Goal: Task Accomplishment & Management: Use online tool/utility

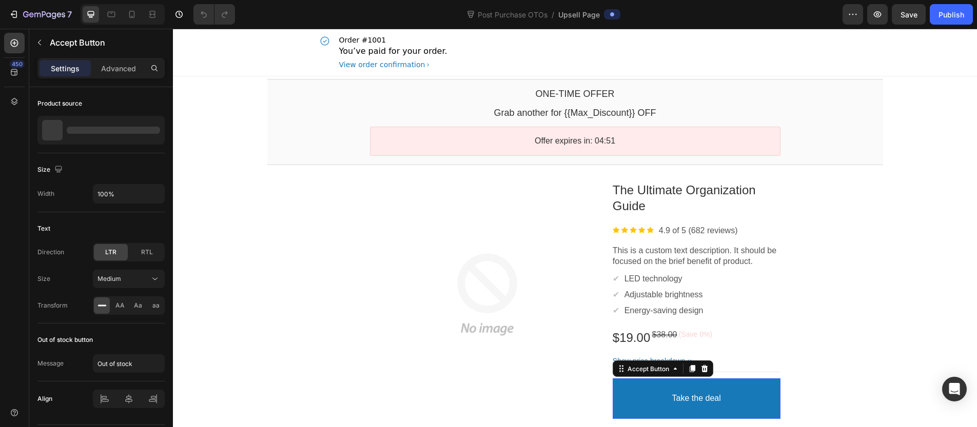
click at [723, 394] on button "Take the deal" at bounding box center [697, 399] width 168 height 41
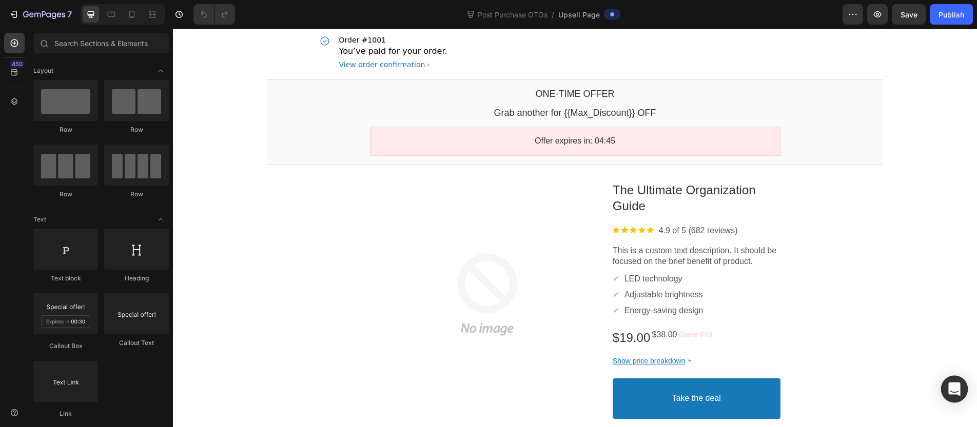
click at [956, 386] on icon "Open Intercom Messenger" at bounding box center [954, 389] width 12 height 13
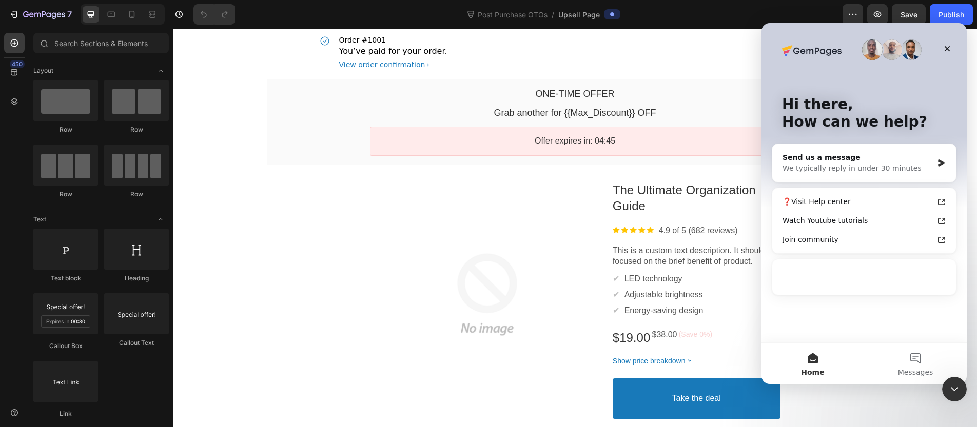
scroll to position [0, 0]
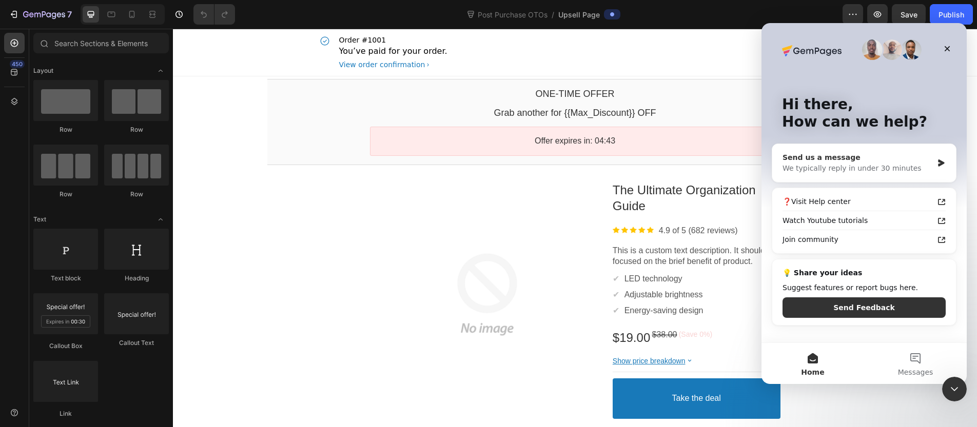
click at [856, 158] on div "Send us a message" at bounding box center [858, 157] width 150 height 11
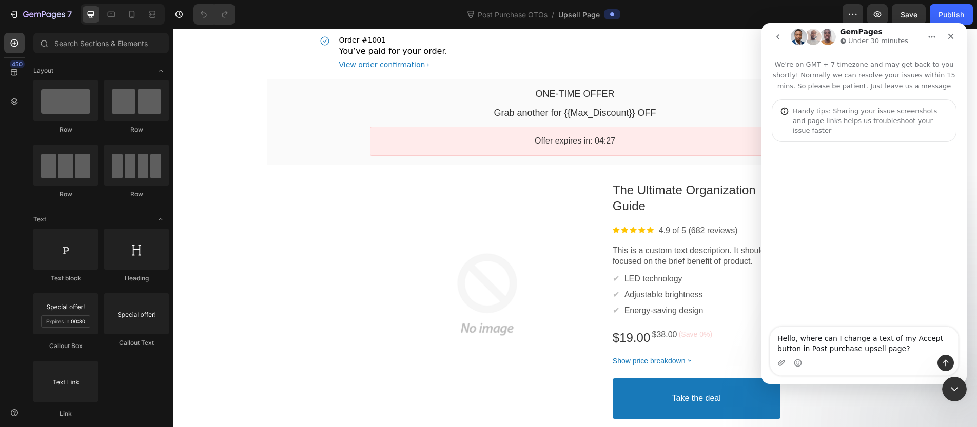
click at [782, 348] on textarea "Hello, where can I change a text of my Accept button in Post purchase upsell pa…" at bounding box center [864, 341] width 188 height 28
type textarea "Hello, where can I change a text of my Accept button on Post purchase upsell pa…"
click at [888, 349] on textarea "Hello, where can I change a text of my Accept button on Post purchase upsell pa…" at bounding box center [864, 341] width 188 height 28
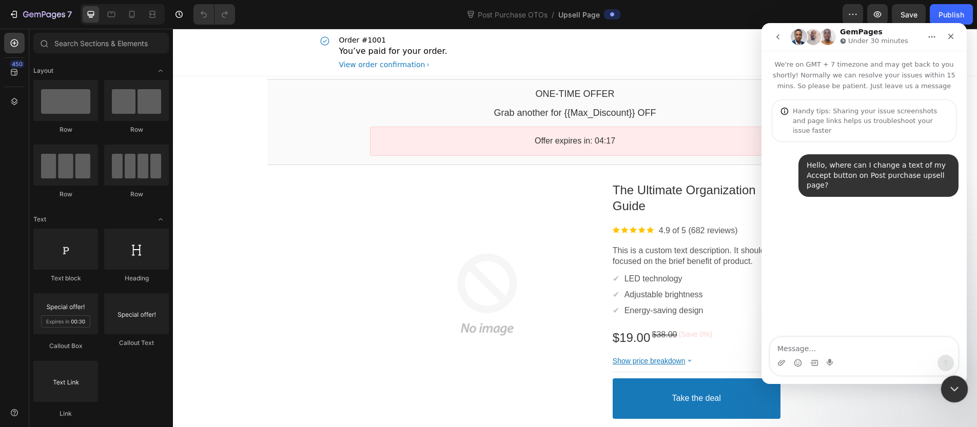
click at [942, 379] on div "Close Intercom Messenger" at bounding box center [953, 388] width 25 height 25
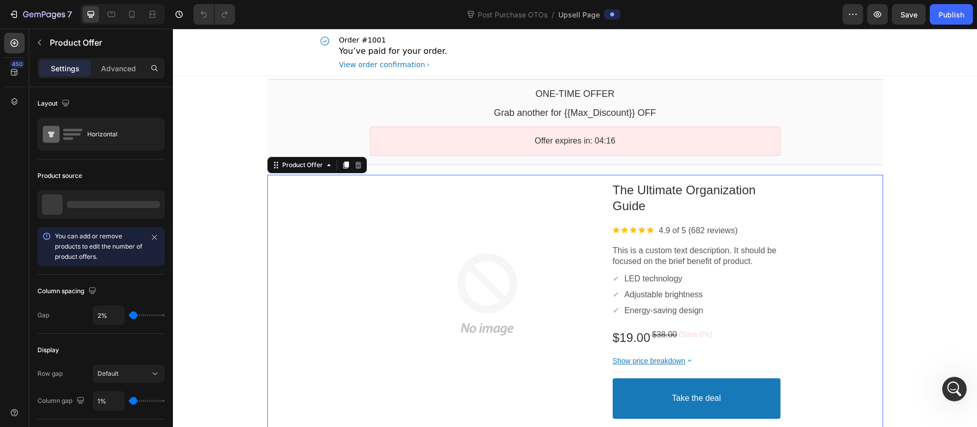
click at [792, 326] on div "Product Images The Ultimate Organization Guide Product Title Image 4.9 of 5 (68…" at bounding box center [575, 309] width 616 height 268
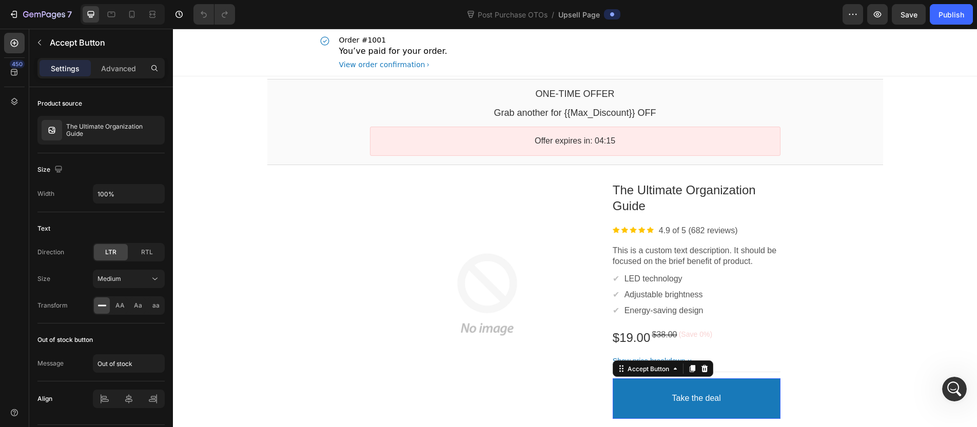
click at [732, 393] on button "Take the deal" at bounding box center [697, 399] width 168 height 41
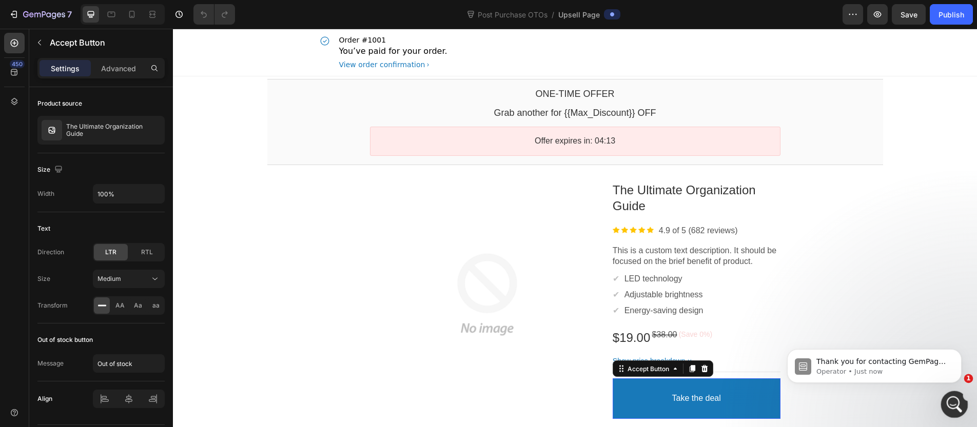
click at [947, 391] on html at bounding box center [953, 403] width 25 height 25
click at [950, 396] on icon "Open Intercom Messenger" at bounding box center [953, 403] width 17 height 17
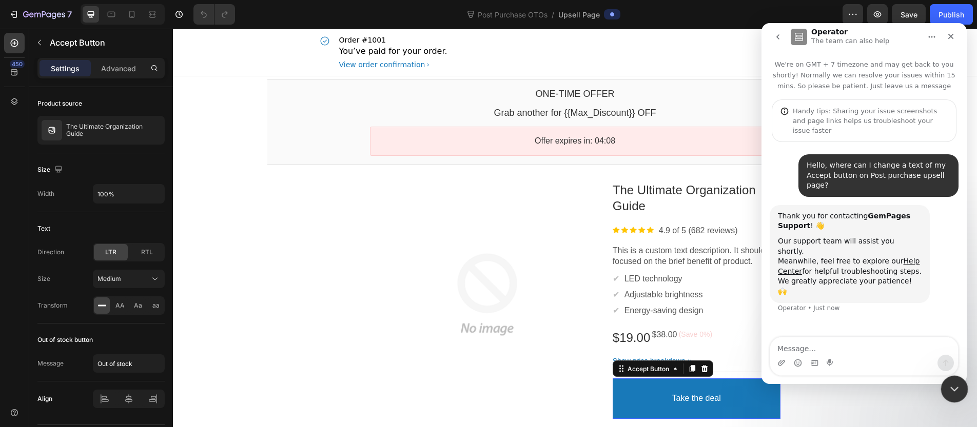
click at [948, 393] on icon "Close Intercom Messenger" at bounding box center [953, 388] width 12 height 12
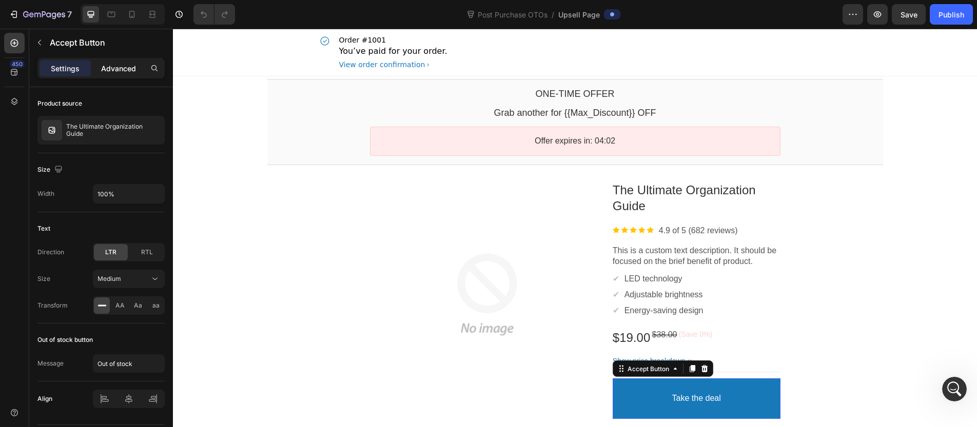
click at [128, 63] on p "Advanced" at bounding box center [118, 68] width 35 height 11
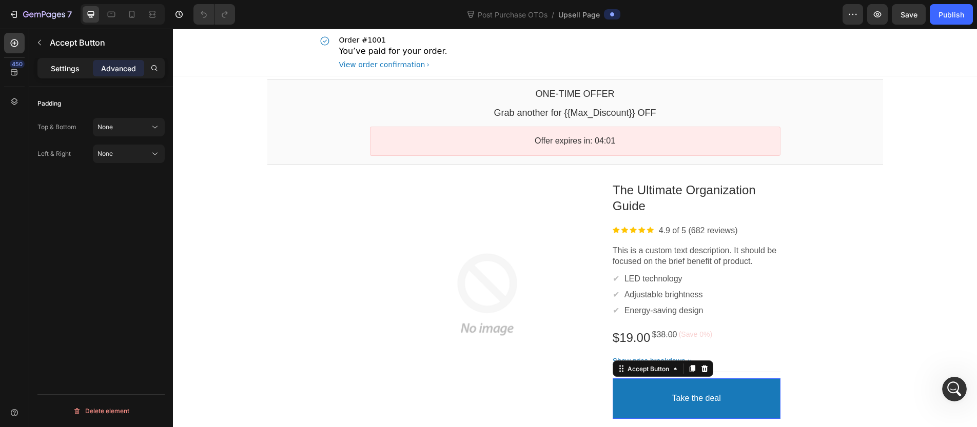
click at [78, 75] on div "Settings" at bounding box center [65, 68] width 51 height 16
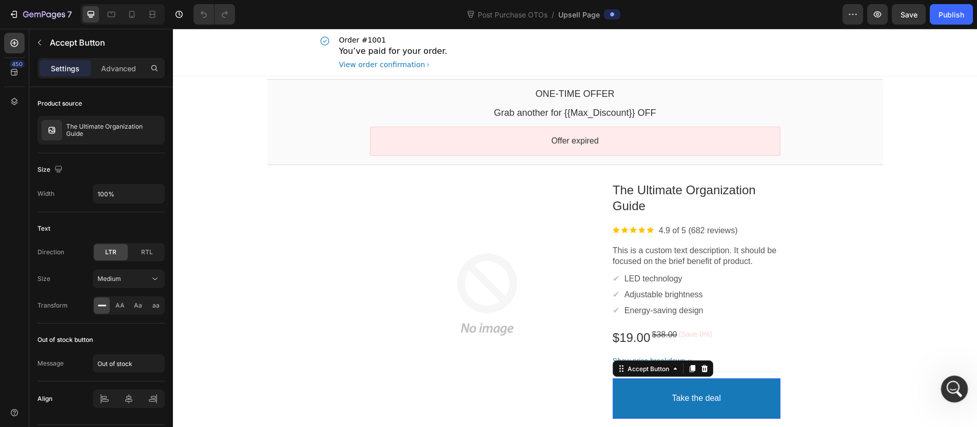
click at [949, 395] on div "Open Intercom Messenger" at bounding box center [953, 388] width 34 height 34
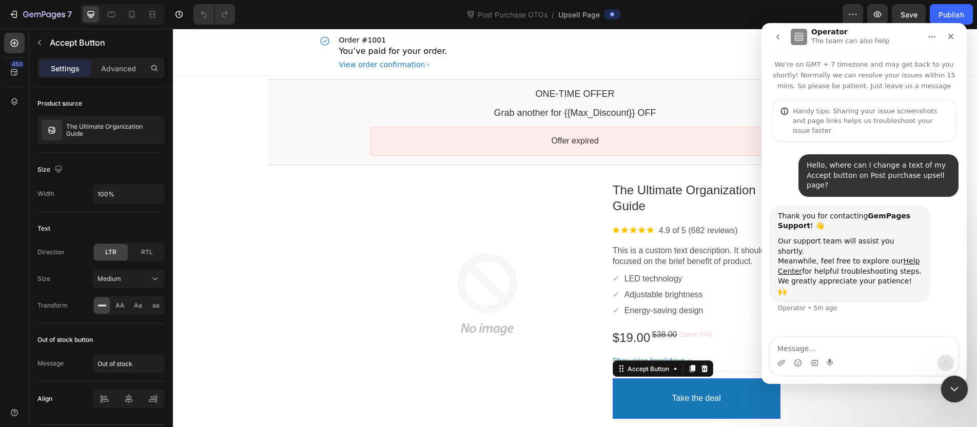
click at [942, 393] on div "Close Intercom Messenger" at bounding box center [953, 388] width 25 height 25
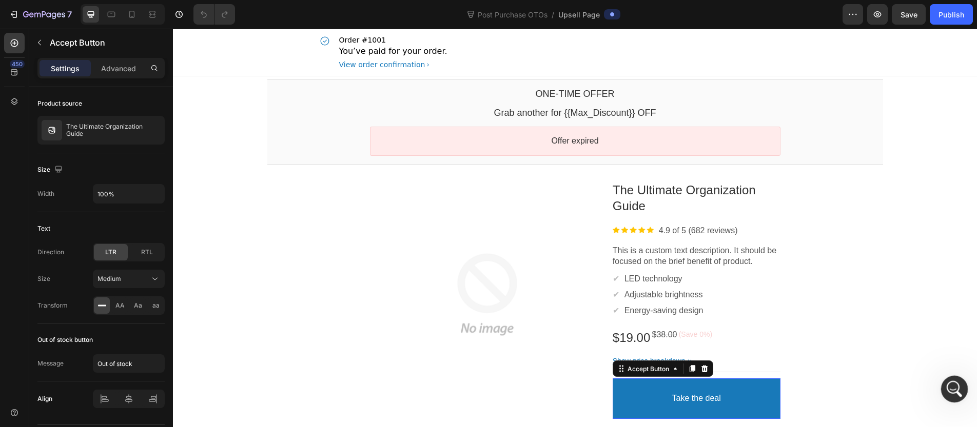
click at [952, 388] on icon "Open Intercom Messenger" at bounding box center [952, 388] width 7 height 8
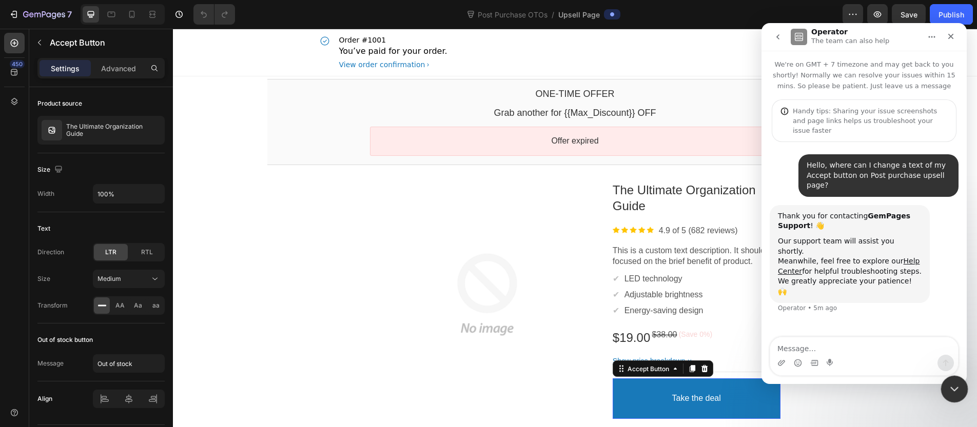
click at [956, 384] on icon "Close Intercom Messenger" at bounding box center [953, 388] width 12 height 12
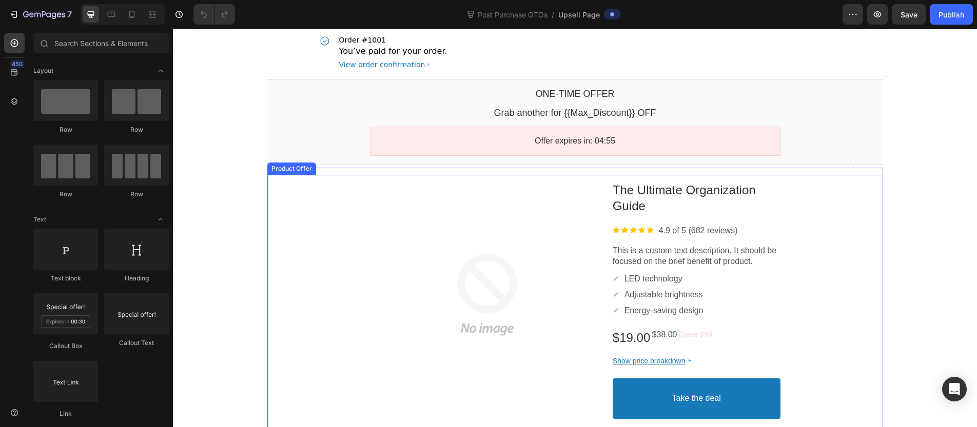
scroll to position [48, 0]
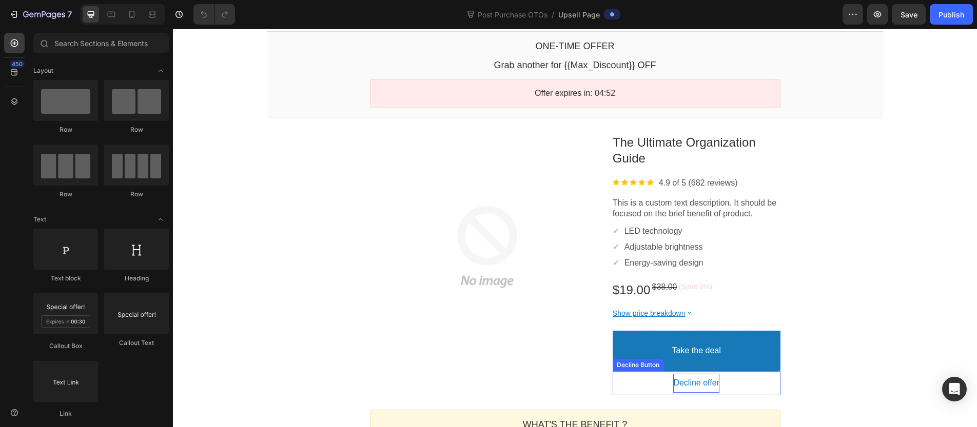
click at [707, 384] on bdo "Decline offer" at bounding box center [696, 383] width 46 height 11
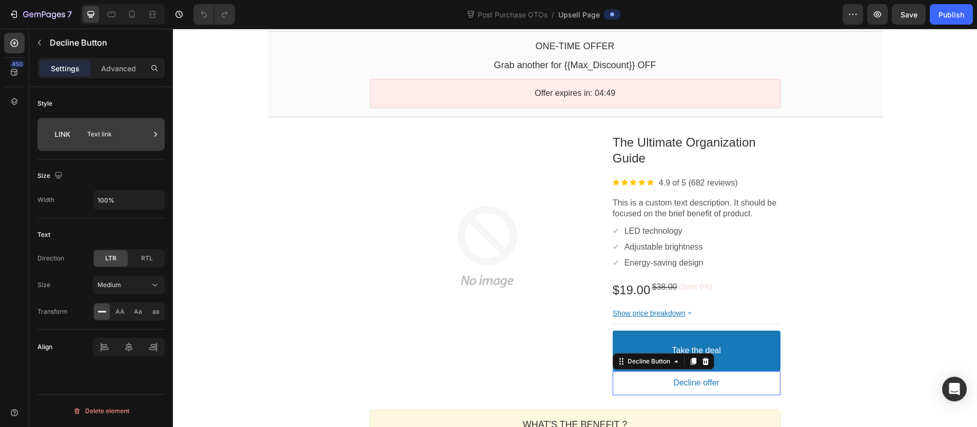
click at [83, 138] on div "Text link" at bounding box center [100, 134] width 127 height 33
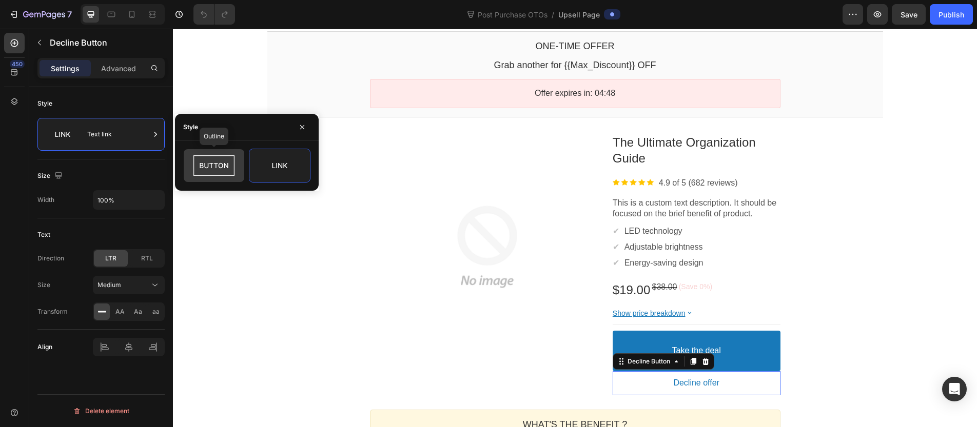
click at [188, 167] on div at bounding box center [214, 165] width 61 height 33
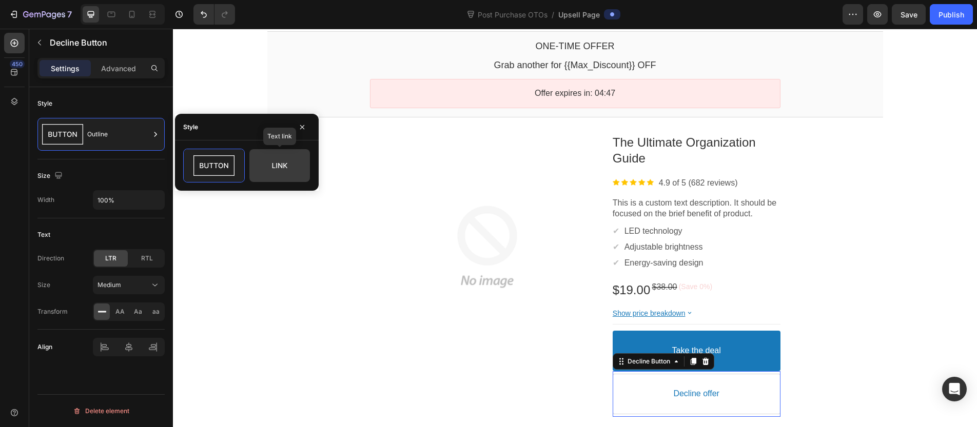
click at [280, 173] on icon at bounding box center [280, 165] width 48 height 21
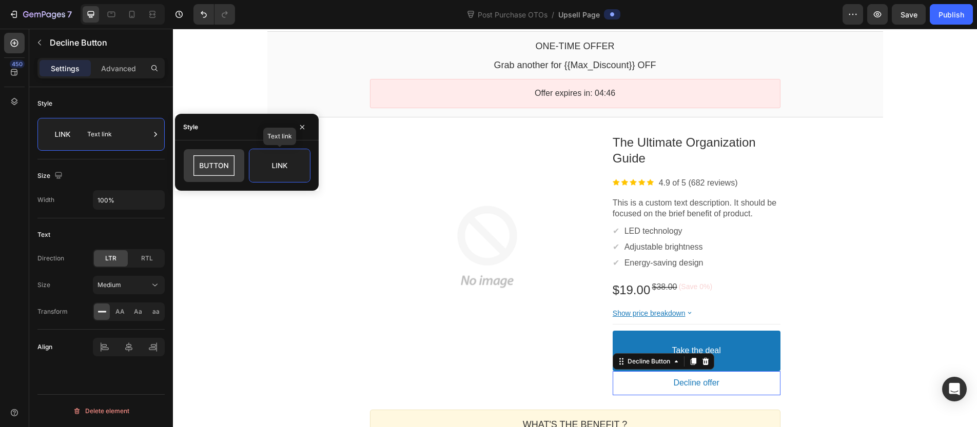
click at [227, 171] on icon at bounding box center [214, 165] width 48 height 21
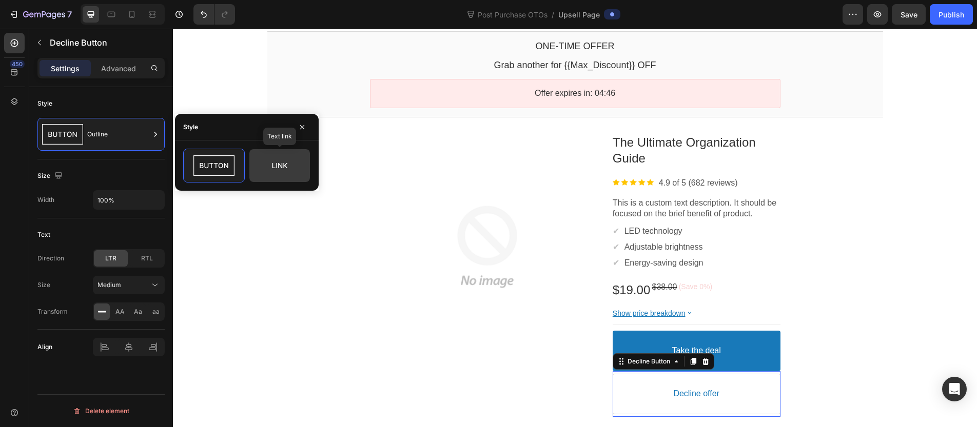
click at [284, 163] on icon at bounding box center [279, 165] width 15 height 5
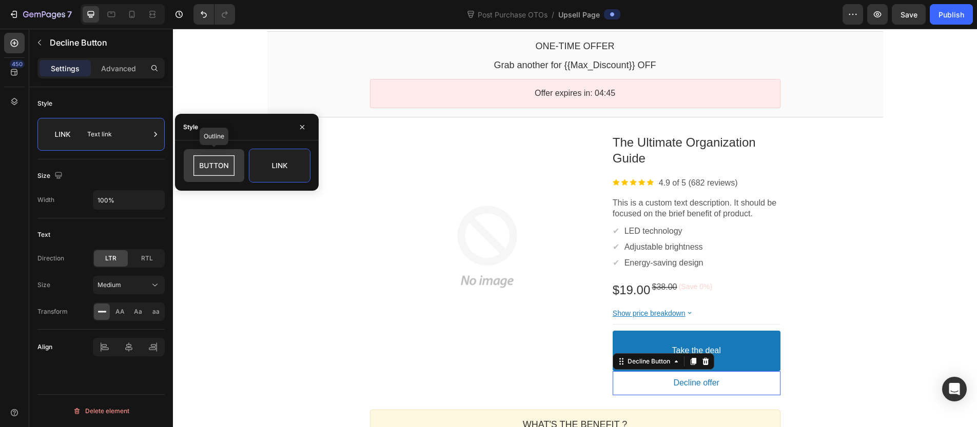
click at [227, 163] on icon at bounding box center [214, 165] width 48 height 21
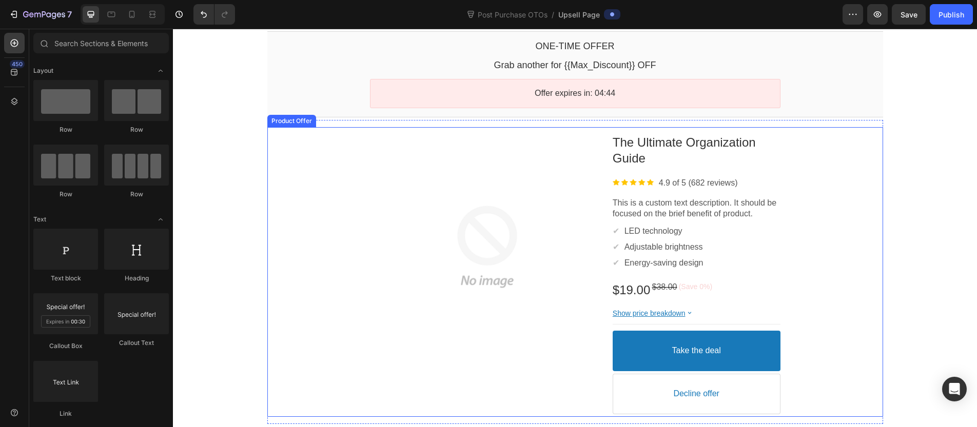
click at [747, 408] on button "Decline offer" at bounding box center [697, 394] width 168 height 41
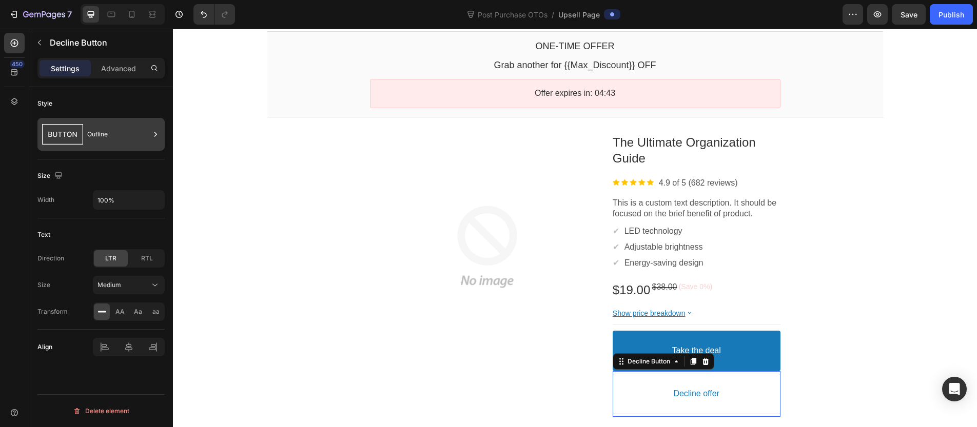
click at [117, 128] on div "Outline" at bounding box center [118, 135] width 63 height 24
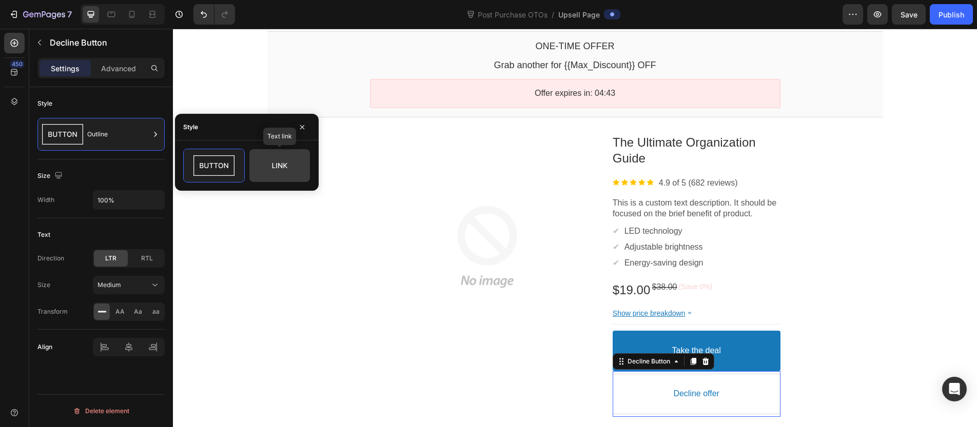
click at [282, 171] on icon at bounding box center [280, 165] width 48 height 21
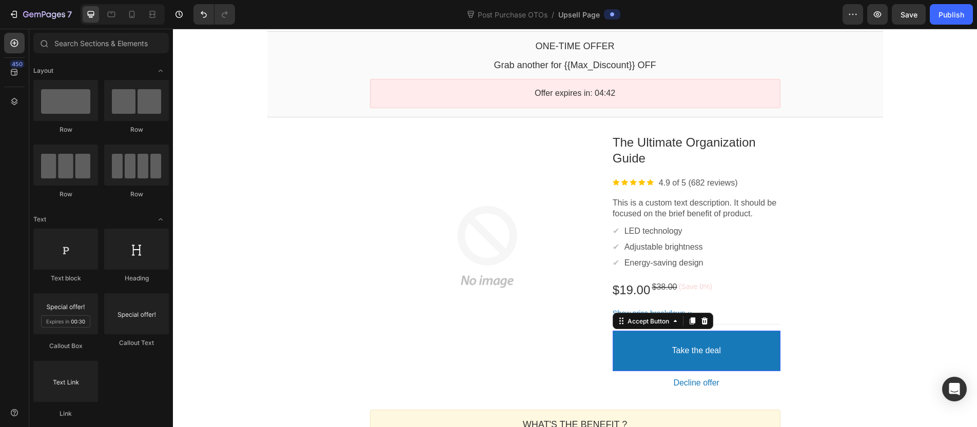
click at [726, 340] on button "Take the deal" at bounding box center [697, 351] width 168 height 41
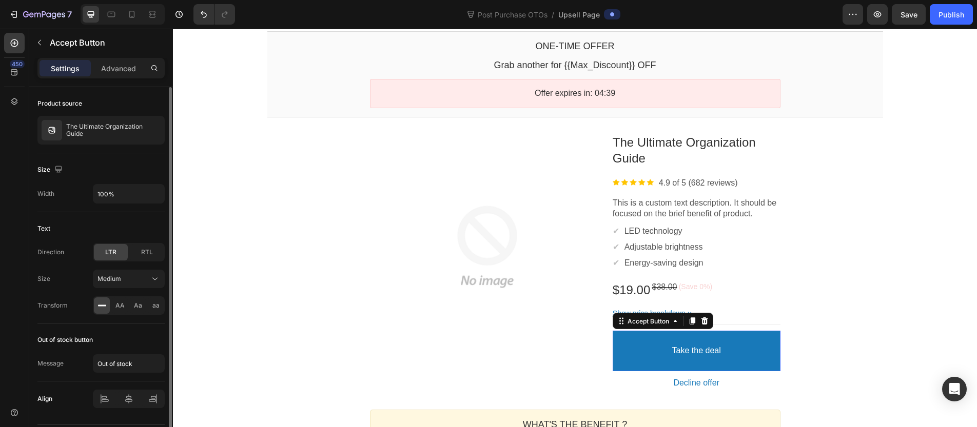
click at [126, 261] on div "LTR RTL" at bounding box center [129, 252] width 72 height 18
click at [129, 278] on div "Medium" at bounding box center [124, 279] width 52 height 9
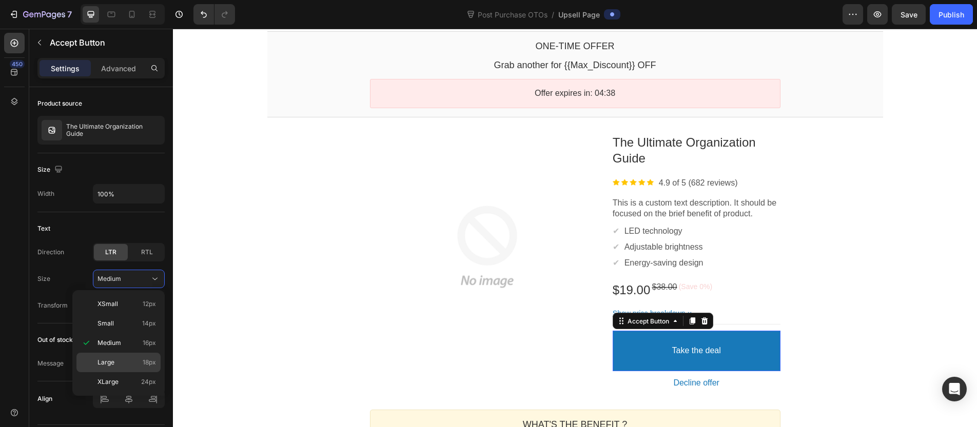
click at [120, 368] on div "Large 18px" at bounding box center [118, 363] width 84 height 20
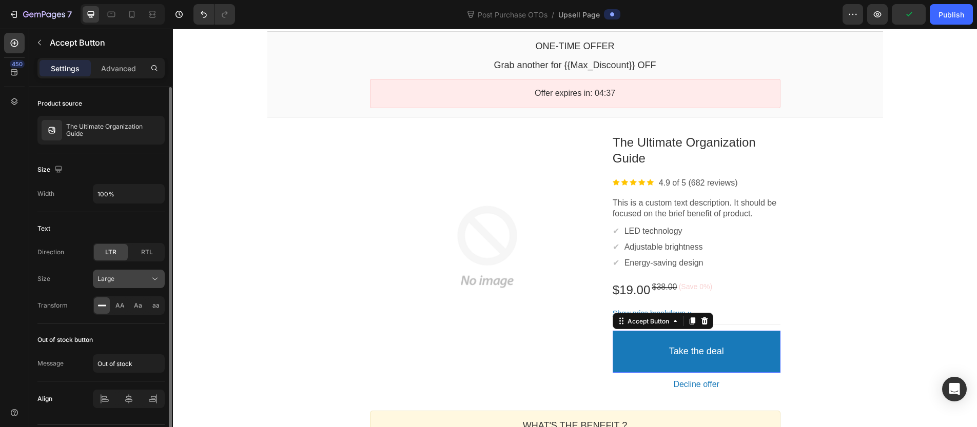
click at [133, 281] on div "Large" at bounding box center [124, 279] width 52 height 9
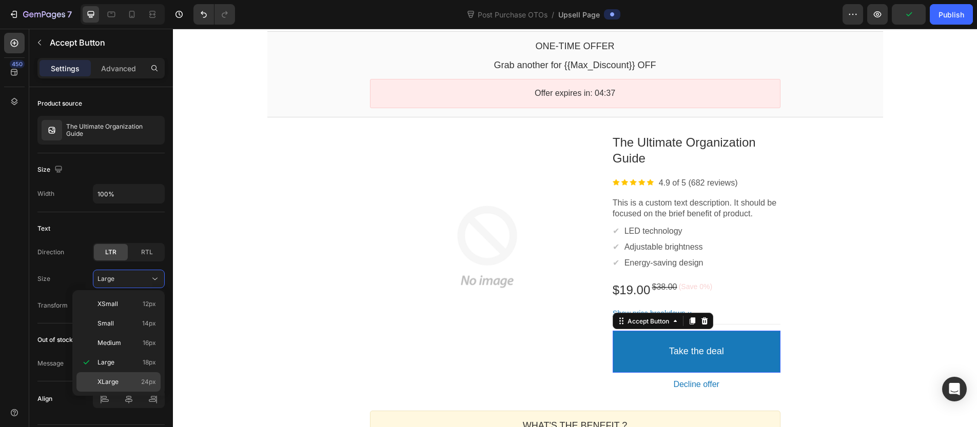
click at [115, 381] on span "XLarge" at bounding box center [108, 382] width 21 height 9
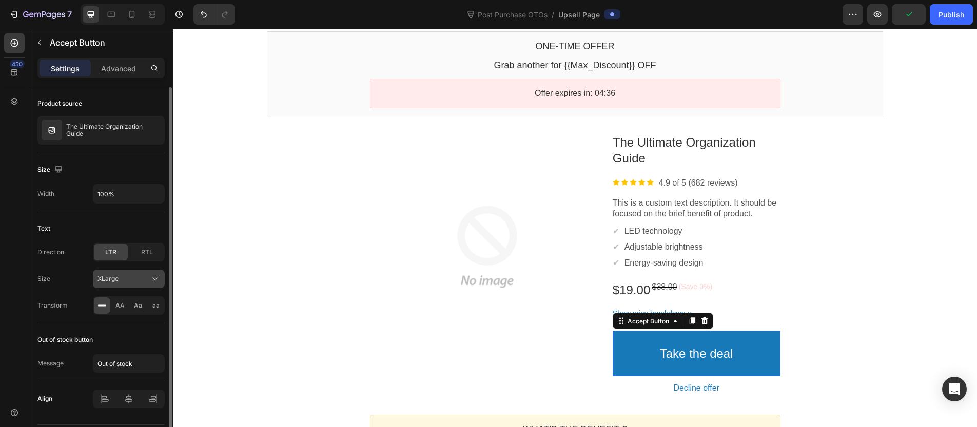
click at [146, 280] on div "XLarge" at bounding box center [124, 279] width 52 height 9
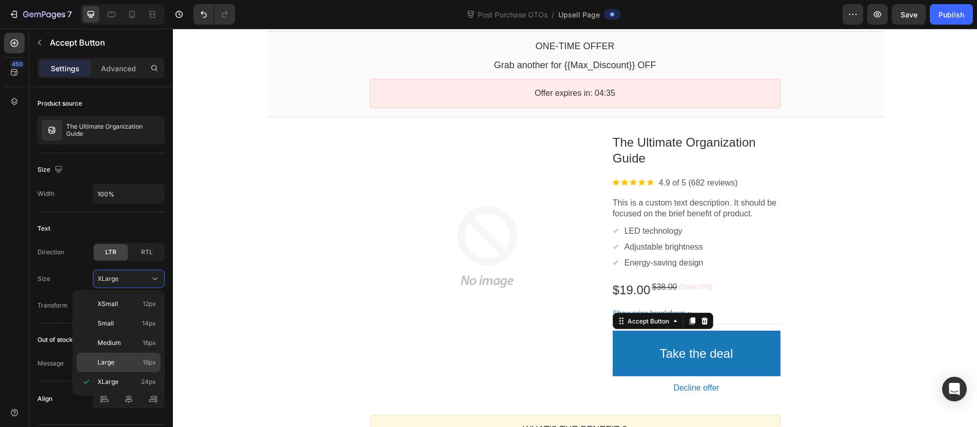
click at [120, 363] on p "Large 18px" at bounding box center [127, 362] width 59 height 9
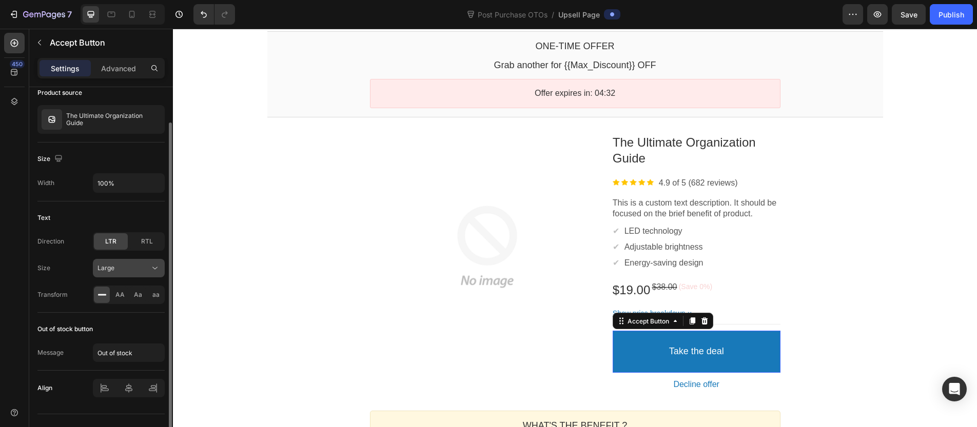
scroll to position [0, 0]
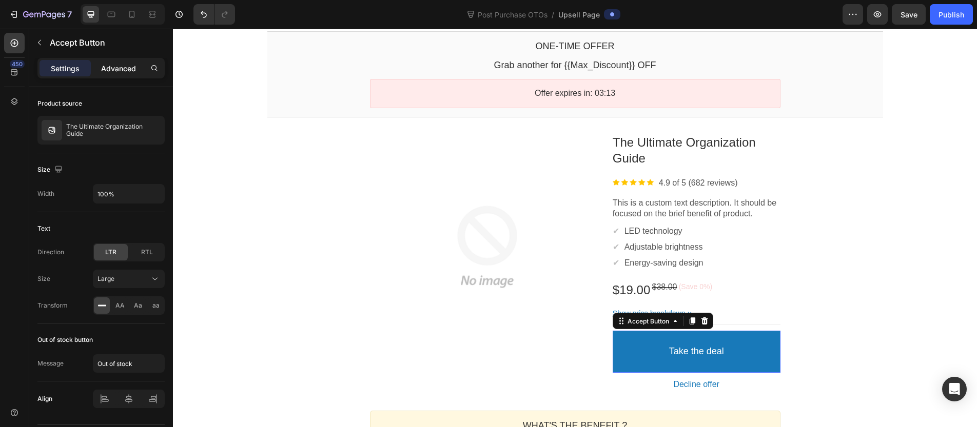
click at [137, 63] on div "Advanced" at bounding box center [118, 68] width 51 height 16
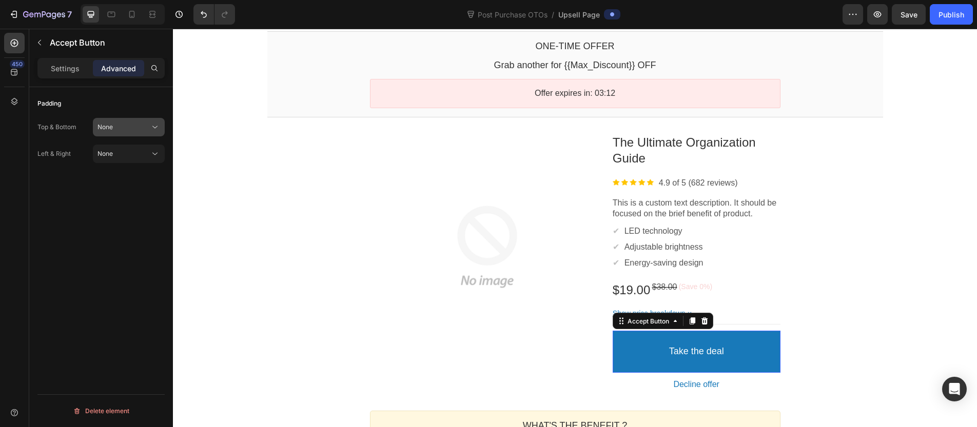
drag, startPoint x: 61, startPoint y: 69, endPoint x: 101, endPoint y: 127, distance: 70.3
click at [95, 125] on div "Settings Advanced Padding Top & Bottom None Left & Right None Delete element" at bounding box center [101, 257] width 144 height 399
click at [118, 135] on button "None" at bounding box center [129, 127] width 72 height 18
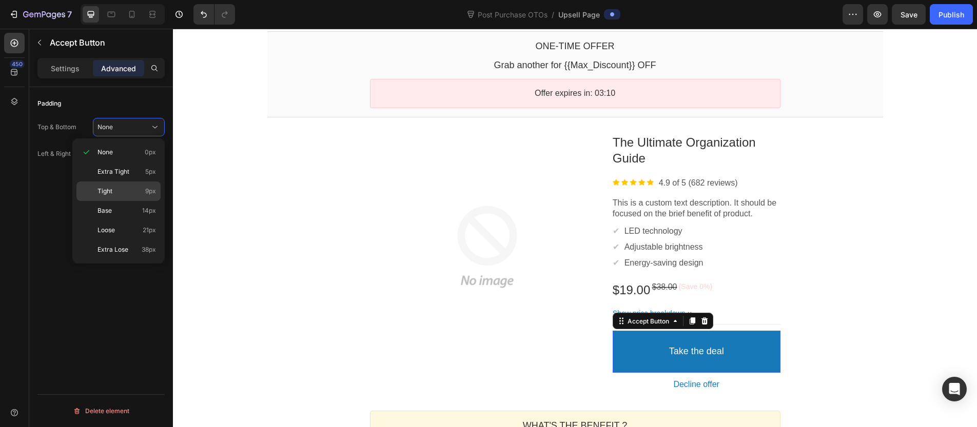
click at [124, 182] on div "Tight 9px" at bounding box center [118, 192] width 84 height 20
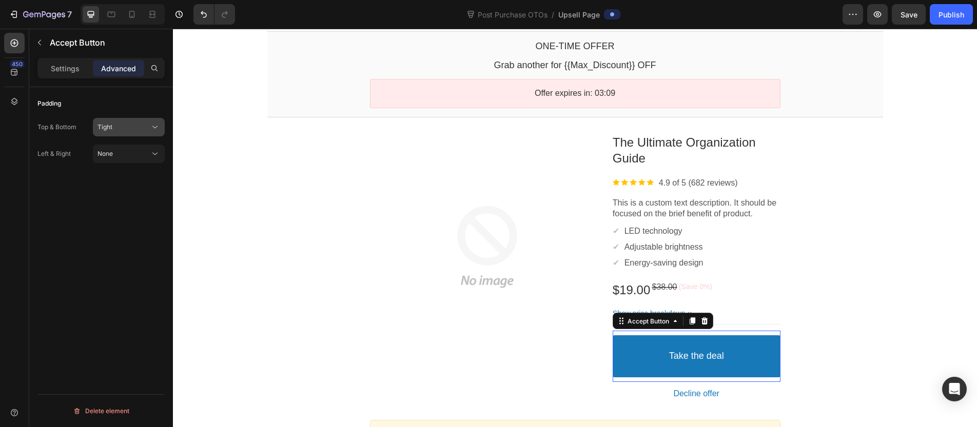
click at [127, 118] on button "Tight" at bounding box center [129, 127] width 72 height 18
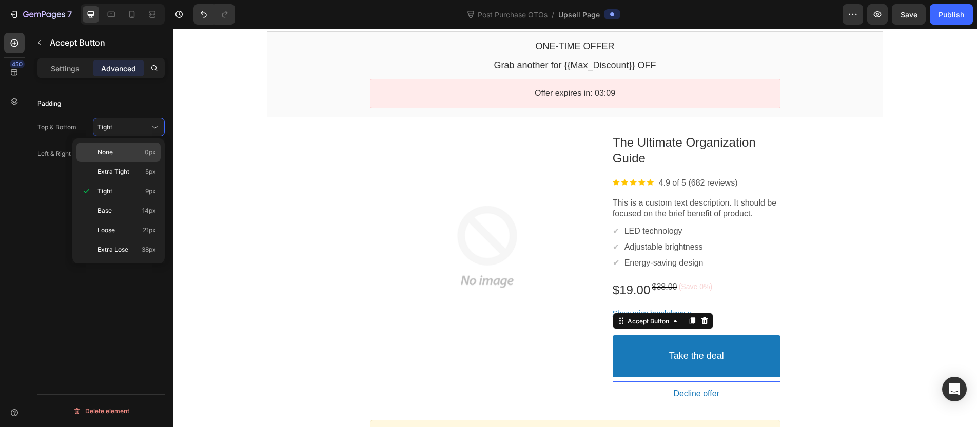
click at [122, 146] on div "None 0px" at bounding box center [118, 153] width 84 height 20
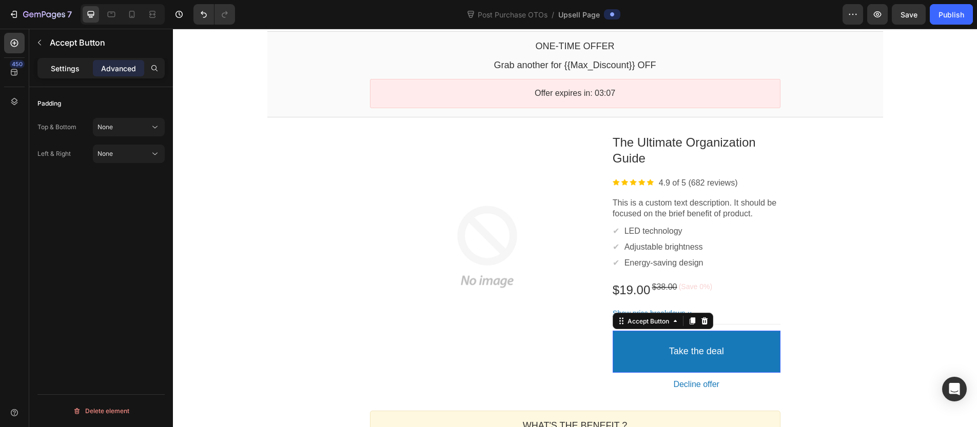
click at [75, 70] on p "Settings" at bounding box center [65, 68] width 29 height 11
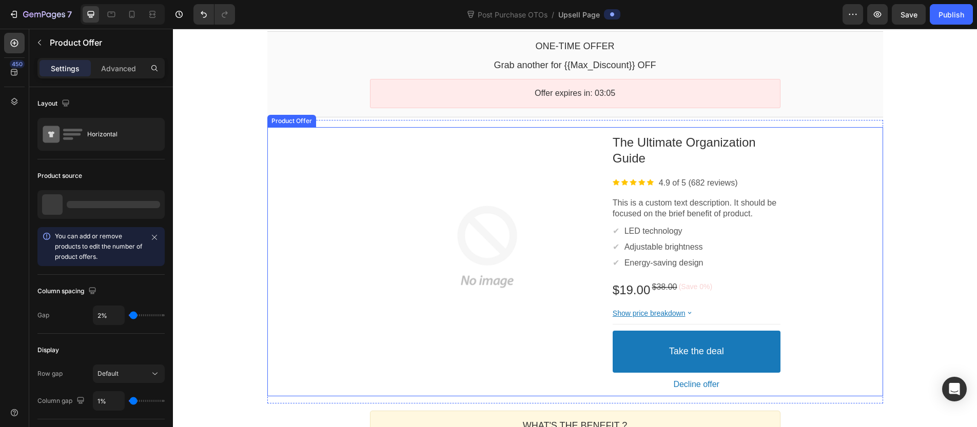
click at [835, 184] on div "Product Images The Ultimate Organization Guide Product Title Image 4.9 of 5 (68…" at bounding box center [575, 262] width 616 height 270
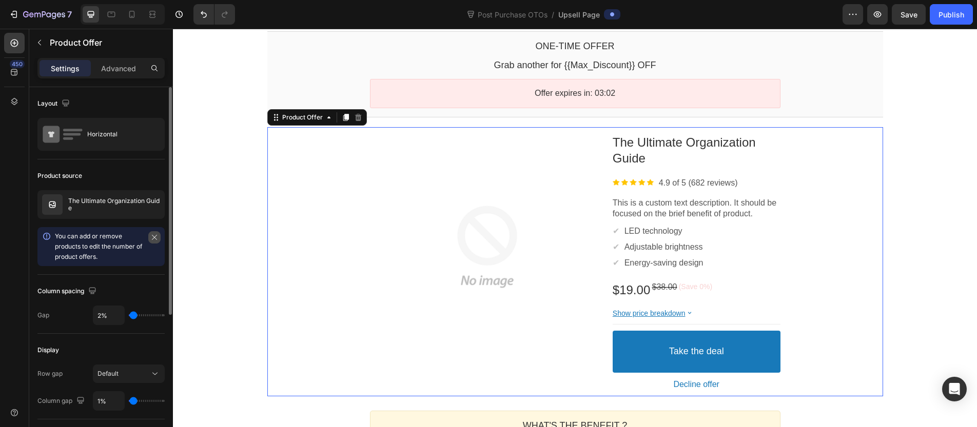
click at [151, 237] on icon "button" at bounding box center [154, 237] width 7 height 7
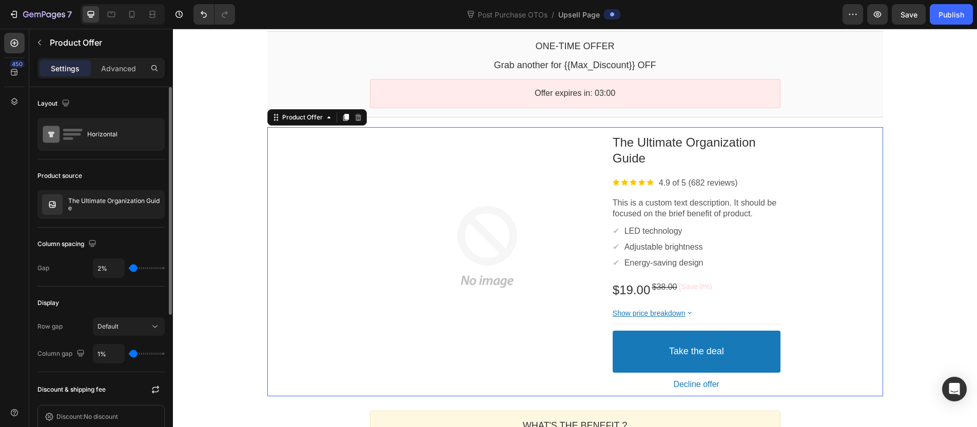
type input "10%"
type input "10"
type input "16%"
type input "16"
type input "24%"
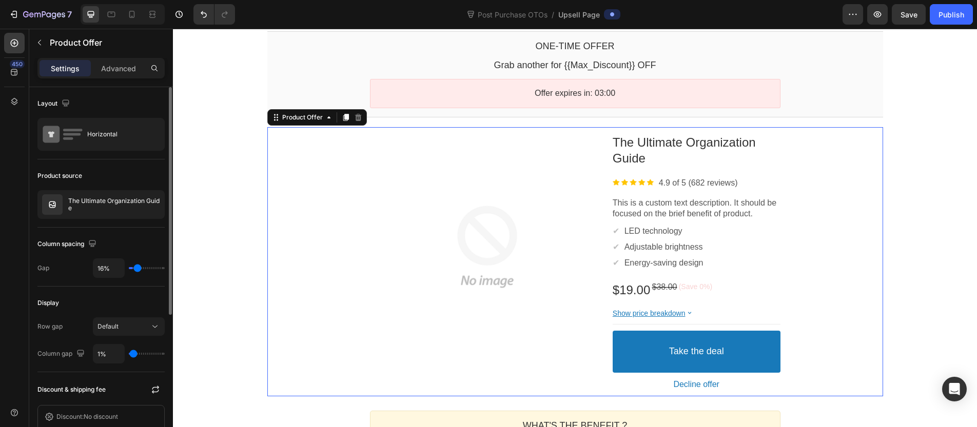
type input "24"
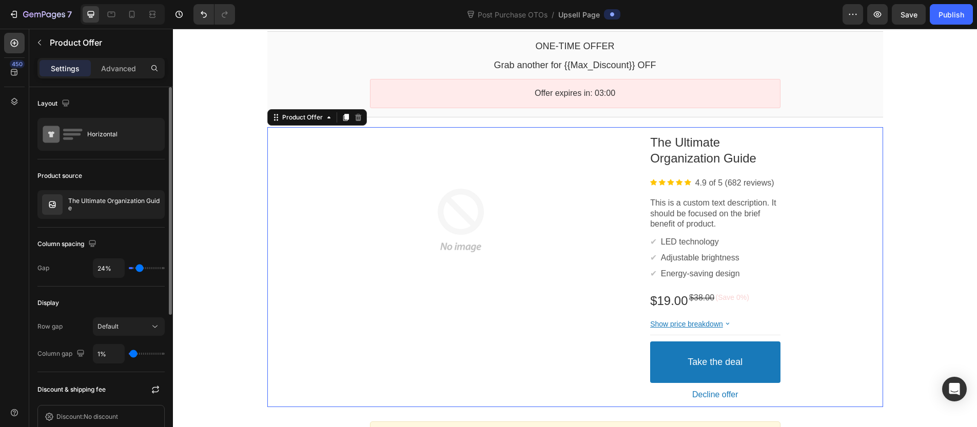
type input "33%"
type input "33"
type input "60%"
type input "60"
type input "68%"
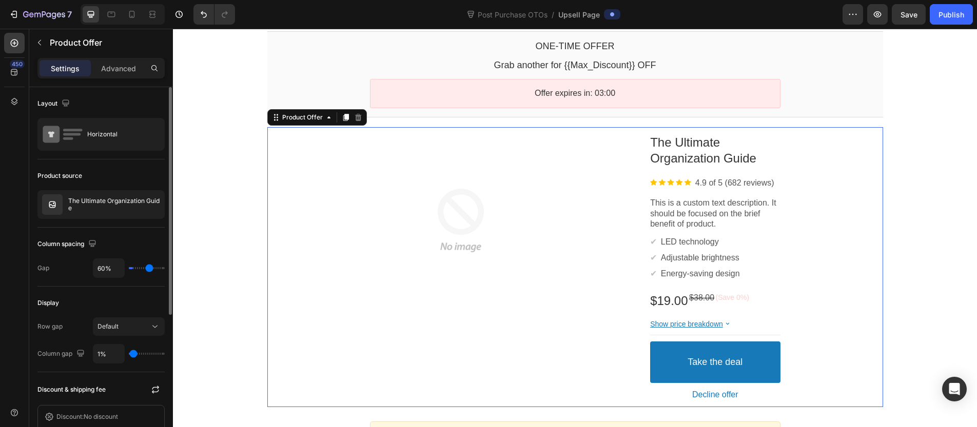
type input "68"
type input "71%"
type input "71"
type input "77%"
type input "77"
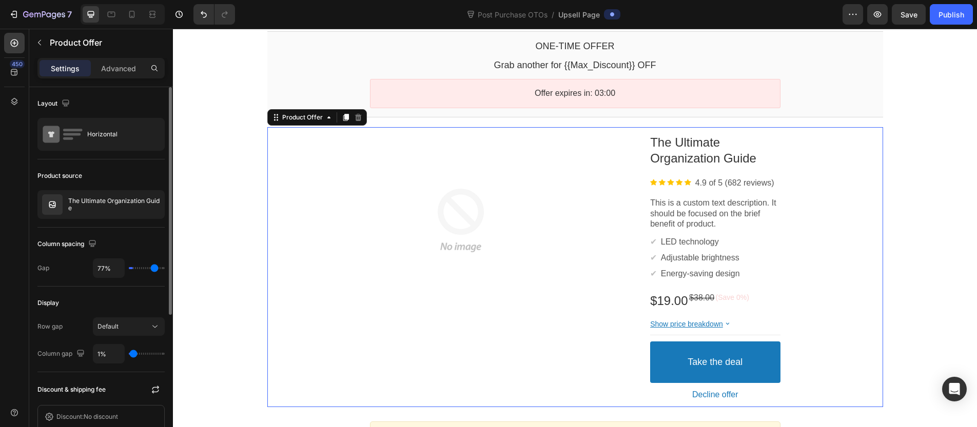
type input "78%"
type input "78"
type input "79%"
type input "79"
type input "82%"
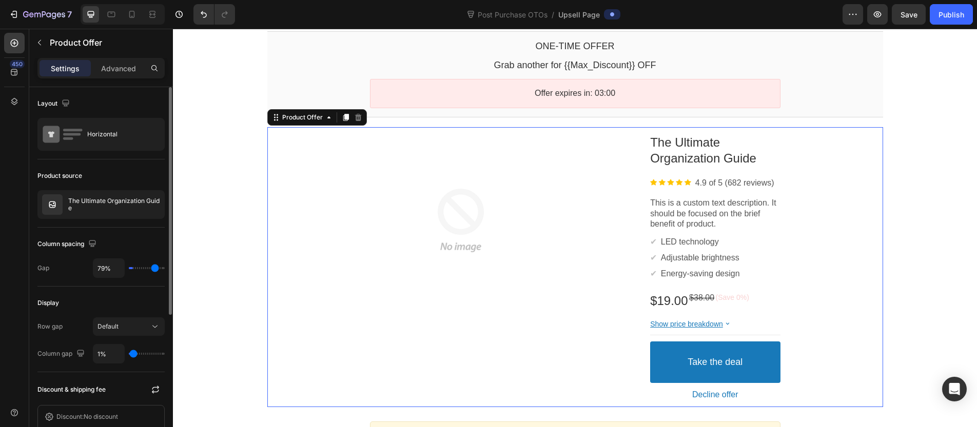
type input "82"
type input "83%"
type input "83"
type input "84%"
type input "84"
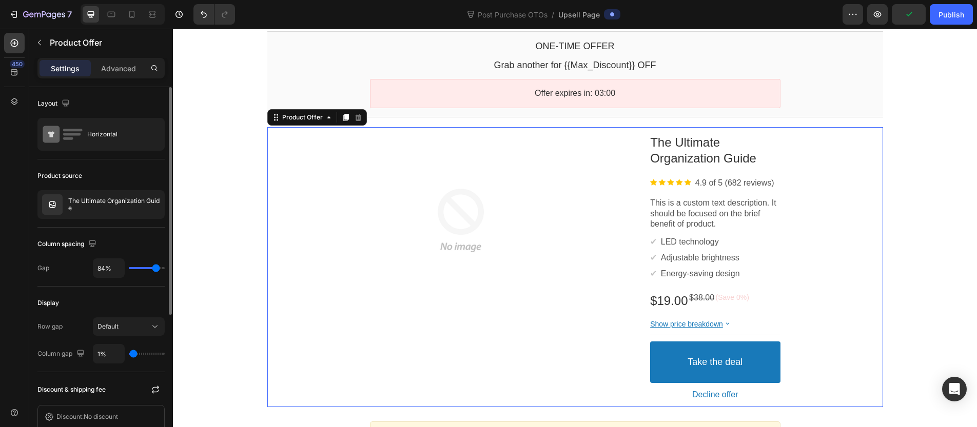
type input "85%"
type input "85"
type input "86%"
type input "86"
type input "88%"
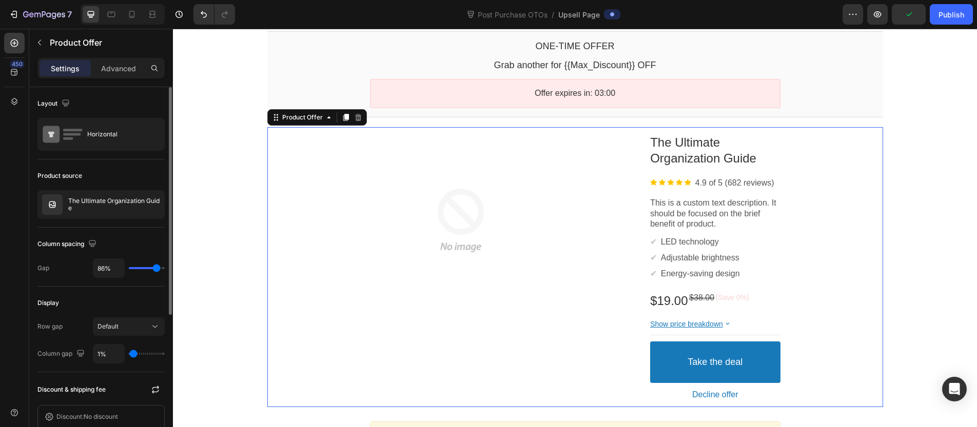
type input "88"
type input "89%"
type input "89"
type input "90%"
type input "90"
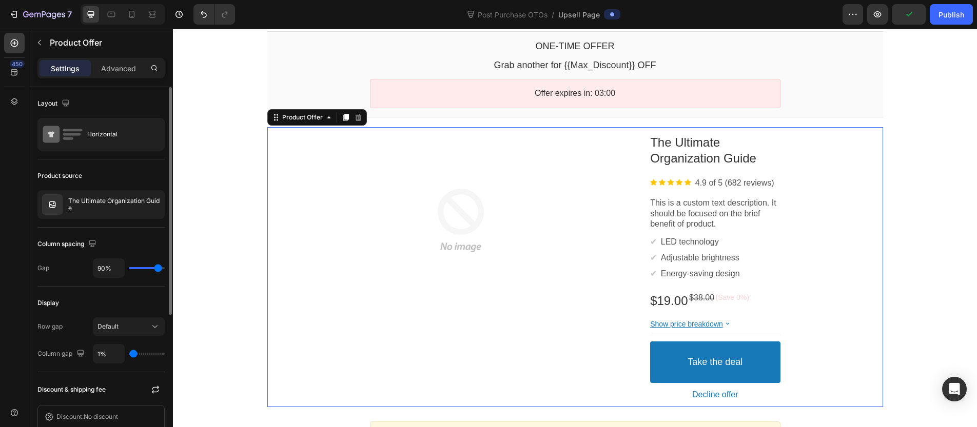
type input "91%"
type input "91"
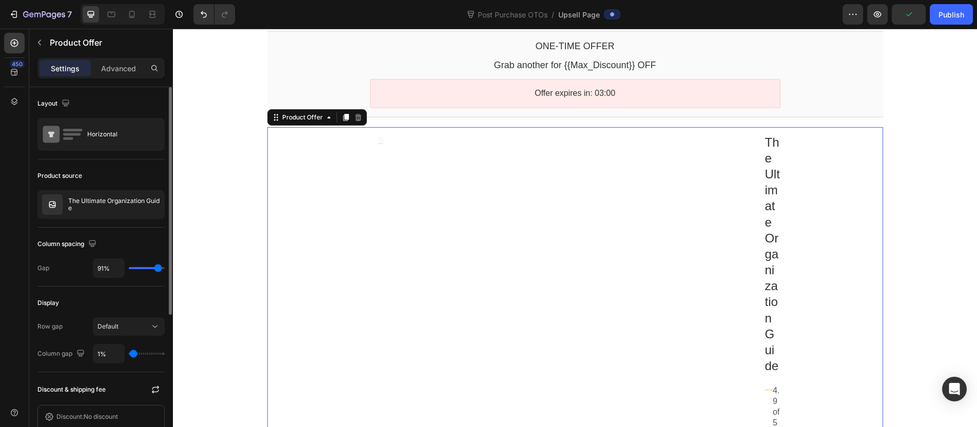
type input "93%"
type input "93"
type input "95%"
type input "95"
type input "96%"
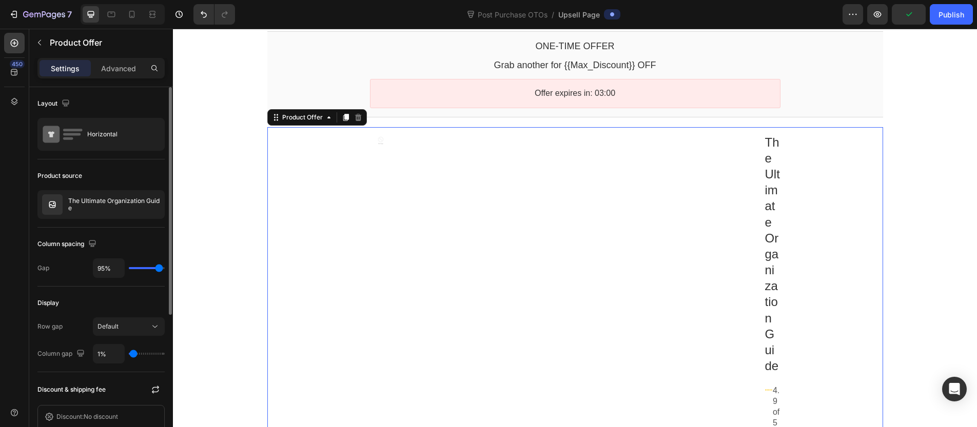
type input "96"
type input "97%"
type input "97"
type input "98%"
type input "98"
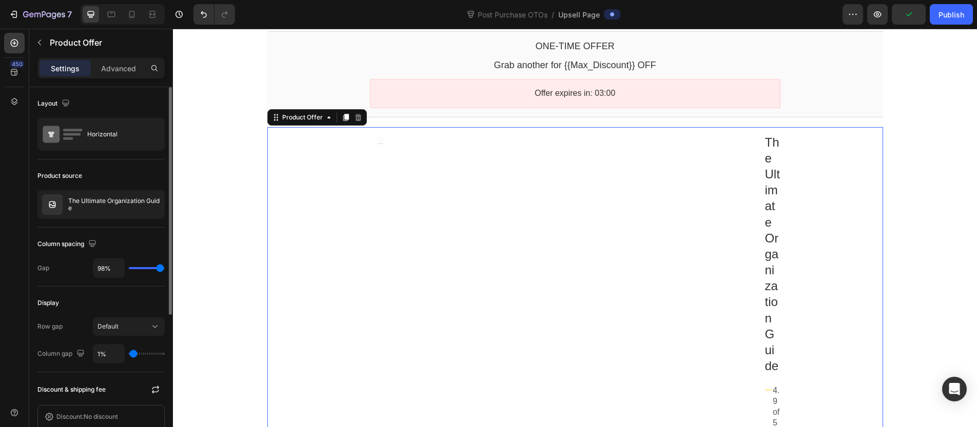
type input "99%"
type input "99"
type input "100%"
type input "100"
type input "97%"
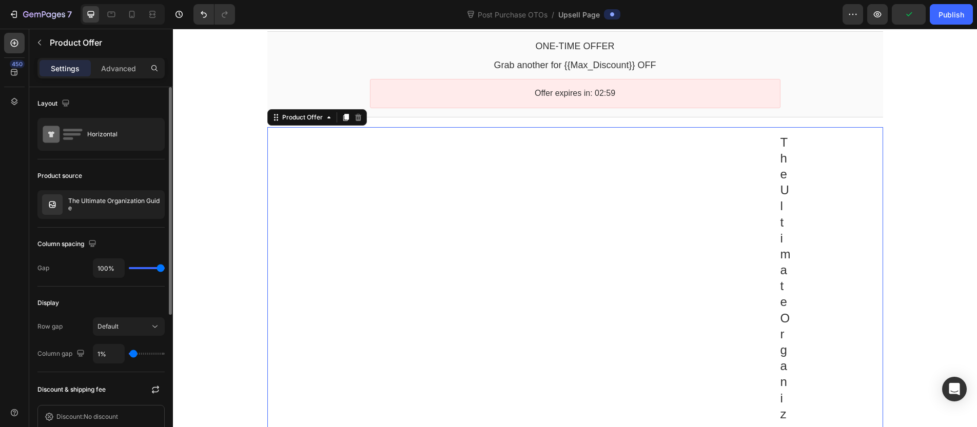
type input "97"
type input "68%"
type input "68"
type input "55%"
type input "55"
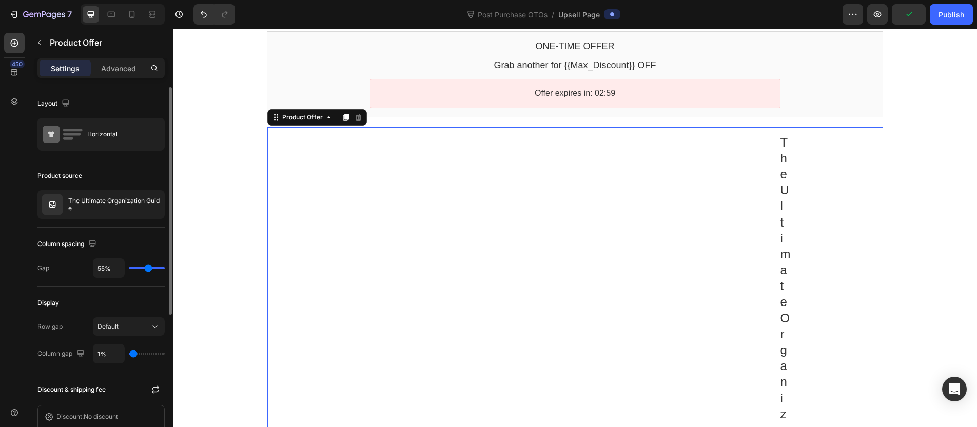
type input "52%"
type input "52"
type input "47%"
type input "47"
type input "44%"
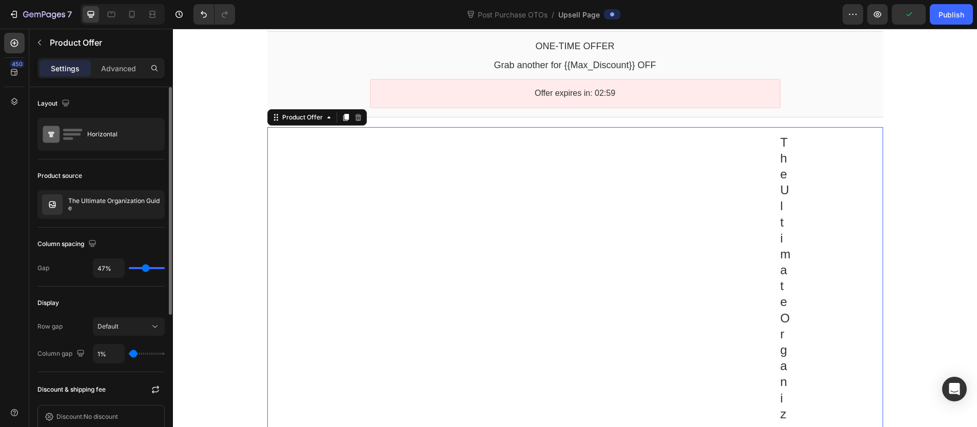
type input "44"
type input "41%"
type input "41"
type input "38%"
type input "38"
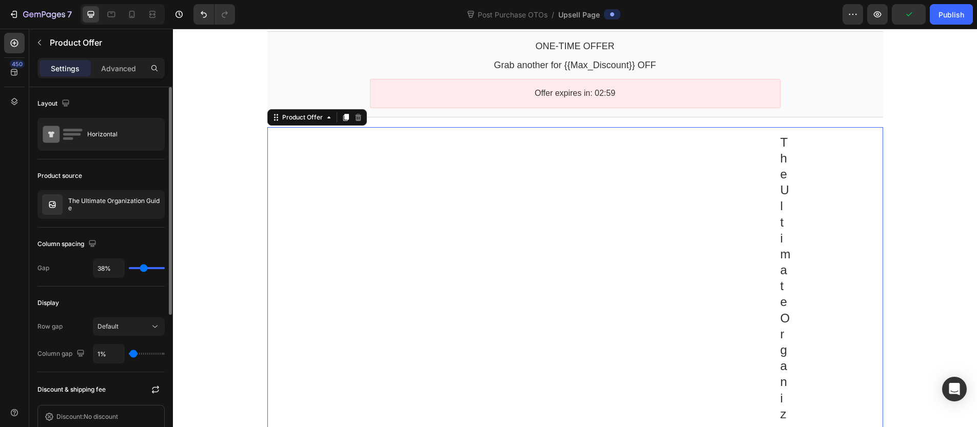
type input "34%"
type input "34"
type input "30%"
type input "30"
type input "27%"
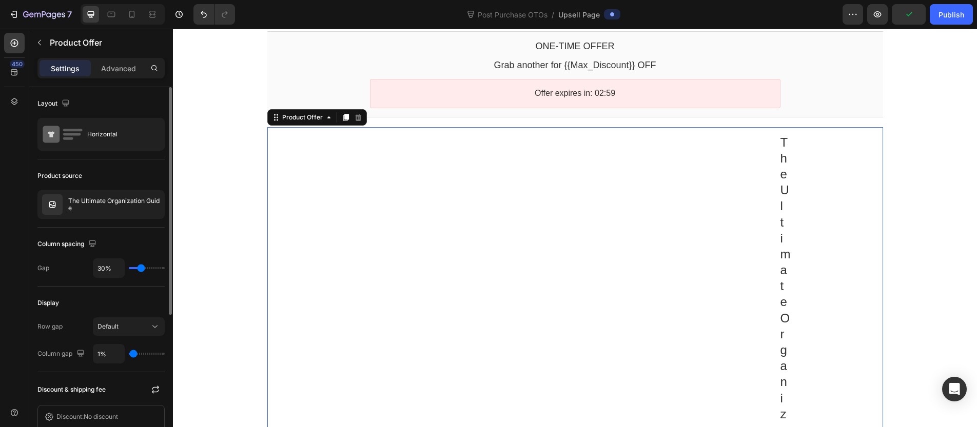
type input "27"
type input "22%"
type input "22"
type input "18%"
type input "18"
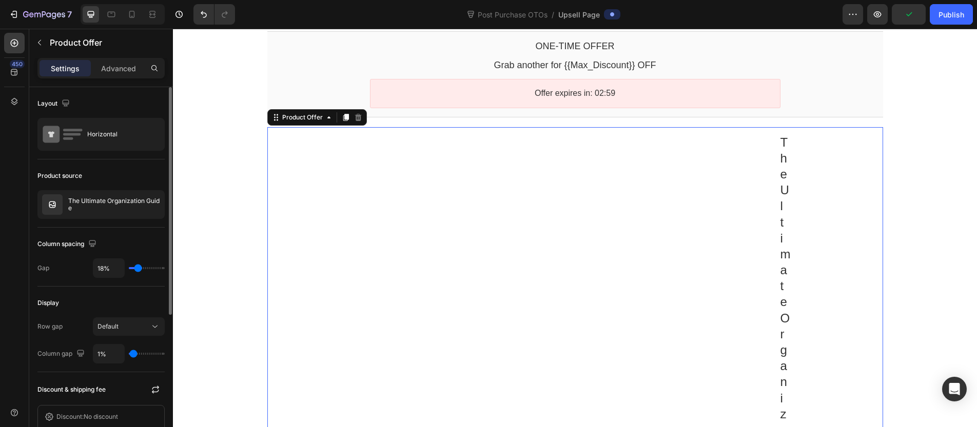
type input "15%"
type input "15"
type input "14%"
type input "14"
type input "13%"
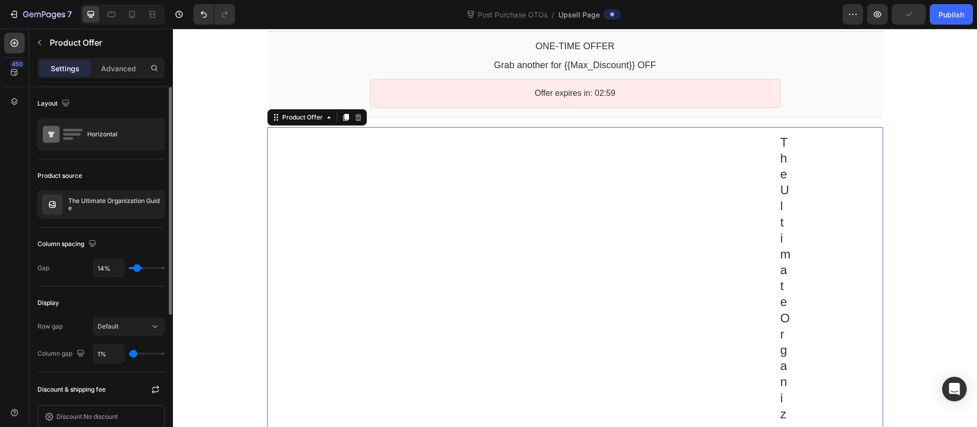
type input "13"
type input "10%"
type input "10"
type input "7%"
type input "7"
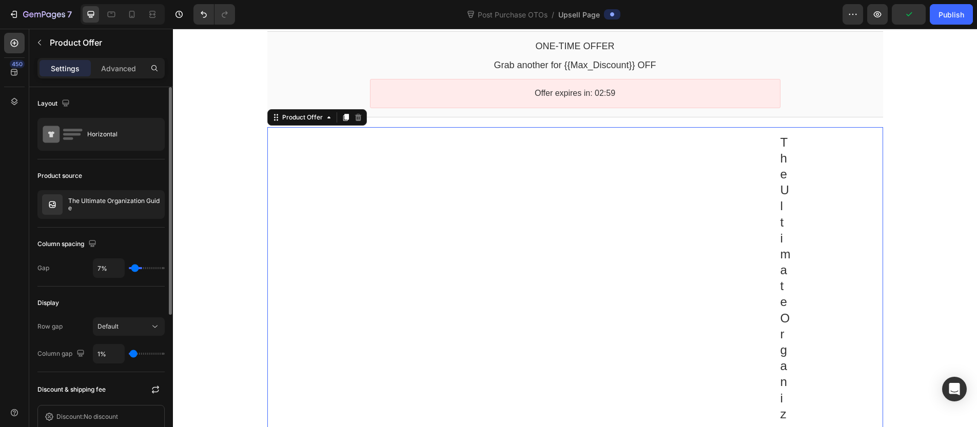
type input "6%"
type input "6"
type input "0%"
type input "0"
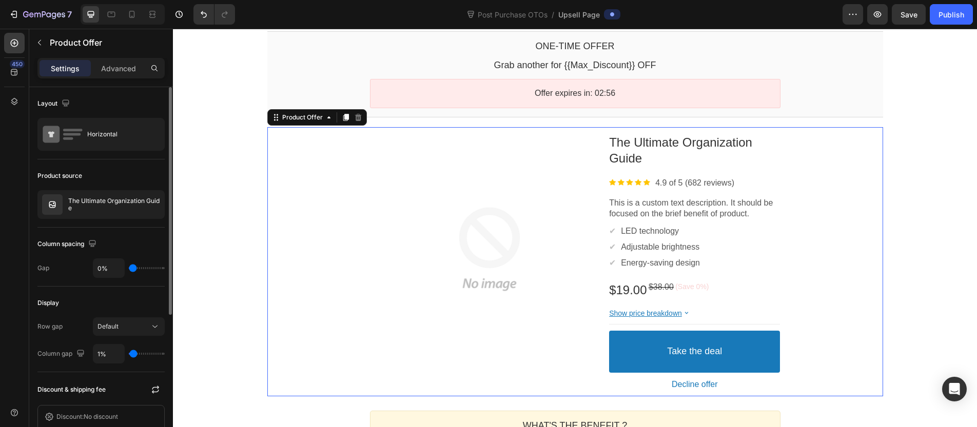
type input "1%"
type input "1"
type input "2%"
type input "2"
type input "3%"
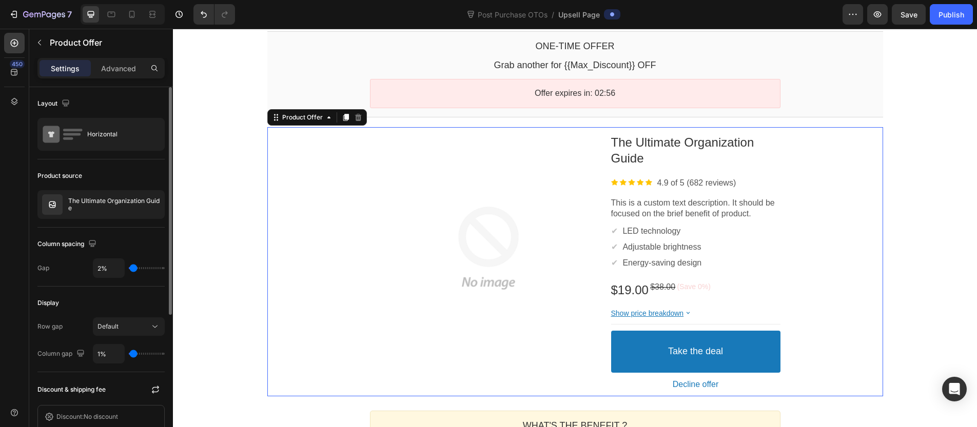
type input "3"
type input "1%"
type input "1"
type input "0%"
type input "0"
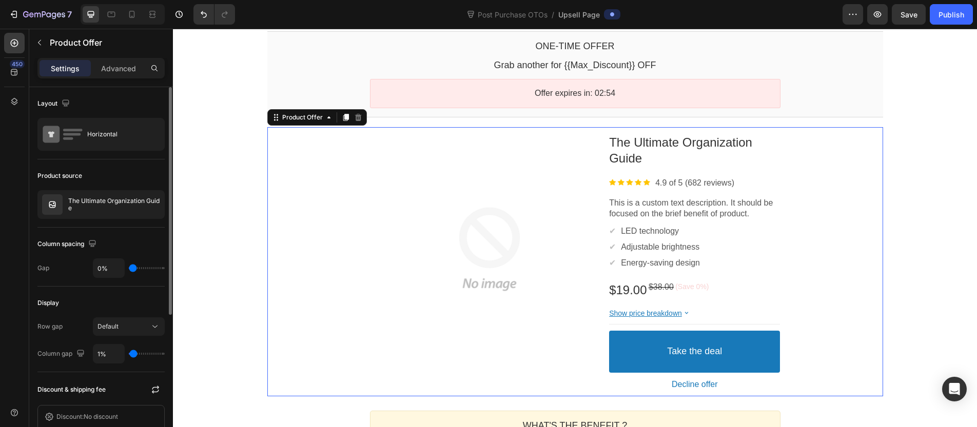
type input "1%"
type input "1"
type input "2%"
type input "2"
click at [133, 269] on input "range" at bounding box center [147, 268] width 36 height 2
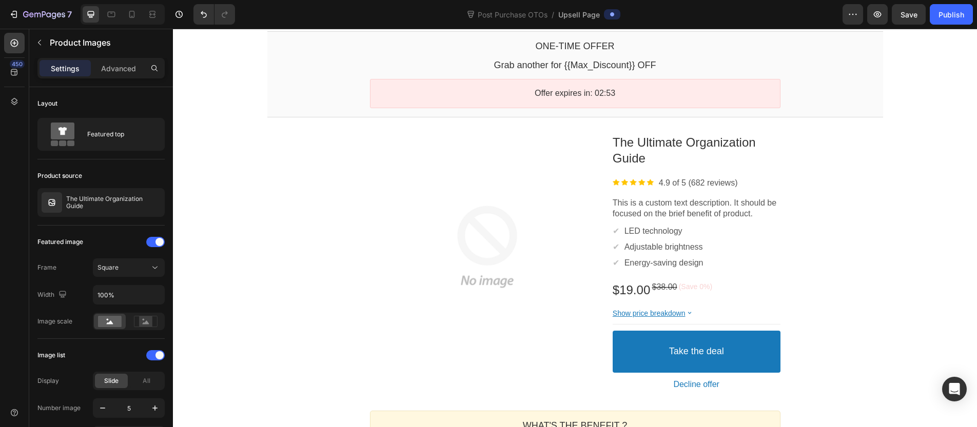
click at [370, 244] on div at bounding box center [487, 247] width 235 height 235
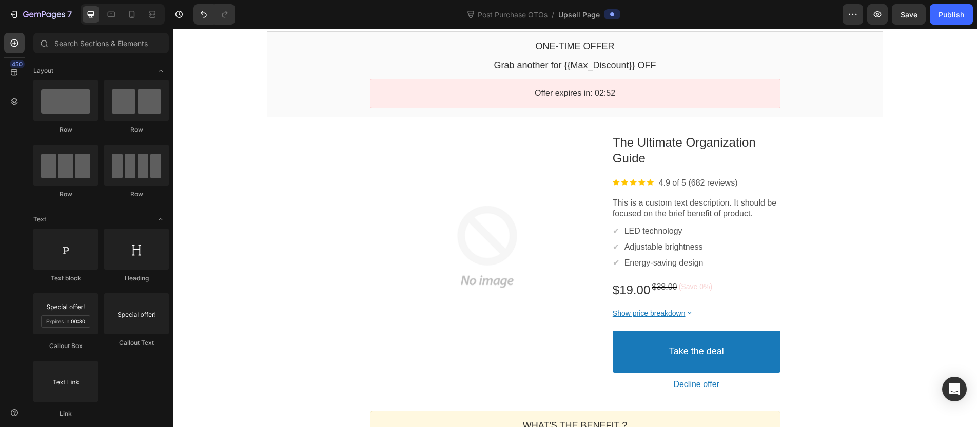
click at [861, 186] on div "Product Images The Ultimate Organization Guide Product Title Image 4.9 of 5 (68…" at bounding box center [575, 262] width 616 height 270
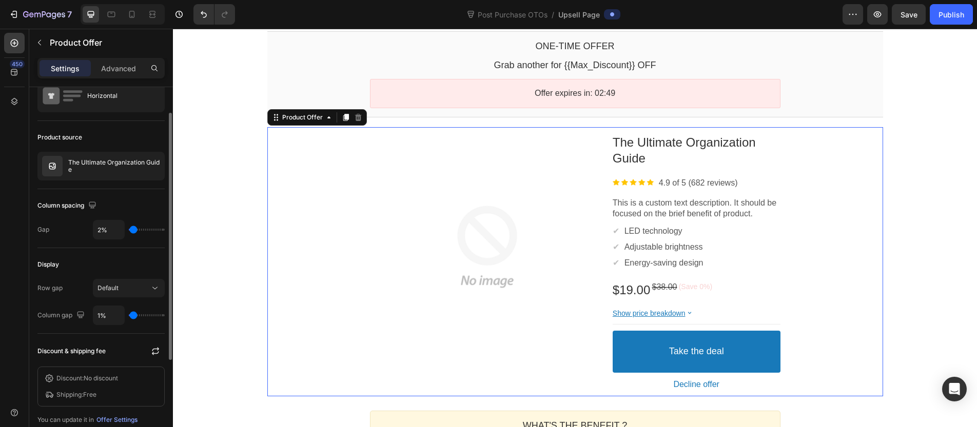
scroll to position [182, 0]
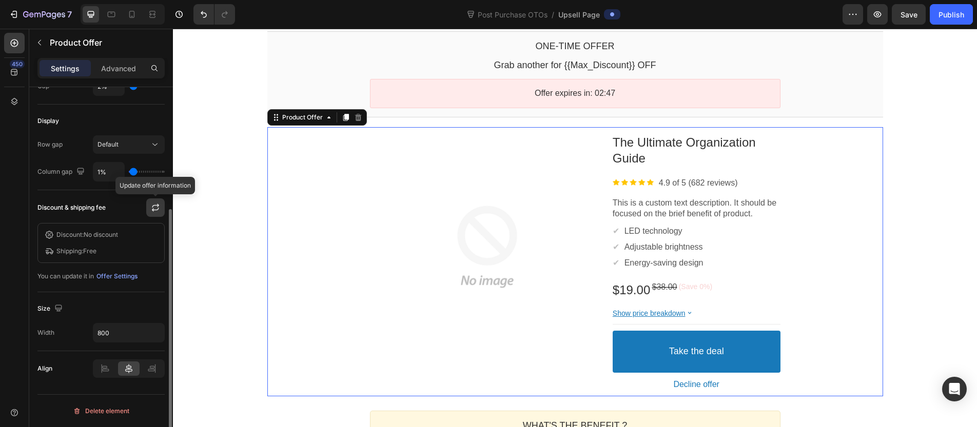
click at [164, 208] on button "button" at bounding box center [155, 208] width 18 height 18
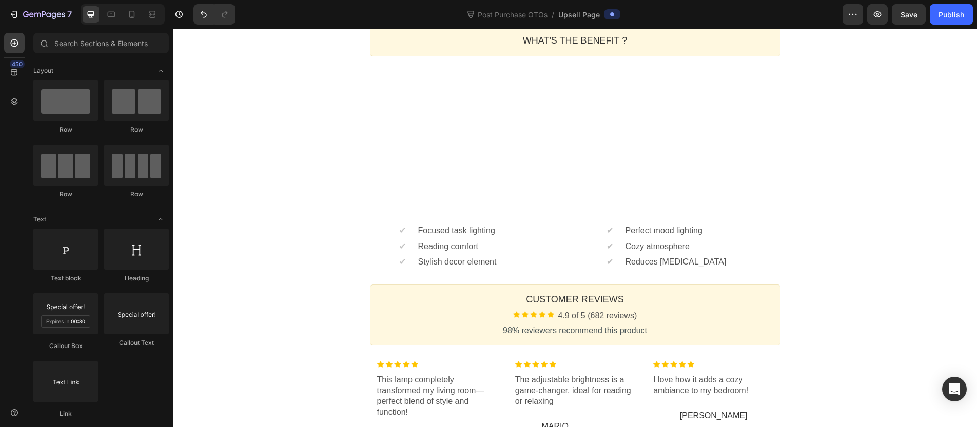
scroll to position [374, 0]
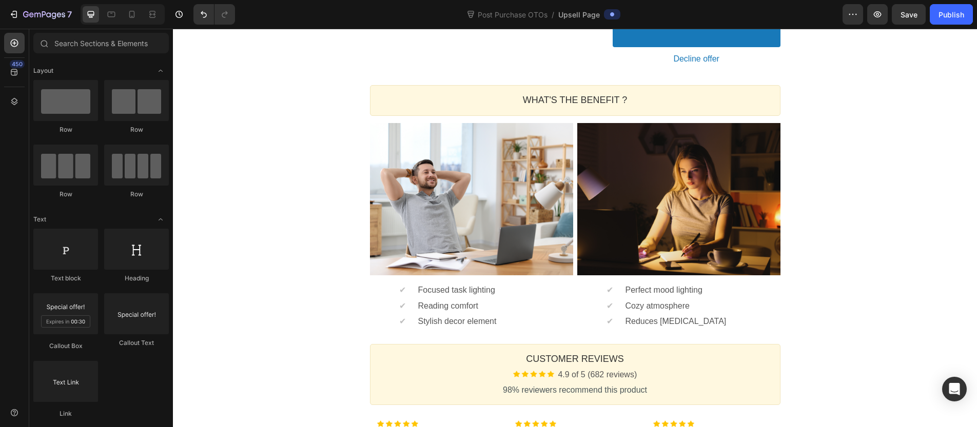
click at [281, 132] on div "One-time Offer Callout Text Grab another for {{Max_Discount}} OFF Callout Text …" at bounding box center [575, 128] width 804 height 851
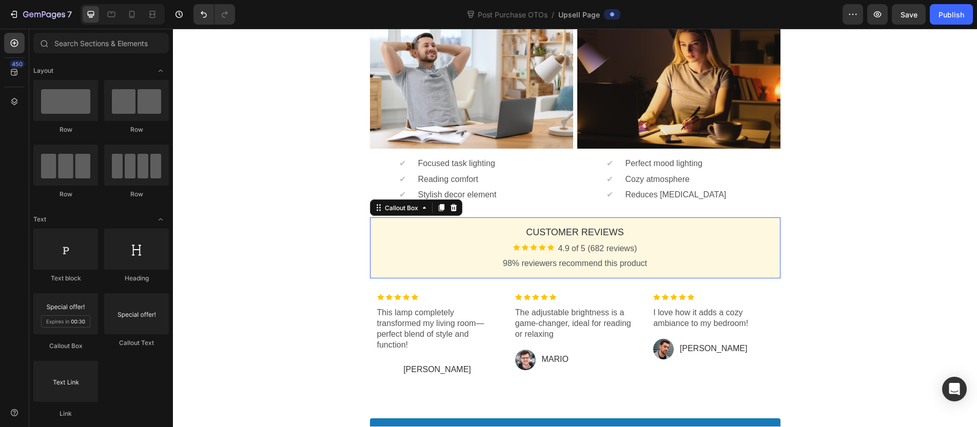
click at [371, 248] on div "Customer Reviews Heading Image 4.9 of 5 (682 reviews) Text block Row 98% review…" at bounding box center [575, 248] width 411 height 61
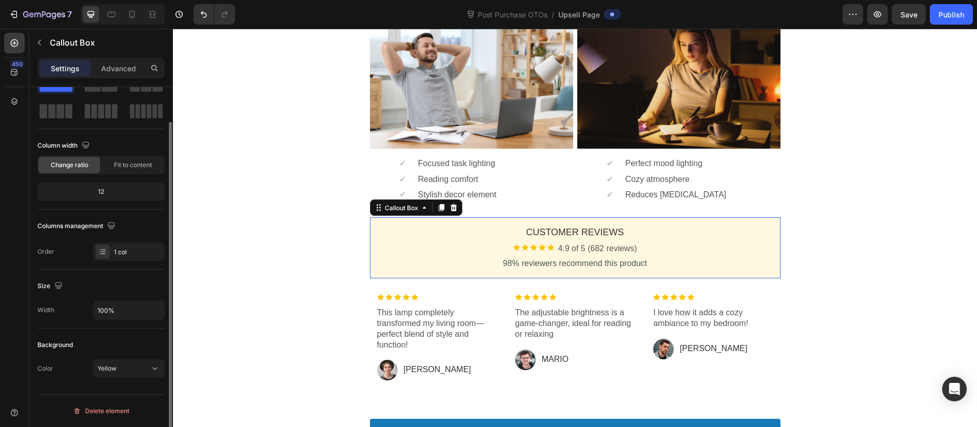
scroll to position [0, 0]
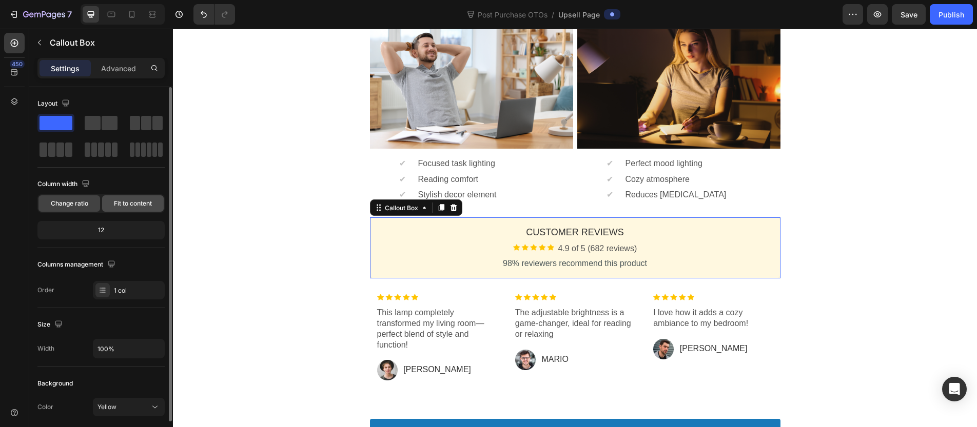
click at [132, 204] on span "Fit to content" at bounding box center [133, 203] width 38 height 9
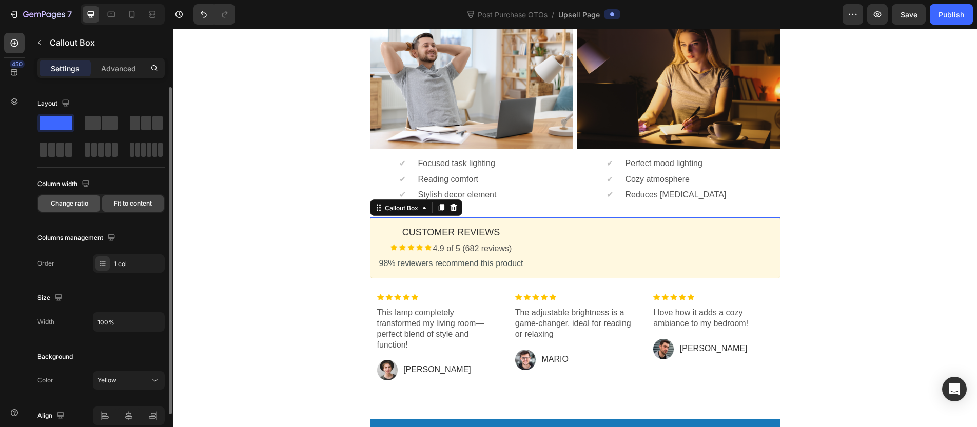
click at [79, 204] on span "Change ratio" at bounding box center [69, 203] width 37 height 9
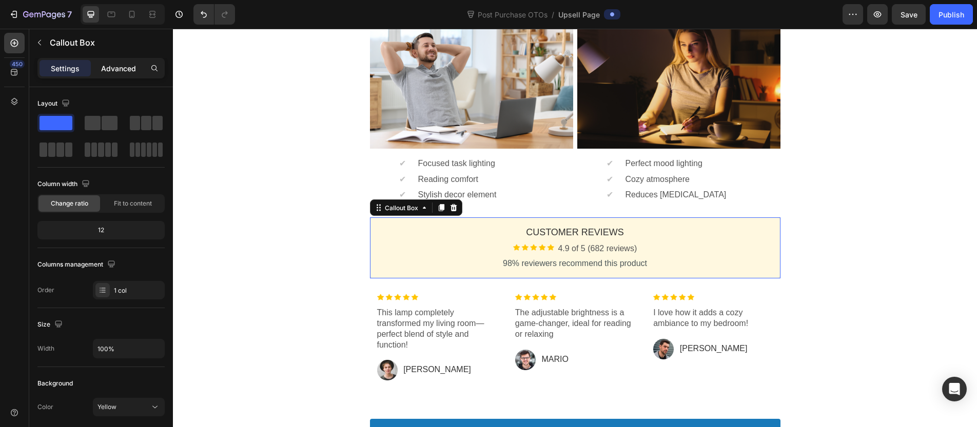
click at [132, 69] on p "Advanced" at bounding box center [118, 68] width 35 height 11
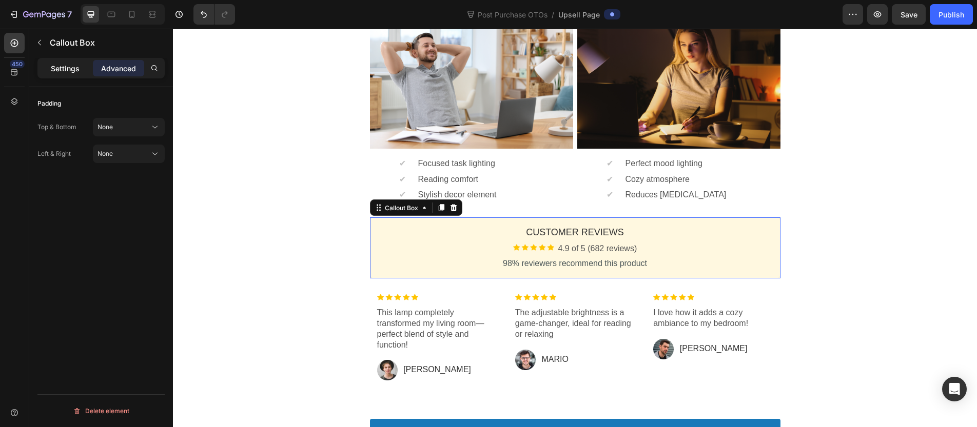
click at [76, 67] on p "Settings" at bounding box center [65, 68] width 29 height 11
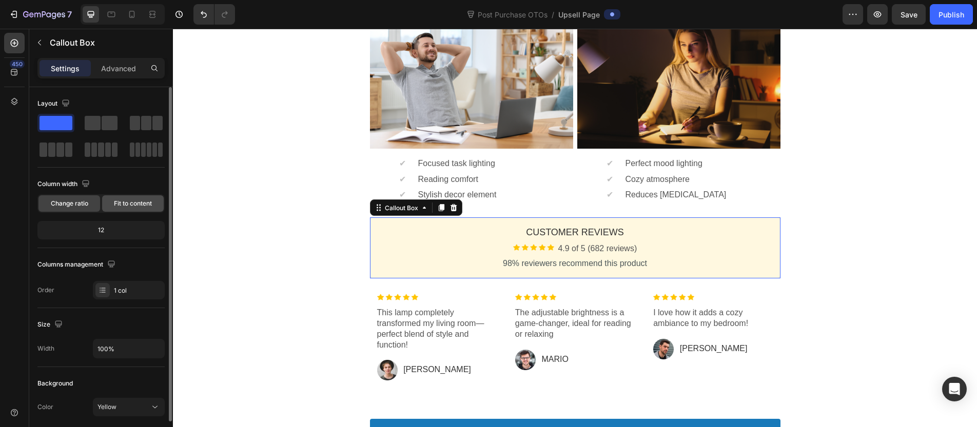
click at [119, 201] on span "Fit to content" at bounding box center [133, 203] width 38 height 9
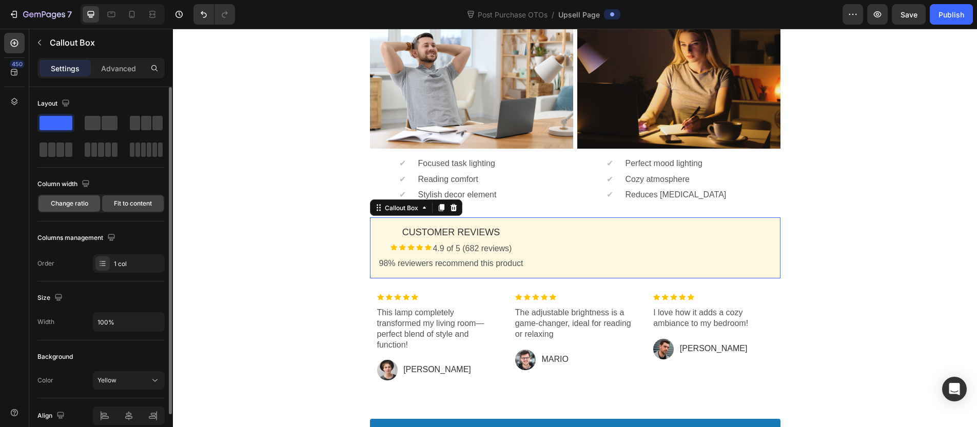
click at [81, 203] on span "Change ratio" at bounding box center [69, 203] width 37 height 9
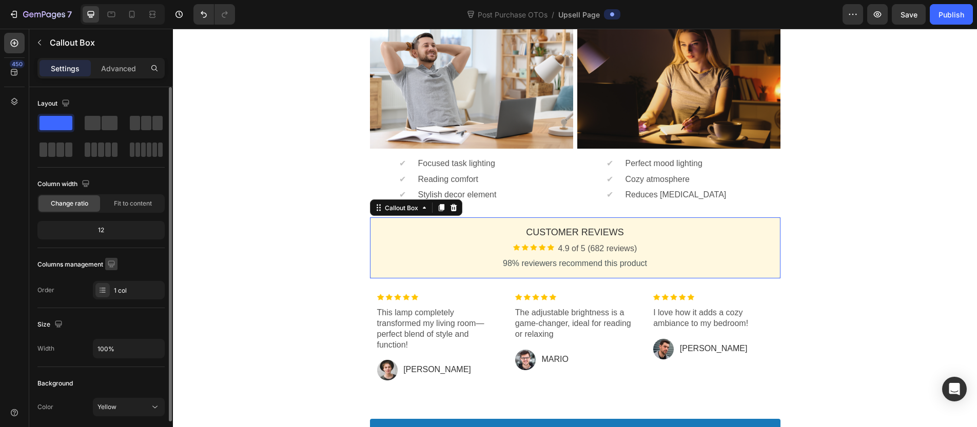
scroll to position [38, 0]
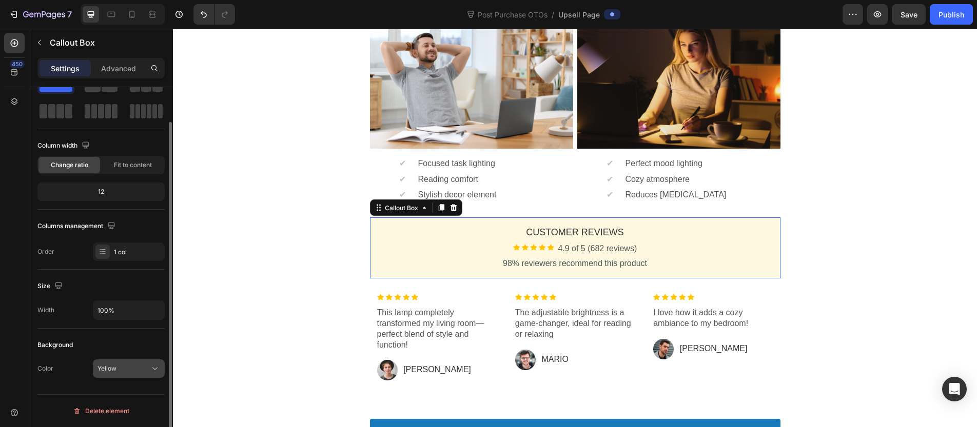
click at [119, 368] on div "Yellow" at bounding box center [124, 368] width 52 height 9
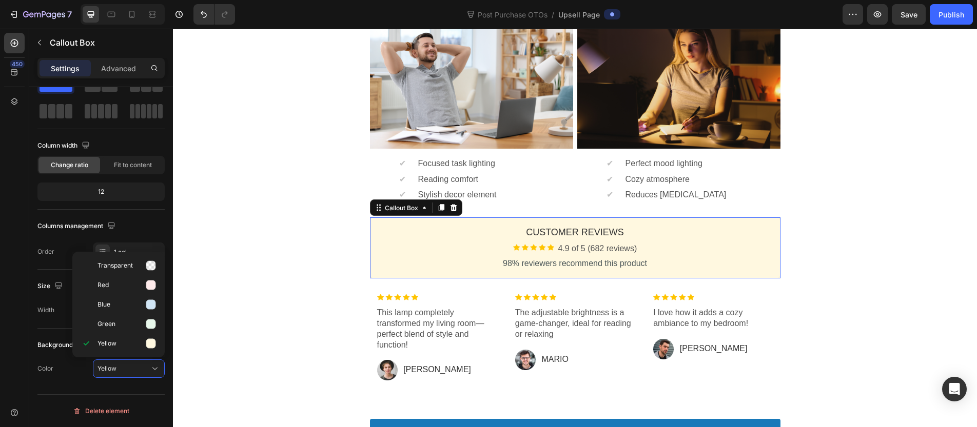
click at [130, 253] on div "Transparent Red Blue Green Yellow" at bounding box center [118, 305] width 92 height 106
click at [115, 323] on p "Green" at bounding box center [127, 324] width 59 height 10
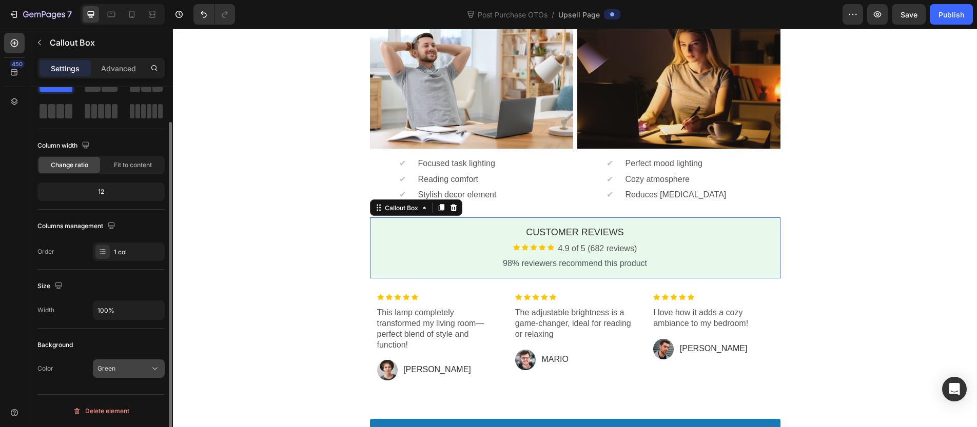
click at [127, 375] on button "Green" at bounding box center [129, 369] width 72 height 18
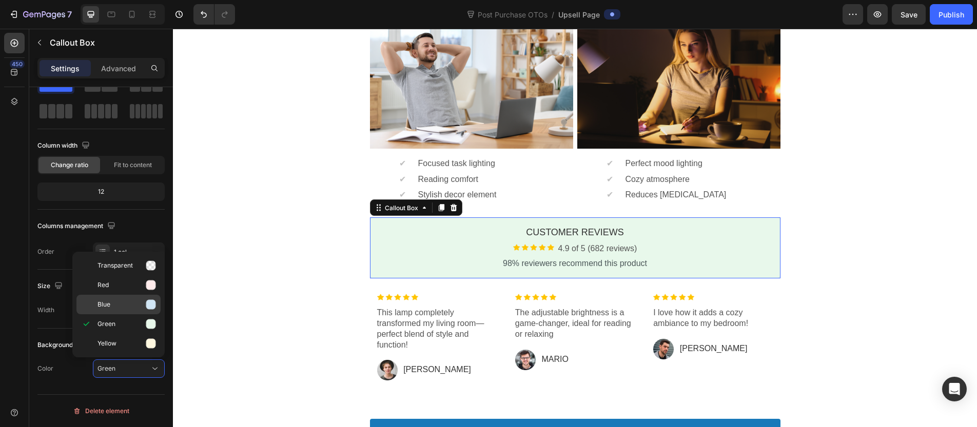
click at [130, 304] on p "Blue" at bounding box center [127, 305] width 59 height 10
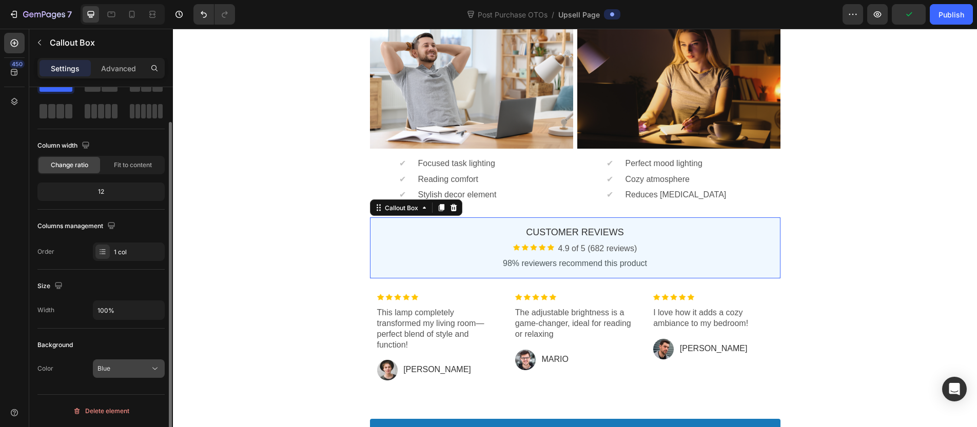
click at [137, 363] on button "Blue" at bounding box center [129, 369] width 72 height 18
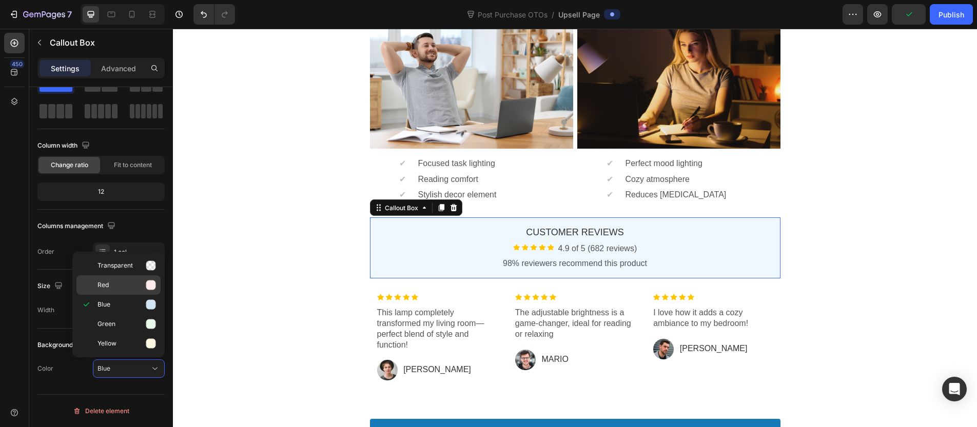
click at [129, 283] on p "Red" at bounding box center [127, 285] width 59 height 10
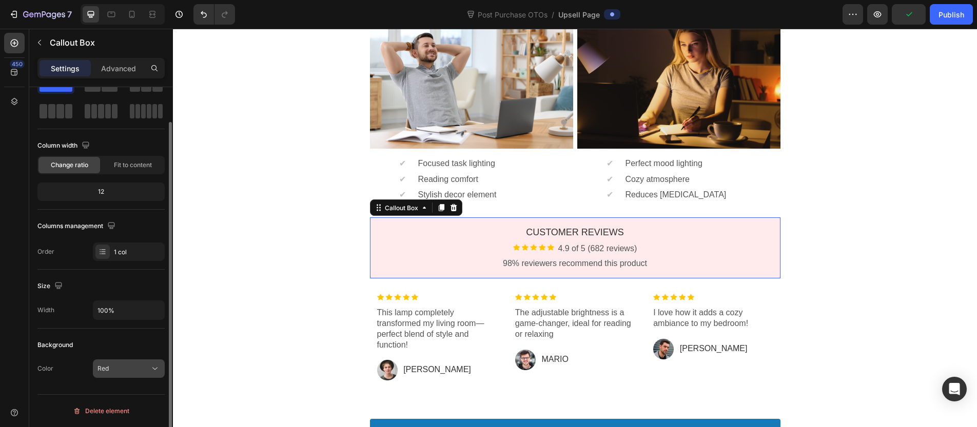
click at [124, 368] on div "Red" at bounding box center [124, 368] width 52 height 9
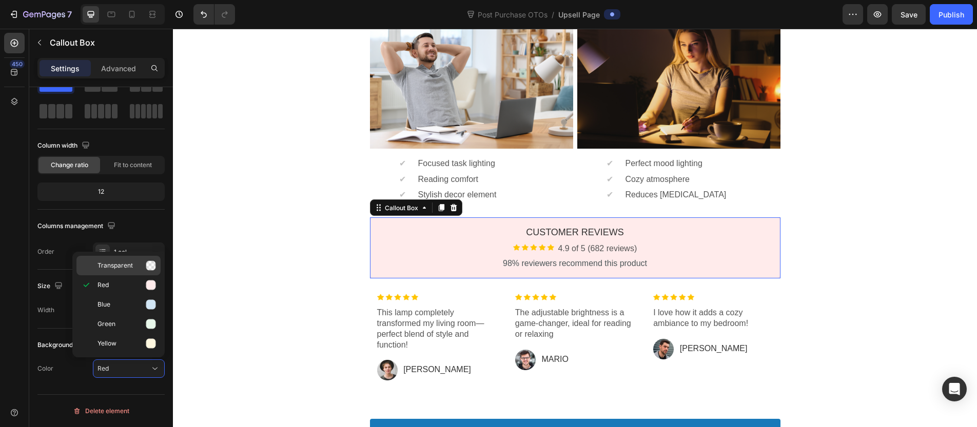
click at [128, 267] on span "Transparent" at bounding box center [115, 265] width 35 height 9
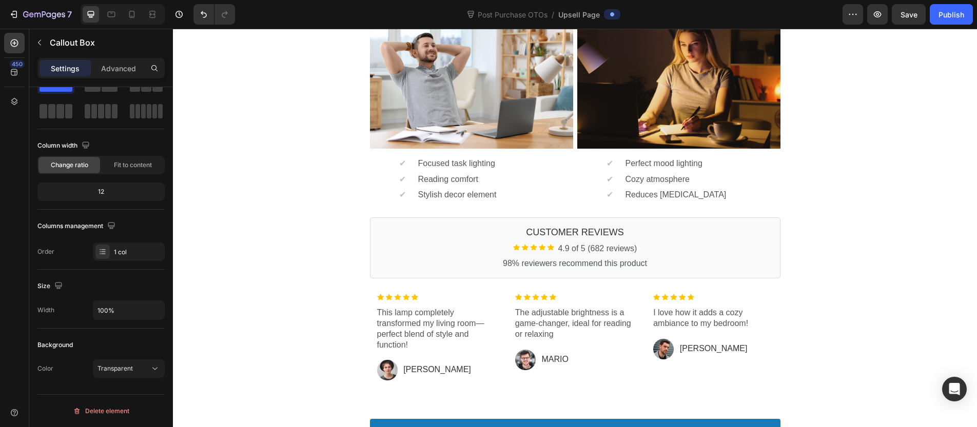
click at [255, 289] on div "One-time Offer Callout Text Grab another for {{Max_Discount}} OFF Callout Text …" at bounding box center [575, 34] width 804 height 917
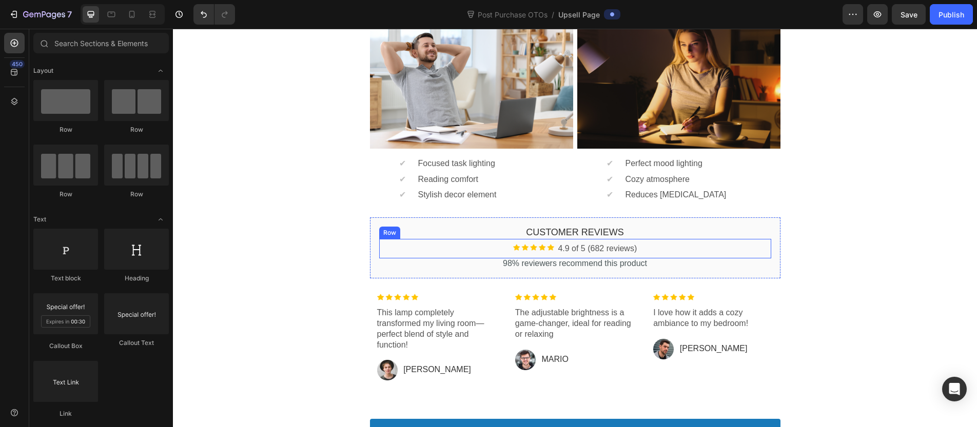
click at [379, 237] on div "Row" at bounding box center [389, 233] width 21 height 12
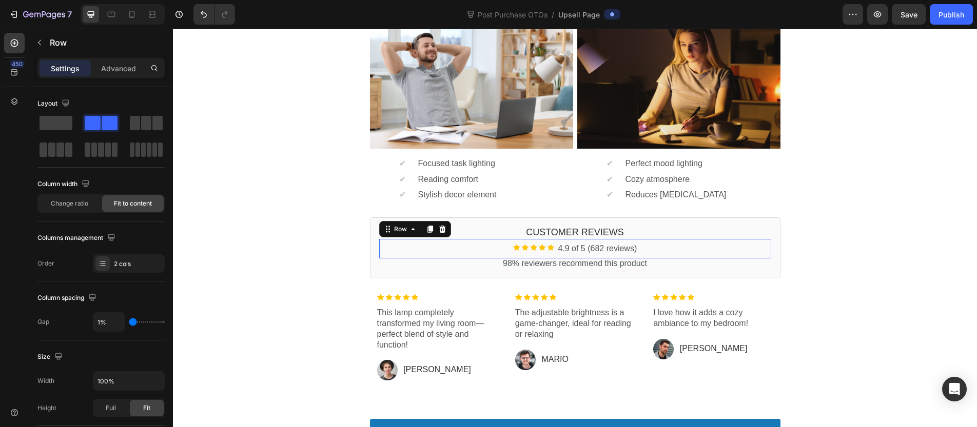
click at [337, 226] on div "One-time Offer Callout Text Grab another for {{Max_Discount}} OFF Callout Text …" at bounding box center [575, 34] width 804 height 917
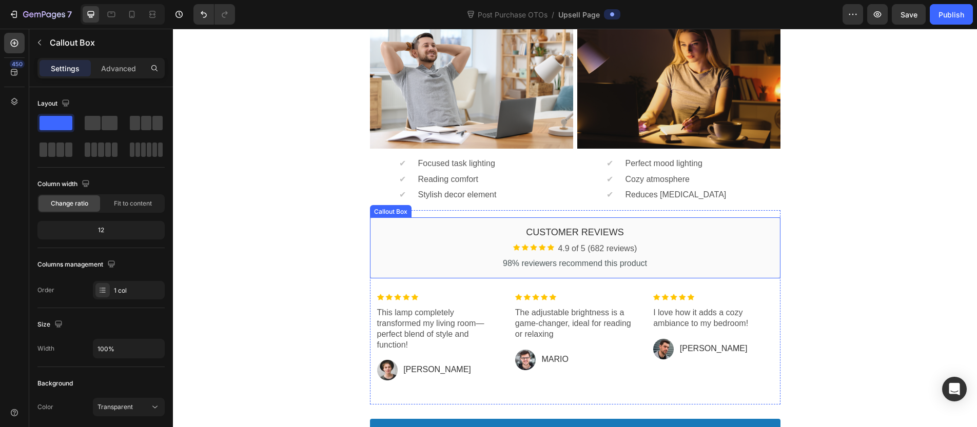
click at [370, 224] on div "Customer Reviews Heading Image 4.9 of 5 (682 reviews) Text block Row 98% review…" at bounding box center [575, 248] width 411 height 61
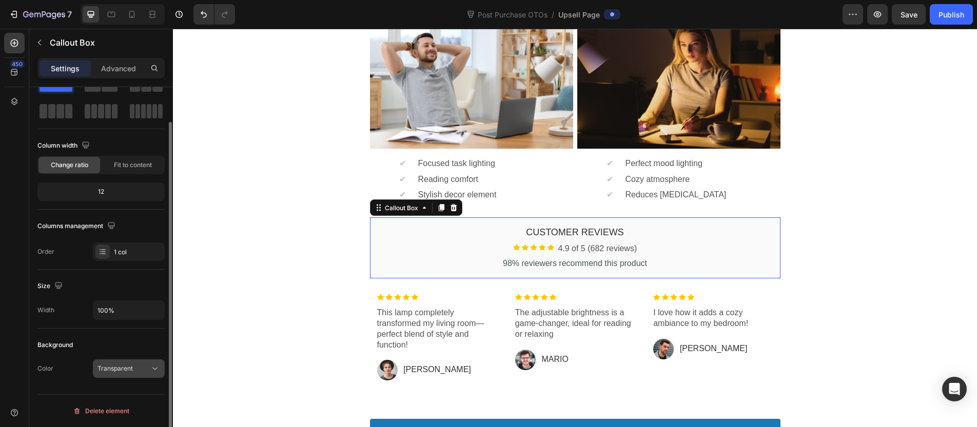
click at [129, 367] on span "Transparent" at bounding box center [115, 369] width 35 height 8
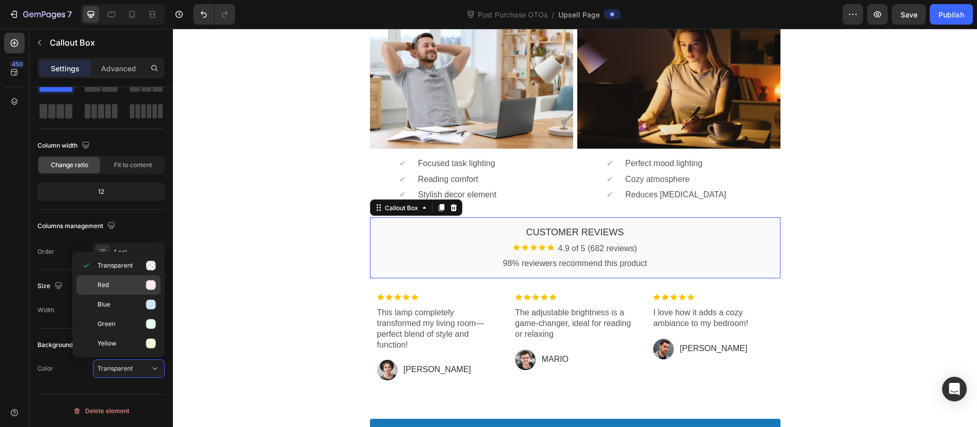
click at [134, 286] on p "Red" at bounding box center [127, 285] width 59 height 10
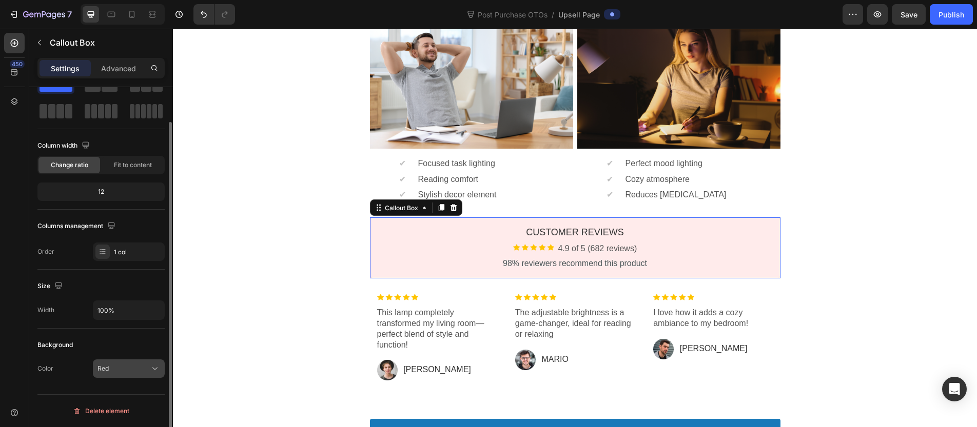
click at [125, 367] on div "Red" at bounding box center [124, 368] width 52 height 9
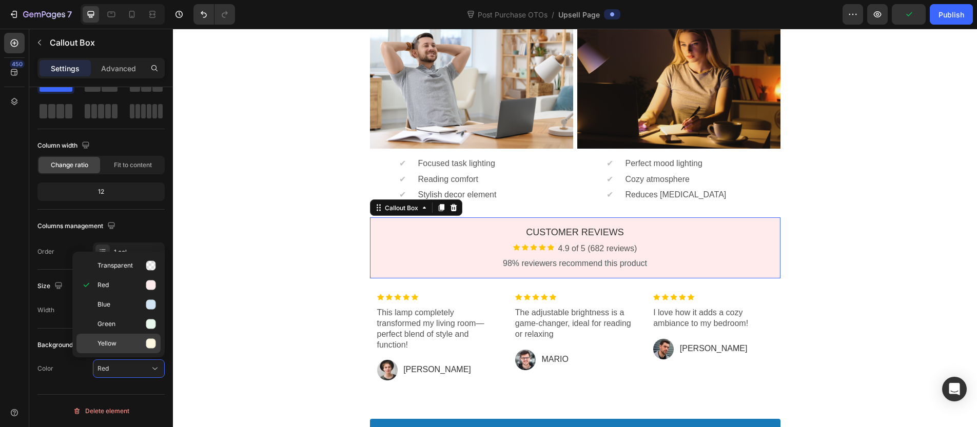
click at [126, 347] on p "Yellow" at bounding box center [127, 344] width 59 height 10
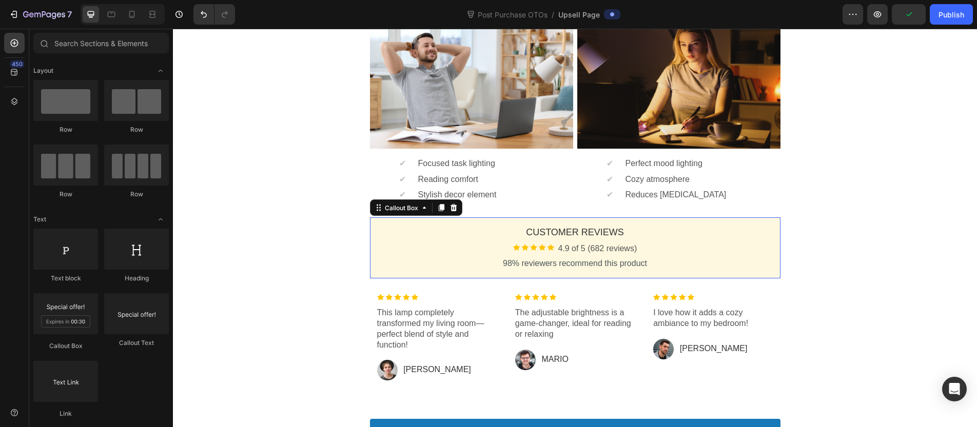
click at [235, 320] on div "One-time Offer Callout Text Grab another for {{Max_Discount}} OFF Callout Text …" at bounding box center [575, 34] width 804 height 917
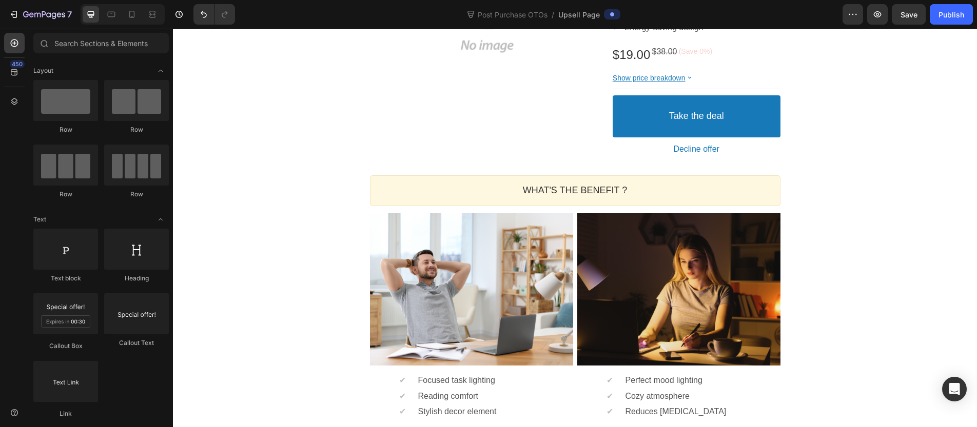
click at [62, 25] on div "7 Version history Post Purchase OTOs / Upsell Page Preview Save Publish" at bounding box center [488, 14] width 977 height 29
click at [62, 24] on button "7" at bounding box center [40, 14] width 72 height 21
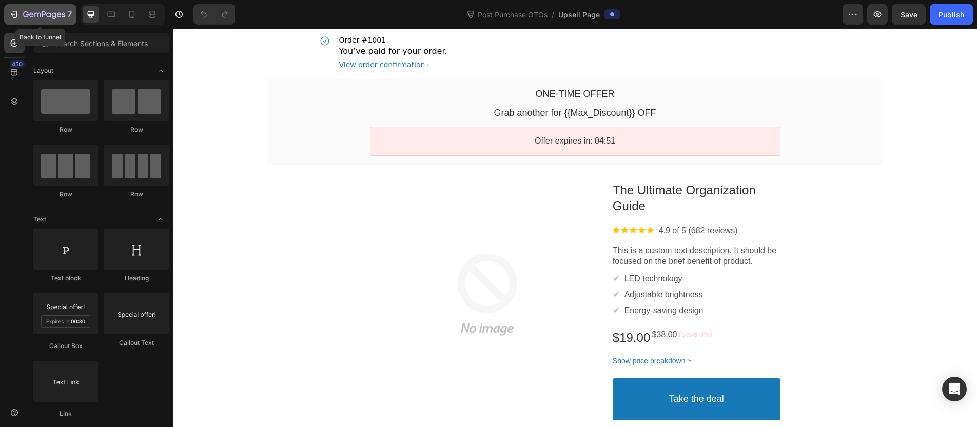
click at [59, 22] on button "7" at bounding box center [40, 14] width 72 height 21
click at [717, 361] on div "Show price breakdown" at bounding box center [697, 361] width 168 height 9
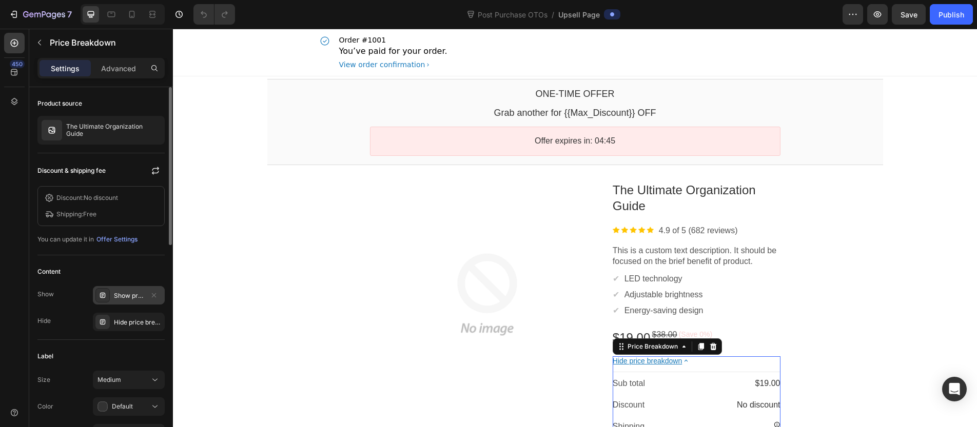
click at [132, 294] on div "Show price breakdown" at bounding box center [129, 295] width 30 height 9
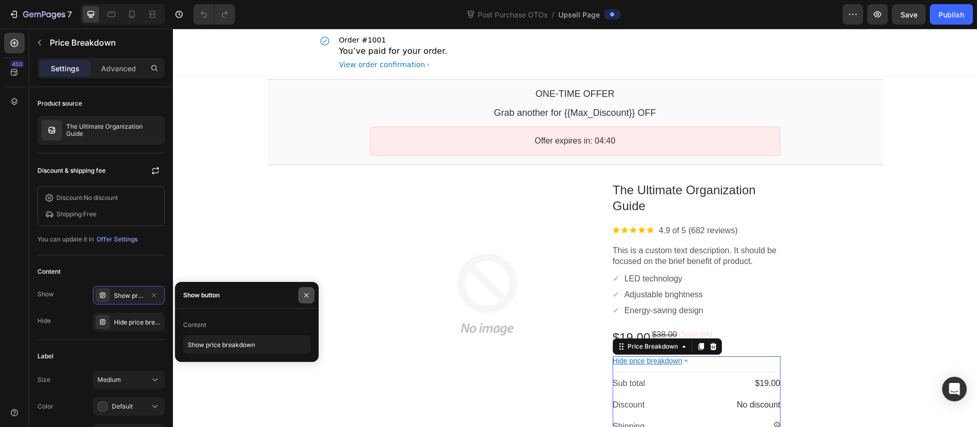
click at [303, 300] on button "button" at bounding box center [306, 295] width 16 height 16
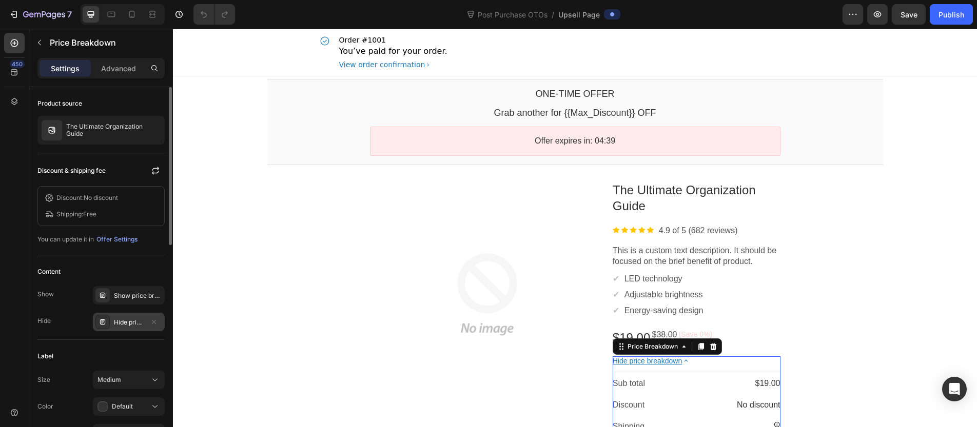
click at [147, 317] on div "Hide price breakdown" at bounding box center [129, 322] width 72 height 18
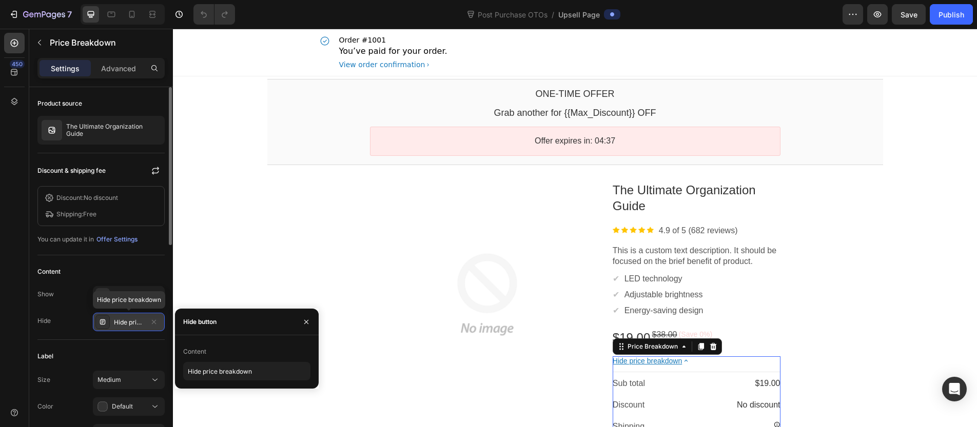
click at [162, 321] on div "Hide price breakdown" at bounding box center [129, 322] width 72 height 18
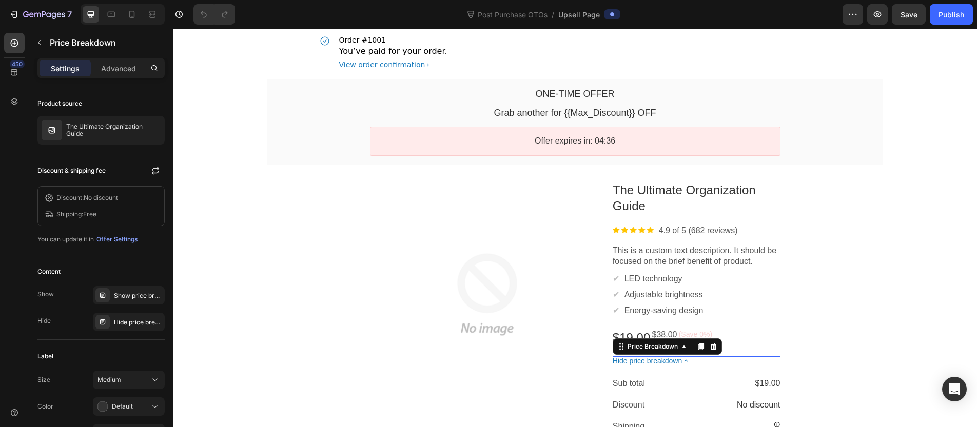
scroll to position [125, 0]
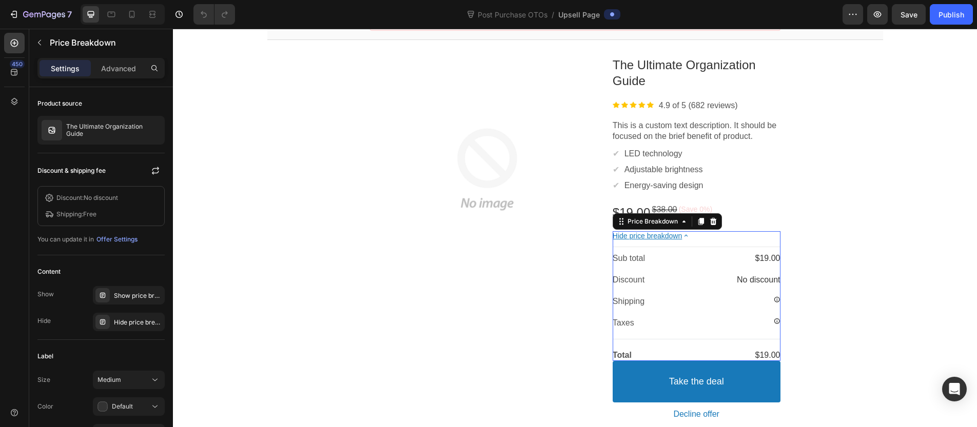
click at [663, 237] on bdo "Hide price breakdown" at bounding box center [647, 236] width 69 height 8
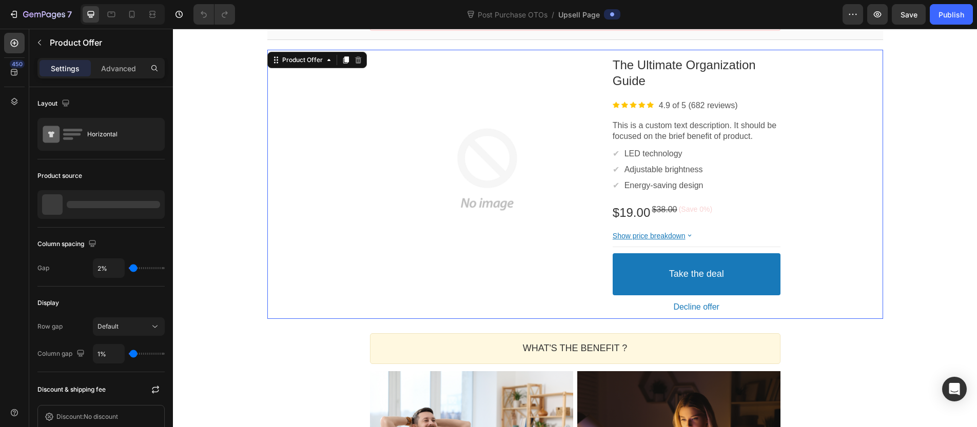
click at [824, 241] on div "Product Images The Ultimate Organization Guide Product Title Image 4.9 of 5 (68…" at bounding box center [575, 185] width 616 height 270
click at [703, 252] on div "Show price breakdown Price Breakdown" at bounding box center [697, 242] width 168 height 22
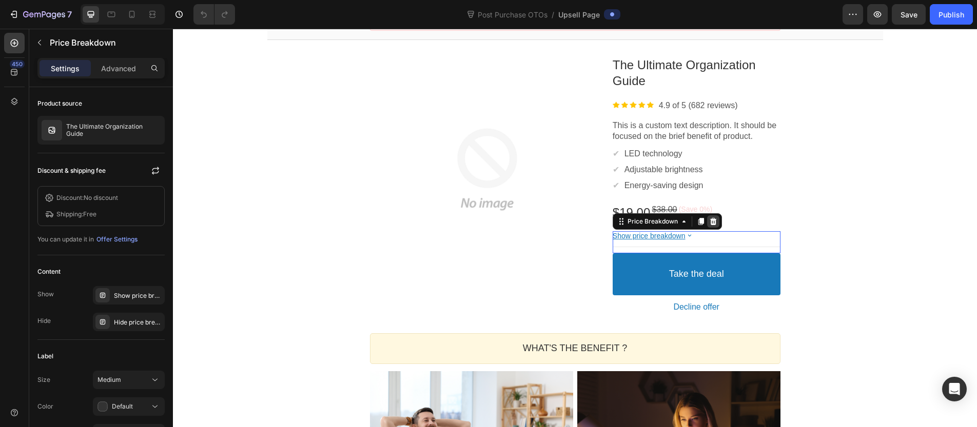
click at [707, 216] on div at bounding box center [713, 222] width 12 height 12
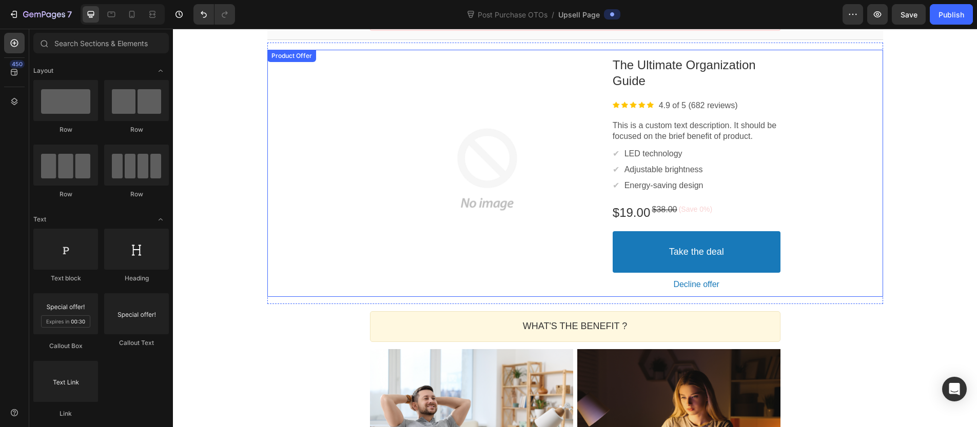
scroll to position [119, 0]
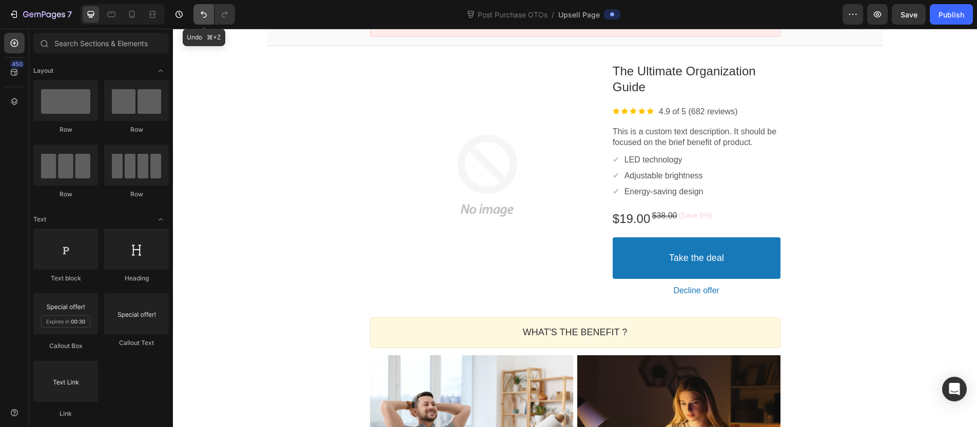
click at [206, 17] on icon "Undo/Redo" at bounding box center [204, 14] width 10 height 10
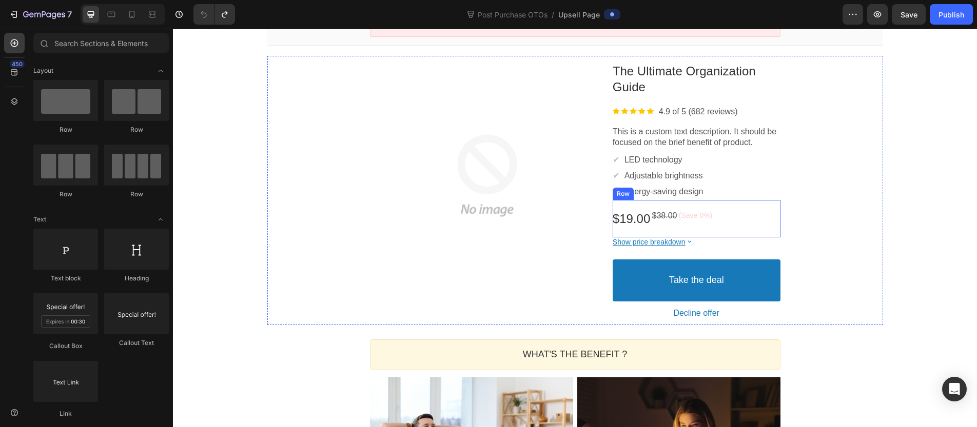
click at [718, 241] on div "Show price breakdown" at bounding box center [697, 242] width 168 height 9
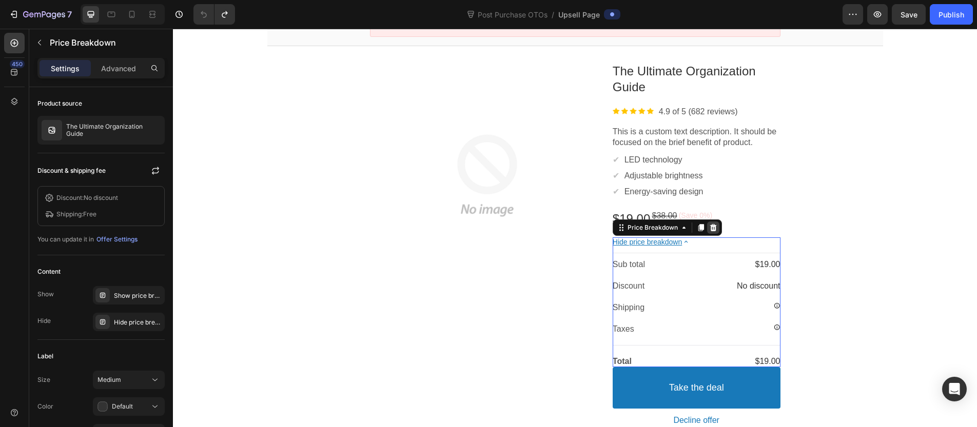
click at [710, 228] on icon at bounding box center [713, 227] width 7 height 7
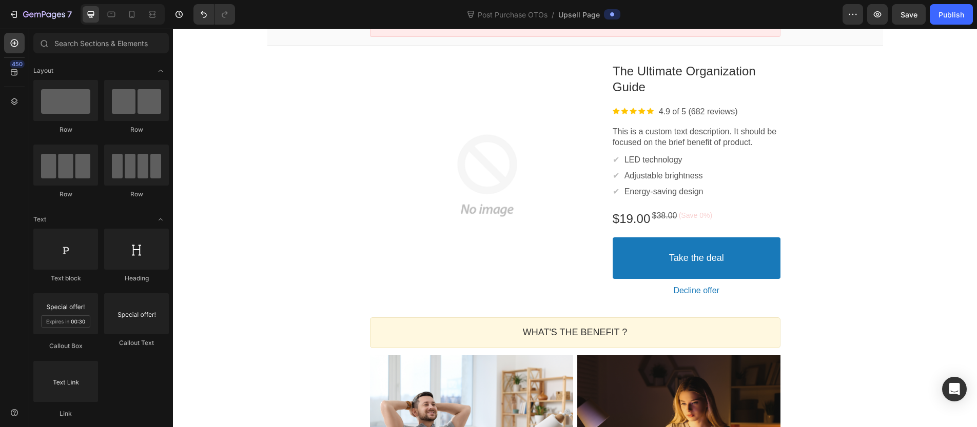
click at [917, 244] on div "One-time Offer Callout Text Grab another for {{Max_Discount}} OFF Callout Text …" at bounding box center [575, 371] width 804 height 829
click at [722, 218] on div "$19.00 Price $38.00 Price (Save 0%) Discount Tag Row" at bounding box center [697, 218] width 168 height 37
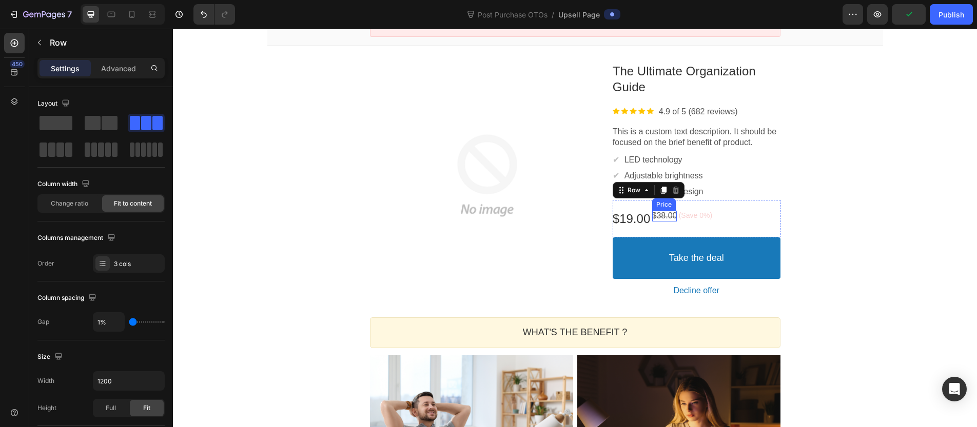
click at [694, 216] on bdo "(Save 0%)" at bounding box center [695, 215] width 33 height 8
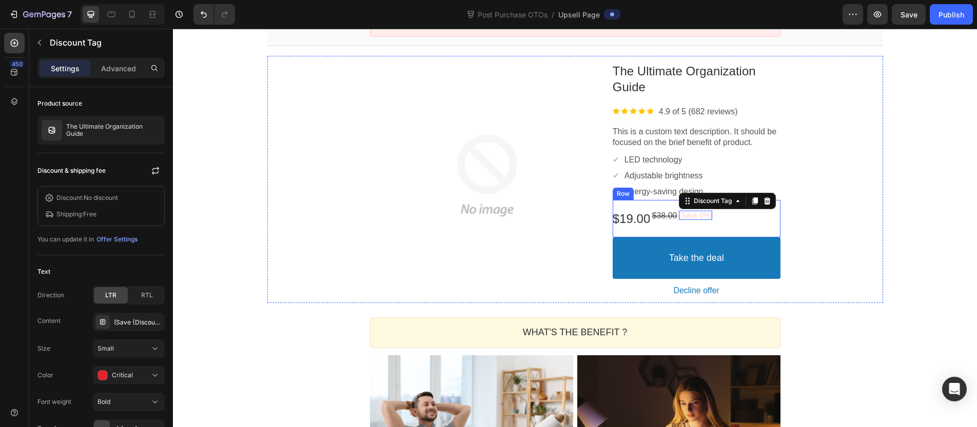
click at [874, 232] on div "Product Images The Ultimate Organization Guide Product Title Image 4.9 of 5 (68…" at bounding box center [575, 180] width 616 height 248
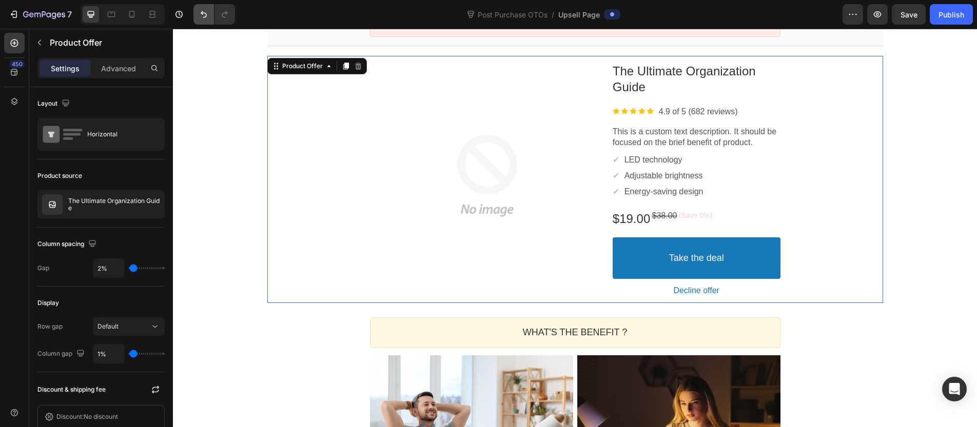
click at [209, 9] on button "Undo/Redo" at bounding box center [203, 14] width 21 height 21
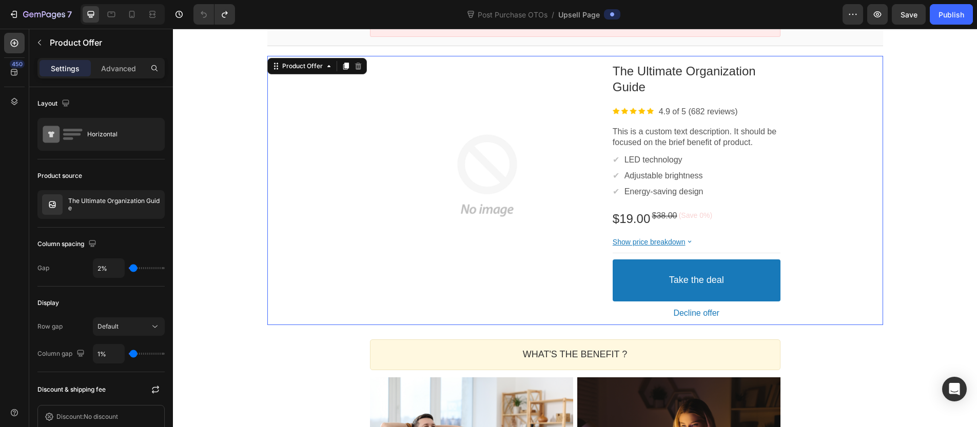
scroll to position [0, 0]
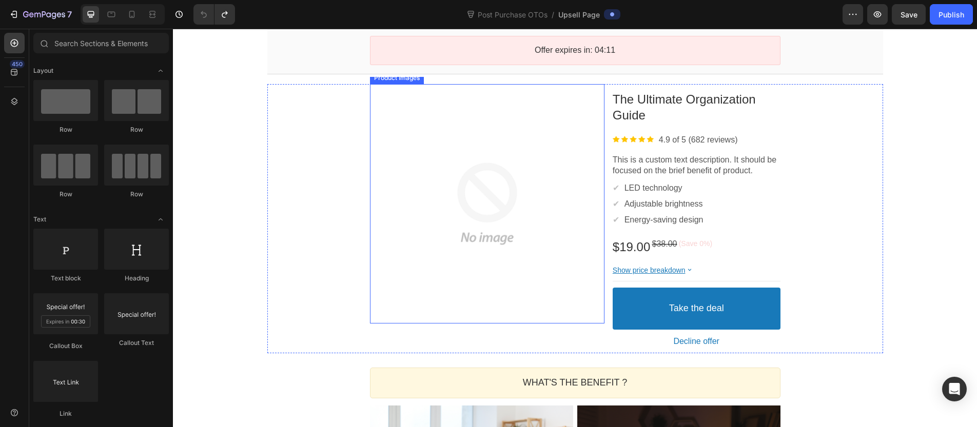
scroll to position [38, 0]
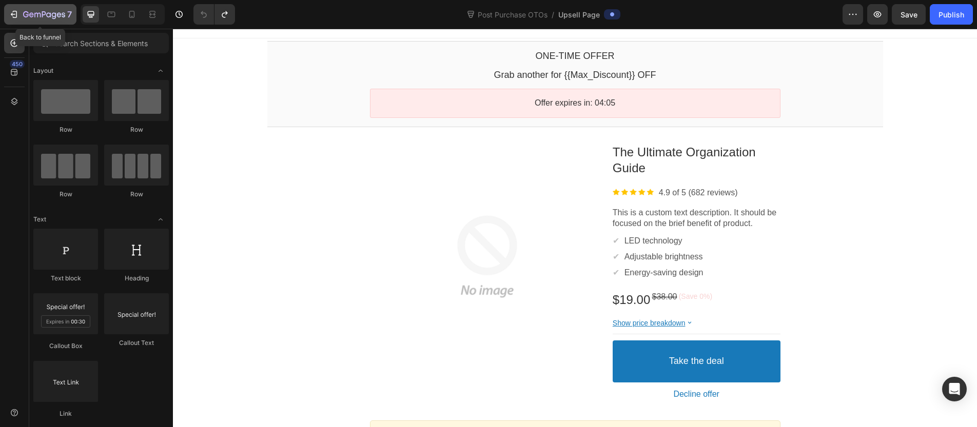
click at [73, 22] on button "7" at bounding box center [40, 14] width 72 height 21
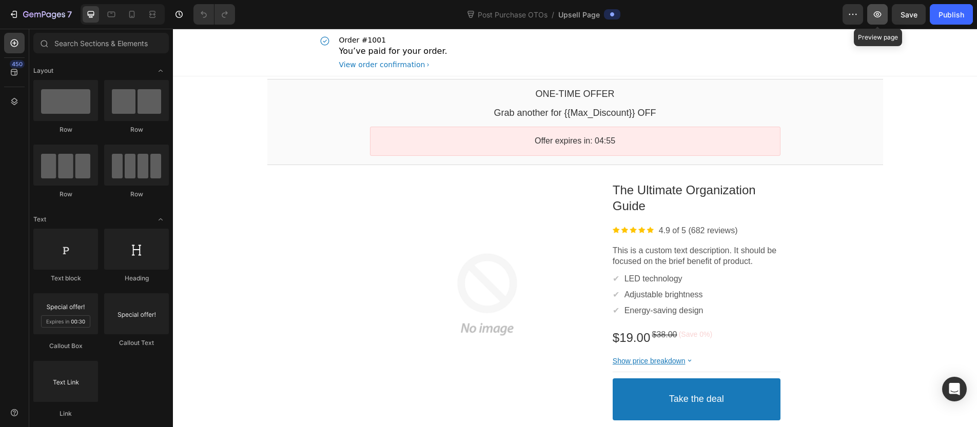
click at [879, 12] on icon "button" at bounding box center [878, 14] width 8 height 6
click at [657, 187] on bdo "The Ultimate Organization Guide" at bounding box center [684, 198] width 143 height 30
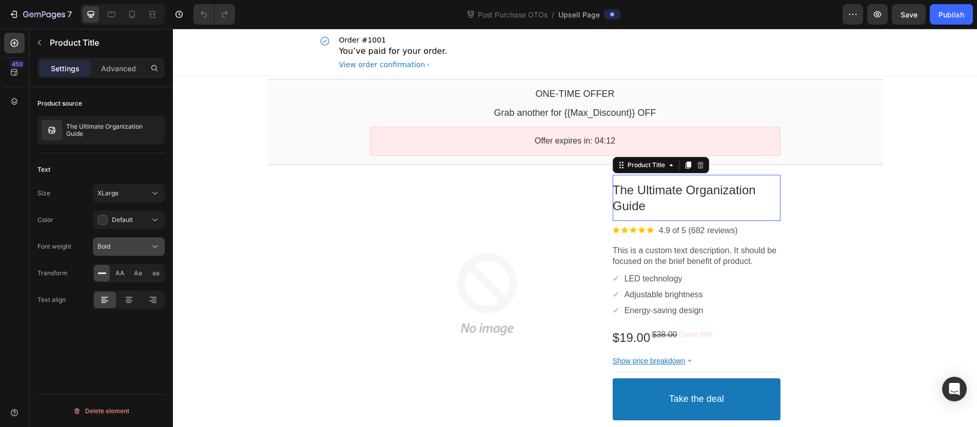
click at [140, 248] on div "Bold" at bounding box center [124, 246] width 52 height 9
click at [137, 249] on div "Bold" at bounding box center [124, 246] width 52 height 9
click at [115, 277] on div "Normal" at bounding box center [118, 272] width 84 height 20
click at [122, 251] on div "Normal" at bounding box center [129, 247] width 63 height 10
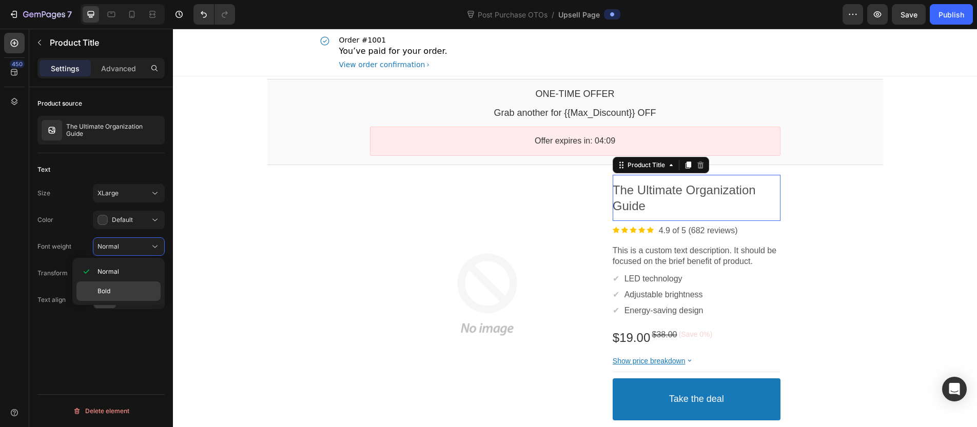
click at [109, 295] on span "Bold" at bounding box center [104, 291] width 13 height 9
click at [116, 340] on div "Product source The Ultimate Organization Guide Text Size XLarge Color Default F…" at bounding box center [101, 271] width 144 height 369
click at [139, 224] on div "Default" at bounding box center [124, 220] width 52 height 10
click at [140, 228] on button "Default" at bounding box center [129, 220] width 72 height 18
click at [140, 226] on button "Default" at bounding box center [129, 220] width 72 height 18
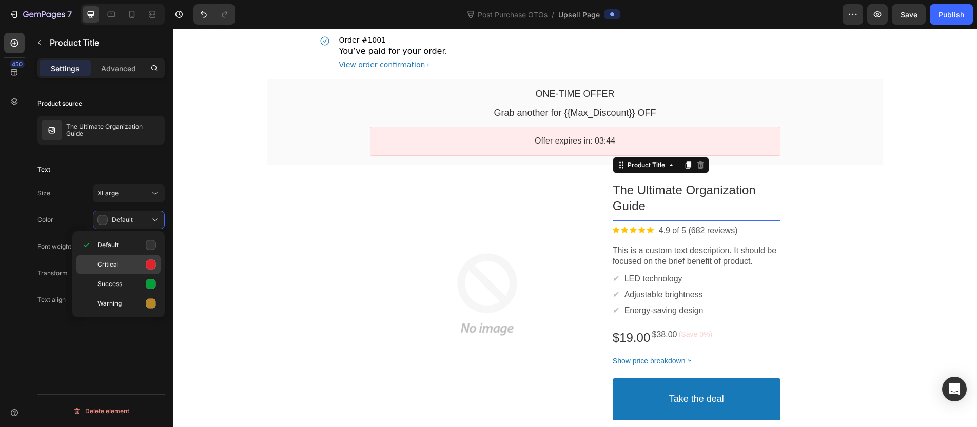
click at [118, 264] on p "Critical" at bounding box center [127, 265] width 59 height 10
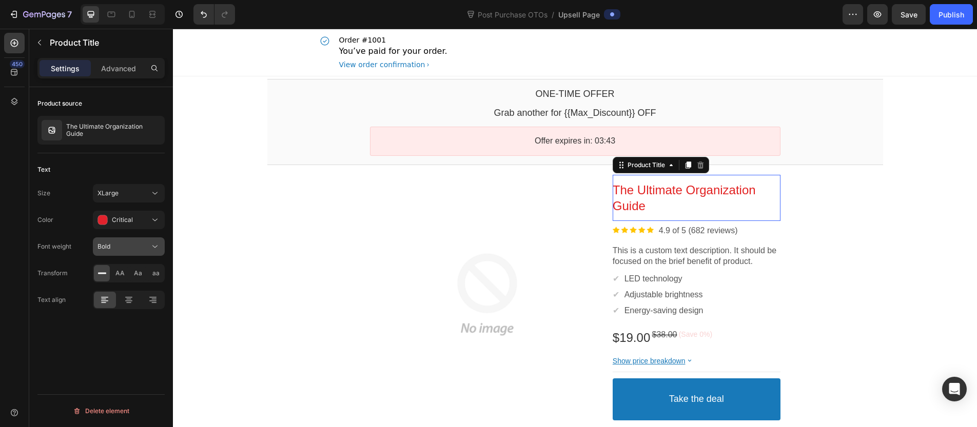
click at [125, 238] on button "Bold" at bounding box center [129, 247] width 72 height 18
click at [98, 328] on div "Product source The Ultimate Organization Guide Text Size XLarge Color Critical …" at bounding box center [101, 271] width 144 height 369
click at [133, 224] on div "Critical" at bounding box center [124, 220] width 52 height 10
click at [128, 243] on p "Default" at bounding box center [127, 245] width 59 height 10
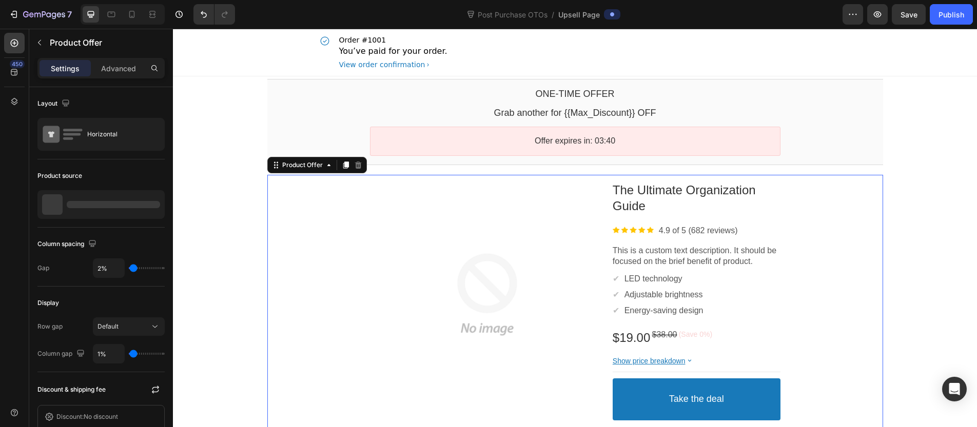
click at [850, 236] on div "Product Images The Ultimate Organization Guide Product Title Image 4.9 of 5 (68…" at bounding box center [575, 310] width 616 height 270
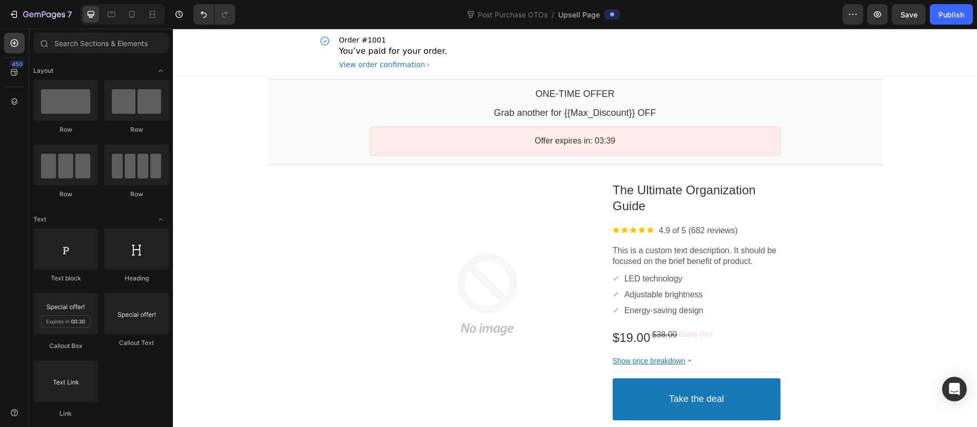
click at [762, 231] on div "Image 4.9 of 5 (682 reviews) Text block Row" at bounding box center [697, 231] width 168 height 20
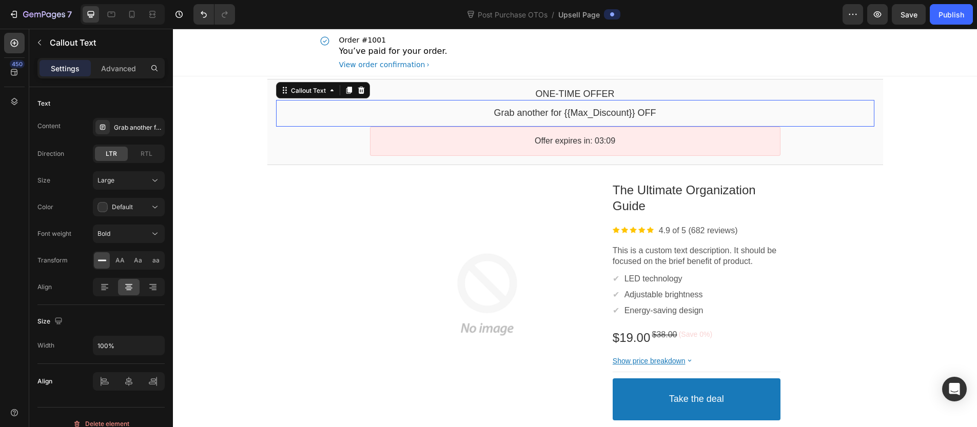
click at [411, 107] on div "Grab another for {{Max_Discount}} OFF Callout Text" at bounding box center [575, 113] width 598 height 26
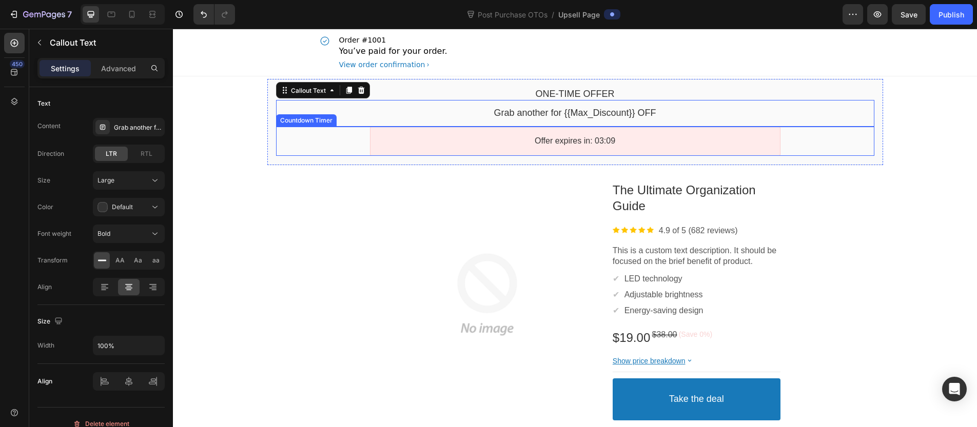
click at [299, 130] on div "Offer expires in: 03:09" at bounding box center [575, 141] width 598 height 29
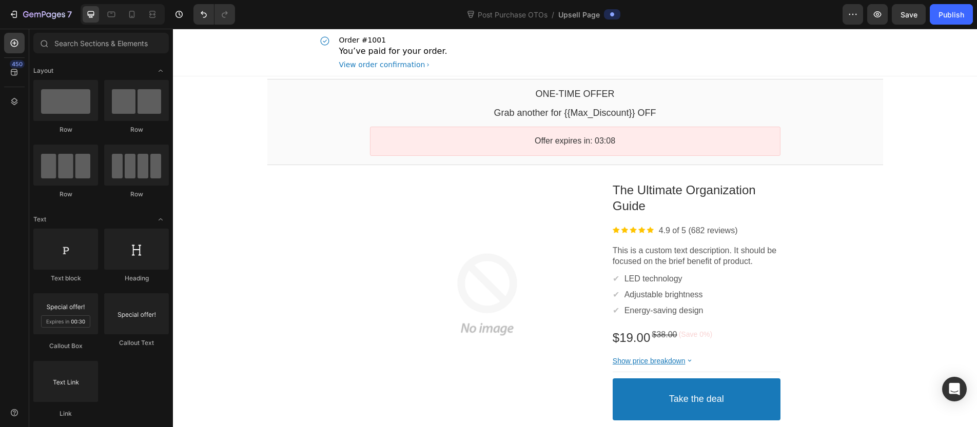
click at [129, 14] on icon at bounding box center [132, 14] width 6 height 7
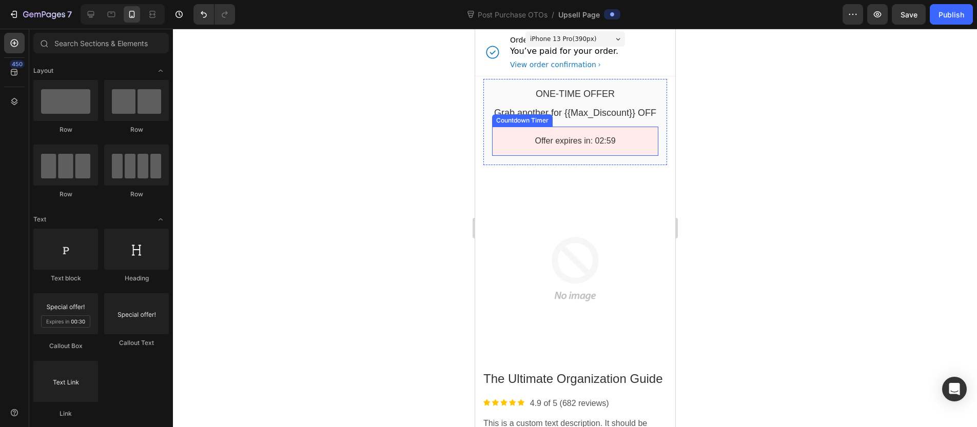
click at [523, 147] on div "Offer expires in: 02:59" at bounding box center [575, 141] width 148 height 11
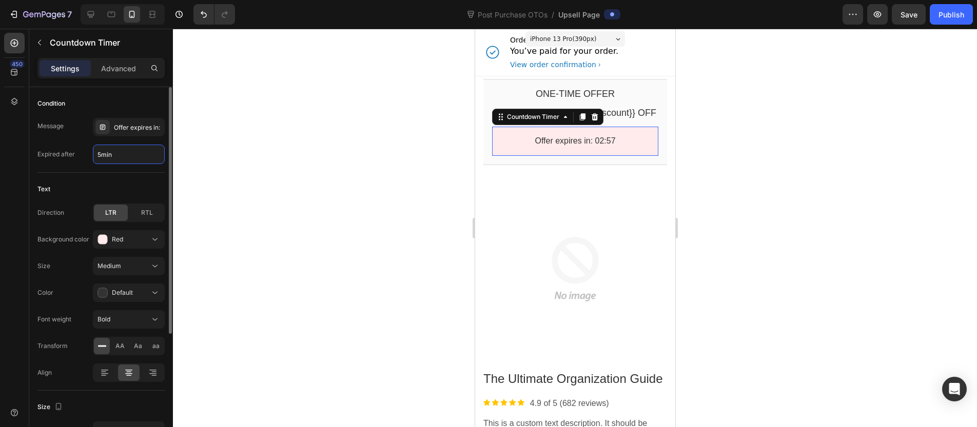
click at [157, 151] on input "5min" at bounding box center [128, 154] width 71 height 18
type input "1"
type input "10min"
click at [328, 118] on div at bounding box center [575, 228] width 804 height 399
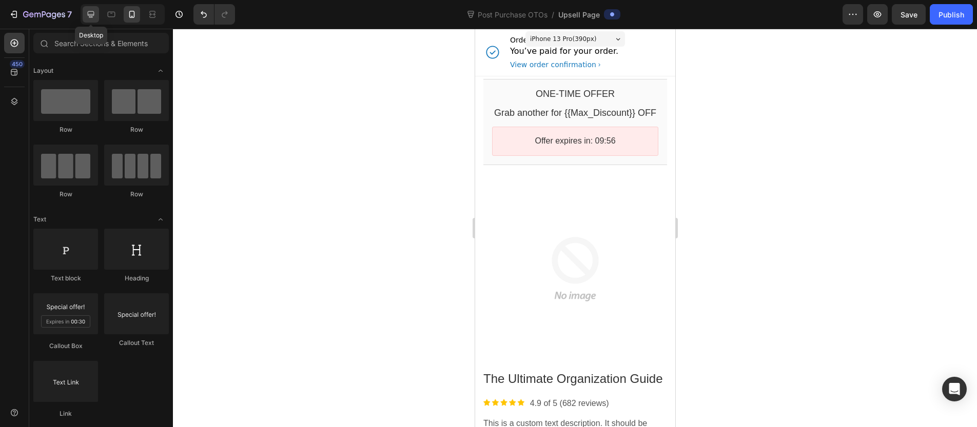
click at [95, 11] on icon at bounding box center [91, 14] width 10 height 10
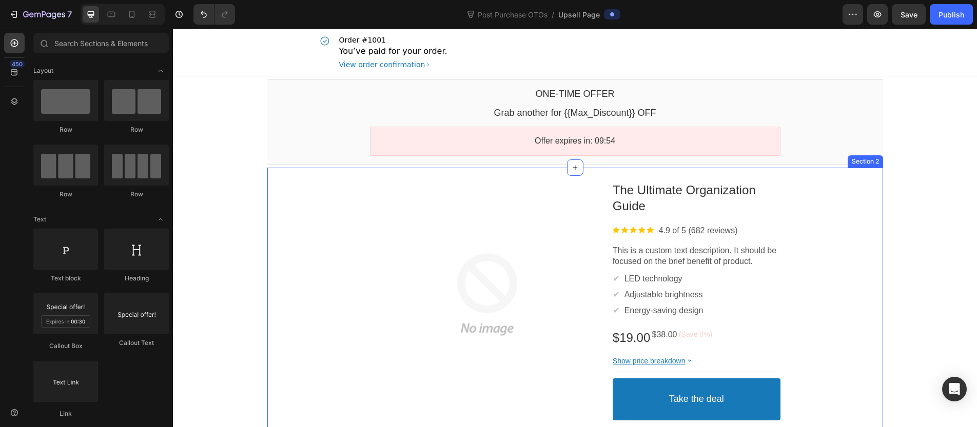
click at [551, 161] on div "One-time Offer Callout Text Grab another for {{Max_Discount}} OFF Callout Text …" at bounding box center [575, 122] width 616 height 86
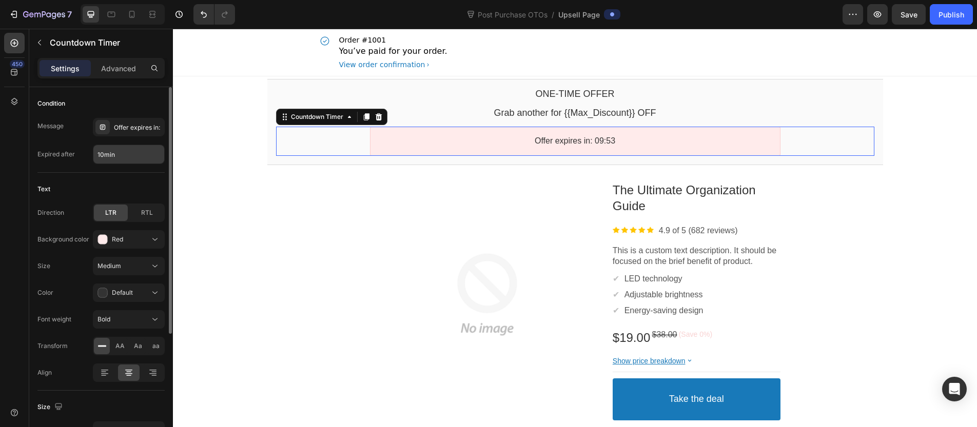
click at [145, 148] on input "10min" at bounding box center [128, 154] width 71 height 18
type input "10min"
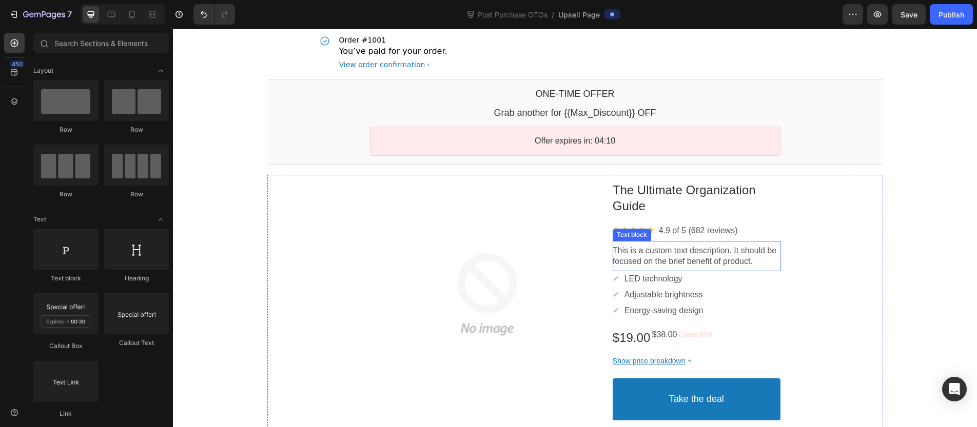
click at [695, 254] on p "This is a custom text description. It should be focused on the brief benefit of…" at bounding box center [697, 257] width 168 height 22
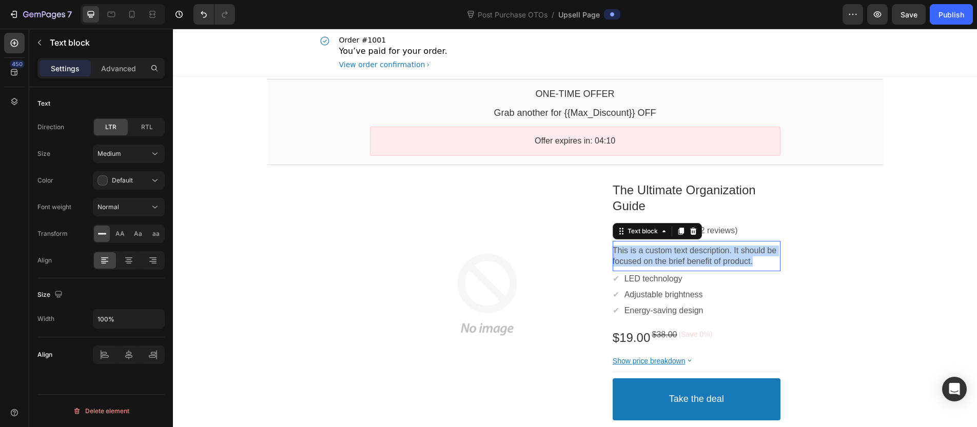
click at [695, 254] on p "This is a custom text description. It should be focused on the brief benefit of…" at bounding box center [697, 257] width 168 height 22
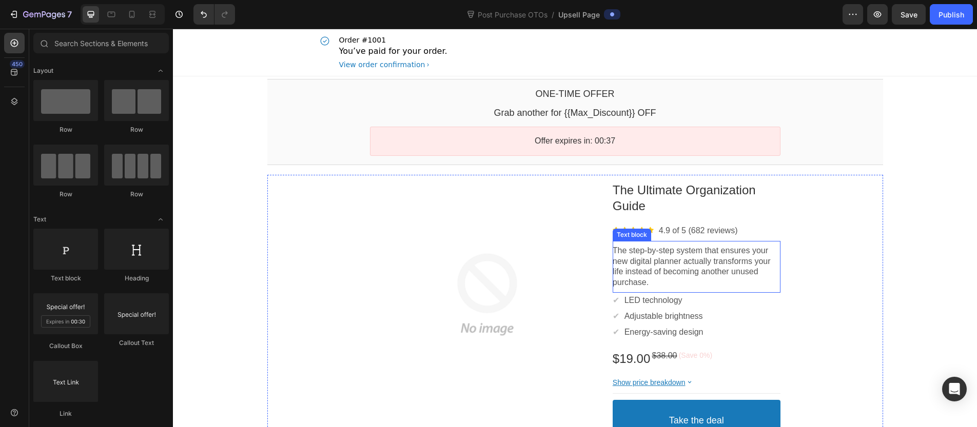
click at [654, 268] on p "The step-by-step system that ensures your new digital planner actually transfor…" at bounding box center [697, 267] width 168 height 43
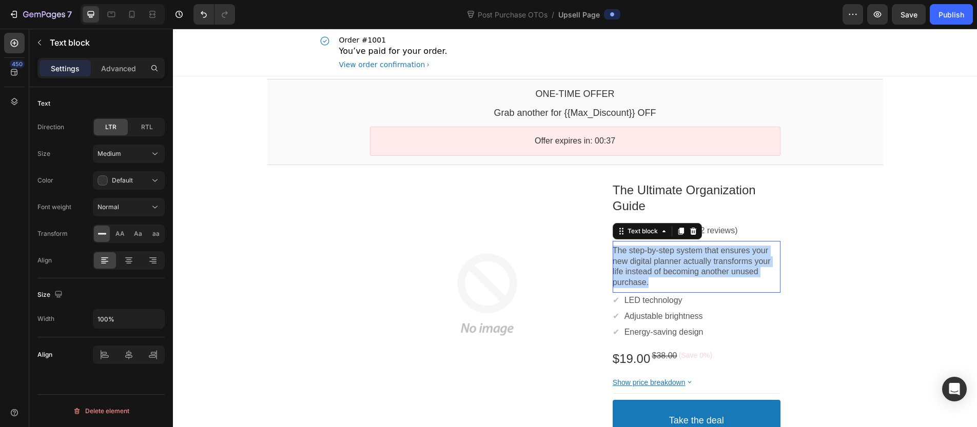
click at [654, 268] on p "The step-by-step system that ensures your new digital planner actually transfor…" at bounding box center [697, 267] width 168 height 43
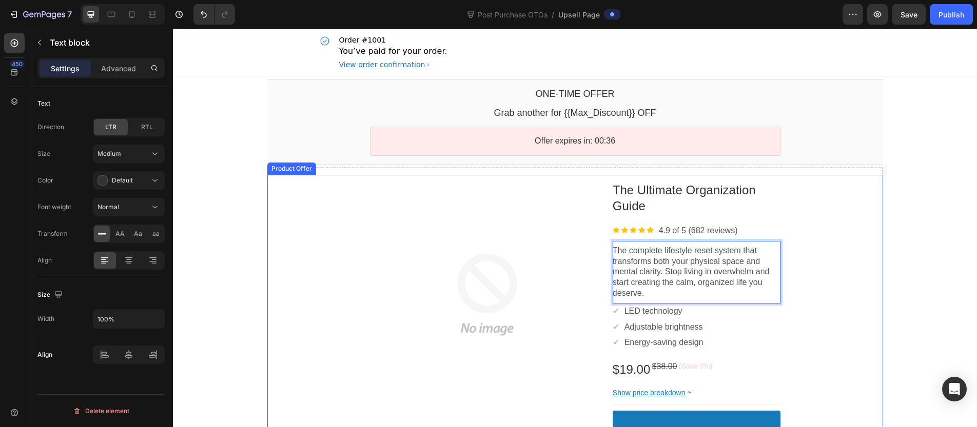
click at [852, 275] on div "Product Images The Ultimate Organization Guide Product Title Image 4.9 of 5 (68…" at bounding box center [575, 326] width 616 height 302
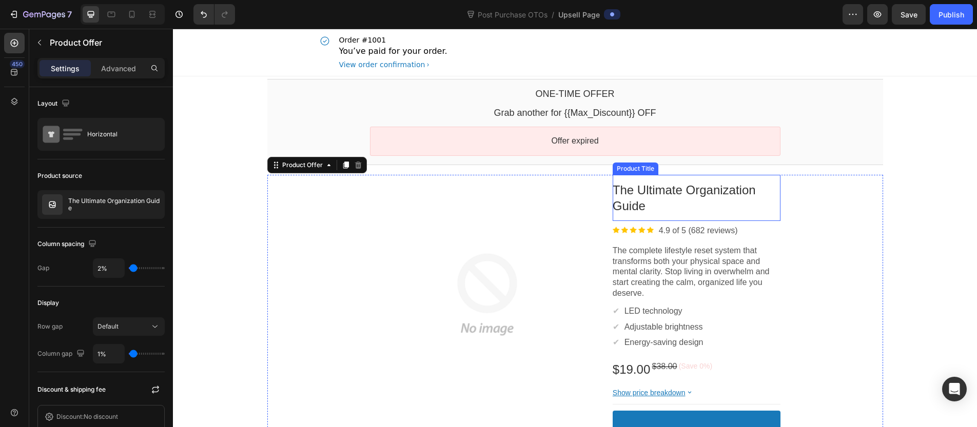
click at [689, 259] on p "The complete lifestyle reset system that transforms both your physical space an…" at bounding box center [697, 272] width 168 height 53
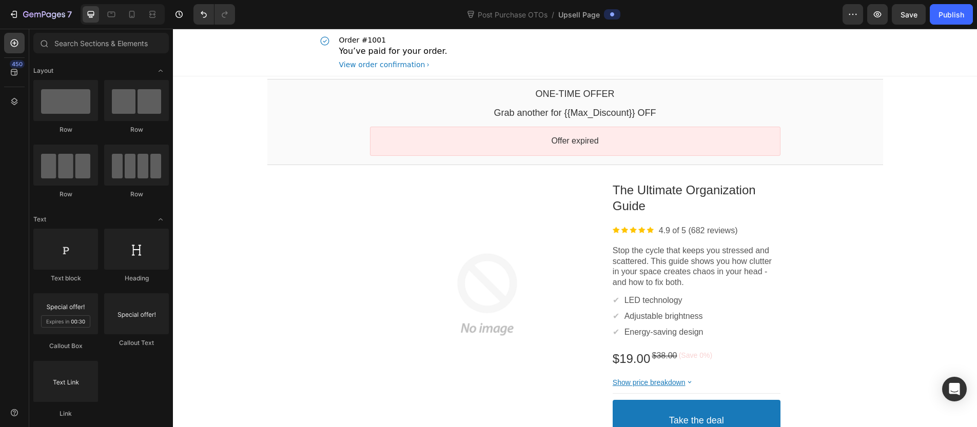
click at [660, 292] on div "Stop the cycle that keeps you stressed and scattered. This guide shows you how …" at bounding box center [697, 267] width 168 height 52
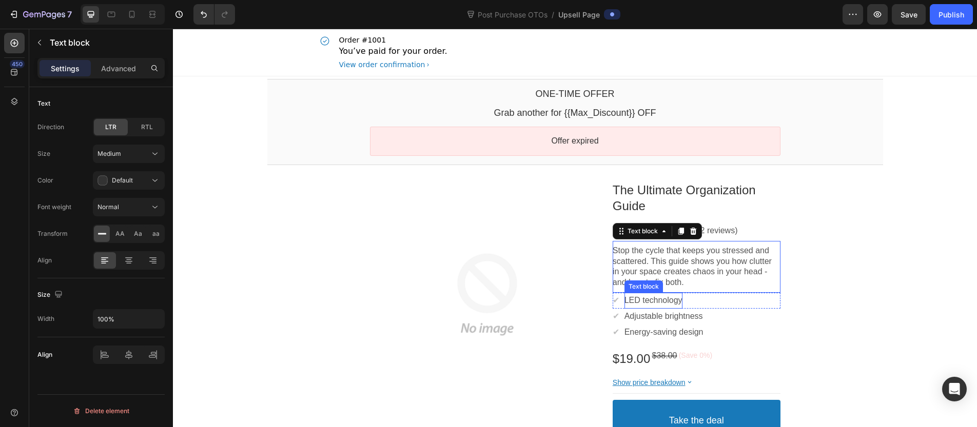
click at [659, 300] on p "LED technology" at bounding box center [654, 301] width 58 height 11
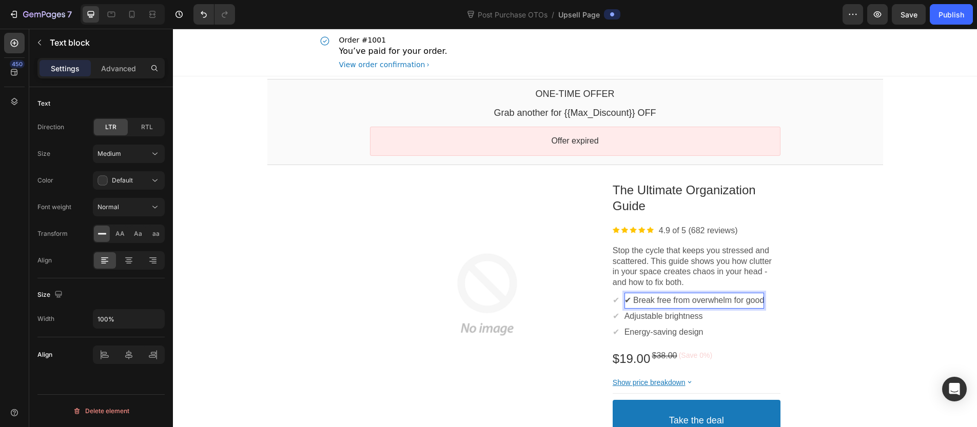
click at [698, 303] on p "✔ Break free from overwhelm for good" at bounding box center [695, 301] width 140 height 11
click at [632, 303] on p "✔ Break free from overwhelm for good" at bounding box center [695, 301] width 140 height 11
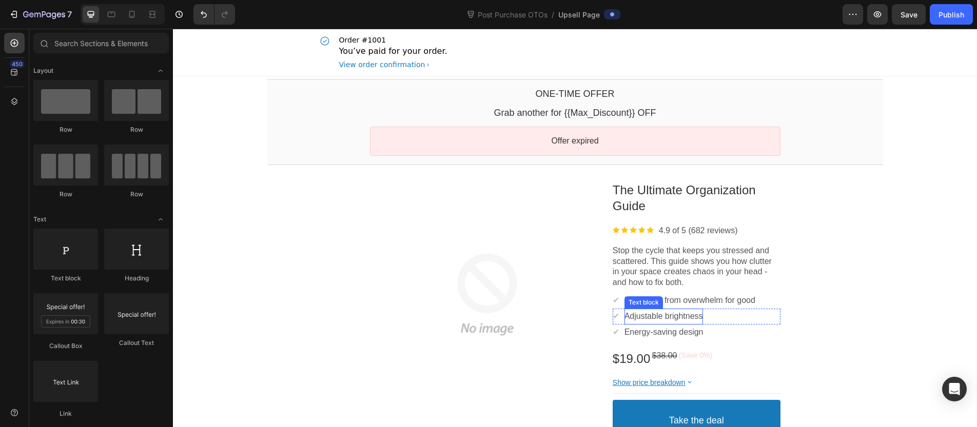
click at [666, 317] on p "Adjustable brightness" at bounding box center [664, 317] width 79 height 11
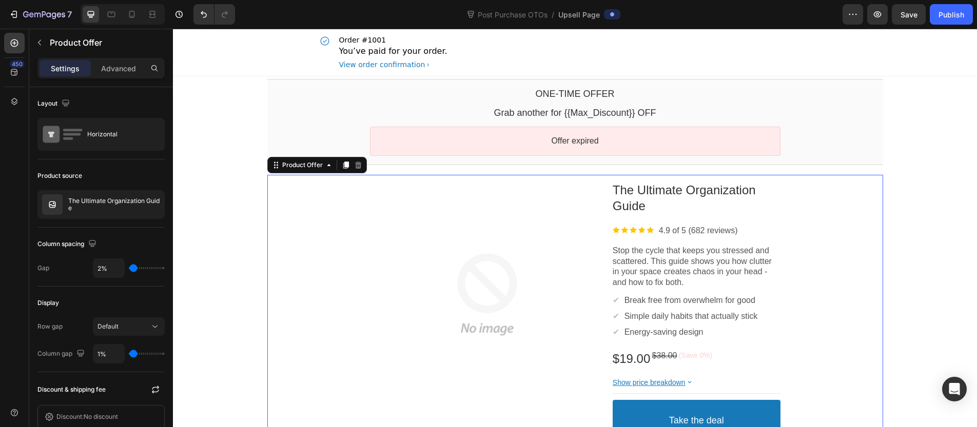
click at [856, 307] on div "Product Images The Ultimate Organization Guide Product Title Image 4.9 of 5 (68…" at bounding box center [575, 320] width 616 height 291
click at [655, 326] on div "Energy-saving design Text block" at bounding box center [664, 333] width 79 height 16
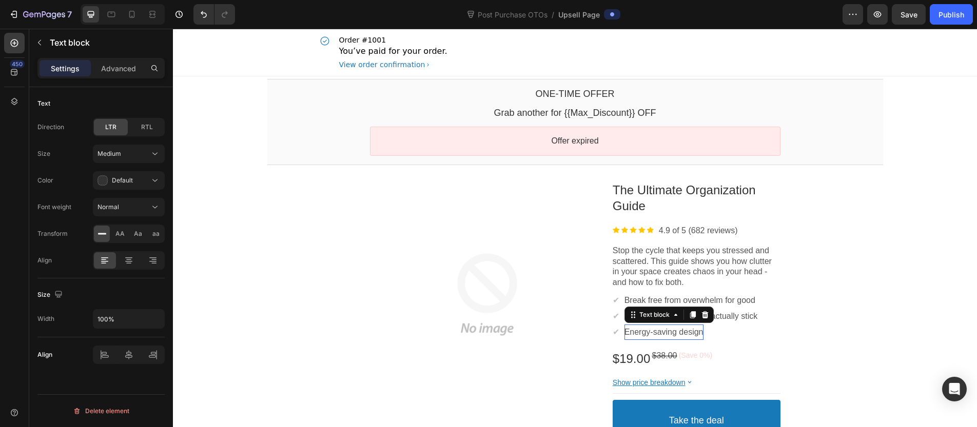
click at [655, 326] on div "Energy-saving design Text block" at bounding box center [664, 333] width 79 height 16
click at [656, 329] on p "Energy-saving design" at bounding box center [664, 332] width 79 height 11
click at [833, 319] on div "Product Images The Ultimate Organization Guide Product Title Image 4.9 of 5 (68…" at bounding box center [575, 320] width 616 height 291
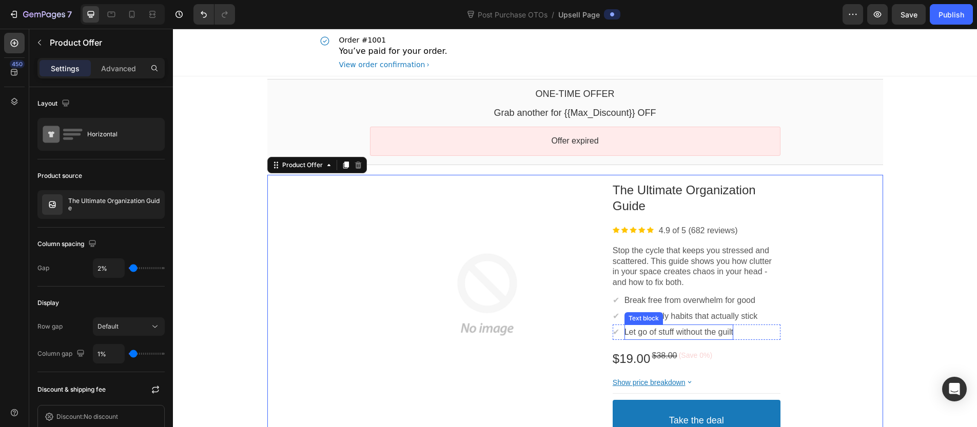
click at [672, 329] on p "Let go of stuff without the guilt" at bounding box center [679, 332] width 109 height 11
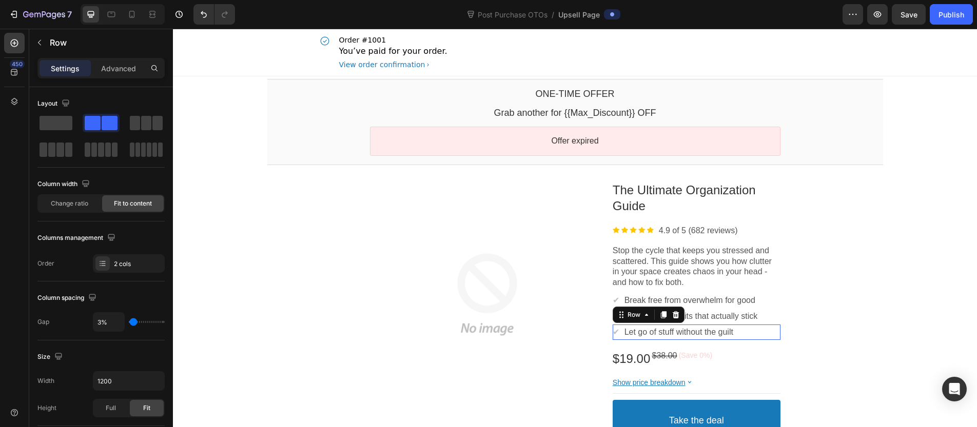
click at [752, 336] on div "✔ Text block Let go of stuff without the guilt Text block Row" at bounding box center [697, 333] width 168 height 16
click at [661, 312] on icon at bounding box center [664, 315] width 6 height 7
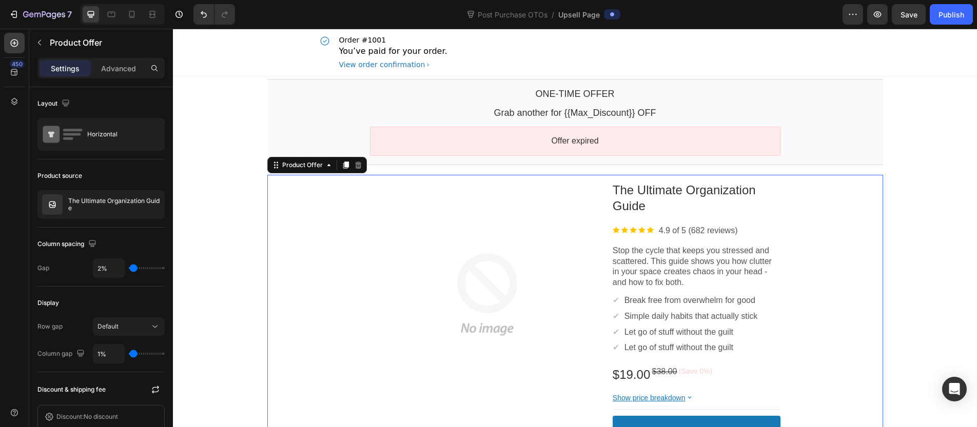
click at [870, 325] on div "Product Images The Ultimate Organization Guide Product Title Image 4.9 of 5 (68…" at bounding box center [575, 328] width 616 height 307
click at [670, 353] on p "Let go of stuff without the guilt" at bounding box center [679, 348] width 109 height 11
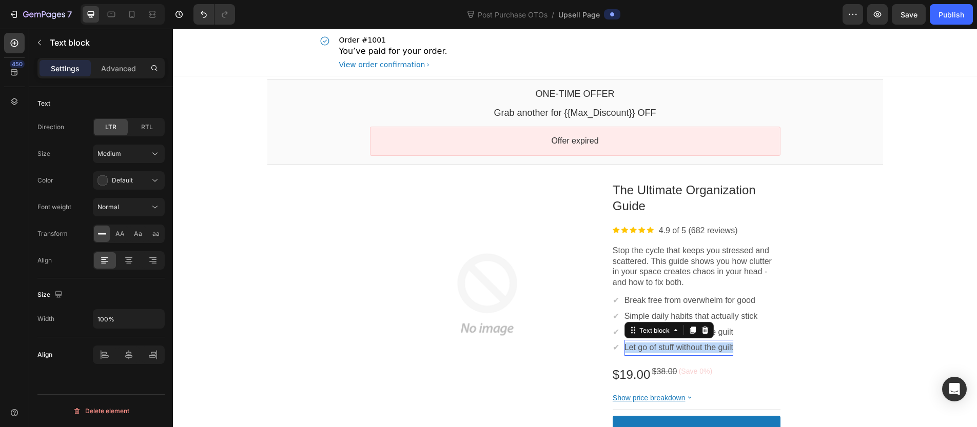
click at [670, 353] on p "Let go of stuff without the guilt" at bounding box center [679, 348] width 109 height 11
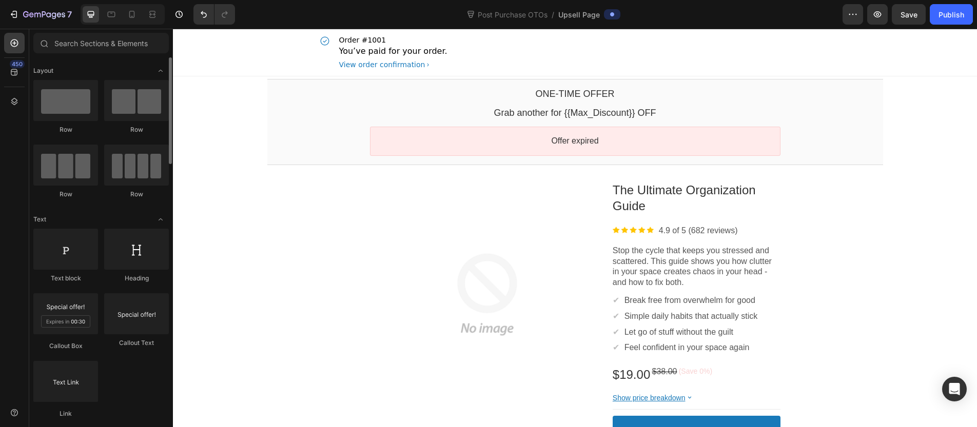
click at [80, 200] on div "Row Row Row Row" at bounding box center [100, 144] width 135 height 128
click at [734, 49] on div "Order #1001 You’ve paid for your order. View order confirmation" at bounding box center [575, 52] width 513 height 47
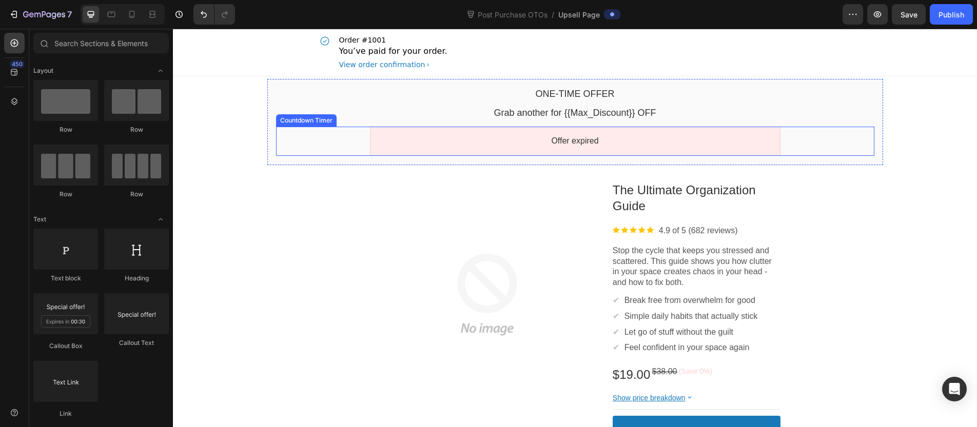
click at [622, 139] on div "Offer expired" at bounding box center [575, 141] width 392 height 11
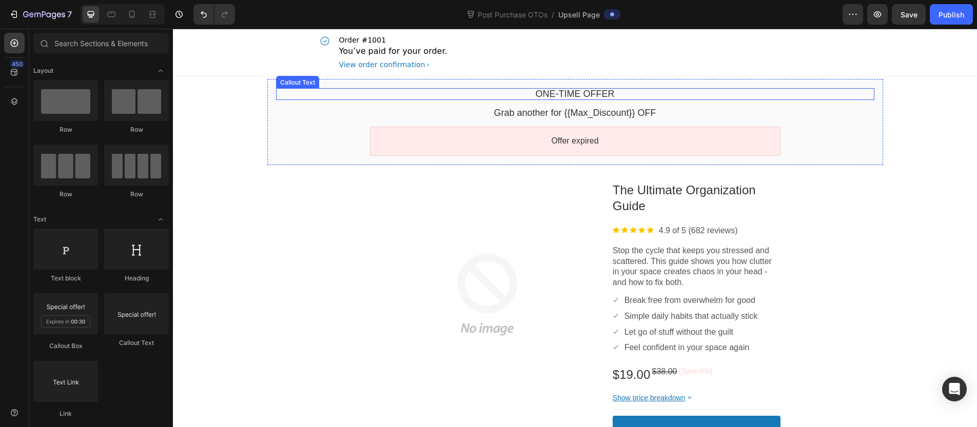
click at [554, 93] on bdo "One-time Offer" at bounding box center [575, 94] width 79 height 10
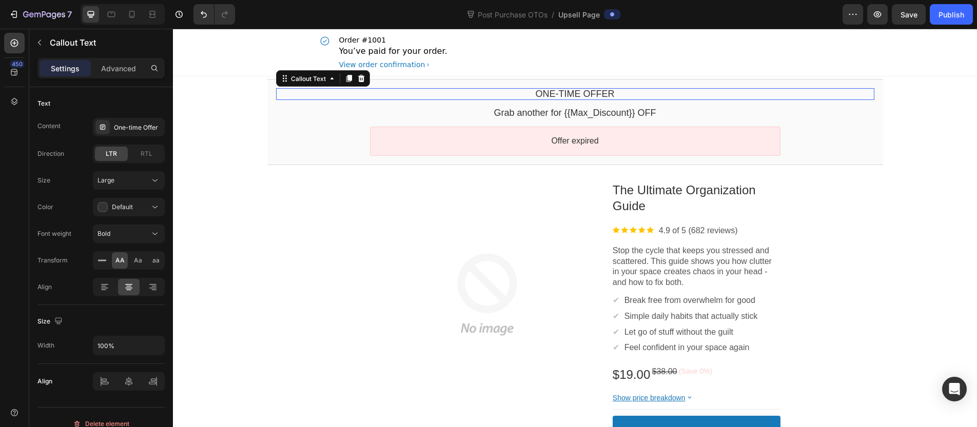
click at [554, 93] on bdo "One-time Offer" at bounding box center [575, 94] width 79 height 10
click at [608, 93] on div "One-time Offer" at bounding box center [575, 94] width 598 height 12
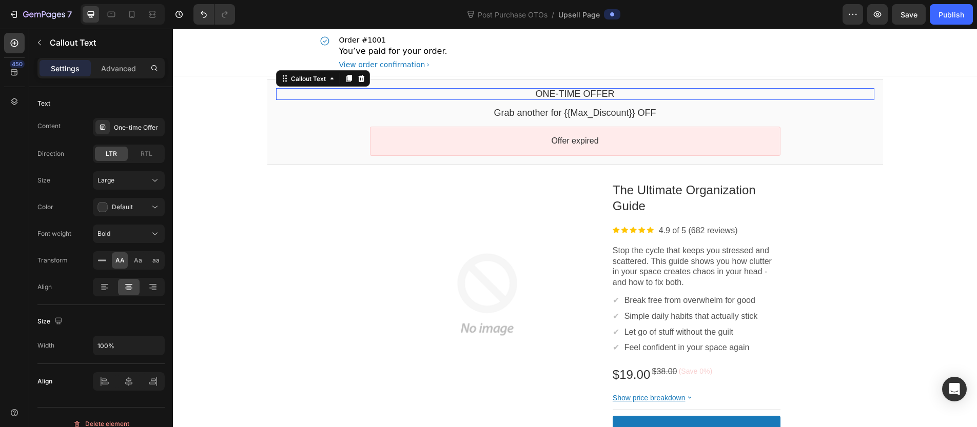
click at [567, 96] on bdo "One-time Offer" at bounding box center [575, 94] width 79 height 10
click at [131, 128] on div "One-time Offer" at bounding box center [138, 127] width 48 height 9
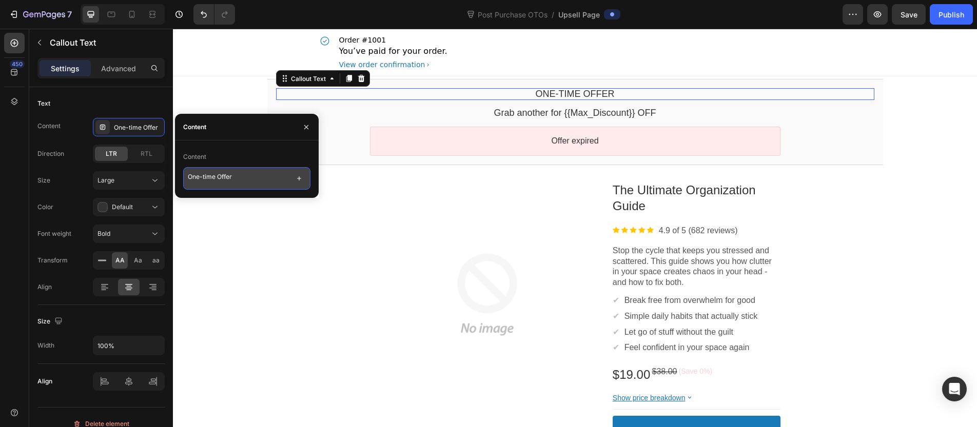
click at [240, 179] on textarea "One-time Offer" at bounding box center [246, 178] width 127 height 23
paste textarea "Your Planner Is Just Step One"
type textarea "Your Planner Is Just Step One"
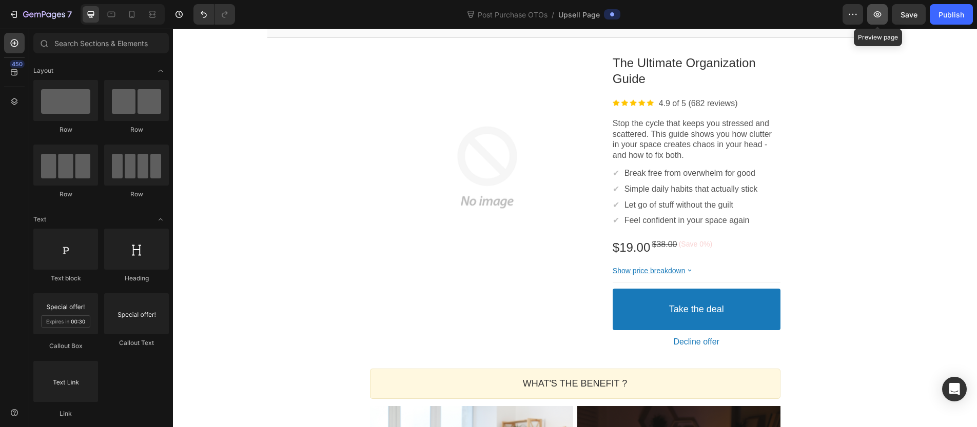
click at [882, 16] on icon "button" at bounding box center [877, 14] width 10 height 10
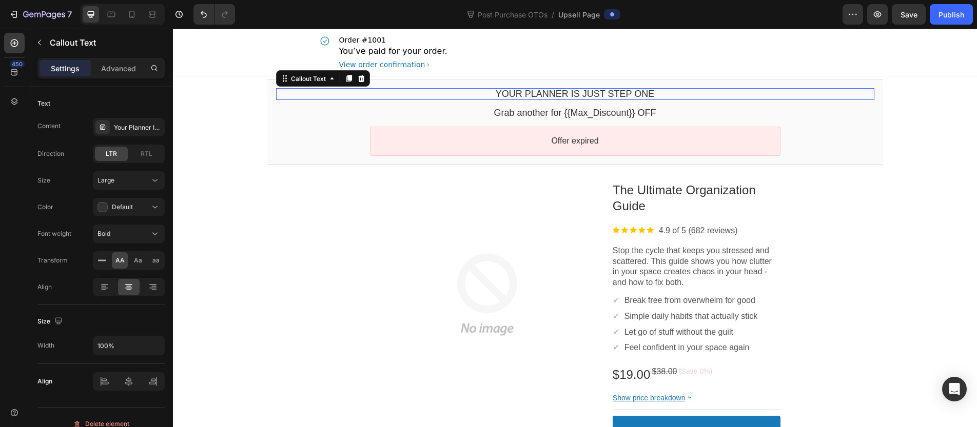
click at [516, 89] on bdo "Your Planner Is Just Step One" at bounding box center [575, 94] width 159 height 10
click at [517, 91] on bdo "Your Planner Is Just Step One" at bounding box center [575, 94] width 159 height 10
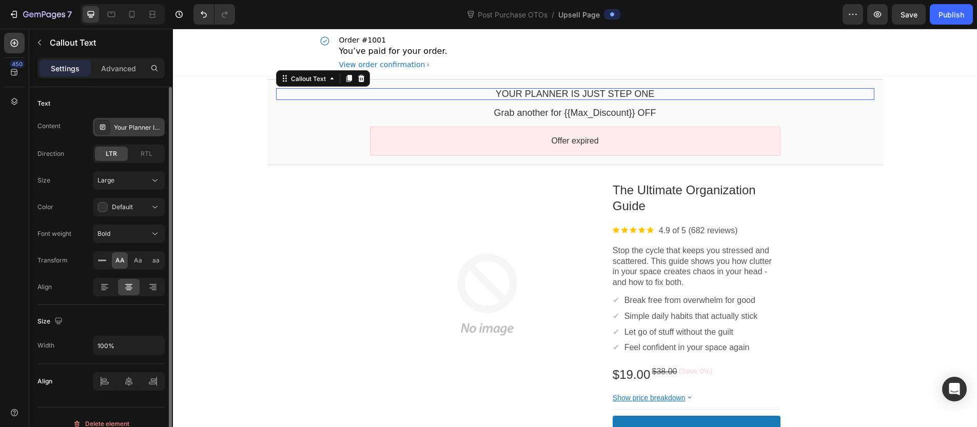
click at [128, 133] on div "Your Planner Is Just Step One" at bounding box center [129, 127] width 72 height 18
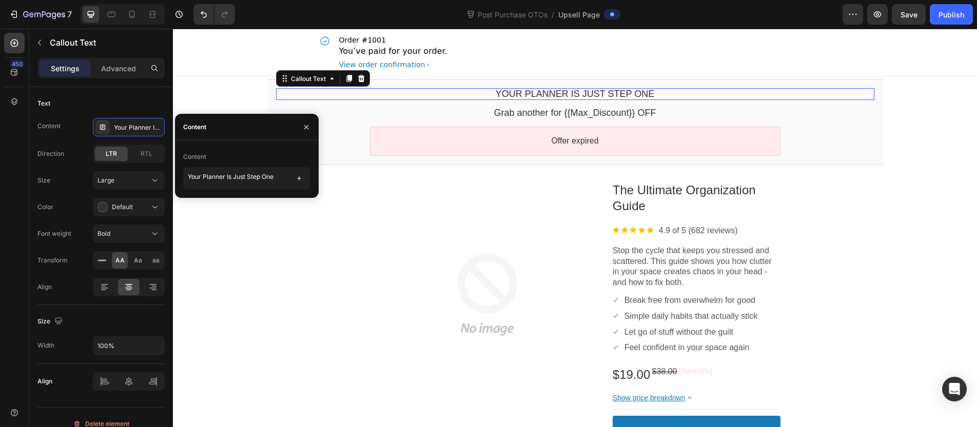
click at [243, 166] on div "Content Your Planner Is Just Step One" at bounding box center [246, 169] width 127 height 41
click at [244, 179] on textarea "Your Planner Is Just Step One" at bounding box center [246, 178] width 127 height 23
paste textarea "Complete your transformation before this offer expires"
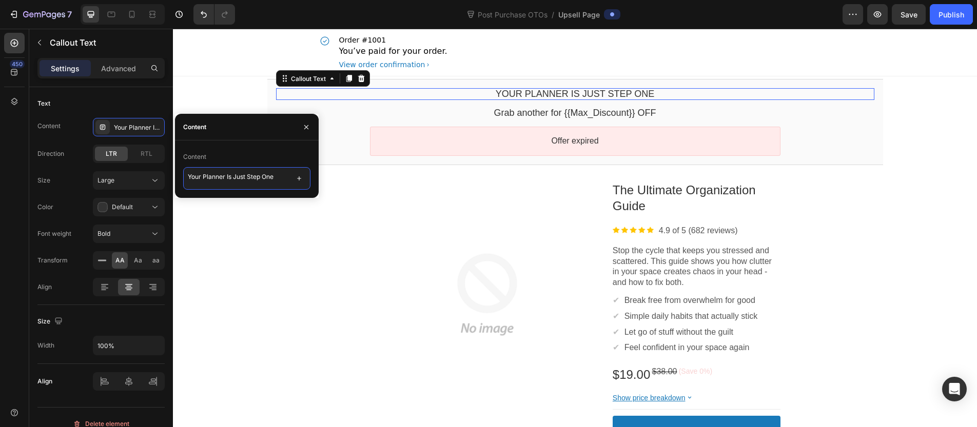
type textarea "Complete your transformation before this offer expires"
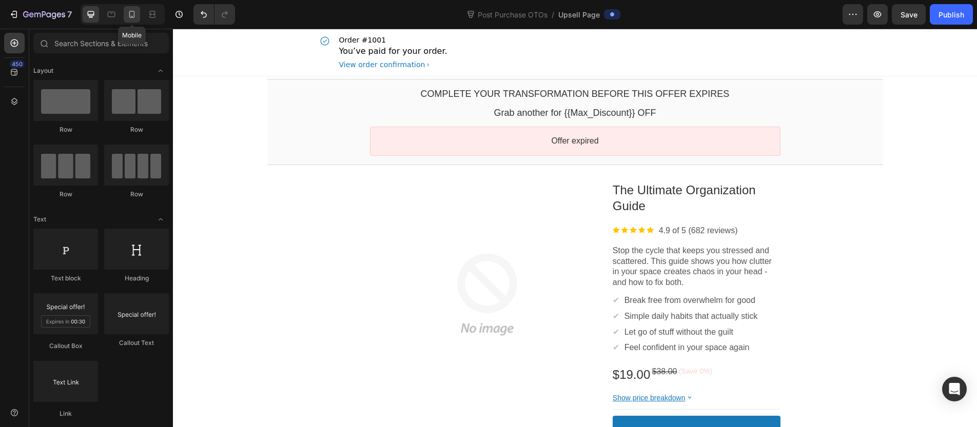
click at [126, 17] on div at bounding box center [132, 14] width 16 height 16
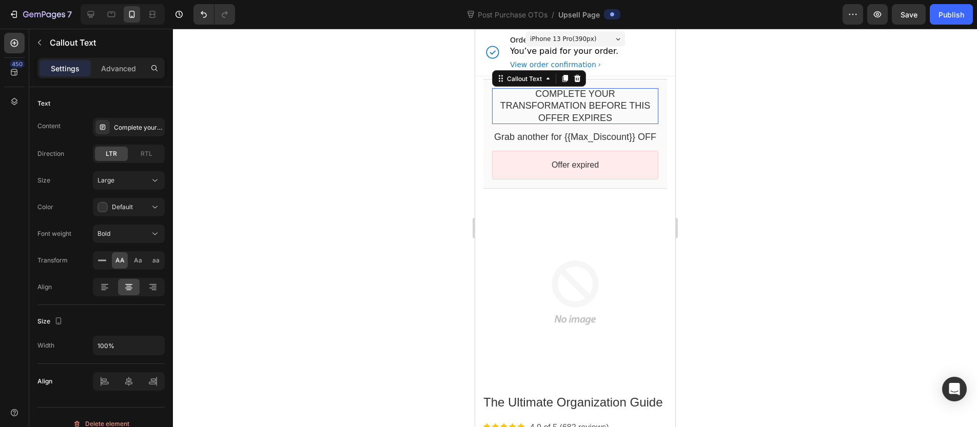
click at [540, 103] on bdo "Complete your transformation before this offer expires" at bounding box center [575, 106] width 150 height 34
click at [99, 12] on div at bounding box center [123, 14] width 84 height 21
click at [95, 12] on icon at bounding box center [91, 14] width 10 height 10
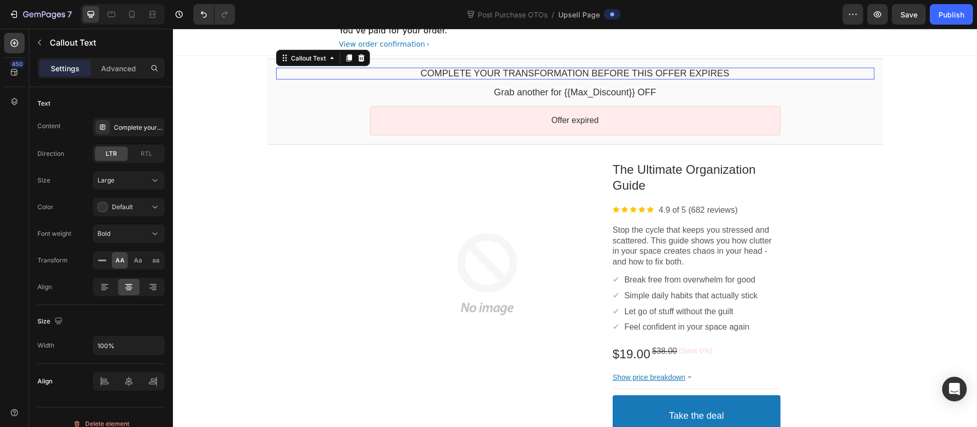
scroll to position [24, 0]
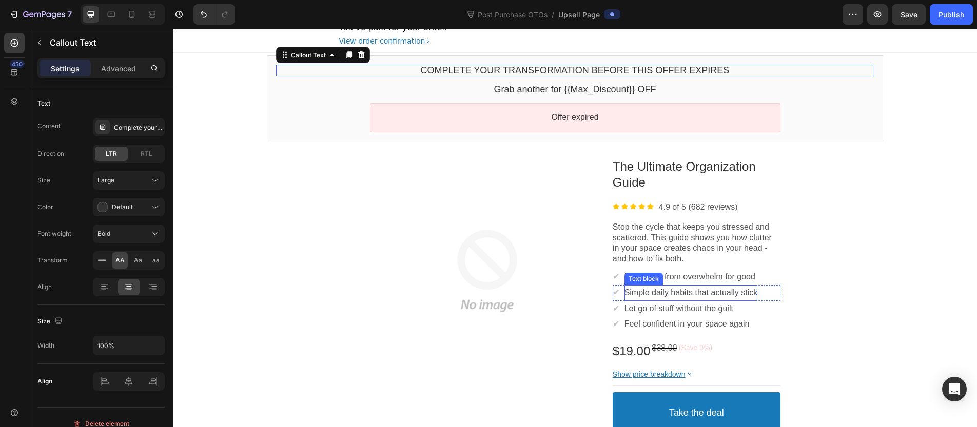
click at [709, 286] on div "Simple daily habits that actually stick Text block" at bounding box center [691, 293] width 133 height 16
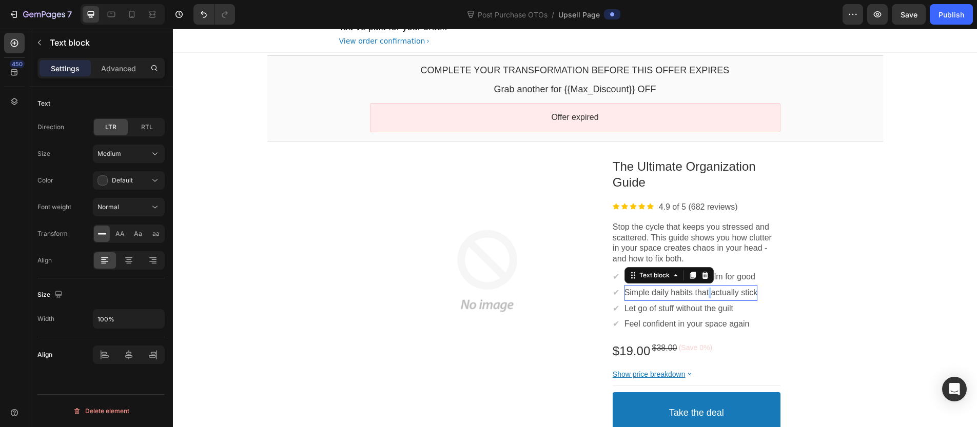
click at [707, 291] on p "Simple daily habits that actually stick" at bounding box center [691, 293] width 133 height 11
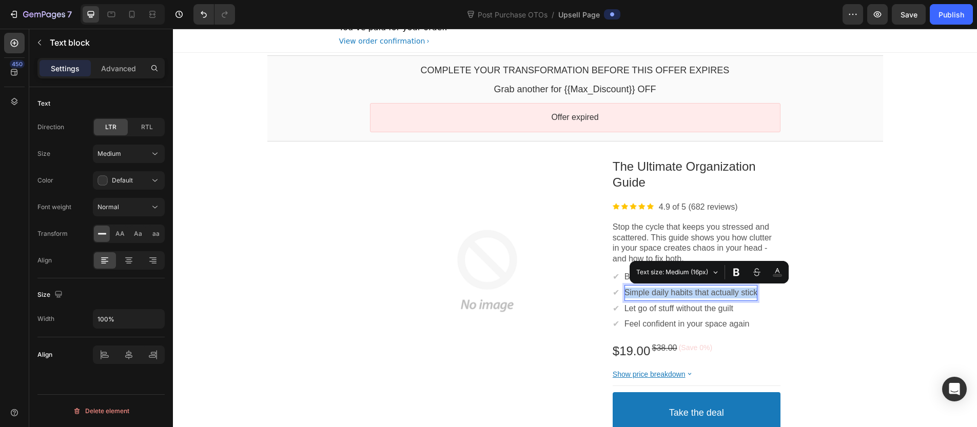
click at [707, 291] on p "Simple daily habits that actually stick" at bounding box center [691, 293] width 133 height 11
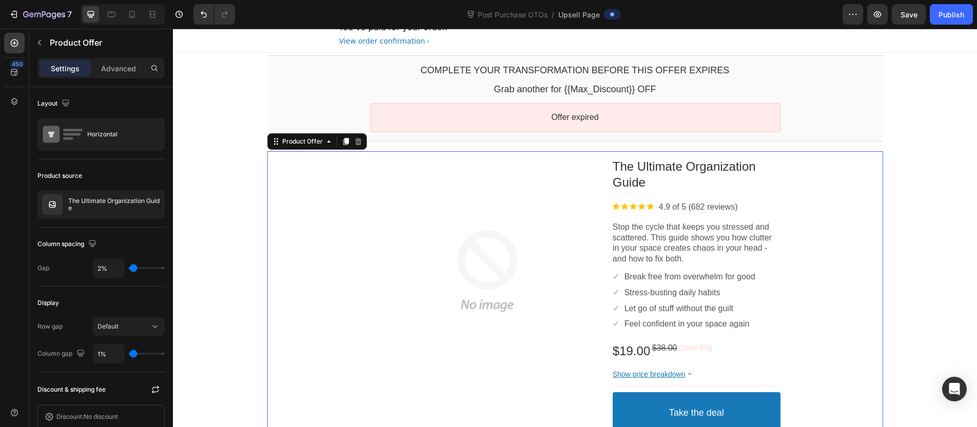
click at [841, 296] on div "Product Images The Ultimate Organization Guide Product Title Image 4.9 of 5 (68…" at bounding box center [575, 304] width 616 height 307
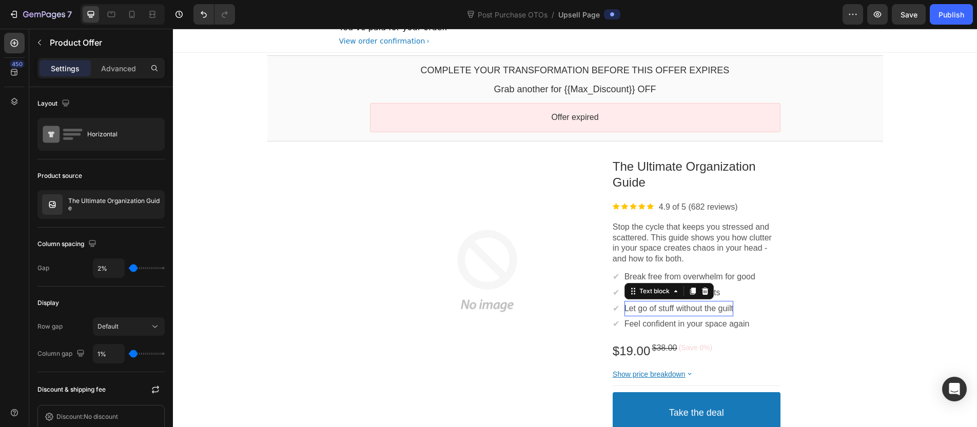
click at [660, 308] on p "Let go of stuff without the guilt" at bounding box center [679, 309] width 109 height 11
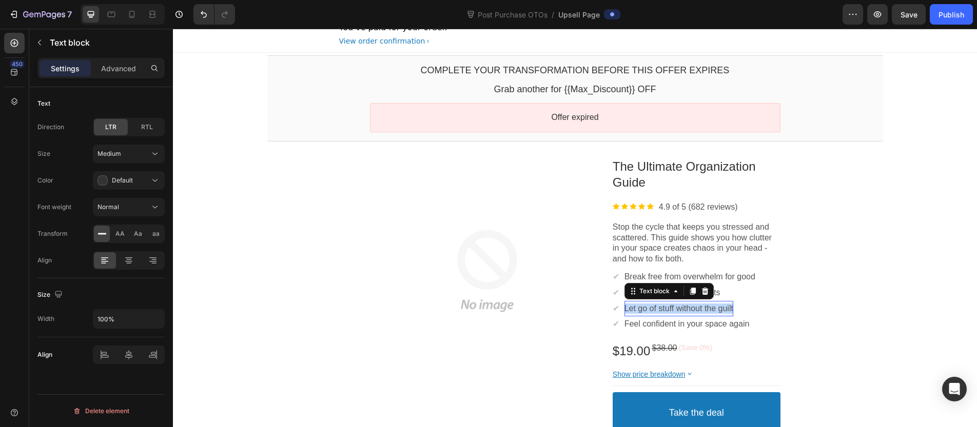
click at [660, 308] on p "Let go of stuff without the guilt" at bounding box center [679, 309] width 109 height 11
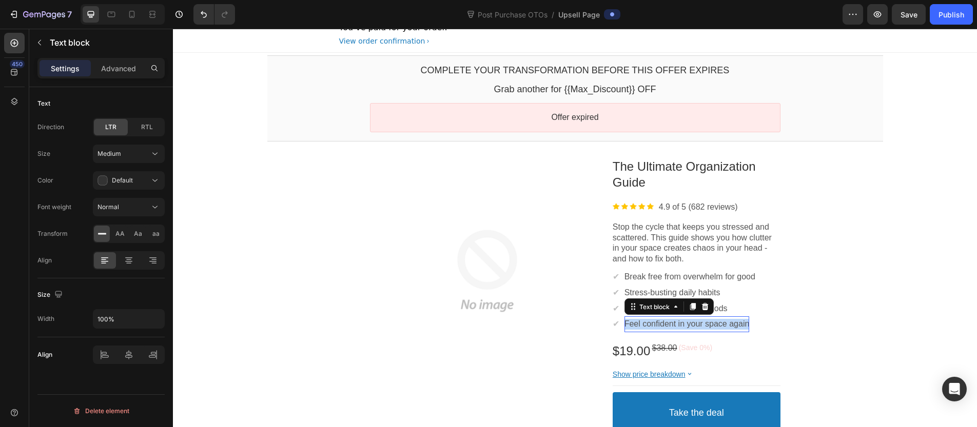
click at [706, 324] on p "Feel confident in your space again" at bounding box center [687, 324] width 125 height 11
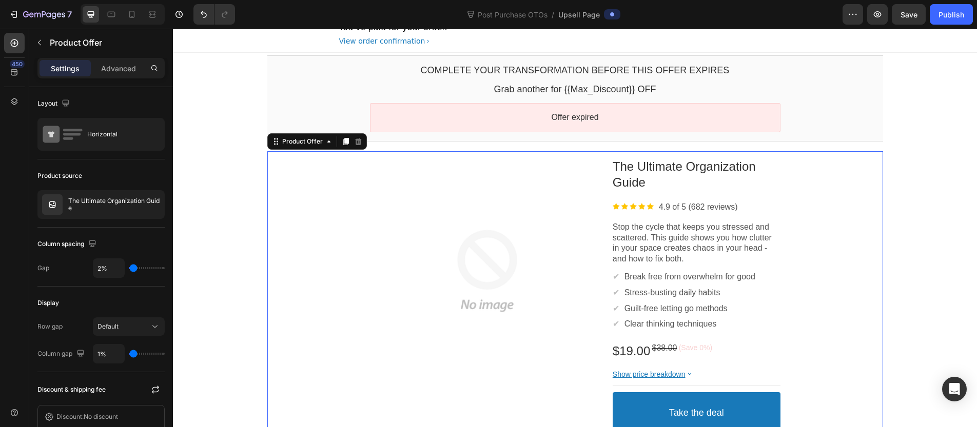
click at [856, 315] on div "Product Images The Ultimate Organization Guide Product Title Image 4.9 of 5 (68…" at bounding box center [575, 304] width 616 height 307
click at [741, 299] on div "✔ Text block Stress-busting daily habits Text block Row" at bounding box center [697, 293] width 168 height 16
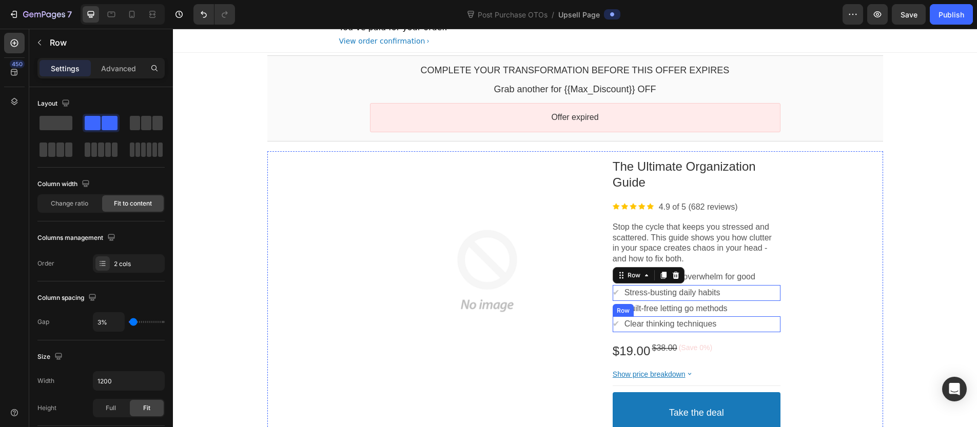
click at [729, 328] on div "✔ Text block Clear thinking techniques Text block Row" at bounding box center [697, 325] width 168 height 16
click at [657, 308] on div at bounding box center [663, 307] width 12 height 12
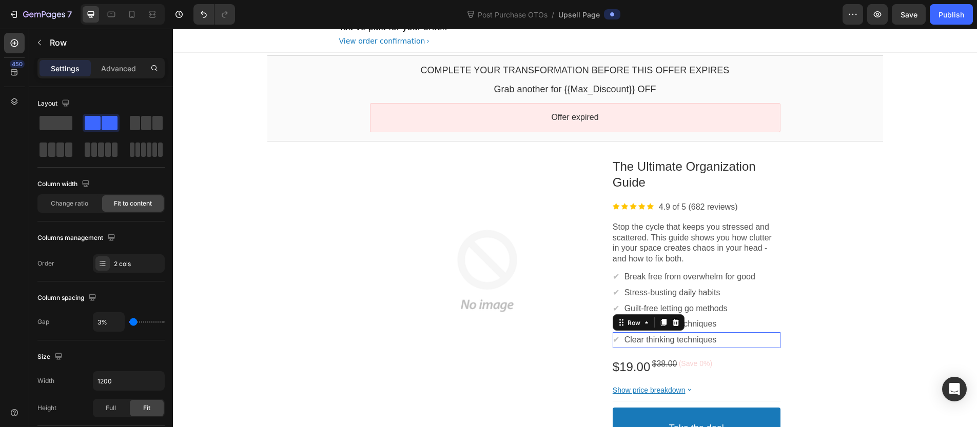
click at [648, 339] on p "Clear thinking techniques" at bounding box center [671, 340] width 92 height 11
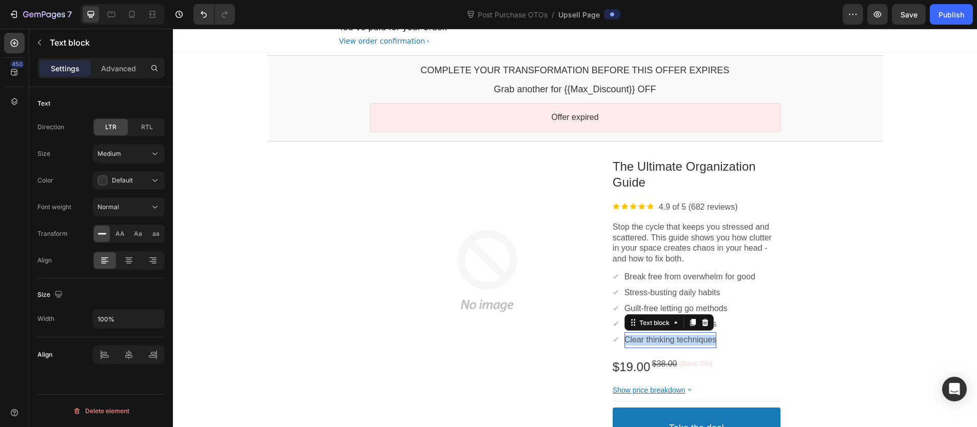
click at [648, 339] on p "Clear thinking techniques" at bounding box center [671, 340] width 92 height 11
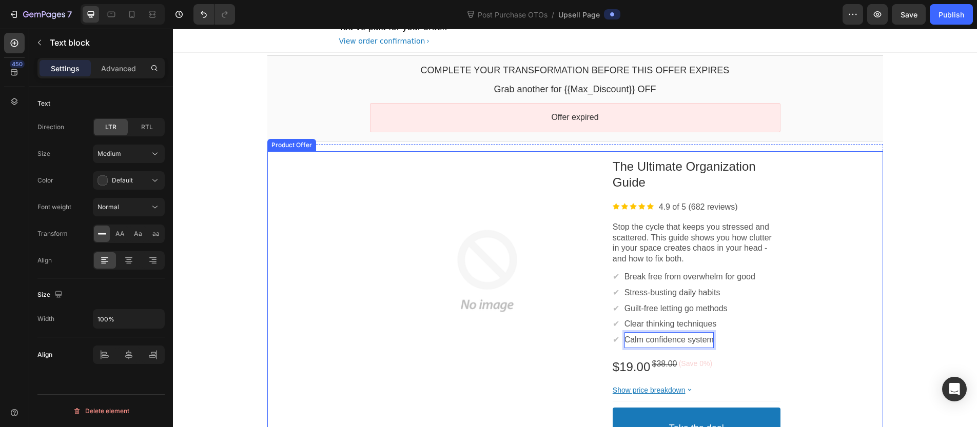
click at [852, 328] on div "Product Images The Ultimate Organization Guide Product Title Image 4.9 of 5 (68…" at bounding box center [575, 312] width 616 height 323
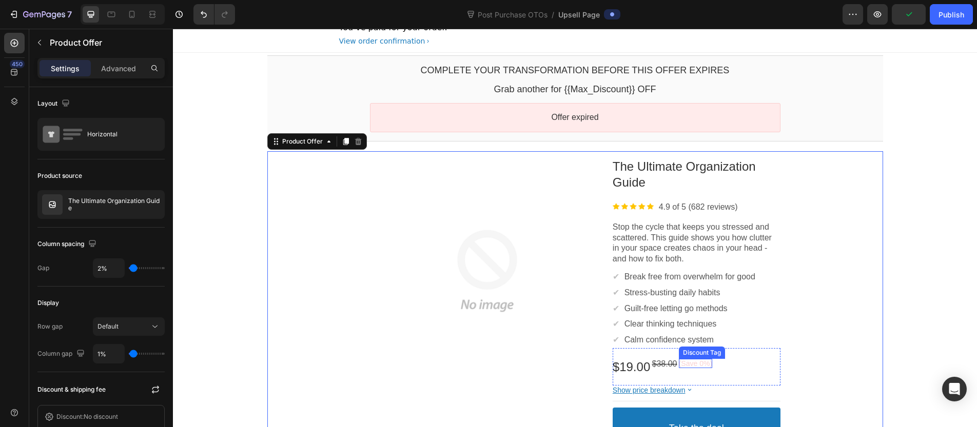
click at [706, 365] on bdo "(Save 0%)" at bounding box center [695, 364] width 33 height 8
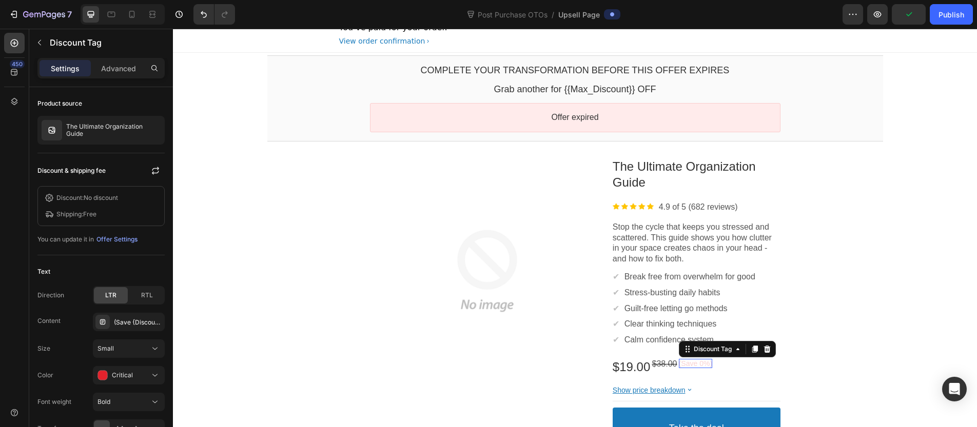
click at [706, 365] on bdo "(Save 0%)" at bounding box center [695, 364] width 33 height 8
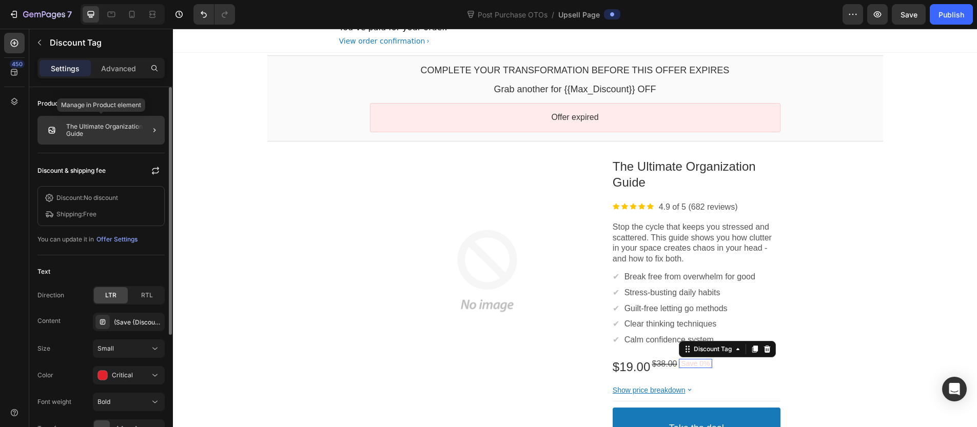
click at [127, 133] on p "The Ultimate Organization Guide" at bounding box center [113, 130] width 94 height 14
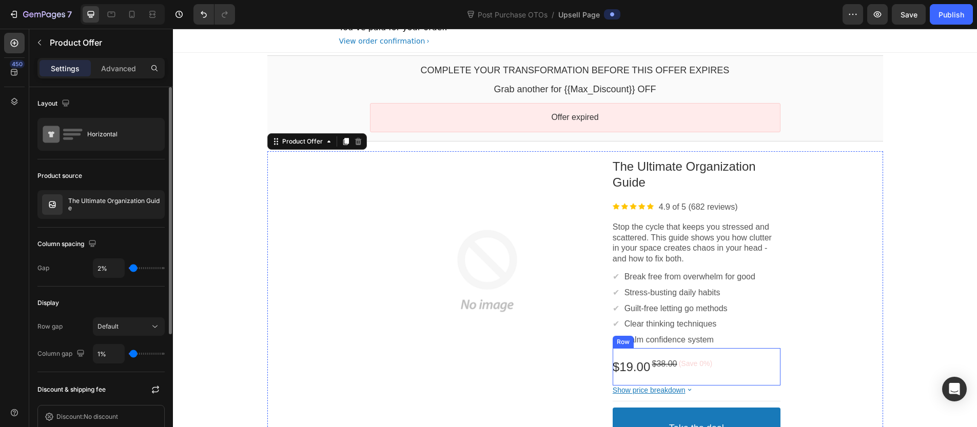
click at [674, 372] on div "$38.00 Price" at bounding box center [664, 367] width 25 height 16
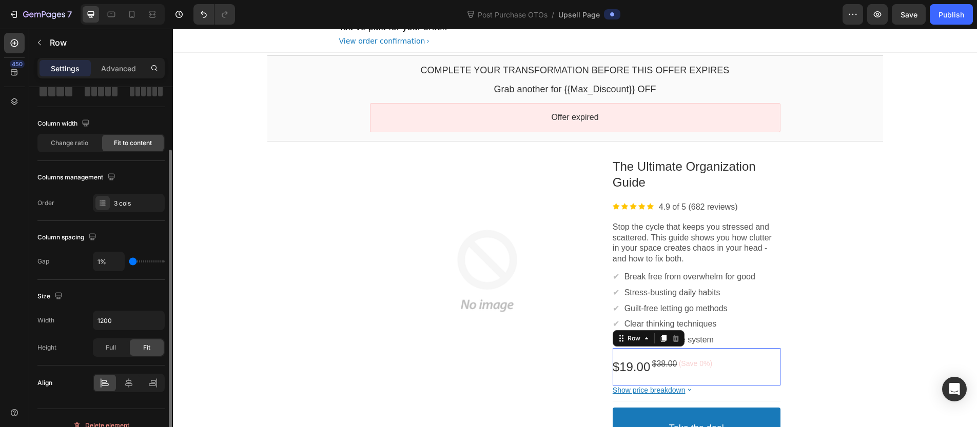
scroll to position [75, 0]
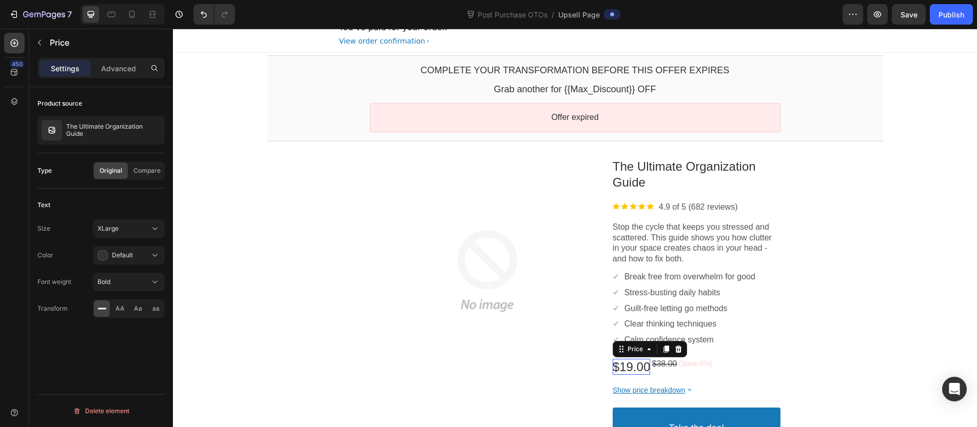
click at [636, 363] on bdo "$19.00" at bounding box center [631, 367] width 37 height 14
click at [826, 358] on div "Product Images The Ultimate Organization Guide Product Title Image 4.9 of 5 (68…" at bounding box center [575, 312] width 616 height 323
drag, startPoint x: 629, startPoint y: 365, endPoint x: 684, endPoint y: 365, distance: 54.4
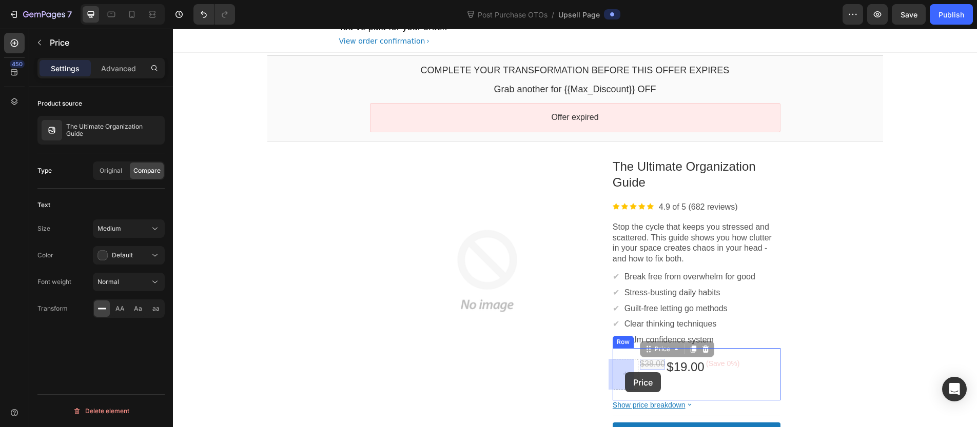
drag, startPoint x: 656, startPoint y: 364, endPoint x: 624, endPoint y: 373, distance: 34.0
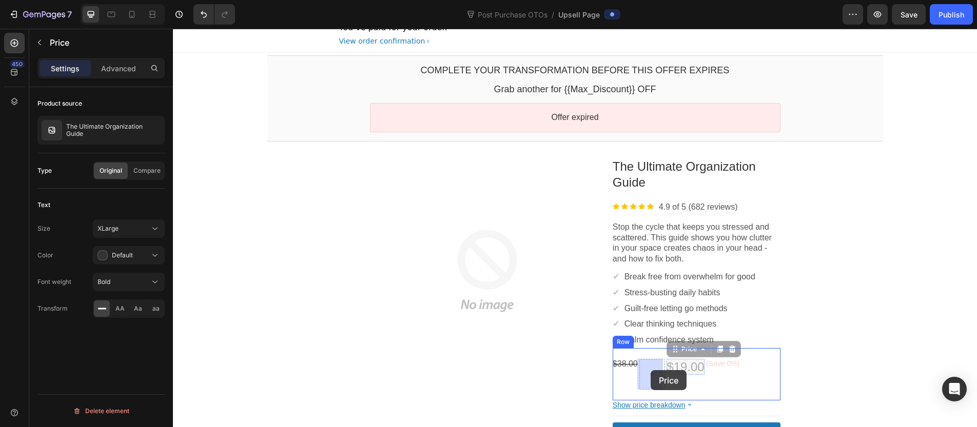
drag, startPoint x: 690, startPoint y: 367, endPoint x: 663, endPoint y: 368, distance: 26.7
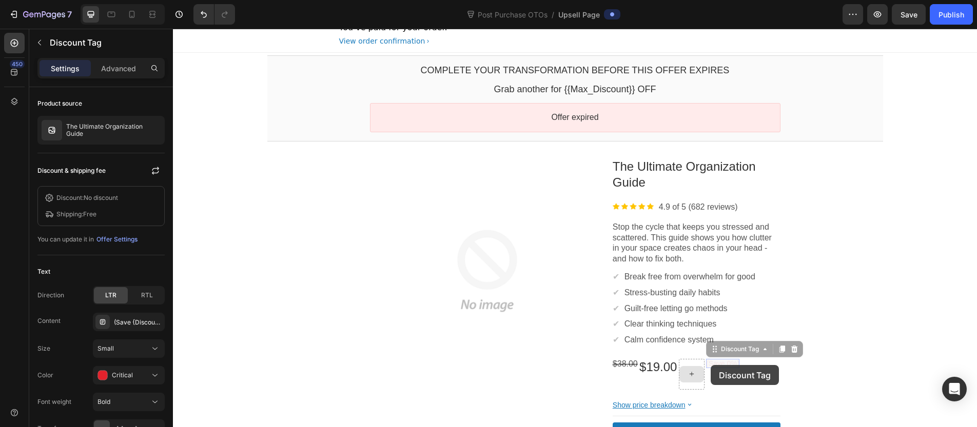
drag, startPoint x: 711, startPoint y: 365, endPoint x: 691, endPoint y: 369, distance: 20.3
click at [691, 369] on div "$38.00 Price $19.00 Price (Save 0%) Discount Tag (Save 0%) Discount Tag Row" at bounding box center [697, 374] width 168 height 52
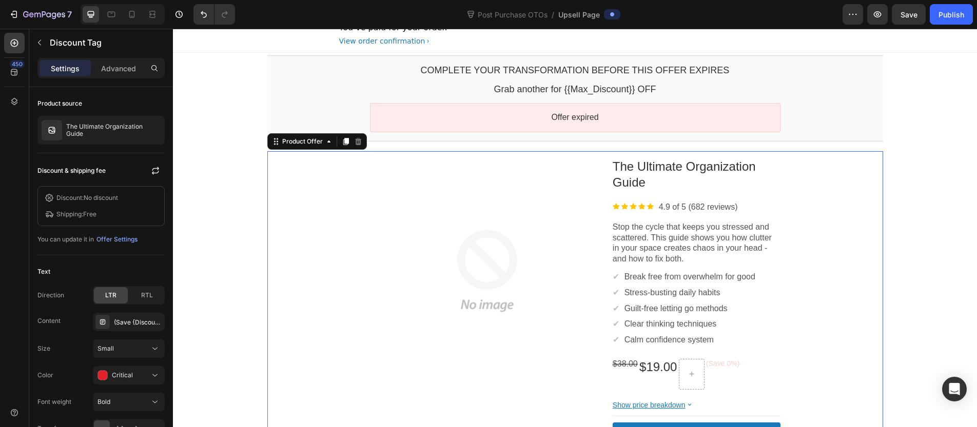
click at [821, 365] on div "Product Images The Ultimate Organization Guide Product Title Image 4.9 of 5 (68…" at bounding box center [575, 320] width 616 height 338
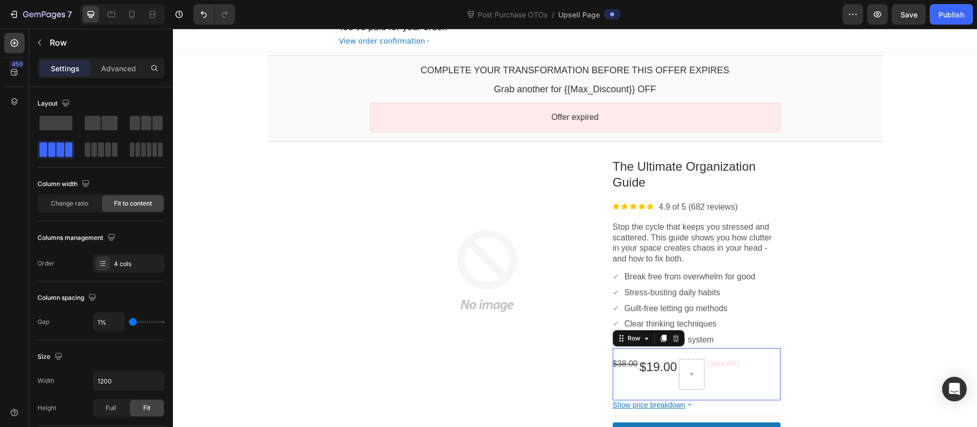
click at [738, 379] on div "(Save 0%) Discount Tag" at bounding box center [722, 374] width 33 height 31
click at [150, 113] on div "Layout" at bounding box center [100, 127] width 127 height 64
click at [151, 120] on span at bounding box center [146, 123] width 10 height 14
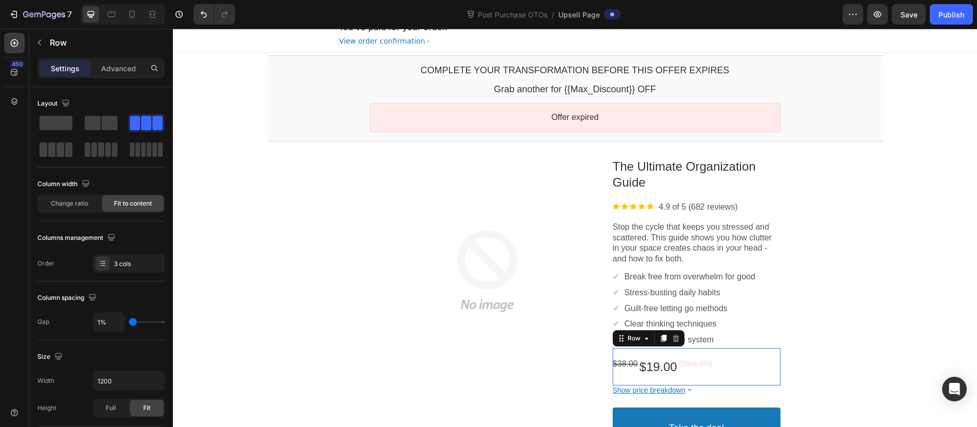
click at [887, 345] on section "Product Images The Ultimate Organization Guide Product Title Image 4.9 of 5 (68…" at bounding box center [575, 312] width 632 height 337
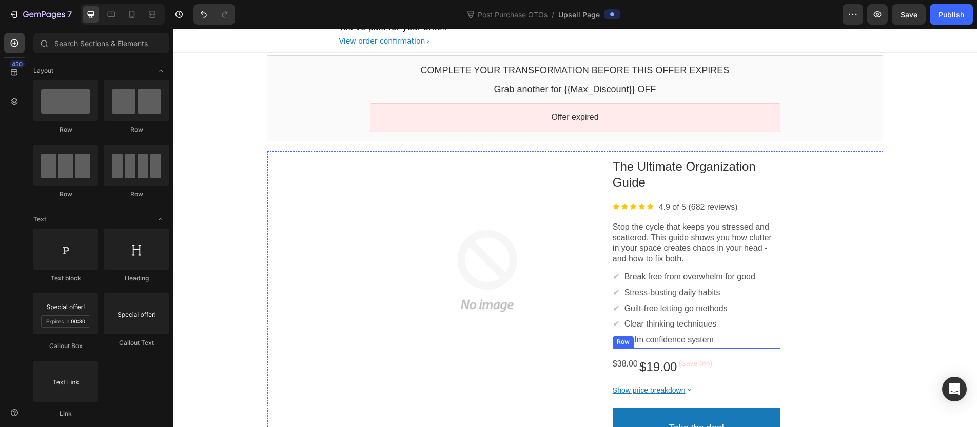
click at [752, 368] on div "$38.00 Price $19.00 Price (Save 0%) Discount Tag Row" at bounding box center [697, 366] width 168 height 37
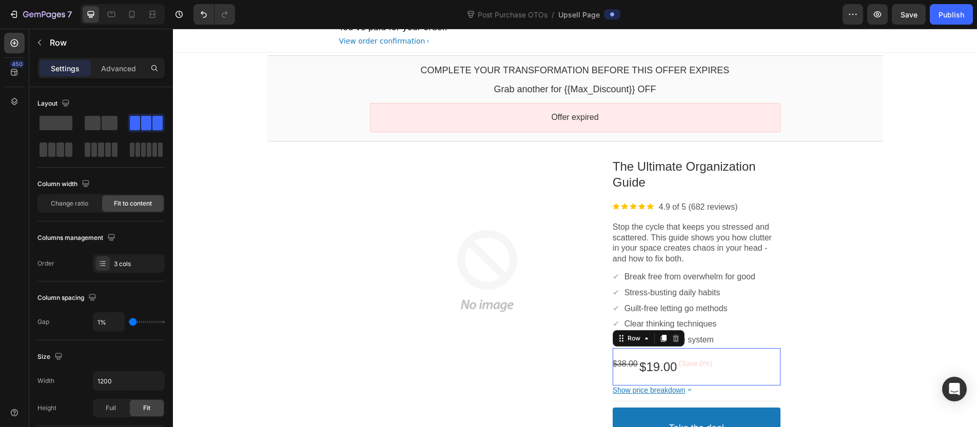
click at [668, 369] on bdo "$19.00" at bounding box center [657, 367] width 37 height 14
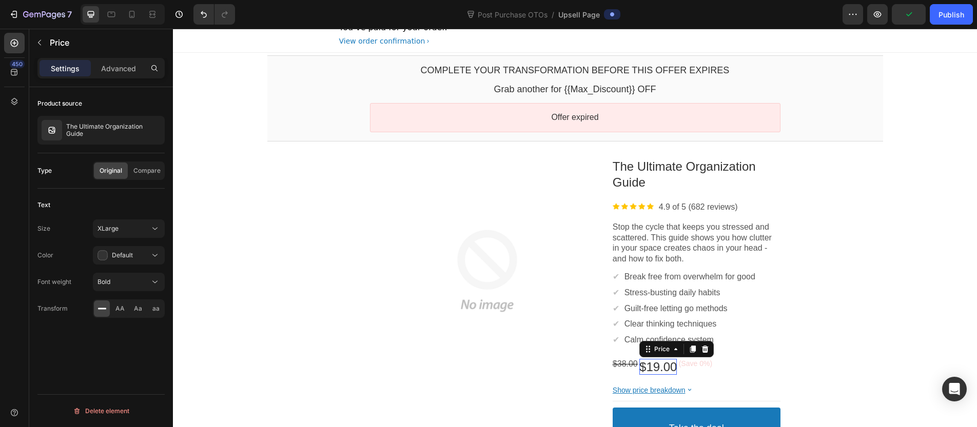
click at [679, 371] on div "(Save 0%) Discount Tag" at bounding box center [695, 367] width 33 height 16
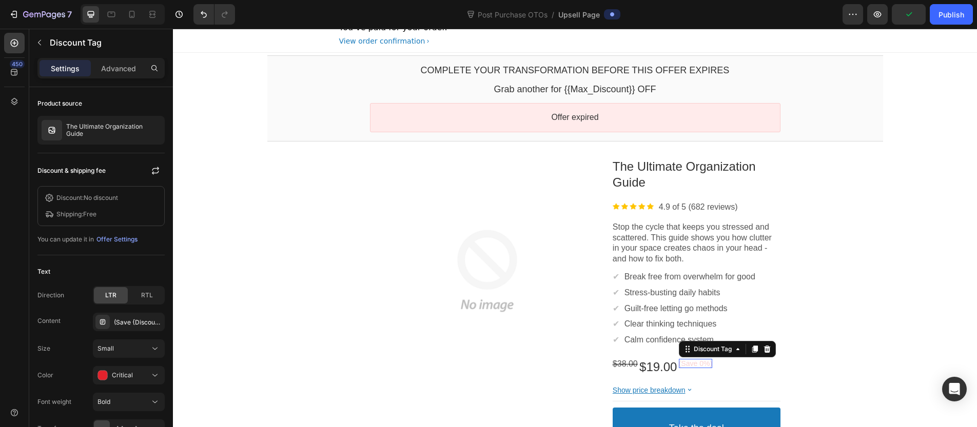
click at [686, 367] on bdo "(Save 0%)" at bounding box center [695, 364] width 33 height 8
click at [115, 192] on ul "Discount: No discount Shipping: Free" at bounding box center [100, 206] width 127 height 40
click at [114, 242] on div "Offer Settings" at bounding box center [116, 239] width 41 height 9
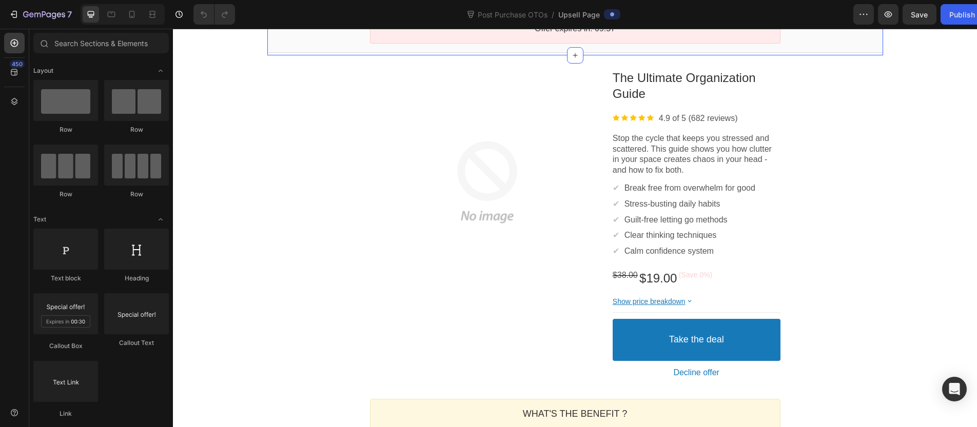
scroll to position [165, 0]
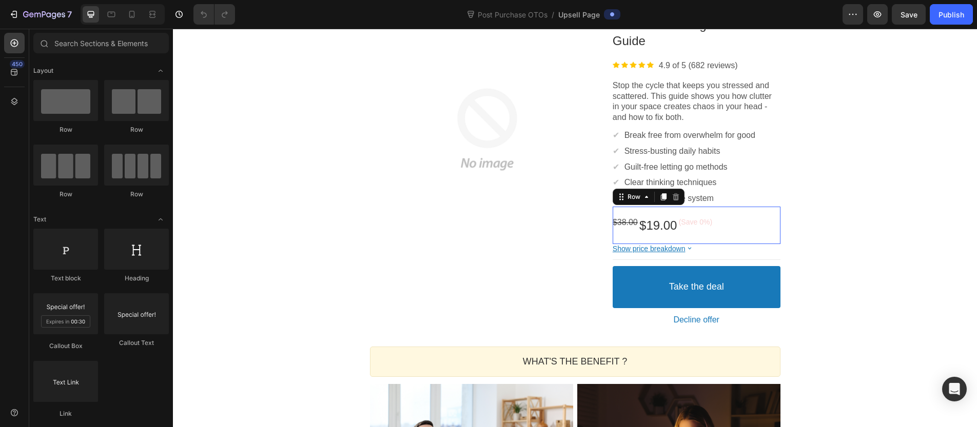
click at [726, 225] on div "$38.00 Price $19.00 Price (Save 0%) Discount Tag Row This element contains requ…" at bounding box center [697, 225] width 168 height 37
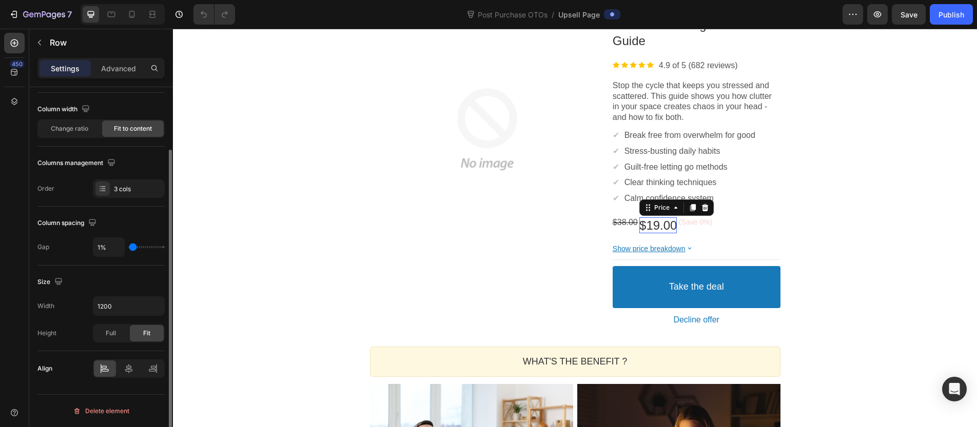
scroll to position [0, 0]
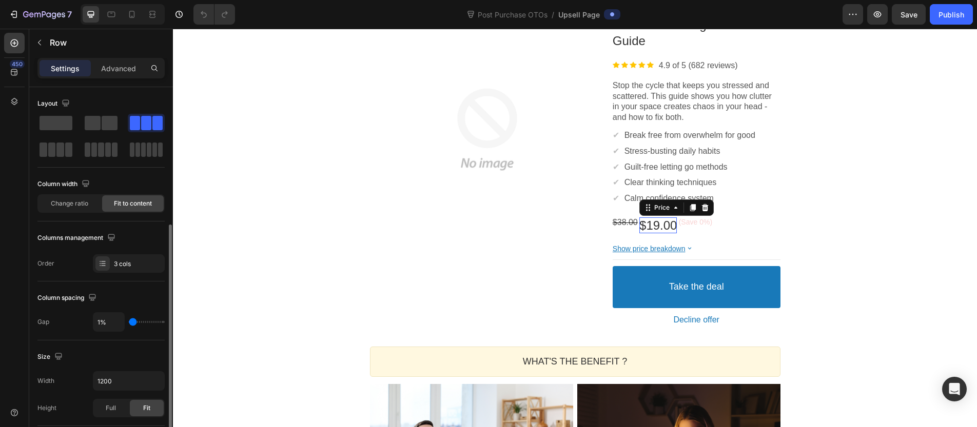
click at [650, 222] on bdo "$19.00" at bounding box center [657, 226] width 37 height 14
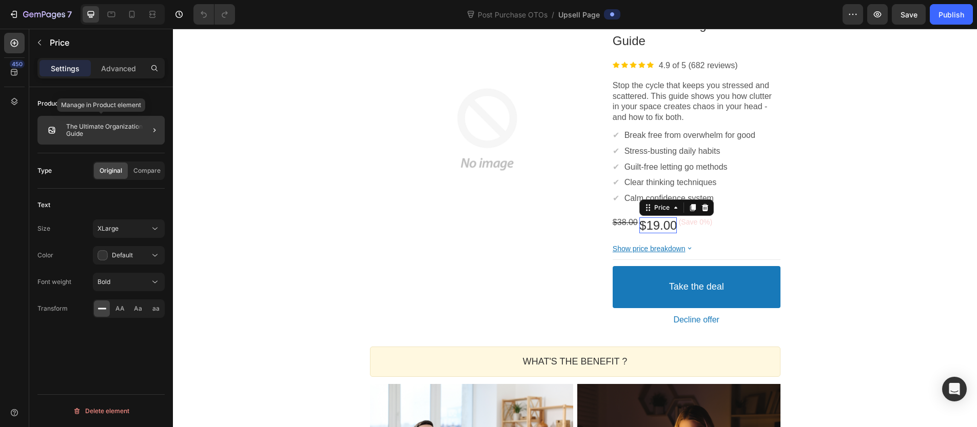
click at [131, 125] on p "The Ultimate Organization Guide" at bounding box center [113, 130] width 94 height 14
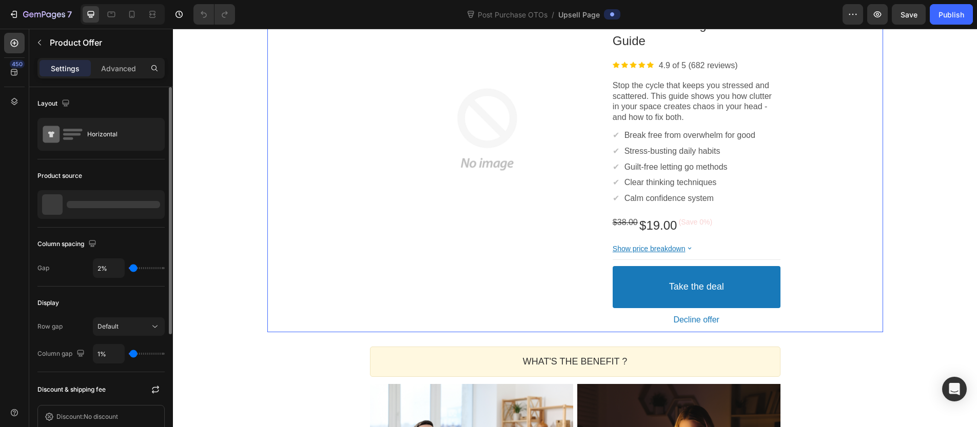
click at [131, 125] on div "Horizontal" at bounding box center [118, 135] width 63 height 24
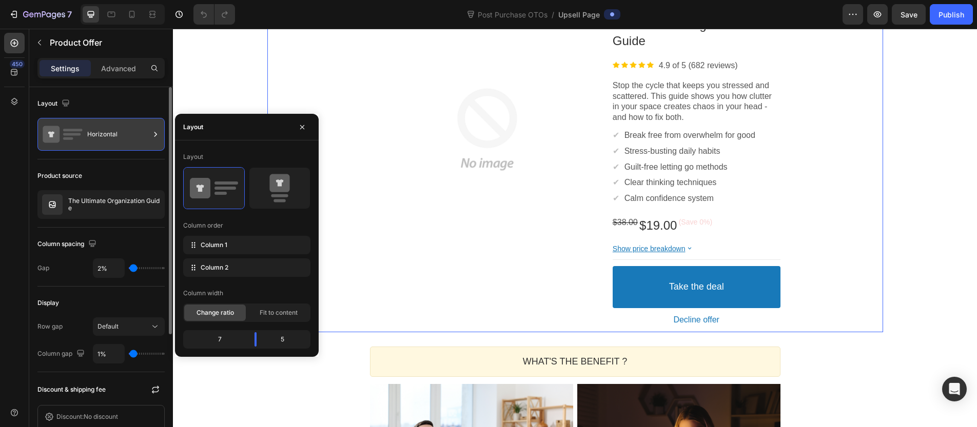
click at [113, 131] on div "Horizontal" at bounding box center [118, 135] width 63 height 24
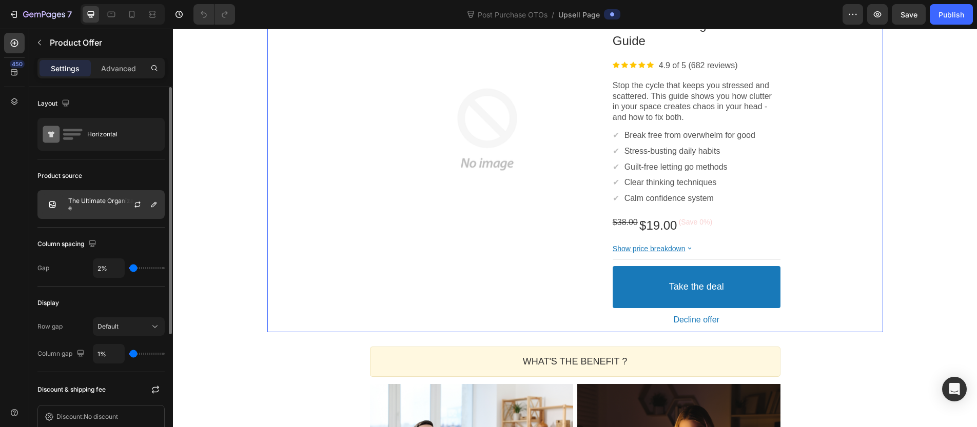
click at [76, 215] on div "The Ultimate Organization Guide" at bounding box center [100, 204] width 127 height 29
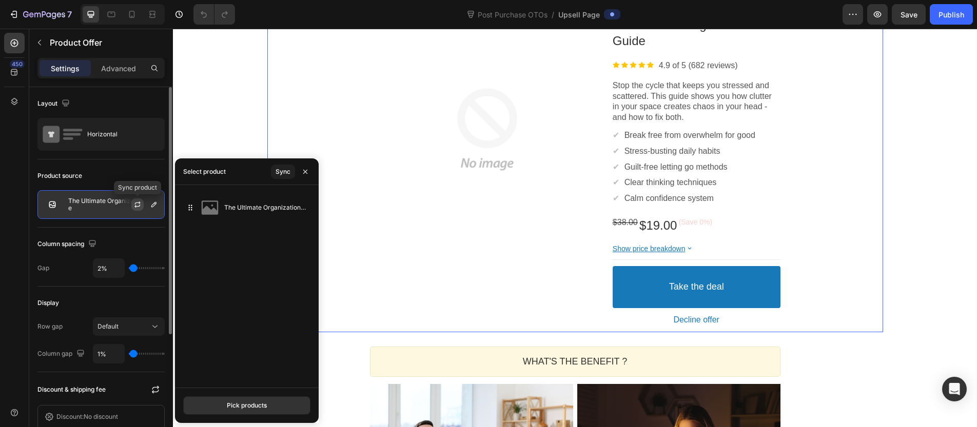
click at [141, 204] on icon "button" at bounding box center [137, 205] width 8 height 8
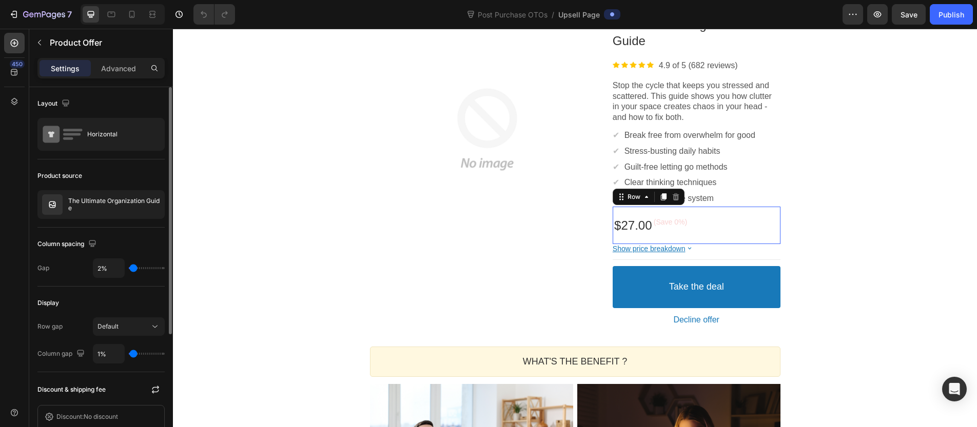
click at [712, 216] on div "Price $27.00 Price (Save 0%) Discount Tag Row This element contains required el…" at bounding box center [697, 225] width 168 height 37
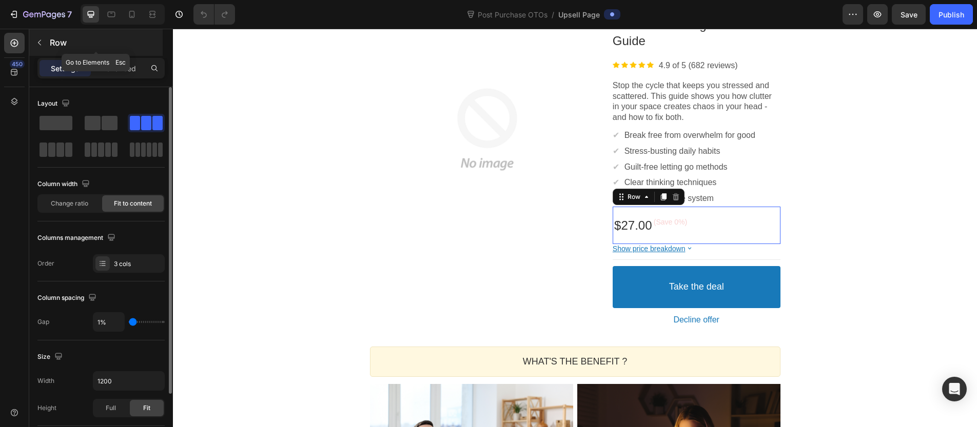
click at [38, 37] on button "button" at bounding box center [39, 42] width 16 height 16
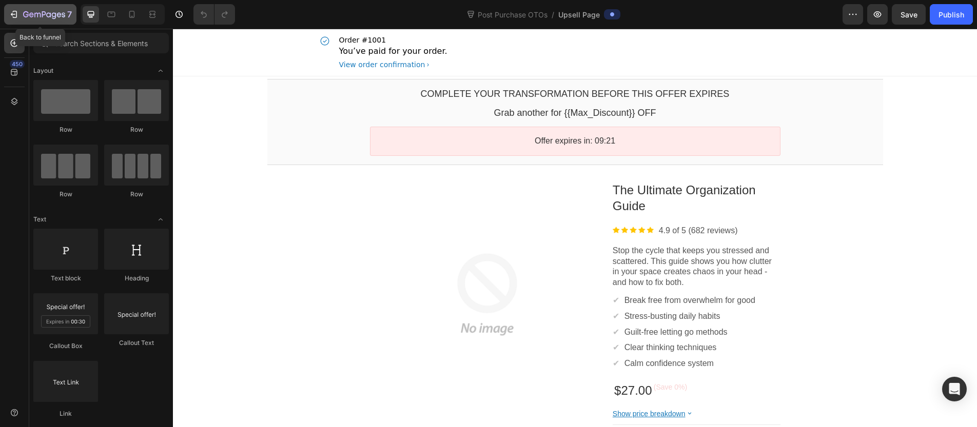
click at [37, 16] on icon "button" at bounding box center [37, 15] width 6 height 5
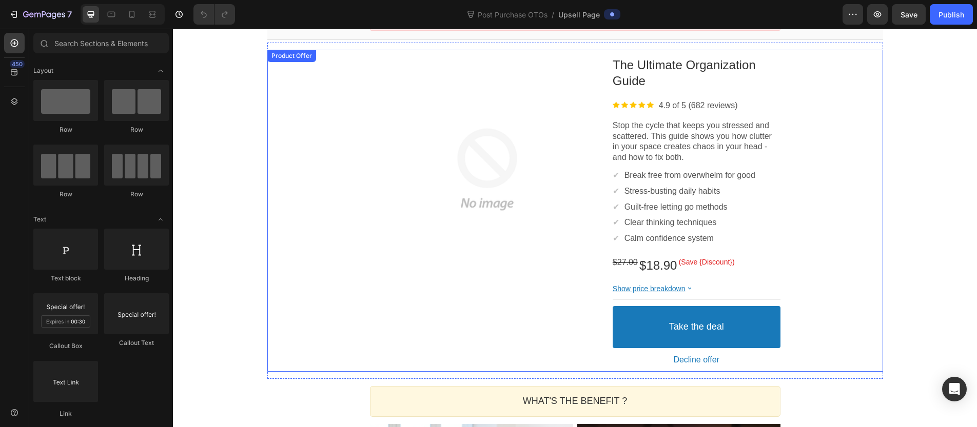
scroll to position [132, 0]
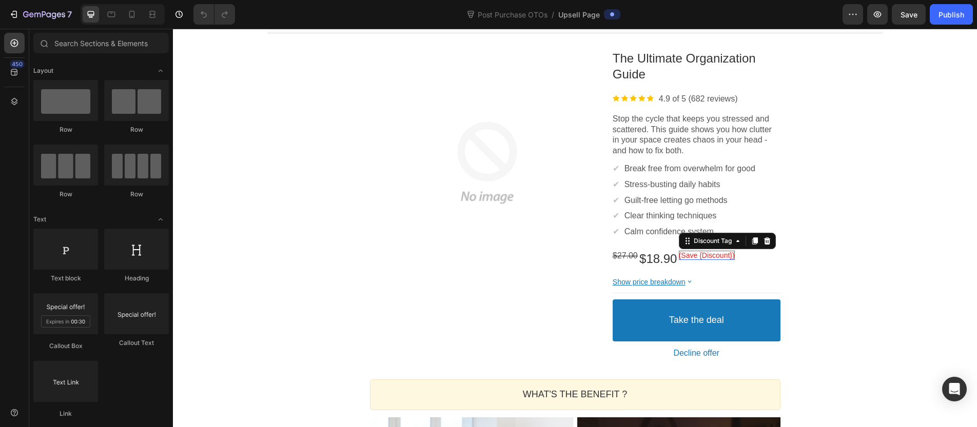
click at [730, 255] on bdo "(Save {Discount})" at bounding box center [707, 255] width 56 height 8
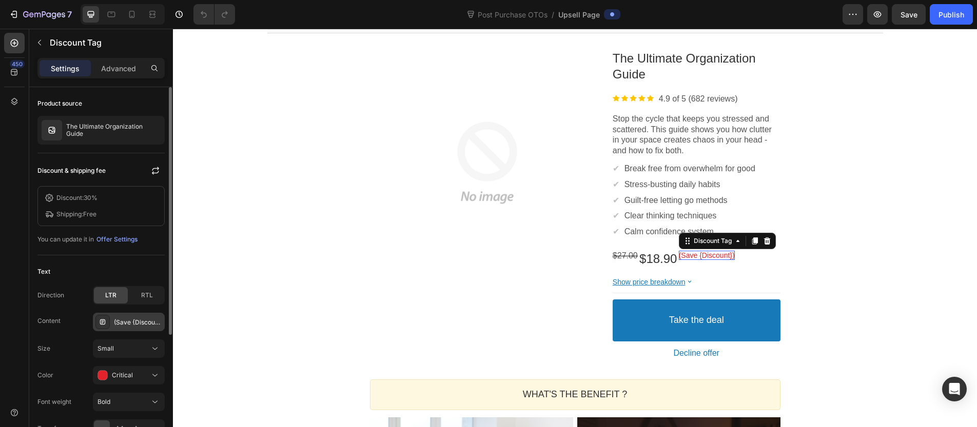
click at [109, 316] on div "(Save {Discount})" at bounding box center [129, 322] width 72 height 18
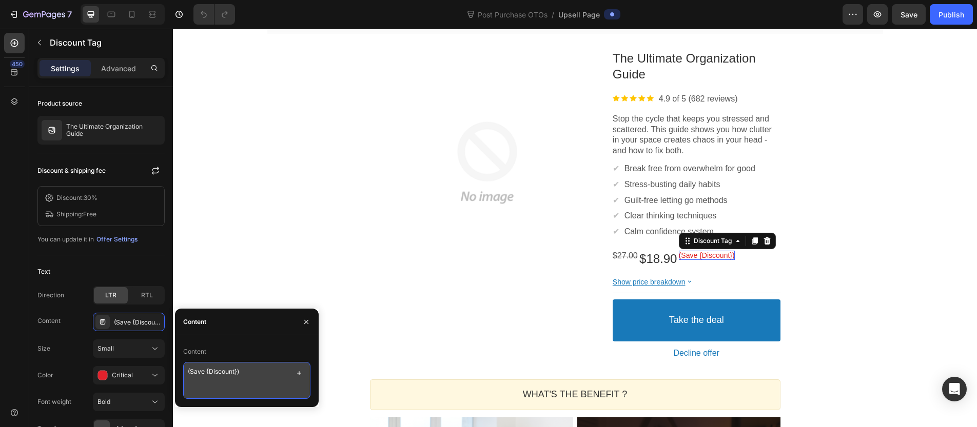
click at [237, 374] on textarea "(Save {Discount})" at bounding box center [246, 380] width 127 height 37
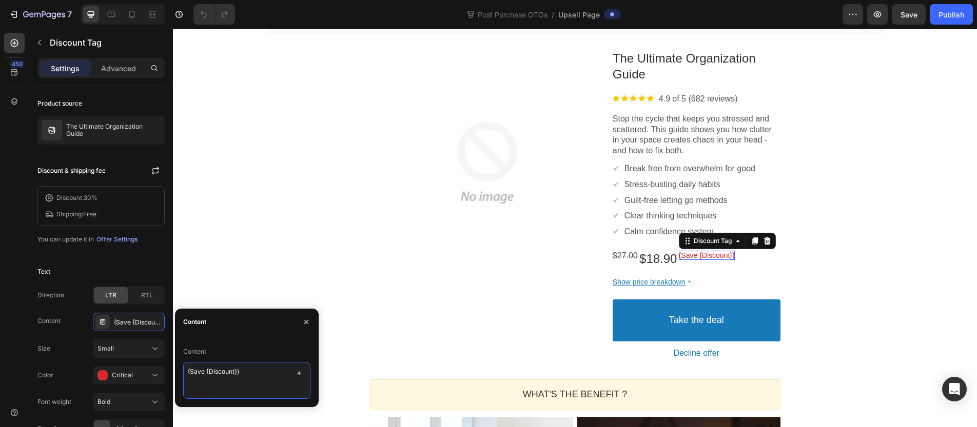
click at [254, 379] on textarea "(Save {Discount})" at bounding box center [246, 380] width 127 height 37
paste textarea "30% OFF"
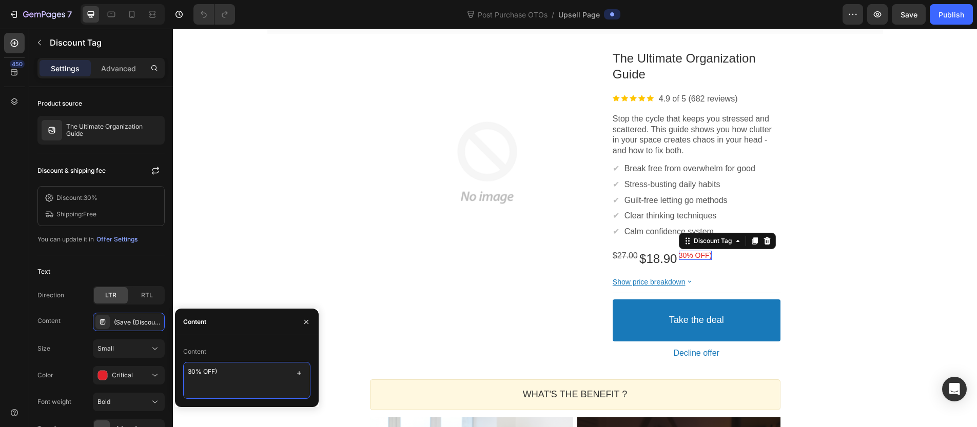
click at [187, 372] on textarea "30% OFF)" at bounding box center [246, 380] width 127 height 37
type textarea "(30% OFF)"
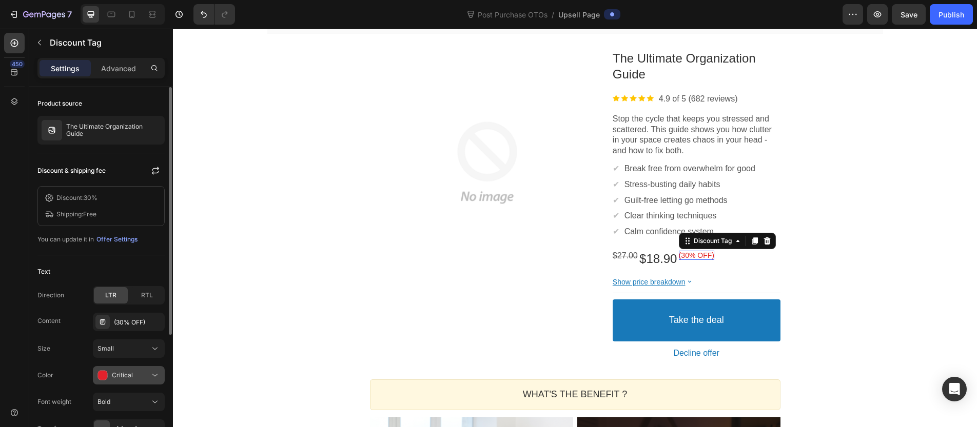
click at [141, 378] on div "Critical" at bounding box center [124, 376] width 52 height 10
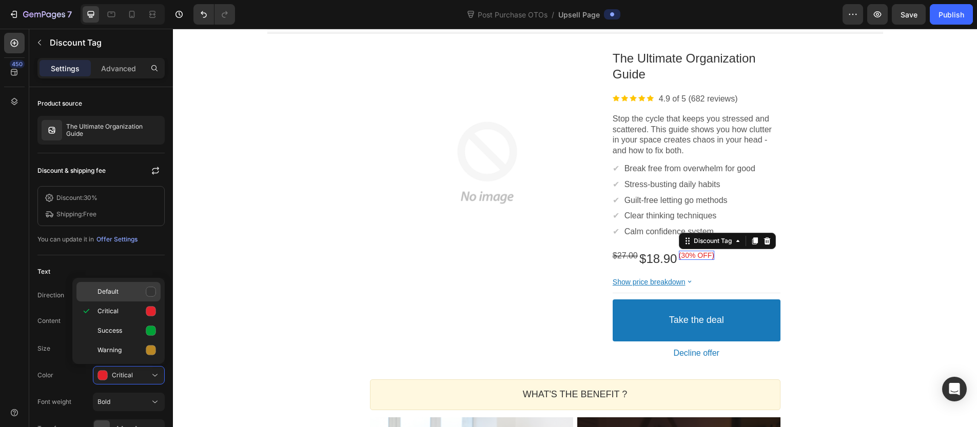
click at [122, 287] on p "Default" at bounding box center [127, 292] width 59 height 10
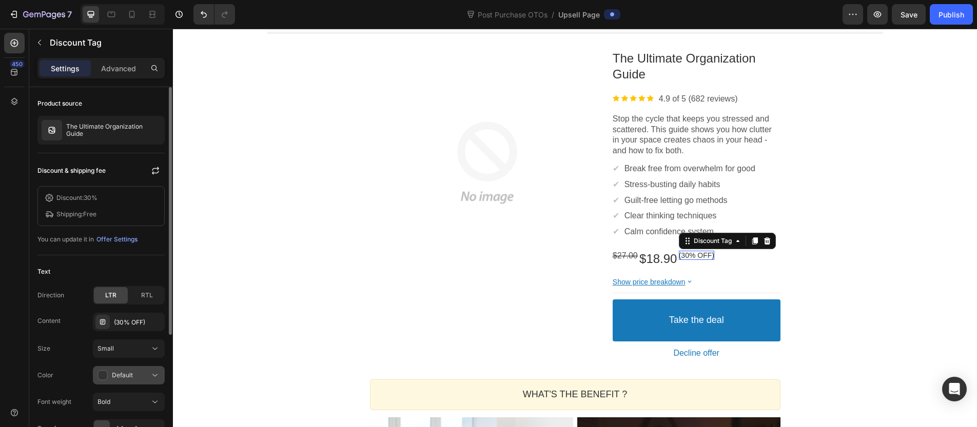
click at [109, 375] on div "Default" at bounding box center [124, 376] width 52 height 10
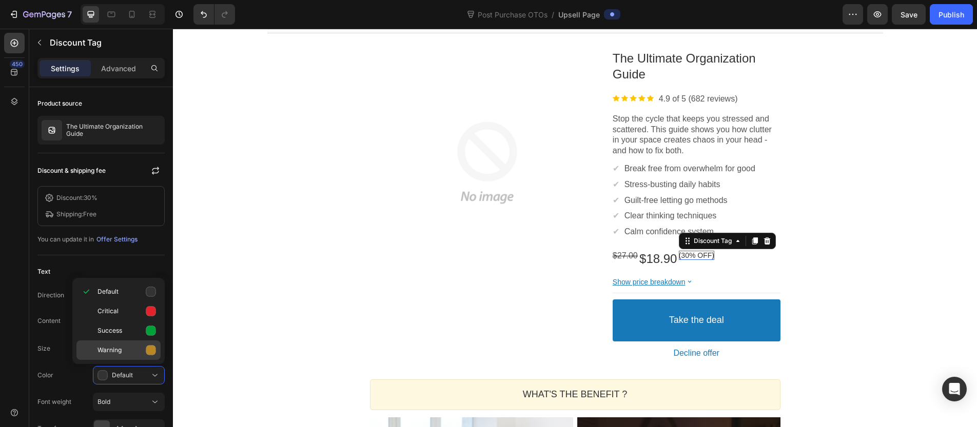
click at [118, 353] on span "Warning" at bounding box center [110, 350] width 24 height 9
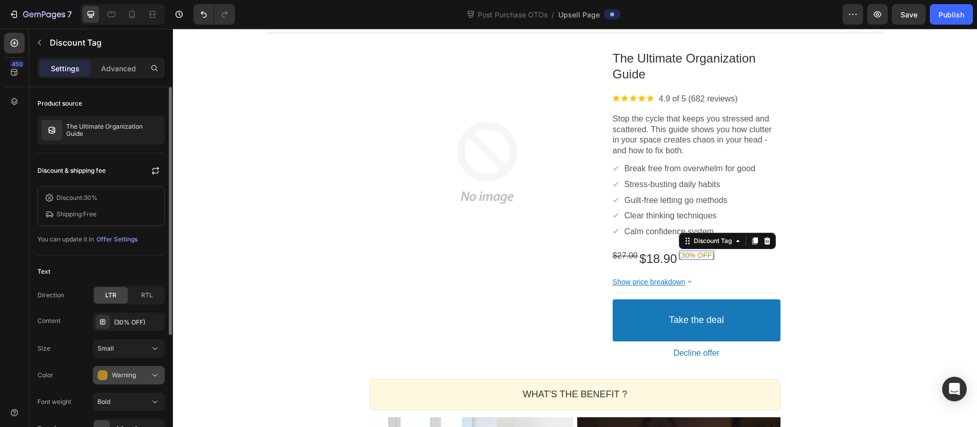
click at [112, 381] on button "Warning" at bounding box center [129, 375] width 72 height 18
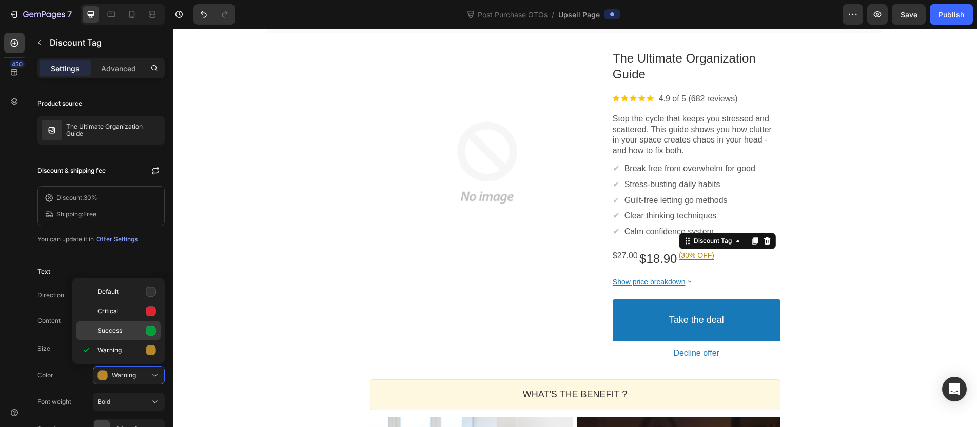
click at [120, 322] on div "Success" at bounding box center [118, 331] width 84 height 20
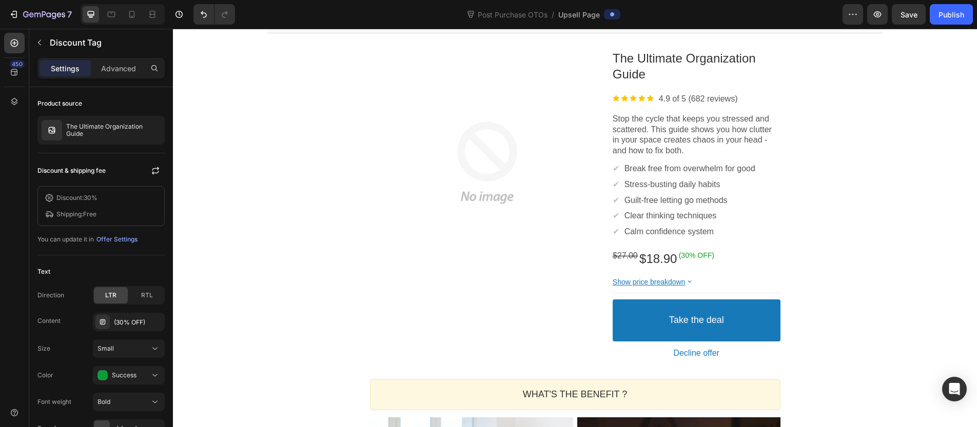
drag, startPoint x: 967, startPoint y: 295, endPoint x: 951, endPoint y: 290, distance: 15.9
click at [963, 293] on div "Complete your transformation before this offer expires Callout Text Grab anothe…" at bounding box center [575, 397] width 804 height 904
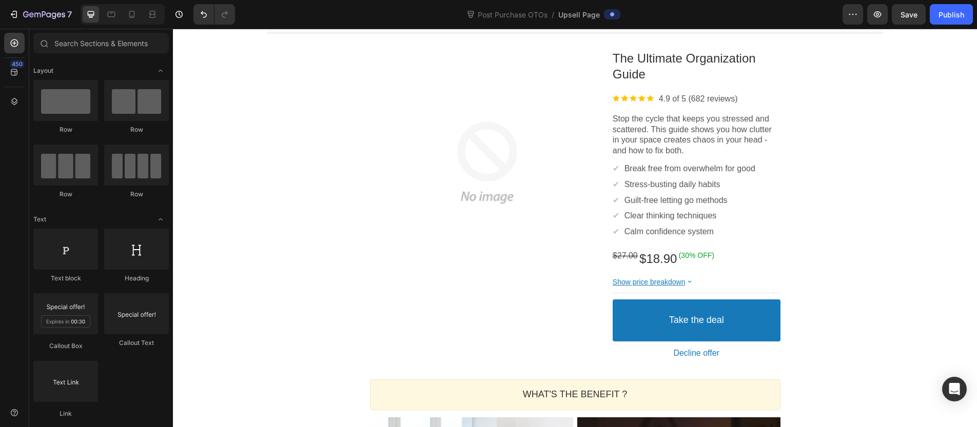
click at [906, 285] on div "Complete your transformation before this offer expires Callout Text Grab anothe…" at bounding box center [575, 397] width 804 height 904
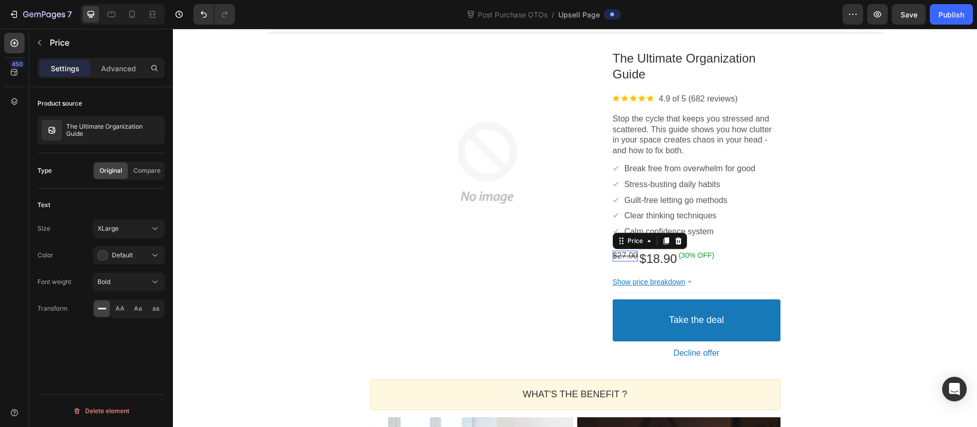
click at [614, 261] on div "$27.00" at bounding box center [625, 256] width 25 height 11
click at [117, 172] on span "Original" at bounding box center [111, 170] width 23 height 9
click at [146, 171] on span "Compare" at bounding box center [146, 170] width 27 height 9
click at [95, 173] on div "Original" at bounding box center [111, 171] width 34 height 16
click at [147, 169] on span "Compare" at bounding box center [146, 170] width 27 height 9
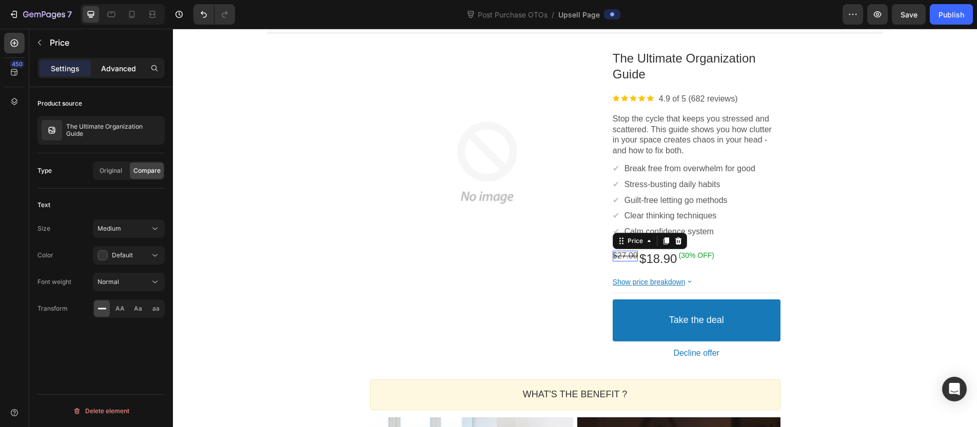
click at [113, 73] on p "Advanced" at bounding box center [118, 68] width 35 height 11
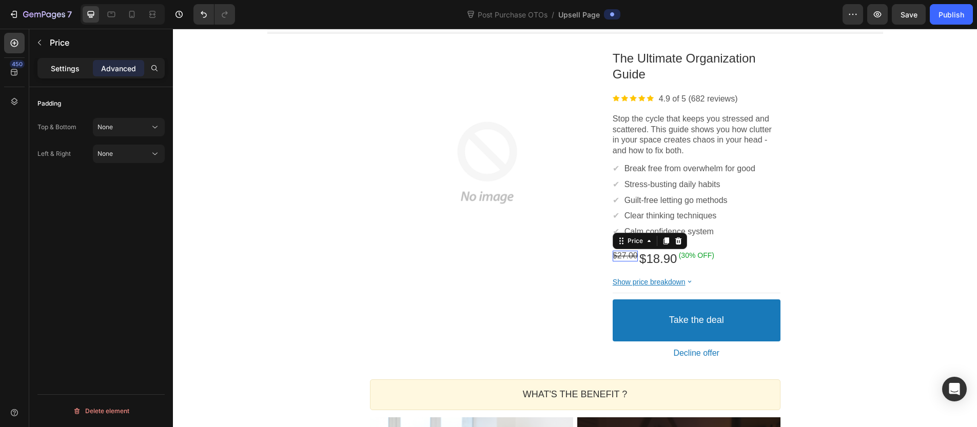
click at [73, 69] on p "Settings" at bounding box center [65, 68] width 29 height 11
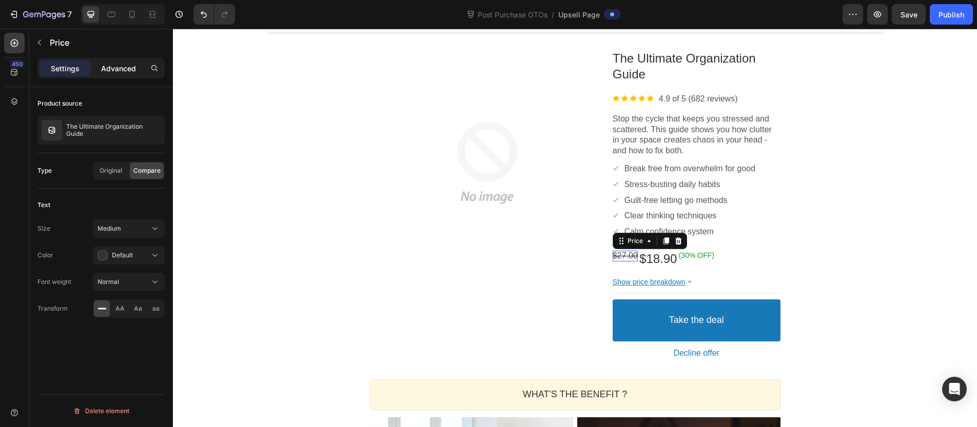
click at [136, 67] on div "Advanced" at bounding box center [118, 68] width 51 height 16
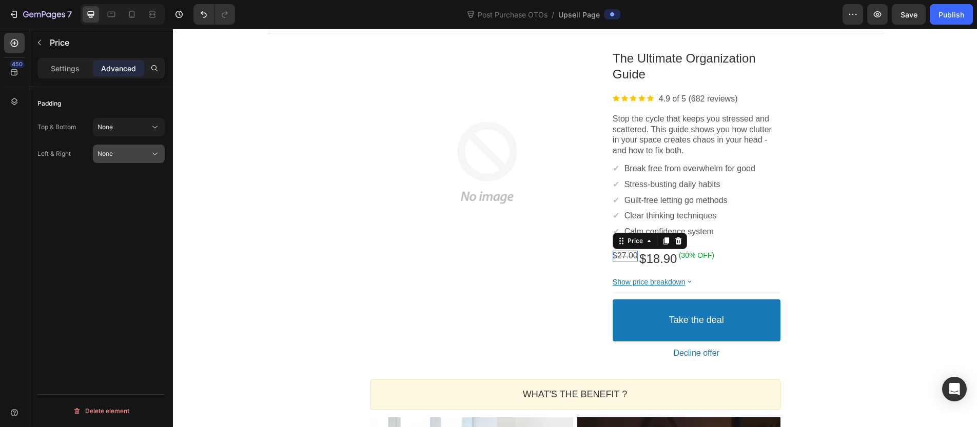
click at [108, 158] on span "None" at bounding box center [105, 153] width 15 height 9
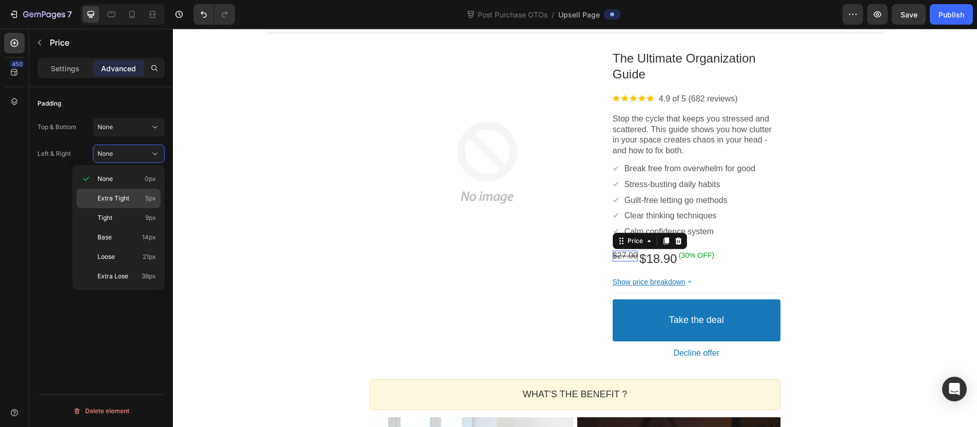
click at [114, 202] on span "Extra Tight" at bounding box center [114, 198] width 32 height 9
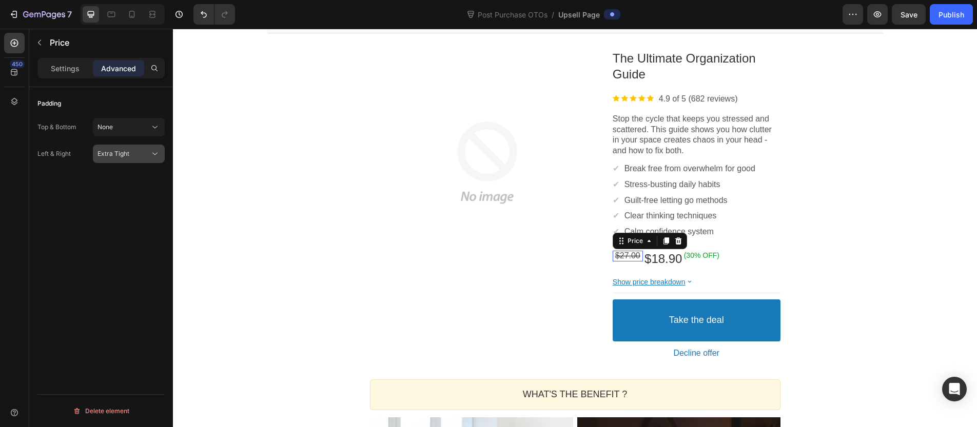
click at [116, 159] on div "Extra Tight" at bounding box center [129, 154] width 63 height 10
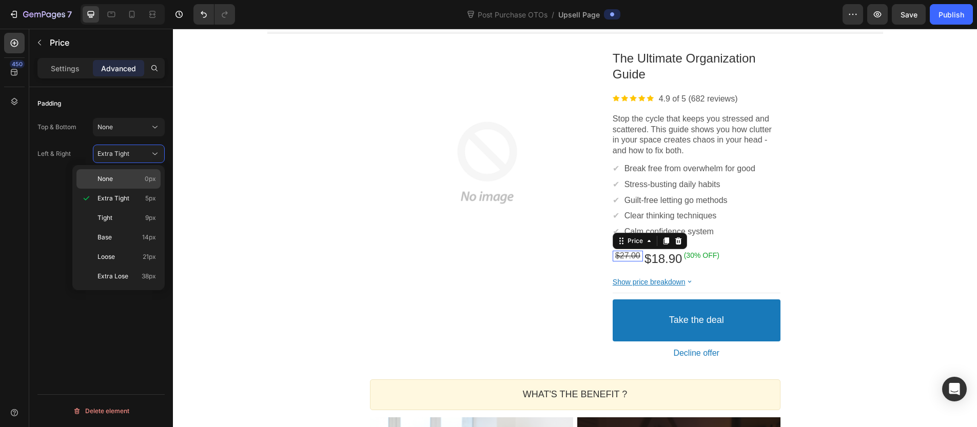
click at [118, 171] on div "None 0px" at bounding box center [118, 179] width 84 height 20
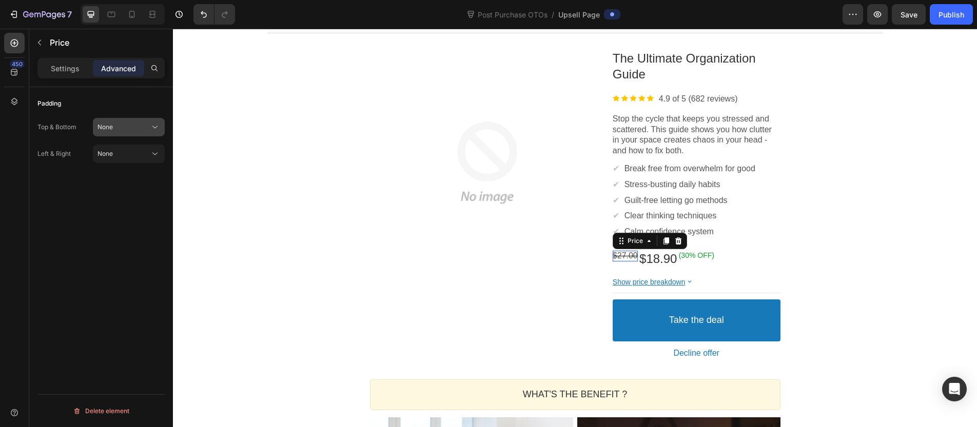
click at [114, 125] on div "None" at bounding box center [124, 127] width 52 height 9
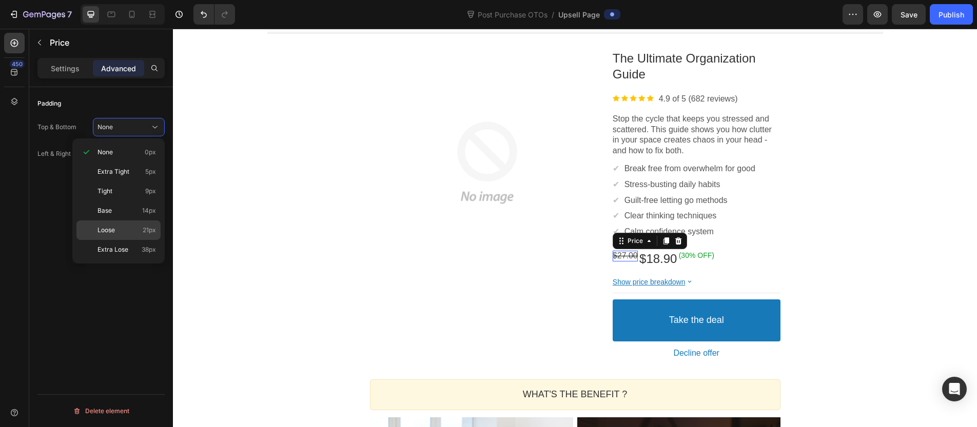
click at [125, 231] on p "Loose 21px" at bounding box center [127, 230] width 59 height 9
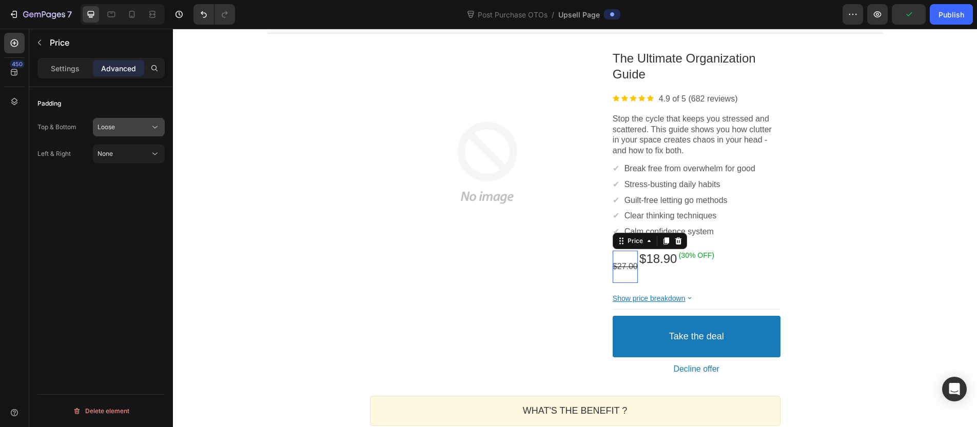
click at [132, 133] on button "Loose" at bounding box center [129, 127] width 72 height 18
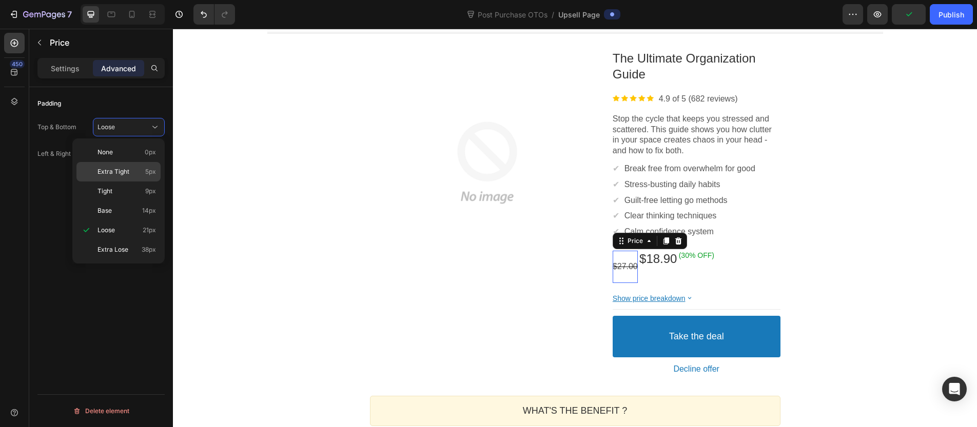
click at [116, 178] on div "Extra Tight 5px" at bounding box center [118, 172] width 84 height 20
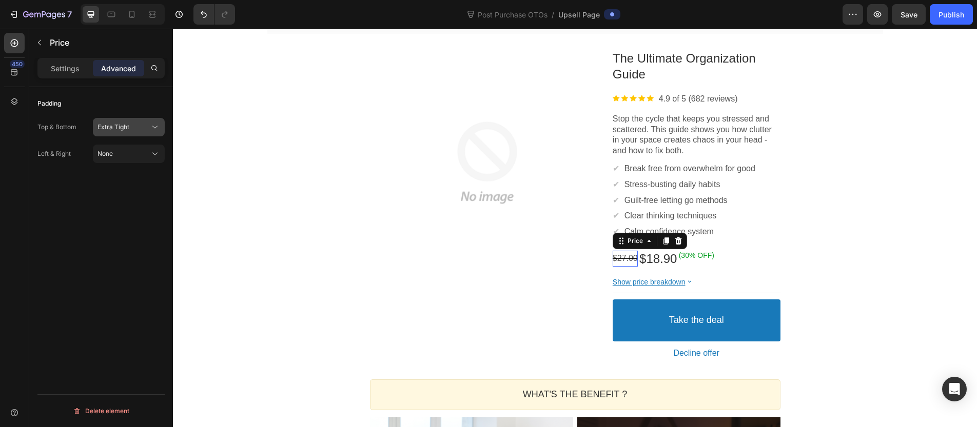
click at [134, 134] on button "Extra Tight" at bounding box center [129, 127] width 72 height 18
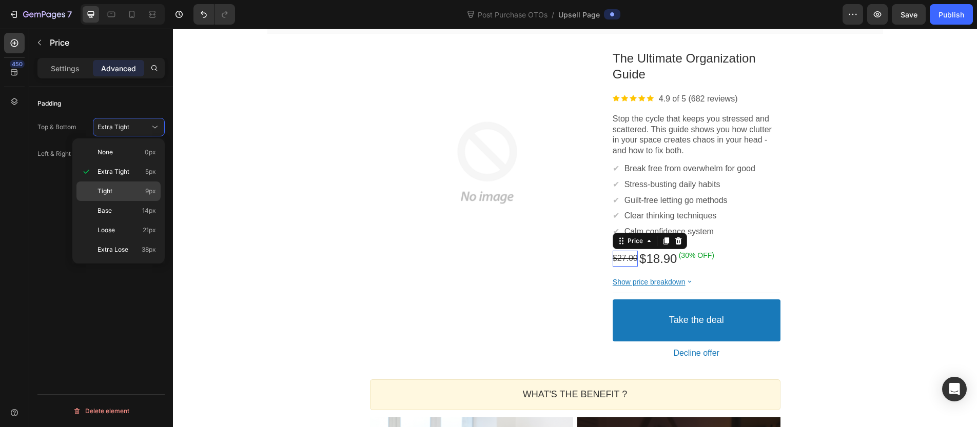
click at [116, 194] on p "Tight 9px" at bounding box center [127, 191] width 59 height 9
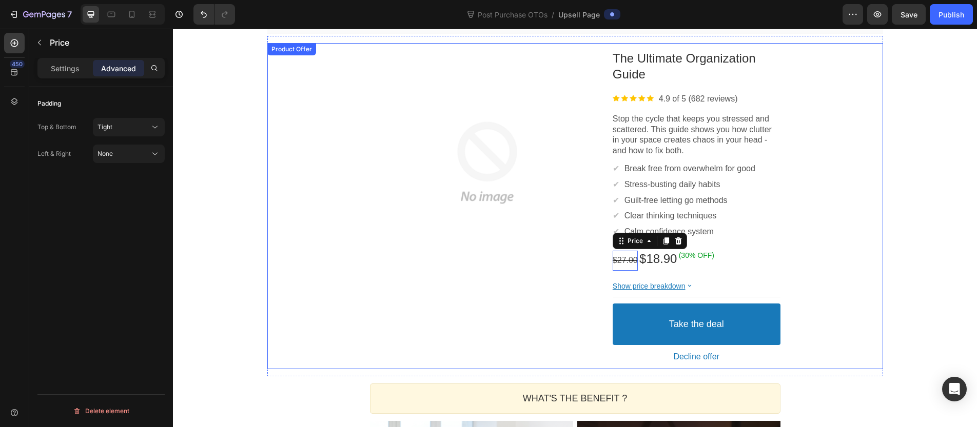
click at [860, 250] on div "Product Images The Ultimate Organization Guide Product Title Image 4.9 of 5 (68…" at bounding box center [575, 206] width 616 height 327
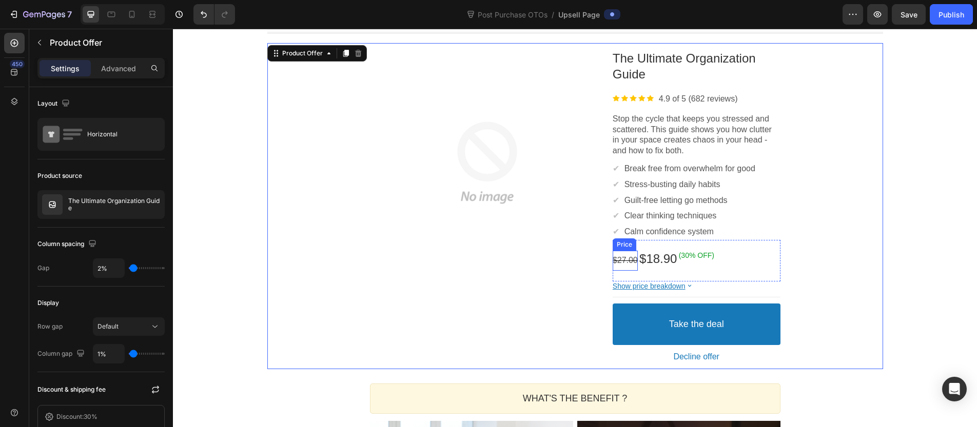
click at [618, 265] on bdo "$27.00" at bounding box center [625, 260] width 25 height 9
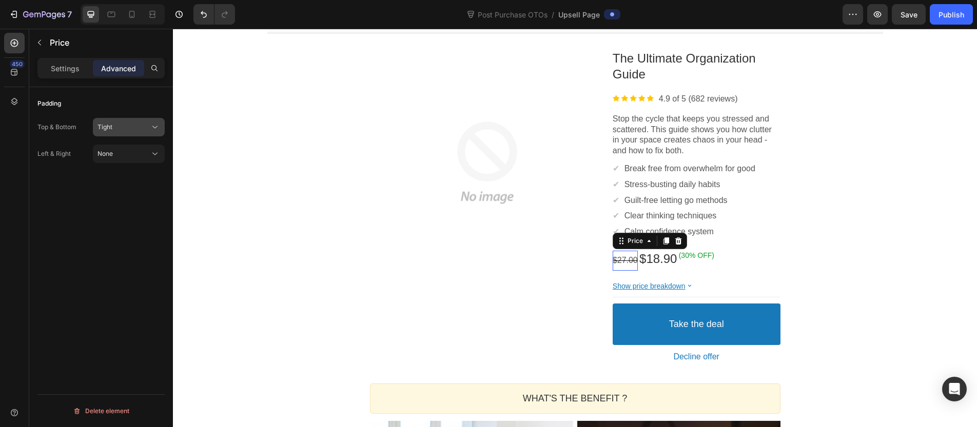
click at [133, 123] on div "Tight" at bounding box center [124, 127] width 52 height 9
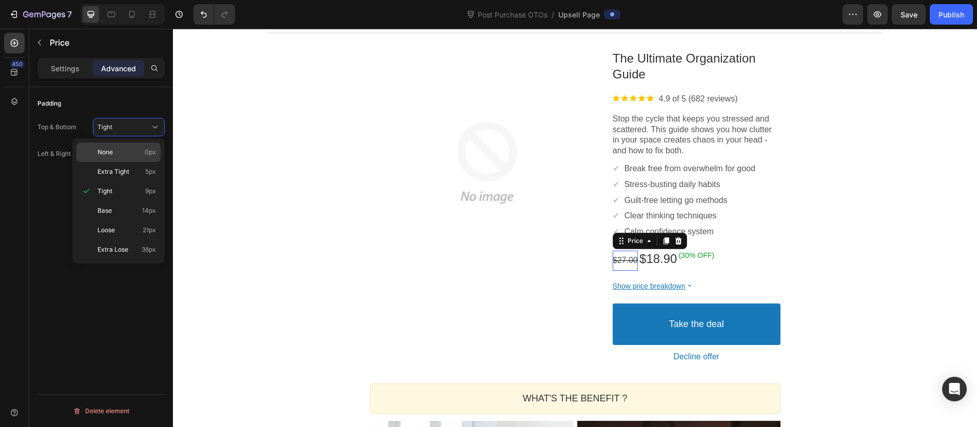
click at [114, 157] on p "None 0px" at bounding box center [127, 152] width 59 height 9
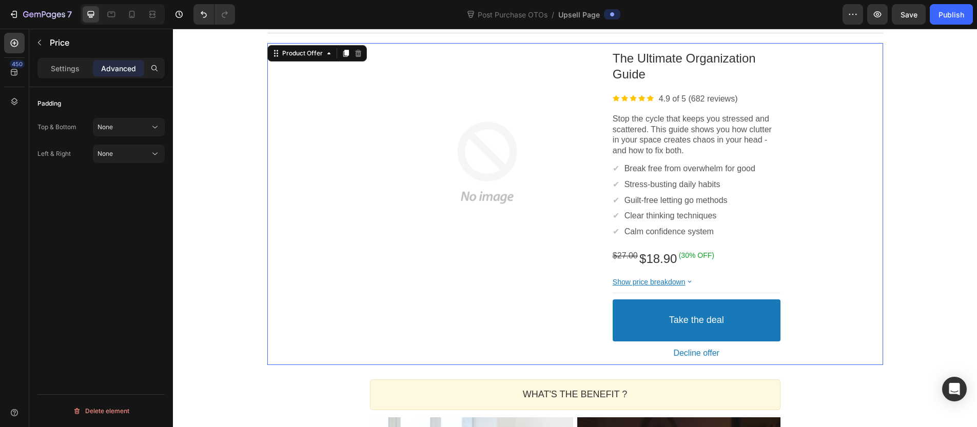
click at [778, 231] on div "Product Images The Ultimate Organization Guide Product Title Image 4.9 of 5 (68…" at bounding box center [575, 204] width 616 height 323
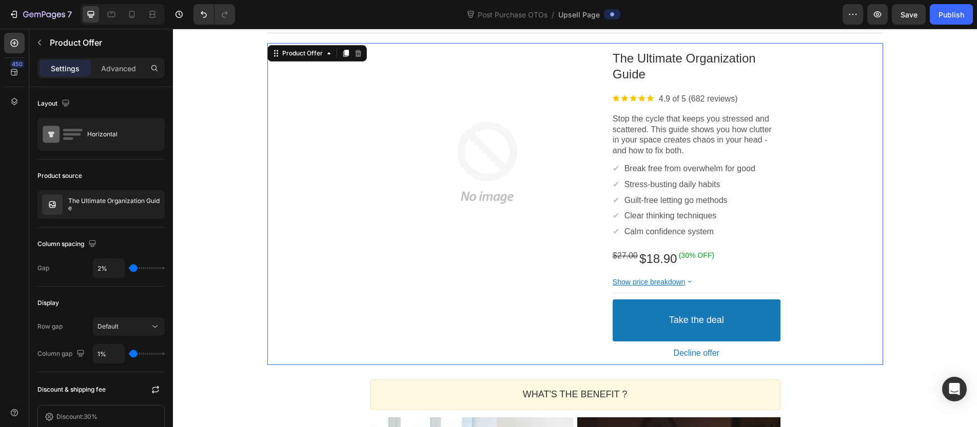
click at [834, 217] on div "Product Images The Ultimate Organization Guide Product Title Image 4.9 of 5 (68…" at bounding box center [575, 204] width 616 height 323
click at [902, 228] on div "Complete your transformation before this offer expires Callout Text Grab anothe…" at bounding box center [575, 397] width 804 height 904
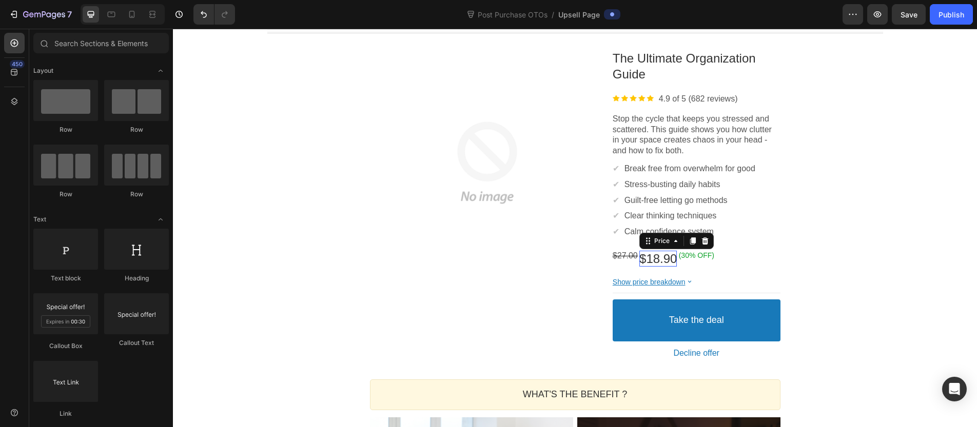
click at [658, 260] on bdo "$18.90" at bounding box center [657, 259] width 37 height 14
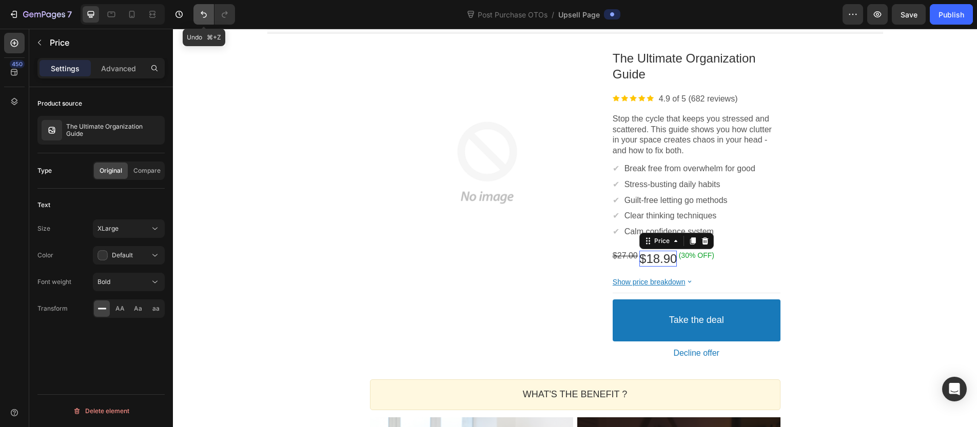
click at [209, 4] on button "Undo/Redo" at bounding box center [203, 14] width 21 height 21
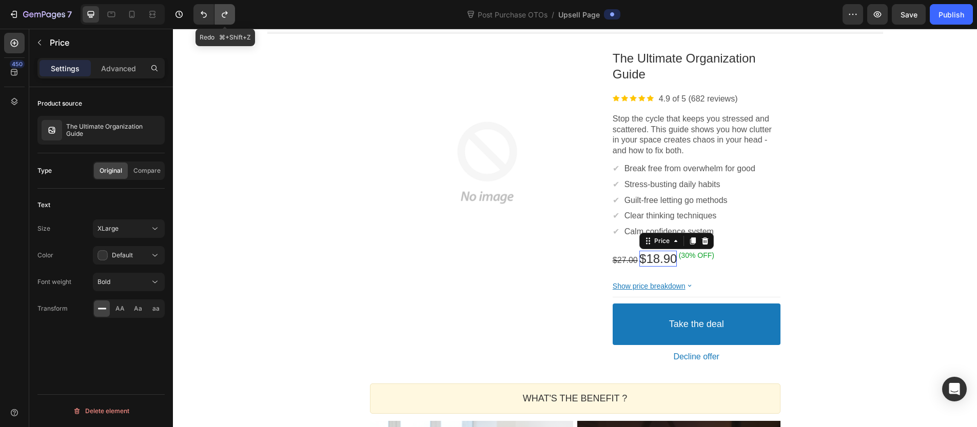
click at [225, 18] on icon "Undo/Redo" at bounding box center [225, 14] width 10 height 10
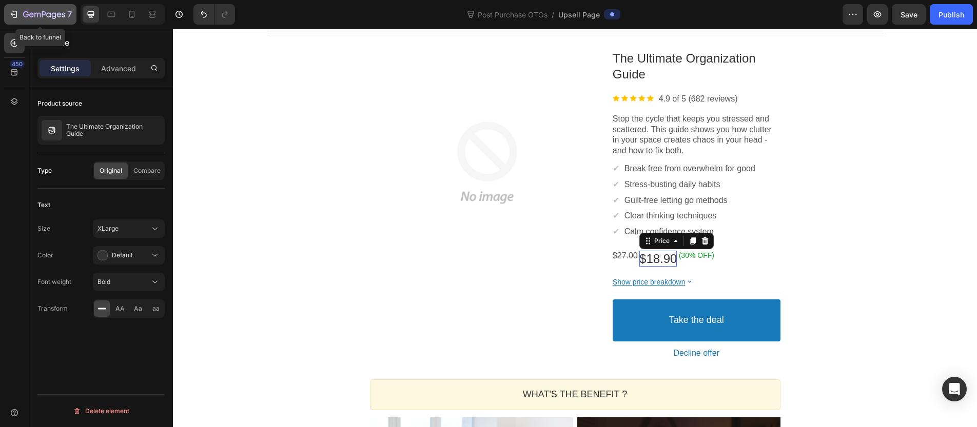
click at [31, 20] on div "7" at bounding box center [47, 14] width 49 height 12
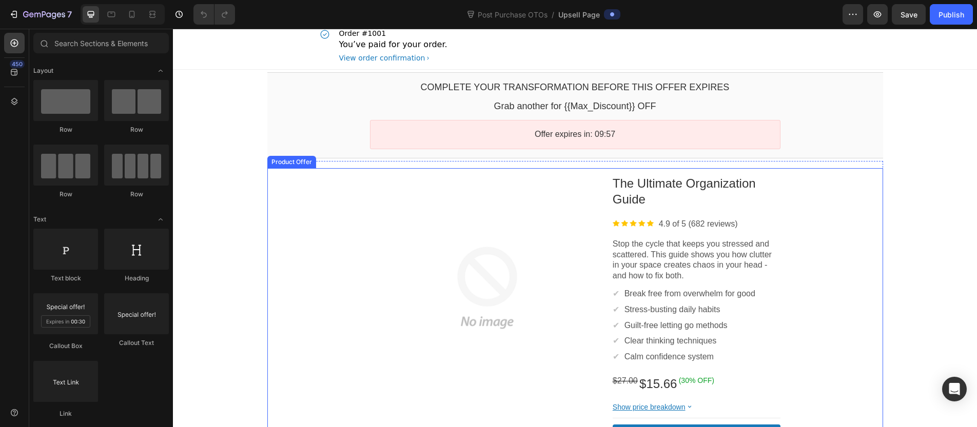
scroll to position [1, 0]
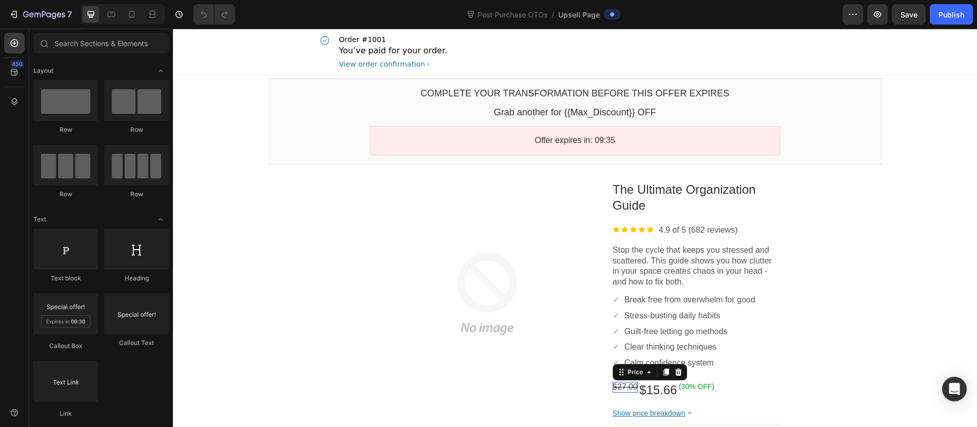
click at [628, 391] on bdo "$27.00" at bounding box center [625, 387] width 25 height 9
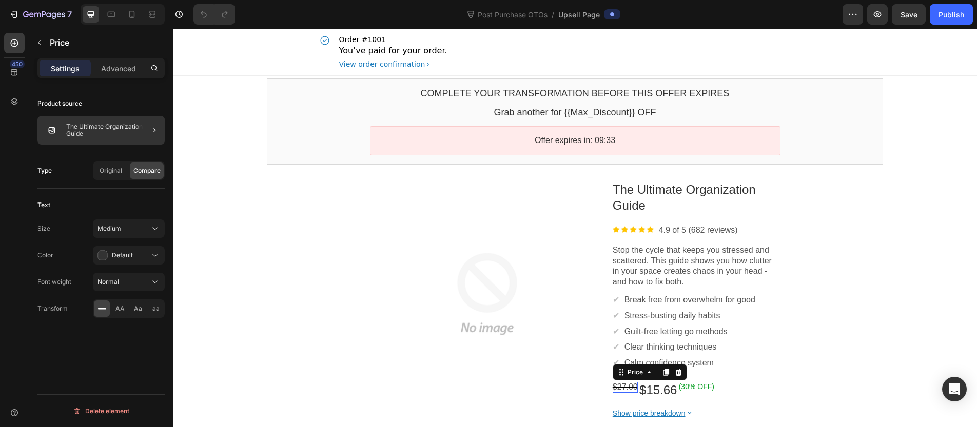
click at [140, 134] on div at bounding box center [150, 130] width 29 height 29
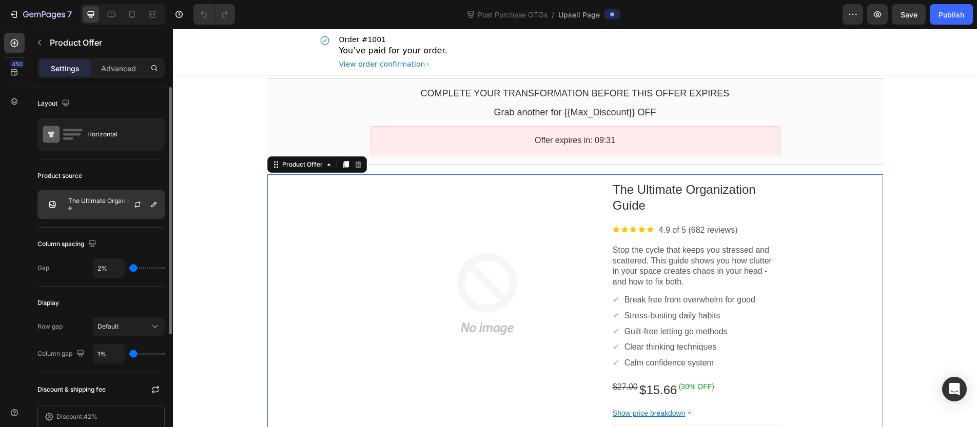
click at [144, 207] on div at bounding box center [141, 205] width 45 height 28
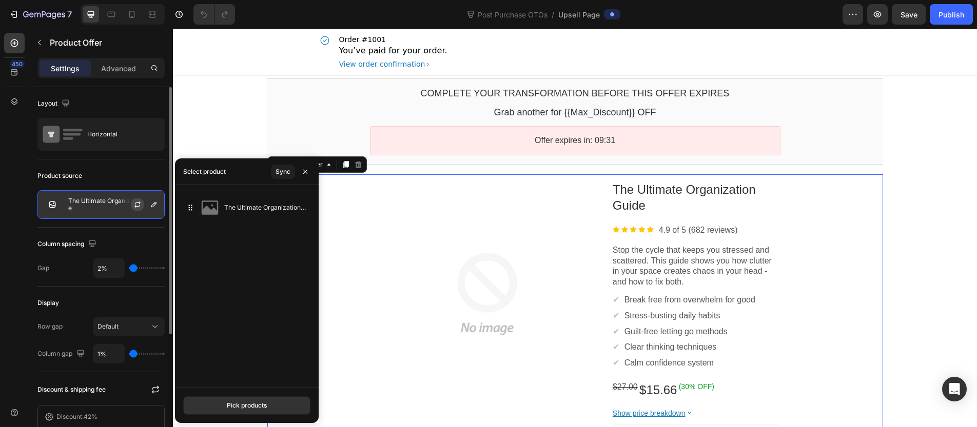
click at [141, 206] on icon "button" at bounding box center [137, 205] width 8 height 8
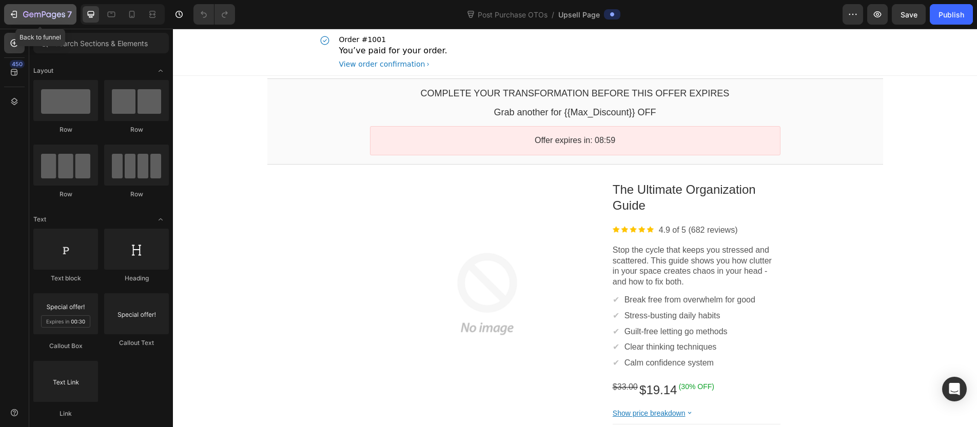
click at [53, 13] on icon "button" at bounding box center [54, 15] width 5 height 7
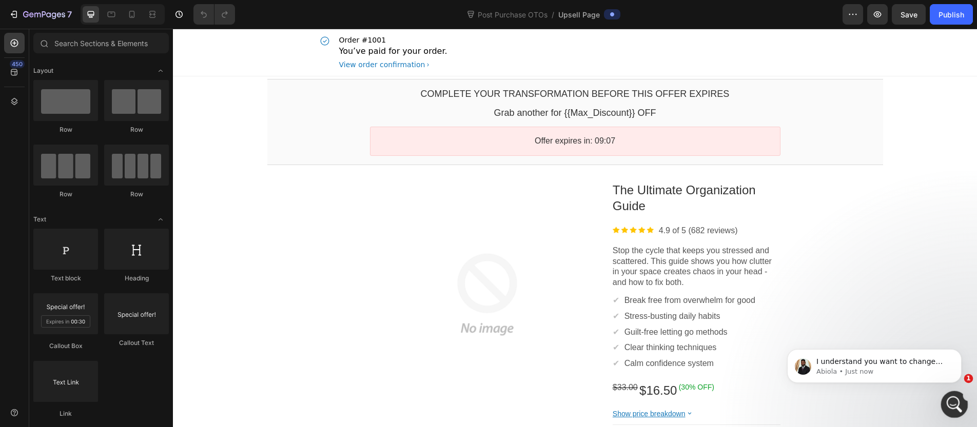
click at [960, 395] on div "Open Intercom Messenger" at bounding box center [953, 403] width 34 height 34
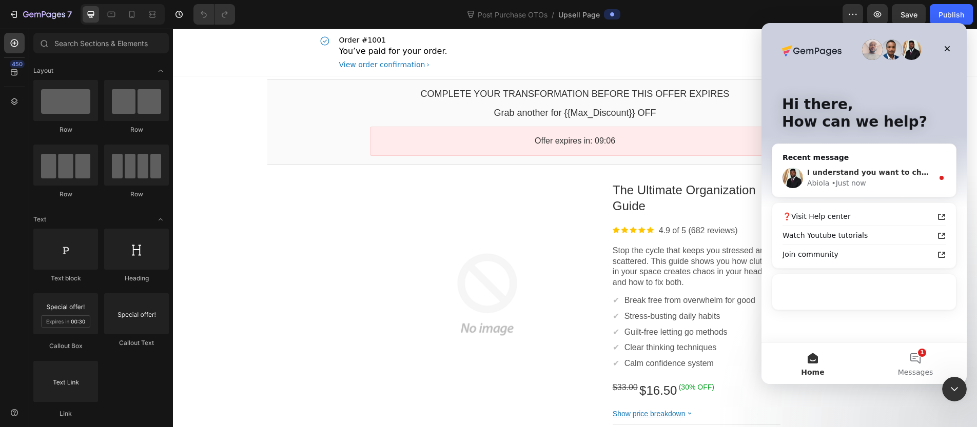
click at [924, 171] on span "I understand you want to change the Accept button on the post-purchase upsell p…" at bounding box center [981, 172] width 348 height 8
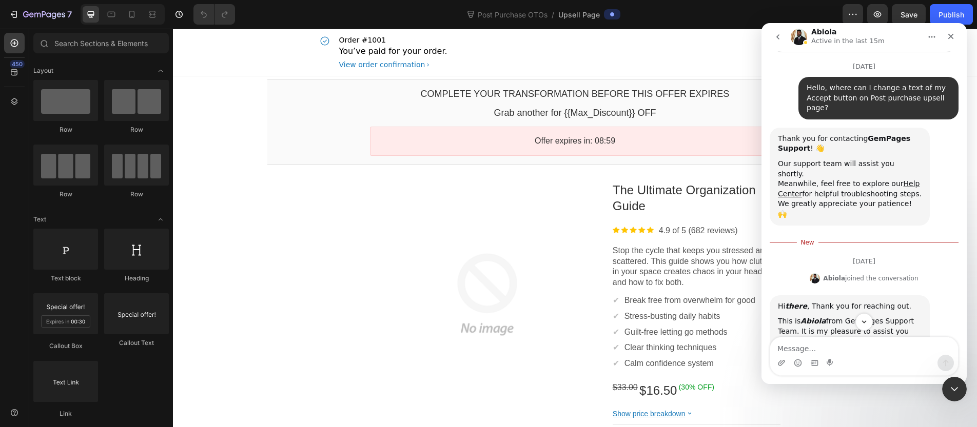
scroll to position [142, 0]
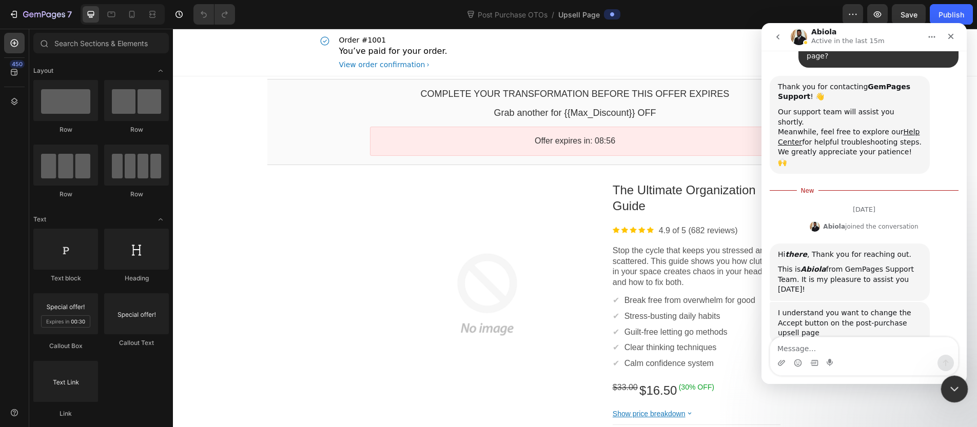
click at [957, 382] on icon "Close Intercom Messenger" at bounding box center [953, 388] width 12 height 12
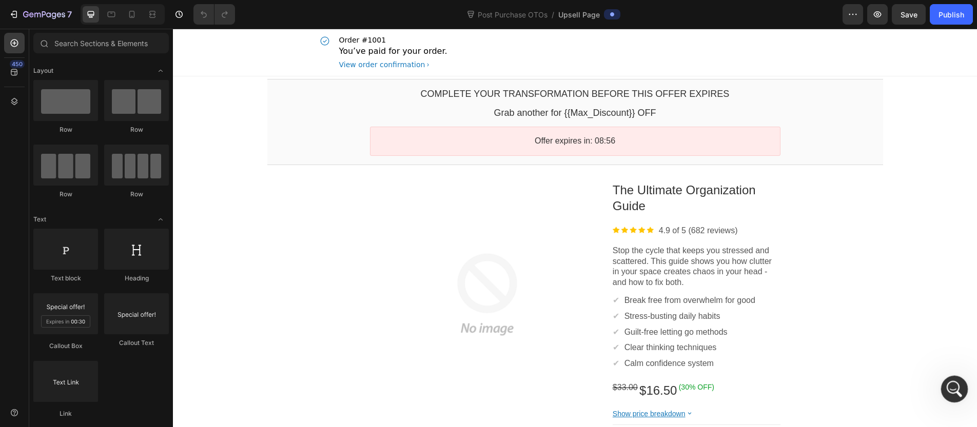
scroll to position [118, 0]
click at [957, 382] on div "Open Intercom Messenger" at bounding box center [953, 388] width 34 height 34
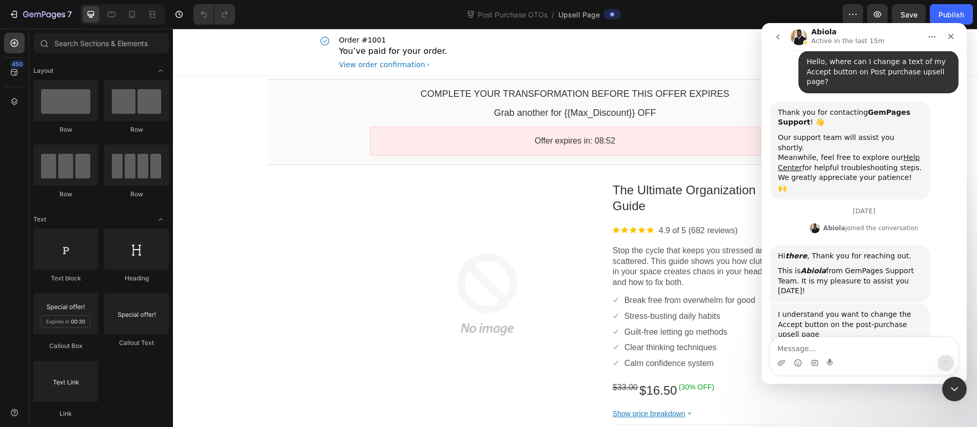
click at [942, 377] on div "Intercom messenger" at bounding box center [864, 360] width 205 height 47
drag, startPoint x: 962, startPoint y: 389, endPoint x: 957, endPoint y: 379, distance: 10.8
click at [964, 390] on div "Close Intercom Messenger" at bounding box center [953, 388] width 25 height 25
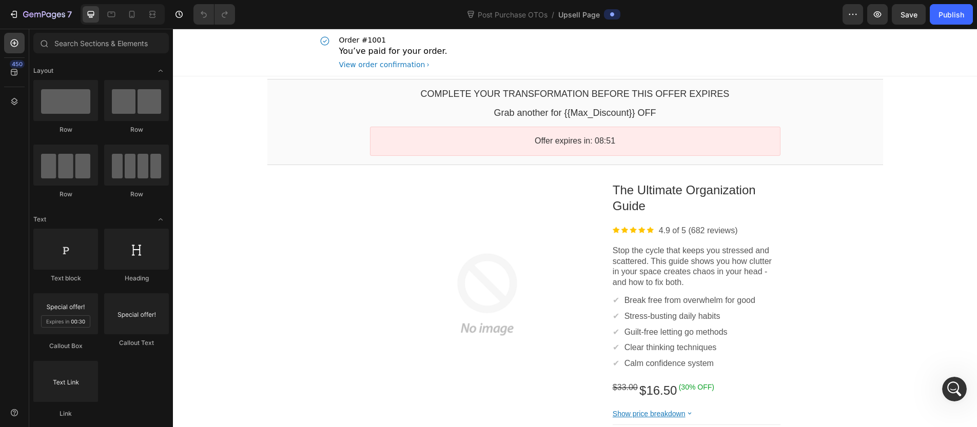
scroll to position [149, 0]
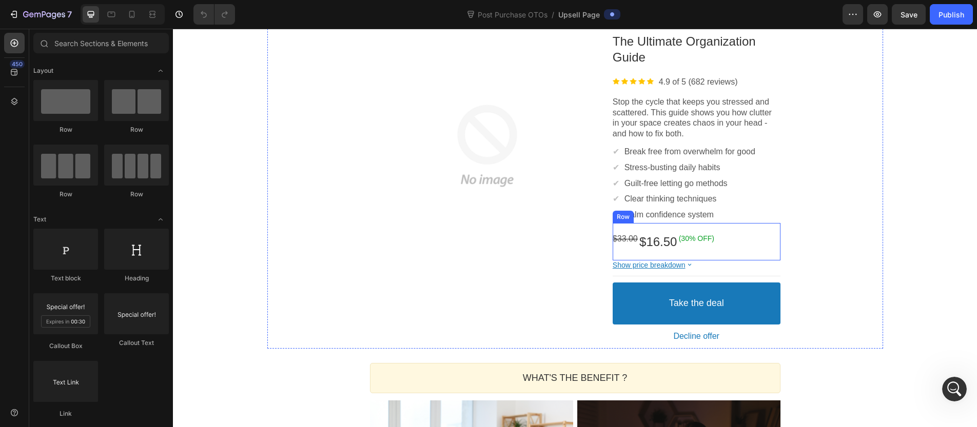
click at [718, 246] on div "$33.00 Price $16.50 Price (30% OFF) Discount Tag Row" at bounding box center [697, 241] width 168 height 37
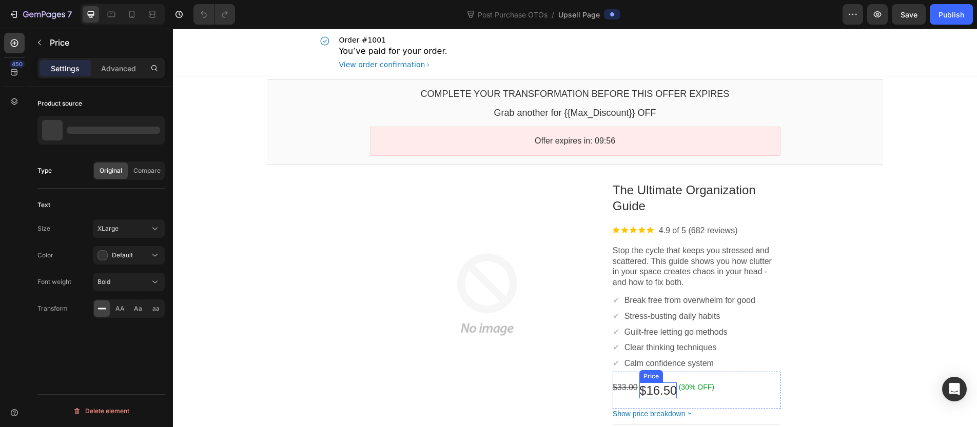
click at [650, 384] on bdo "$16.50" at bounding box center [657, 391] width 37 height 14
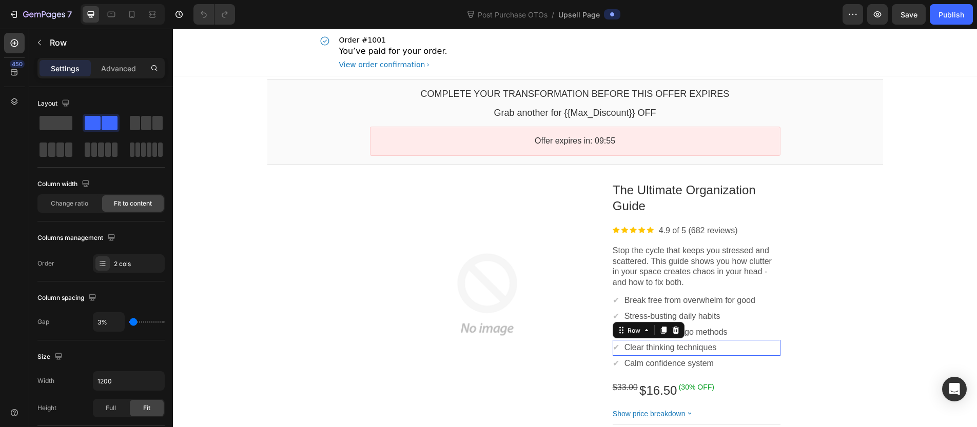
click at [613, 337] on div "Row" at bounding box center [649, 330] width 72 height 16
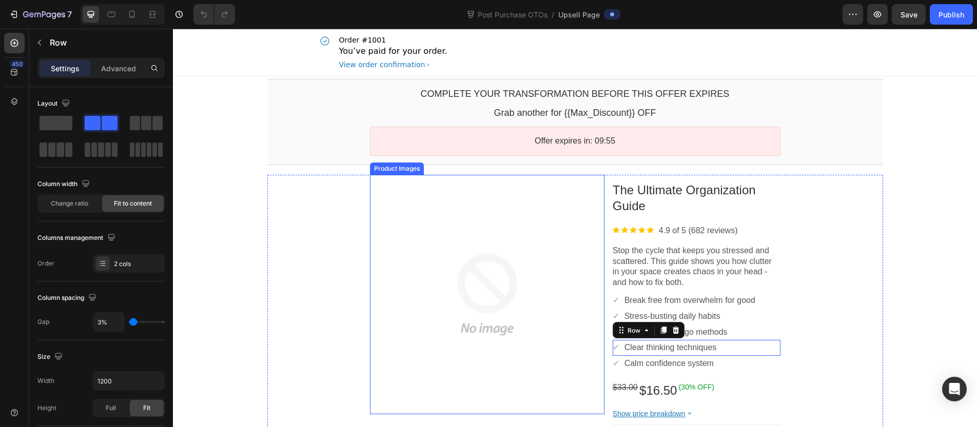
click at [595, 336] on div at bounding box center [487, 295] width 235 height 235
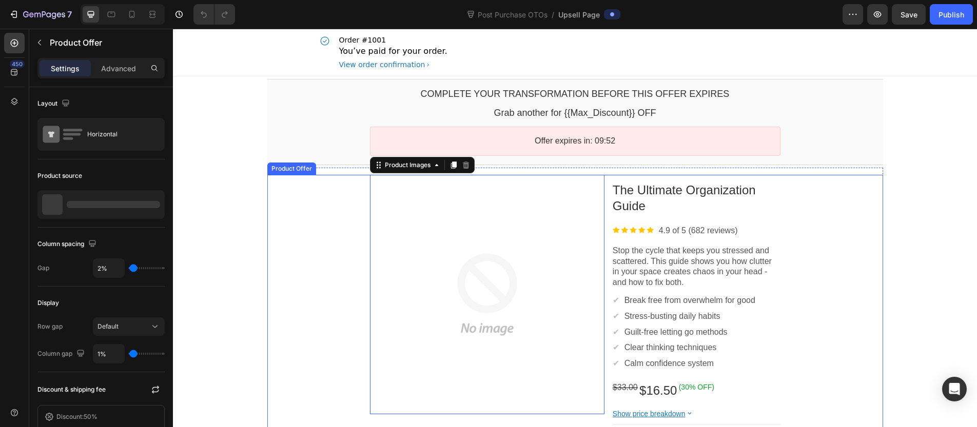
click at [814, 247] on div "Product Images This element is required and can’t be deleted The Ultimate Organ…" at bounding box center [575, 336] width 616 height 323
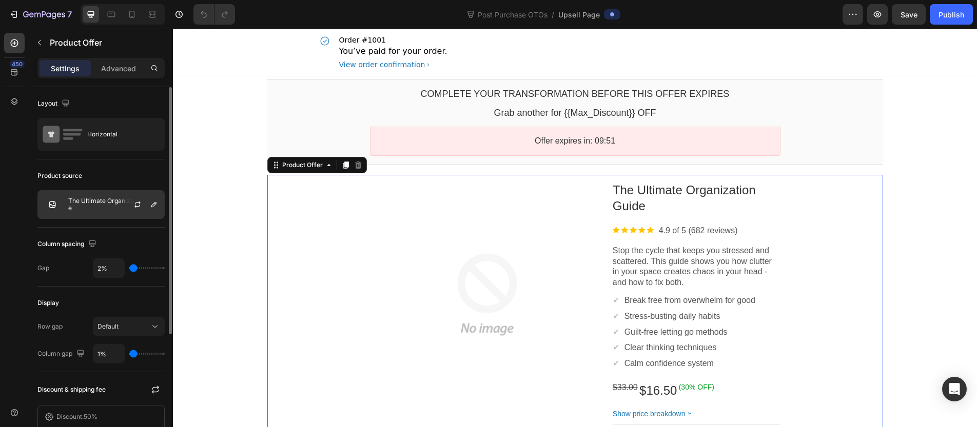
click at [111, 201] on p "The Ultimate Organization Guide" at bounding box center [114, 205] width 92 height 14
click at [133, 207] on icon "button" at bounding box center [137, 205] width 8 height 8
click at [691, 384] on bdo "(30% OFF)" at bounding box center [696, 387] width 35 height 8
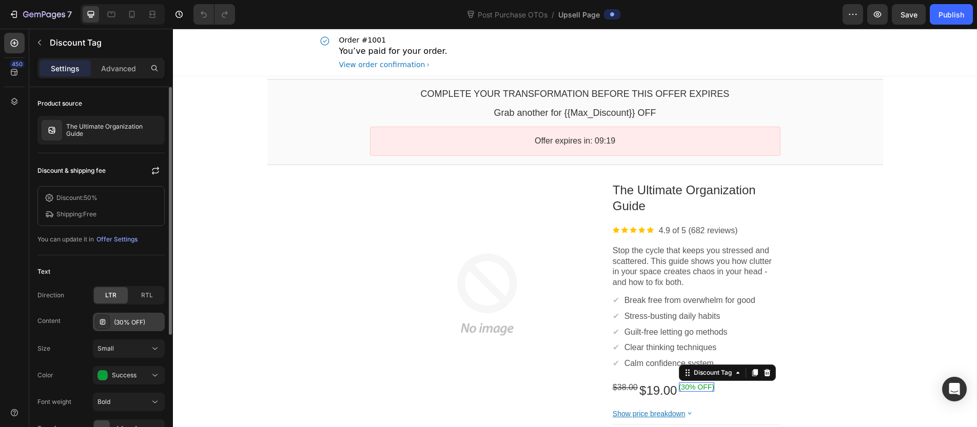
click at [131, 317] on div "(30% OFF)" at bounding box center [129, 322] width 72 height 18
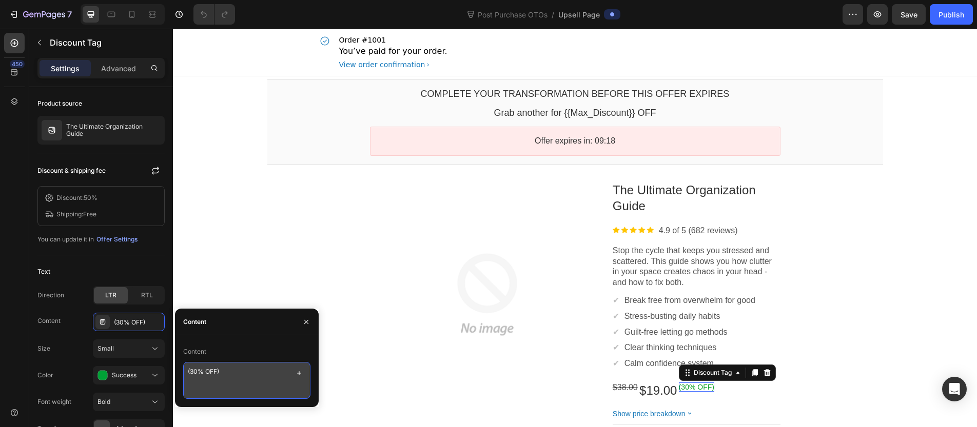
click at [194, 371] on textarea "(30% OFF)" at bounding box center [246, 380] width 127 height 37
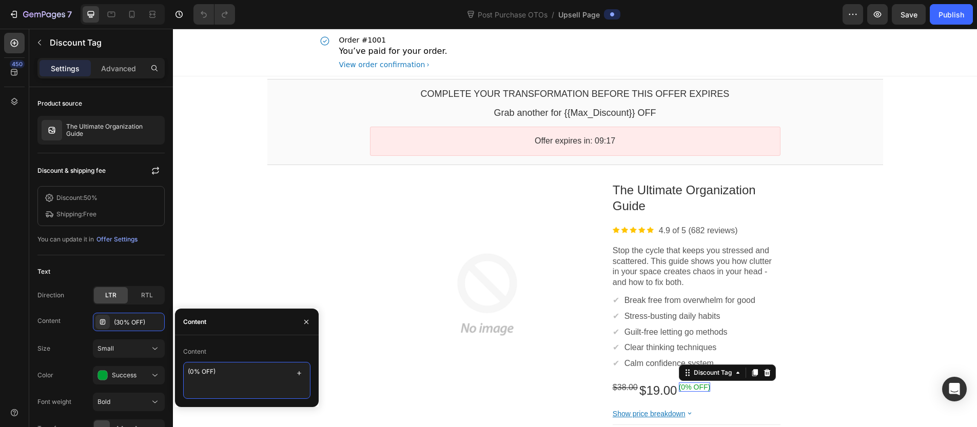
type textarea "(50% OFF)"
click at [850, 293] on div "Product Images The Ultimate Organization Guide Product Title Image 4.9 of 5 (68…" at bounding box center [575, 336] width 616 height 323
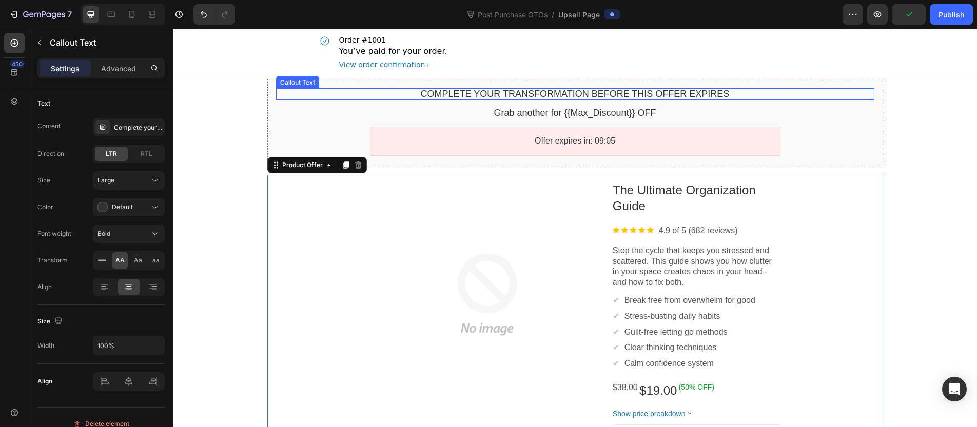
click at [534, 89] on bdo "Complete your transformation before this offer expires" at bounding box center [575, 94] width 309 height 10
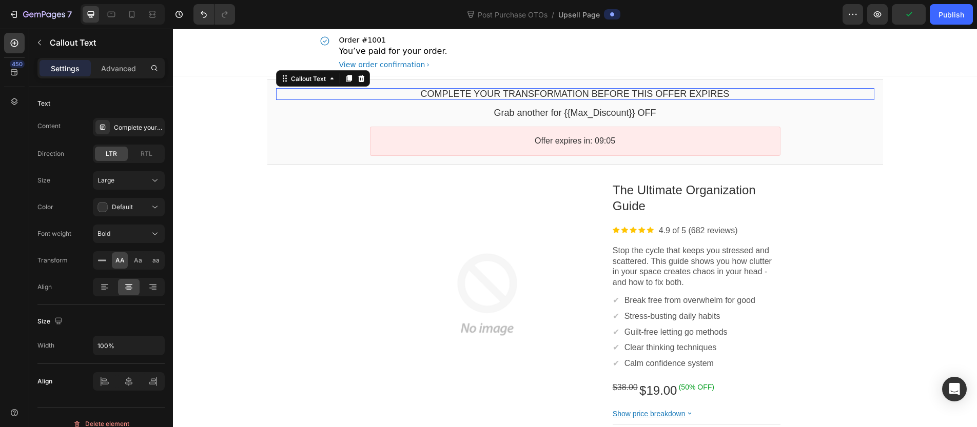
click at [534, 89] on bdo "Complete your transformation before this offer expires" at bounding box center [575, 94] width 309 height 10
click at [534, 92] on bdo "Complete your transformation before this offer expires" at bounding box center [575, 94] width 309 height 10
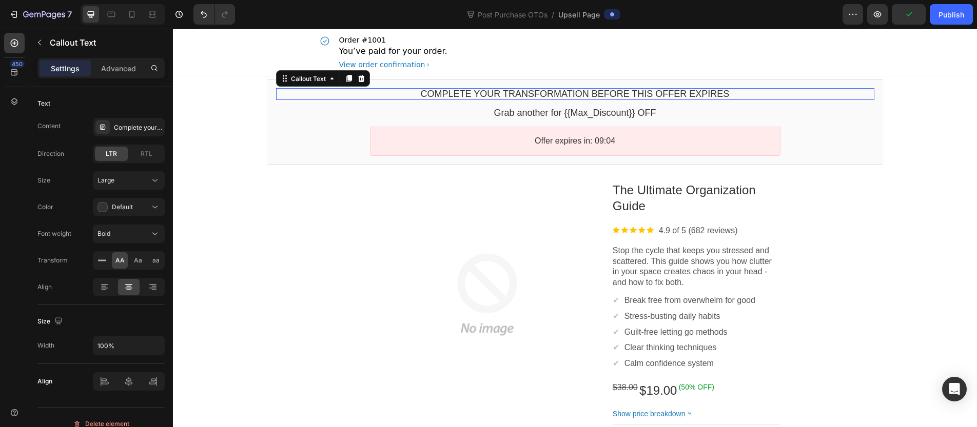
click at [534, 92] on bdo "Complete your transformation before this offer expires" at bounding box center [575, 94] width 309 height 10
click at [472, 97] on bdo "Complete your transformation before this offer expires" at bounding box center [575, 94] width 309 height 10
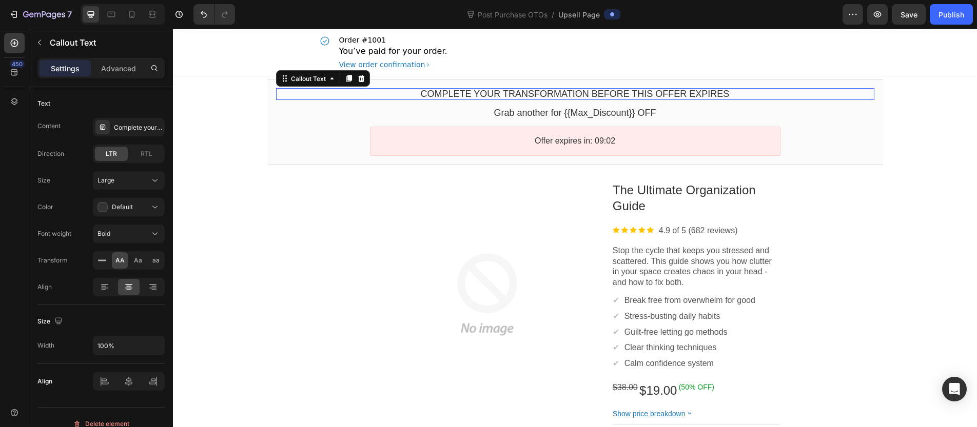
click at [655, 94] on bdo "Complete your transformation before this offer expires" at bounding box center [575, 94] width 309 height 10
click at [134, 126] on div "Complete your transformation before this offer expires" at bounding box center [138, 127] width 48 height 9
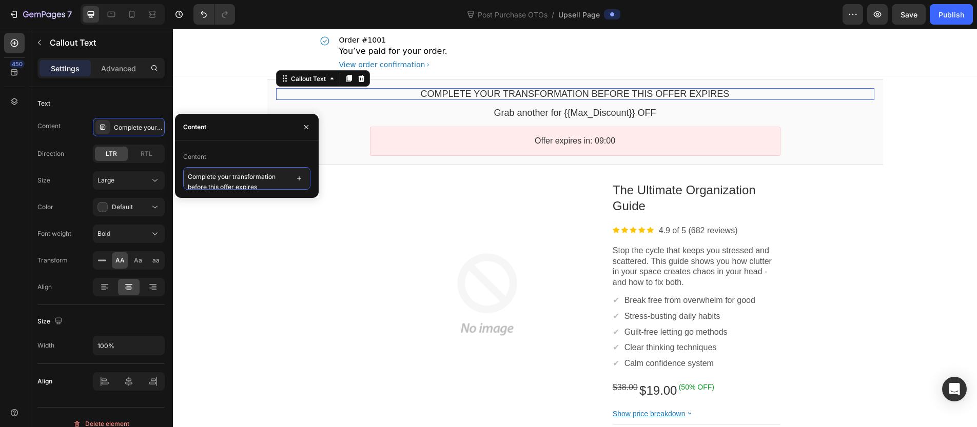
click at [224, 180] on textarea "Complete your transformation before this offer expires" at bounding box center [246, 178] width 127 height 23
paste textarea "YOUR PLANNER IS JUST STEP ONE"
type textarea "YOUR PLANNER IS JUST STEP ONE"
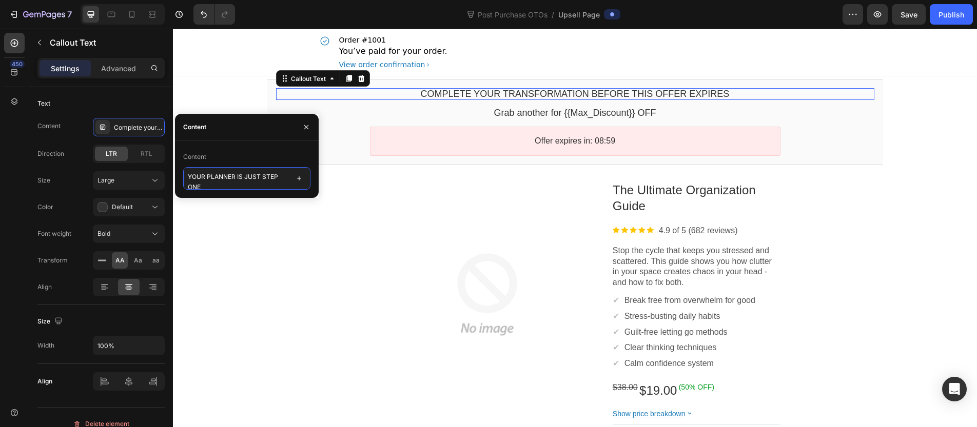
scroll to position [2, 0]
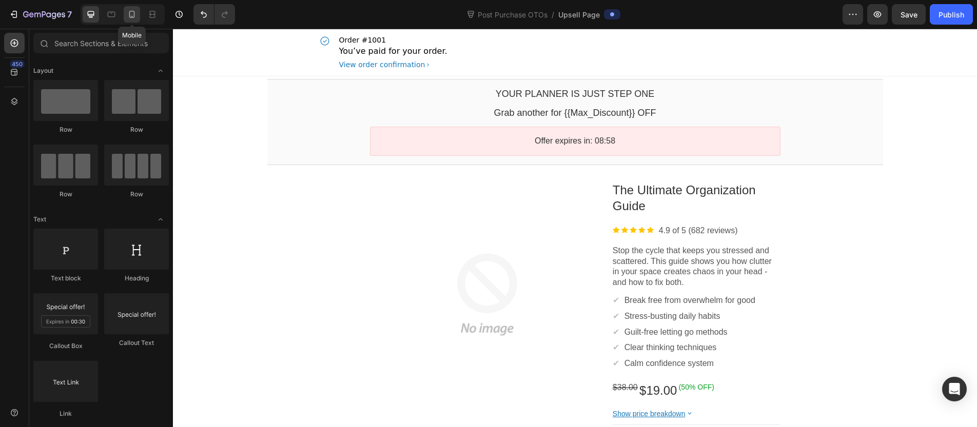
click at [138, 16] on div at bounding box center [132, 14] width 16 height 16
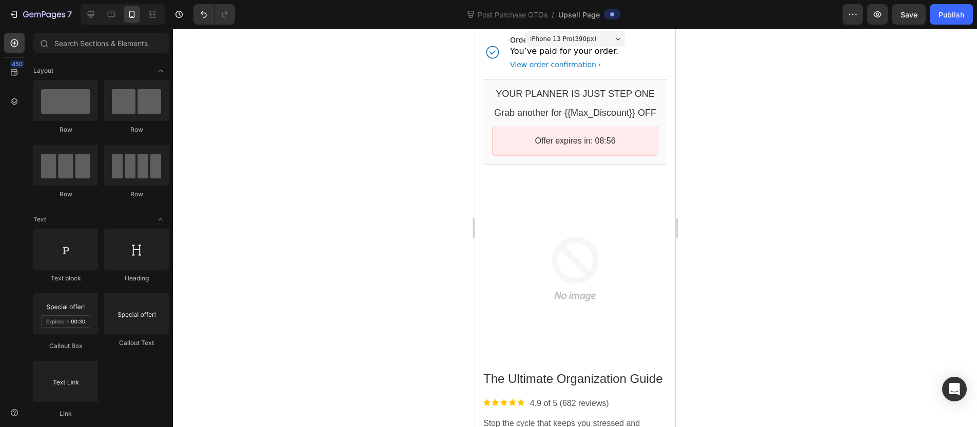
click at [520, 96] on bdo "YOUR PLANNER IS JUST STEP ONE" at bounding box center [574, 94] width 159 height 10
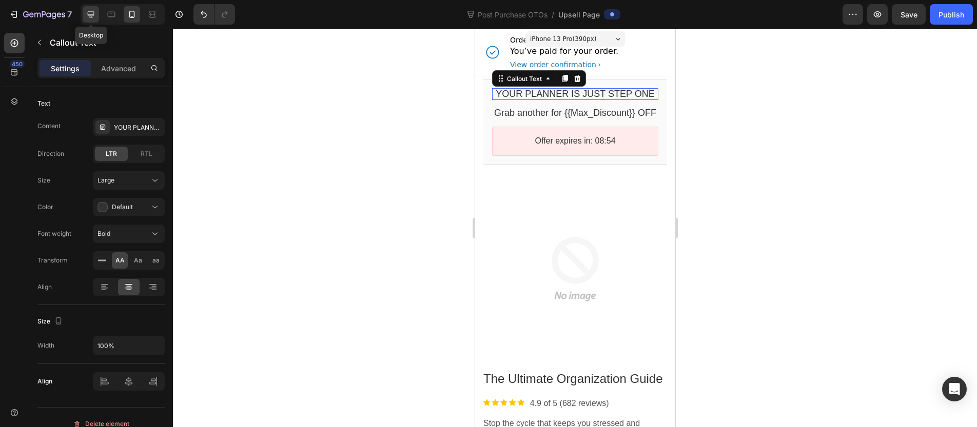
click at [90, 19] on icon at bounding box center [91, 14] width 10 height 10
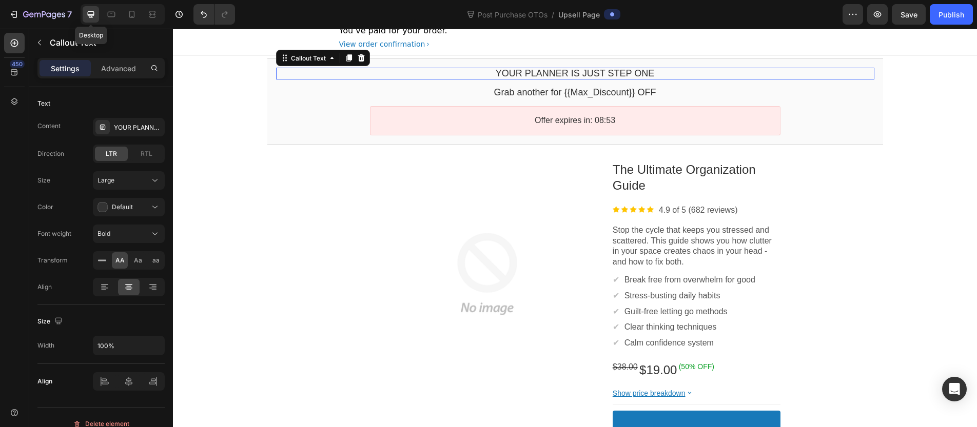
scroll to position [24, 0]
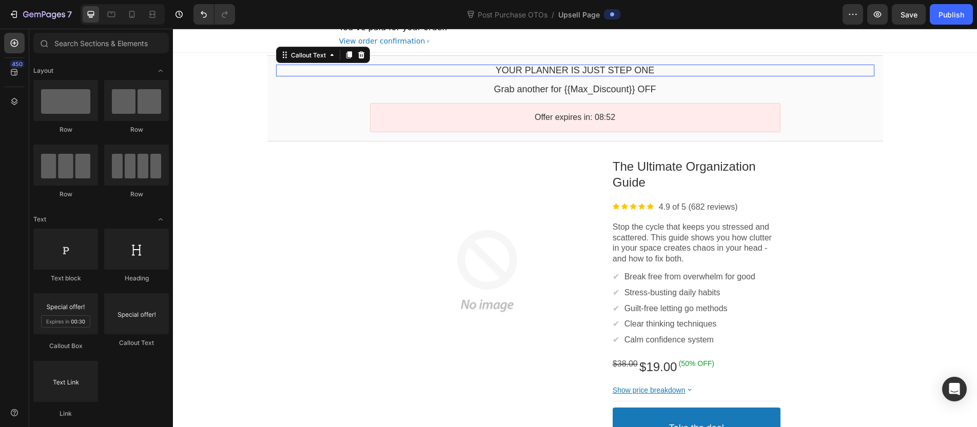
click at [568, 80] on div "Grab another for {{Max_Discount}} OFF Callout Text" at bounding box center [575, 89] width 598 height 26
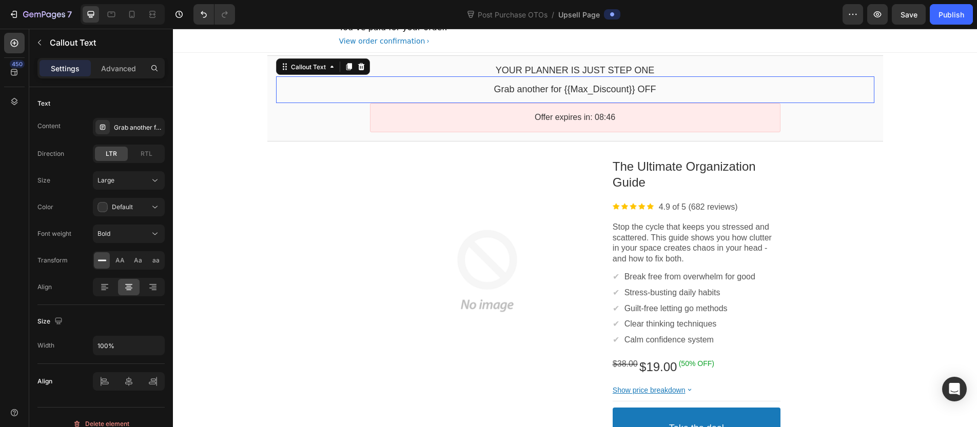
click at [563, 86] on bdo "Grab another for {{Max_Discount}} OFF" at bounding box center [575, 89] width 162 height 10
click at [148, 120] on div "Grab another for {{Max_Discount}} OFF" at bounding box center [129, 127] width 72 height 18
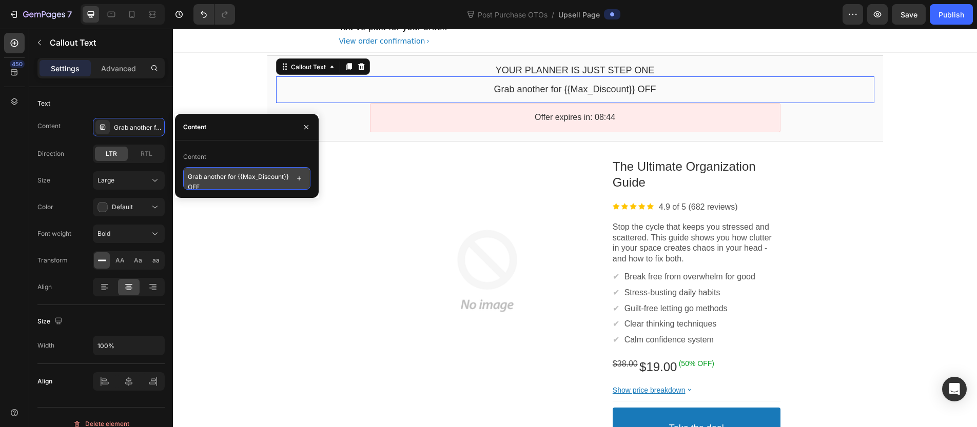
click at [227, 184] on textarea "Grab another for {{Max_Discount}} OFF" at bounding box center [246, 178] width 127 height 23
paste textarea "Complete your transformation for 50%"
type textarea "Complete your transformation for 50% OFF"
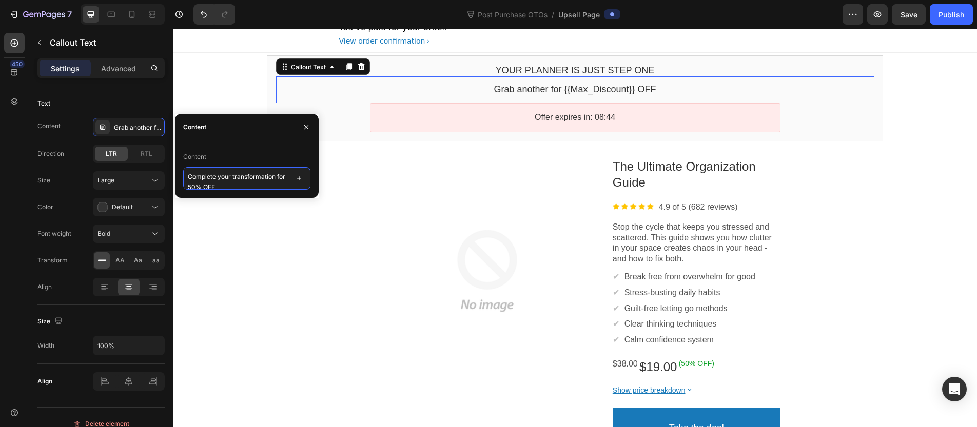
scroll to position [2, 0]
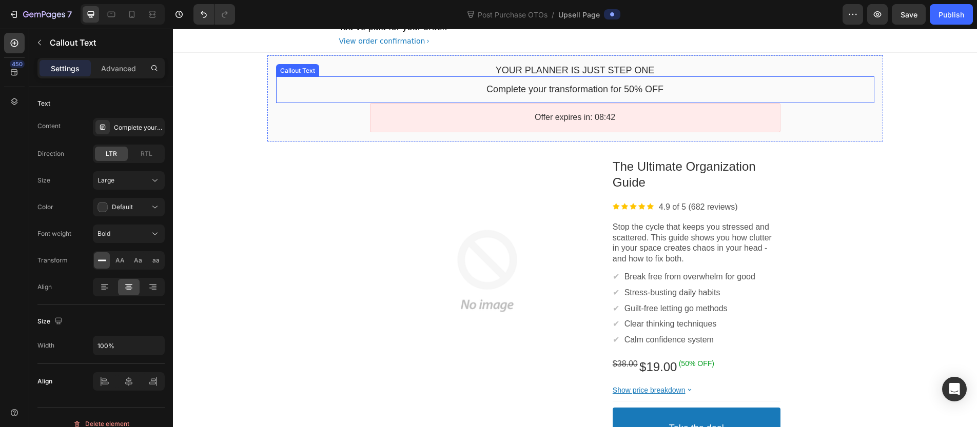
click at [442, 86] on div "Complete your transformation for 50% OFF" at bounding box center [575, 90] width 598 height 12
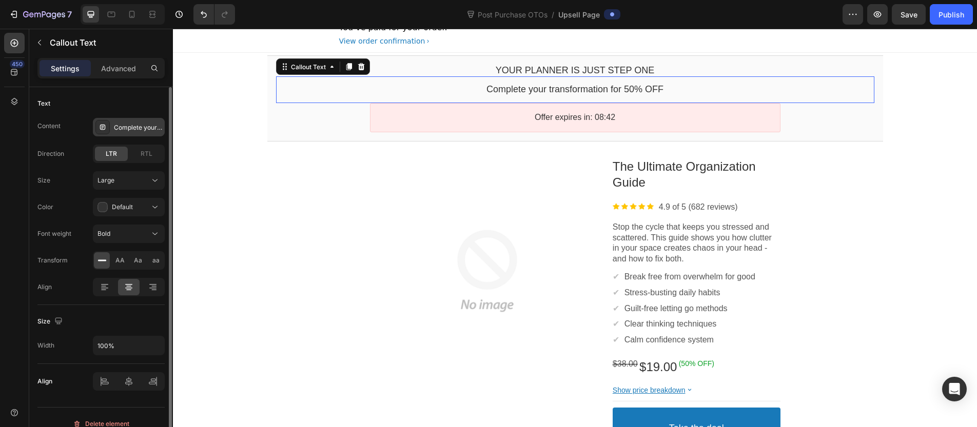
click at [138, 131] on div "Complete your transformation for 50% OFF" at bounding box center [138, 127] width 48 height 9
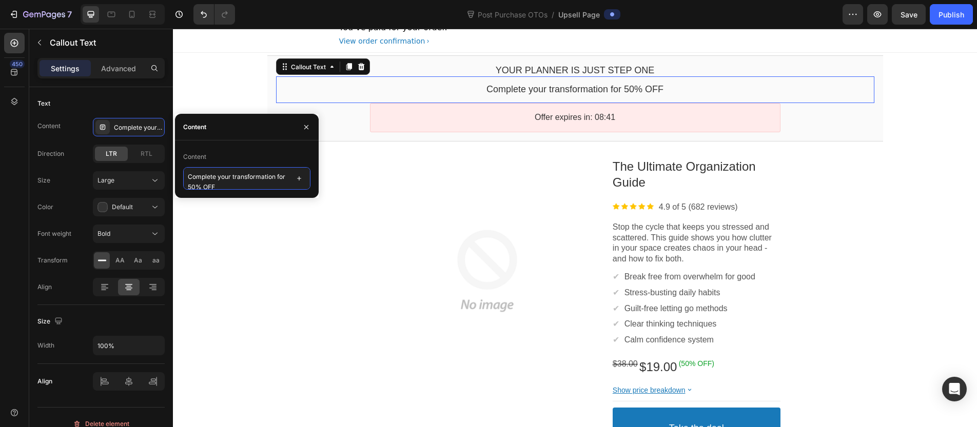
click at [270, 187] on textarea "Complete your transformation for 50% OFF" at bounding box center [246, 178] width 127 height 23
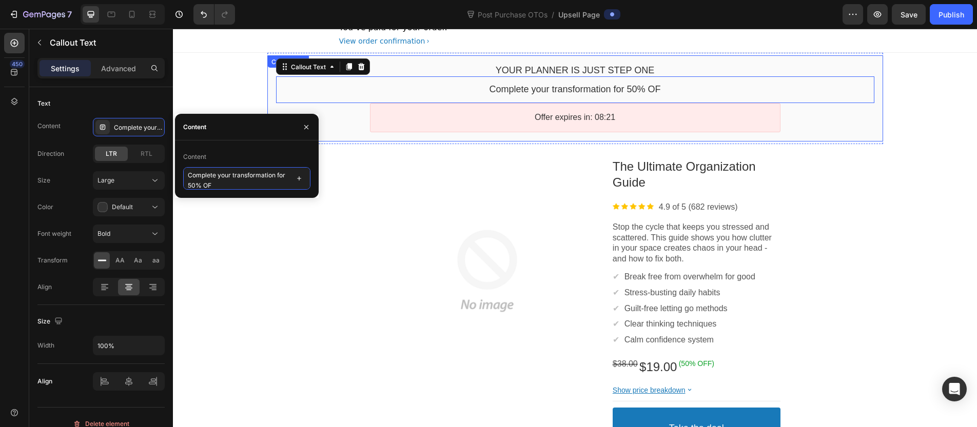
type textarea "Complete your transformation for 50% OFF"
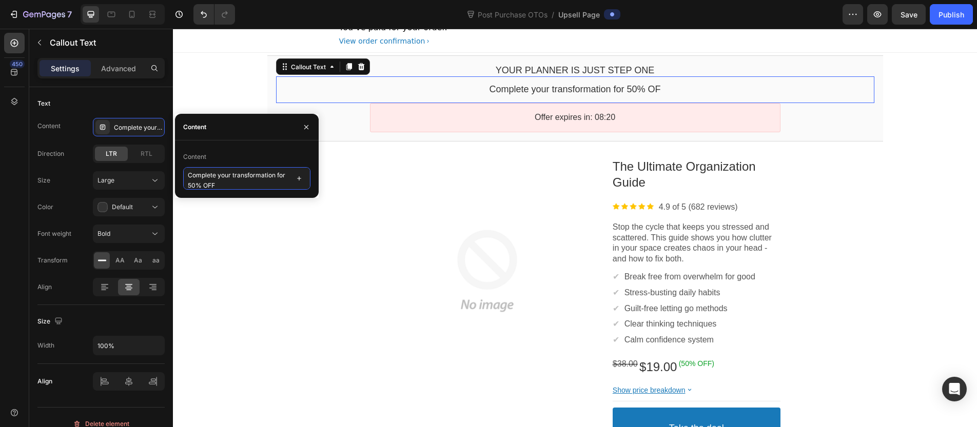
click at [206, 183] on textarea "Complete your transformation for 50% OFF" at bounding box center [246, 178] width 127 height 23
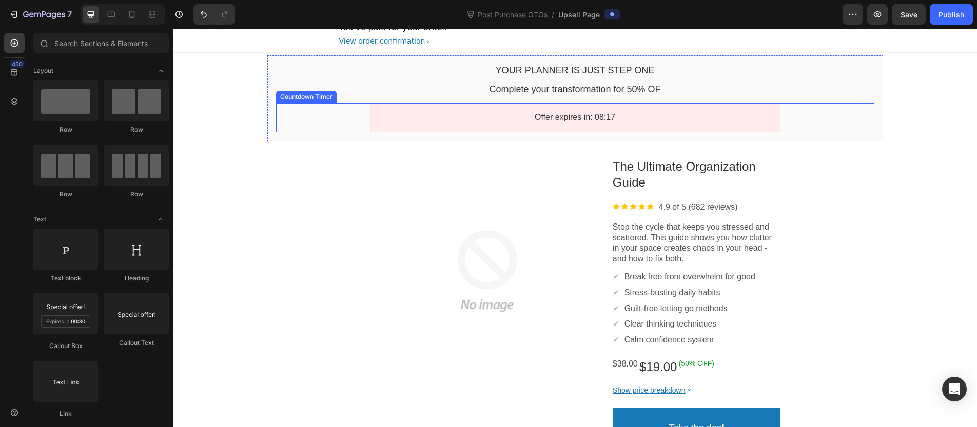
click at [554, 91] on bdo "Complete your transformation for 50% OF" at bounding box center [574, 89] width 171 height 10
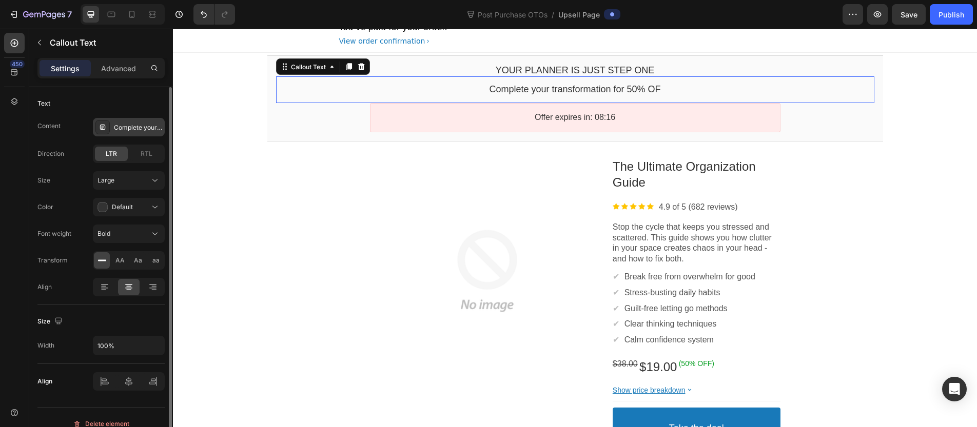
click at [128, 126] on div "Complete your transformation for 50% OFF" at bounding box center [138, 127] width 48 height 9
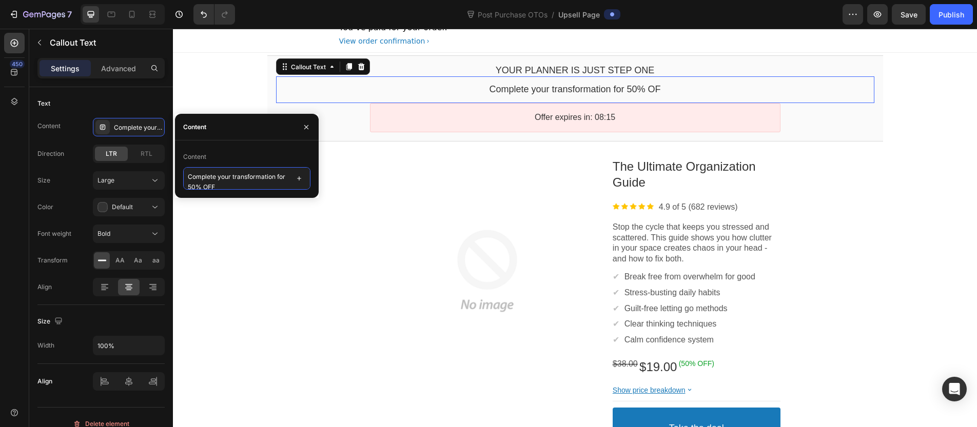
click at [237, 172] on textarea "Complete your transformation for 50% OFF" at bounding box center [246, 178] width 127 height 23
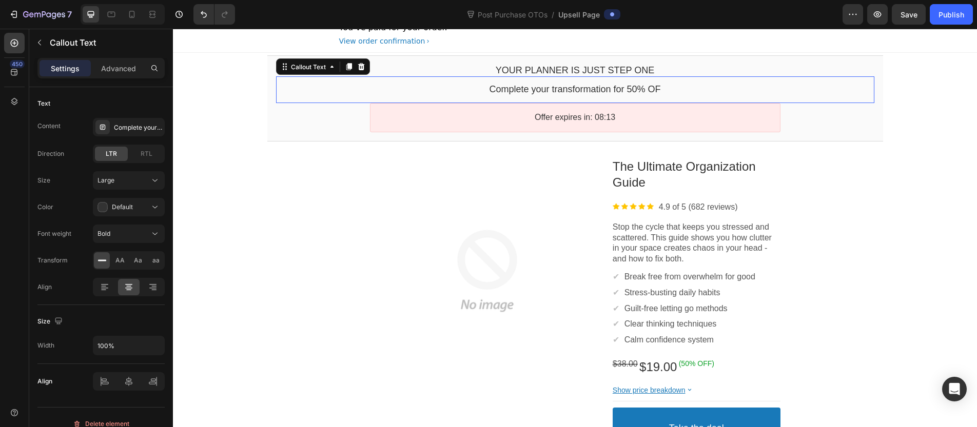
click at [493, 90] on bdo "Complete your transformation for 50% OF" at bounding box center [574, 89] width 171 height 10
click at [129, 130] on div "Complete your transformation for 50% OFF" at bounding box center [138, 127] width 48 height 9
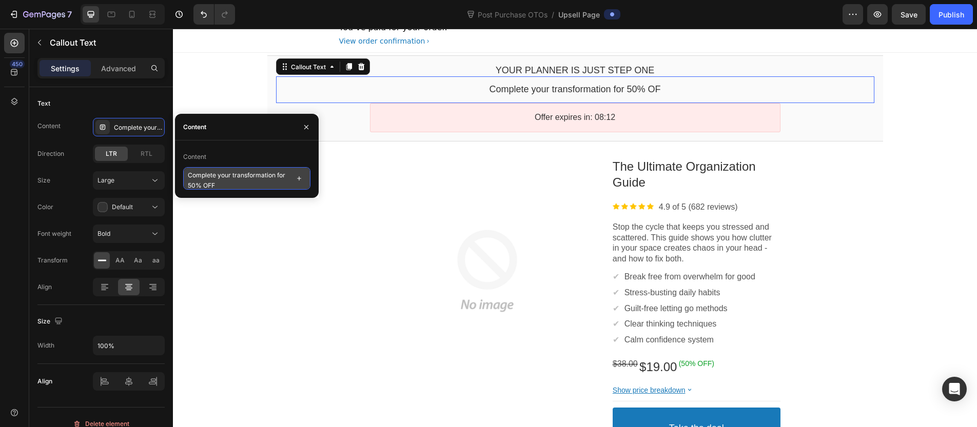
drag, startPoint x: 228, startPoint y: 176, endPoint x: 232, endPoint y: 179, distance: 5.6
click at [228, 176] on textarea "Complete your transformation for 50% OFF" at bounding box center [246, 178] width 127 height 23
click at [238, 183] on textarea "Complete your transformation for 50% OFF" at bounding box center [246, 178] width 127 height 23
paste textarea
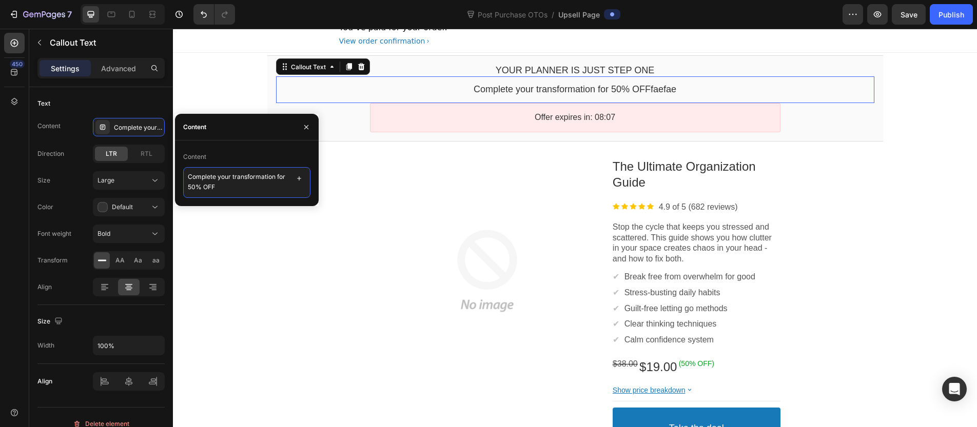
type textarea "Complete your transformation for 50% OFF"
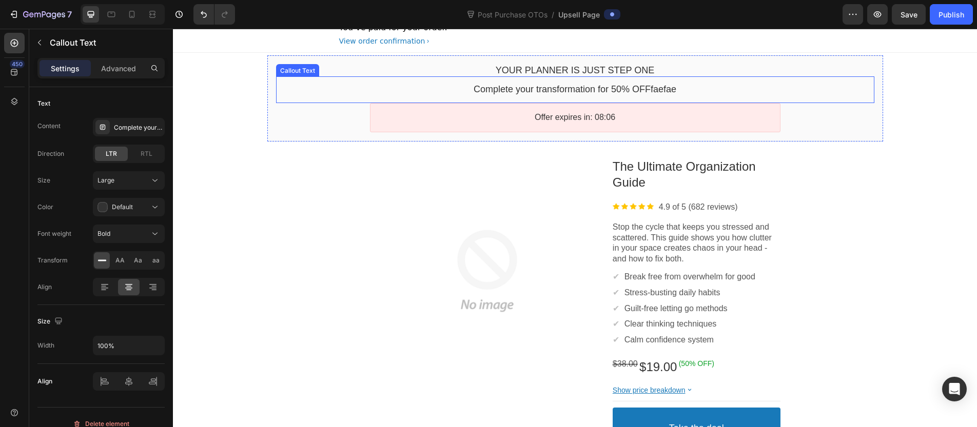
click at [479, 92] on bdo "Complete your transformation for 50% OFFfaefae" at bounding box center [575, 89] width 203 height 10
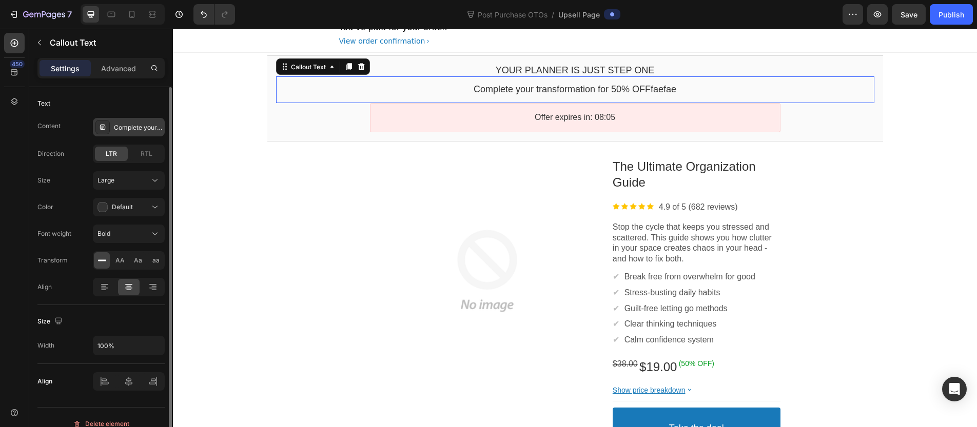
click at [136, 126] on div "Complete your transformation for 50% OFF" at bounding box center [138, 127] width 48 height 9
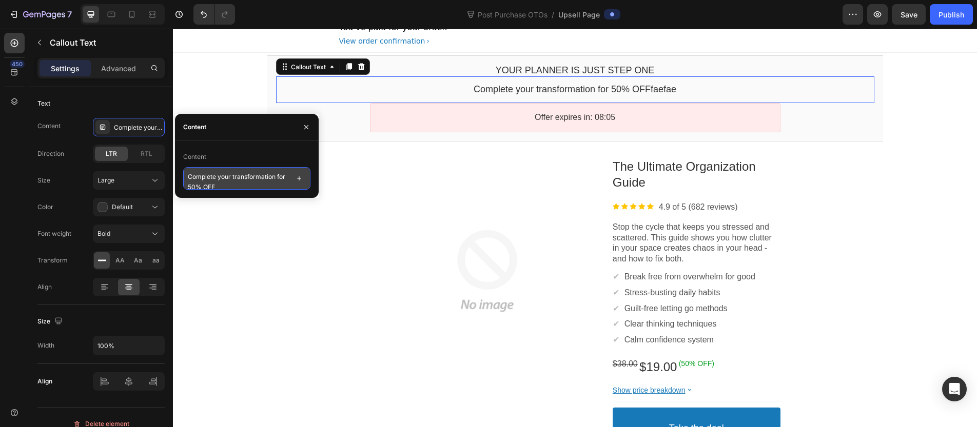
click at [251, 188] on textarea "Complete your transformation for 50% OFF" at bounding box center [246, 178] width 127 height 23
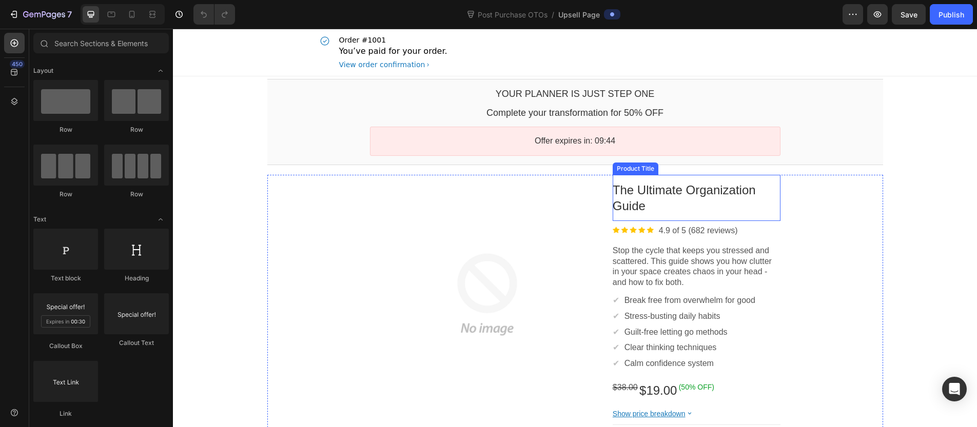
click at [723, 199] on div "The Ultimate Organization Guide" at bounding box center [697, 198] width 168 height 32
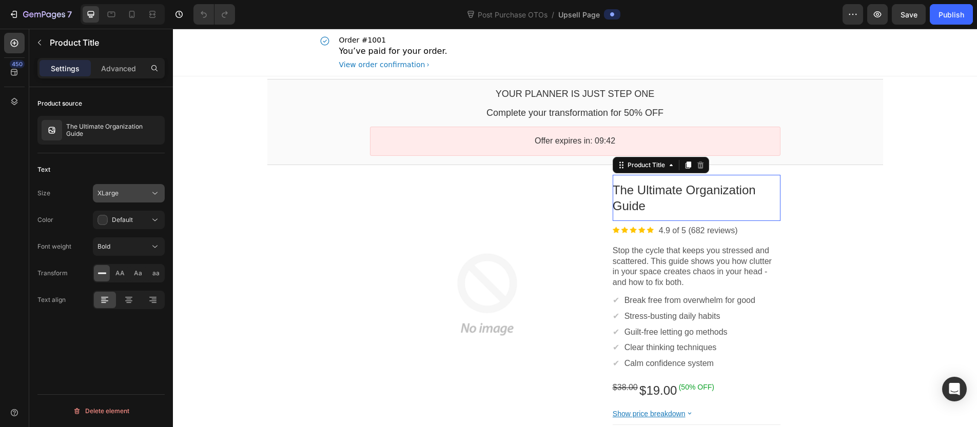
click at [154, 196] on icon at bounding box center [155, 193] width 10 height 10
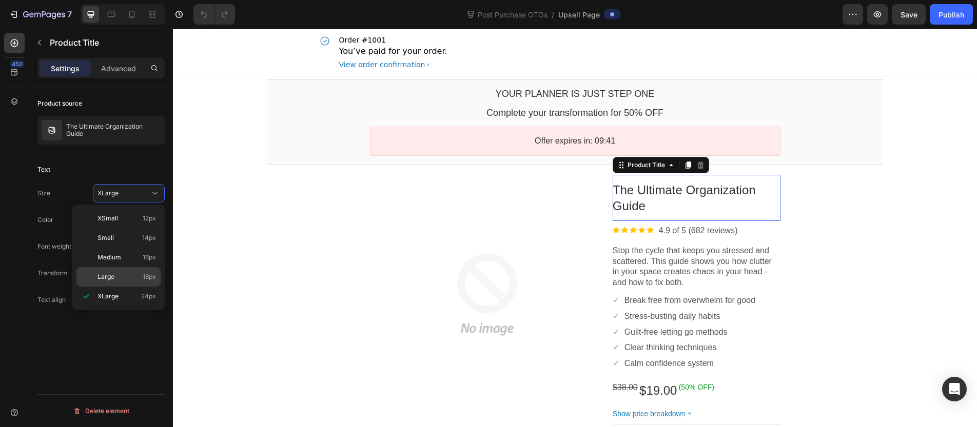
click at [123, 283] on div "Large 18px" at bounding box center [118, 277] width 84 height 20
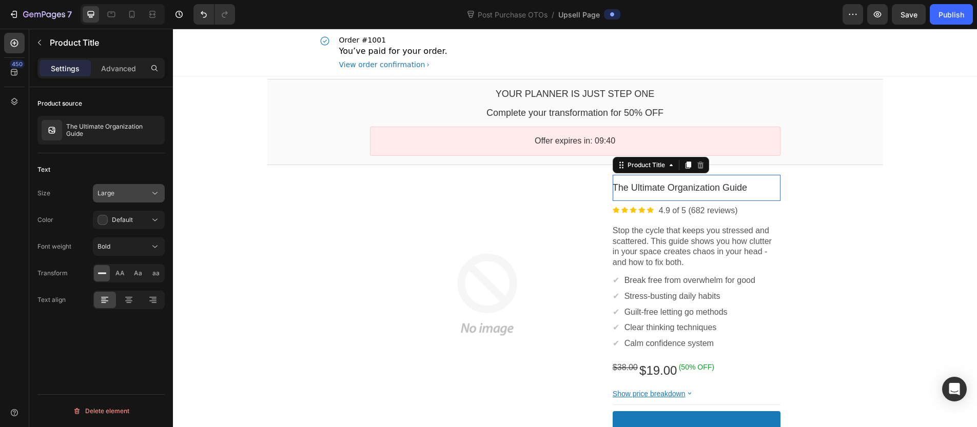
click at [119, 191] on div "Large" at bounding box center [124, 193] width 52 height 9
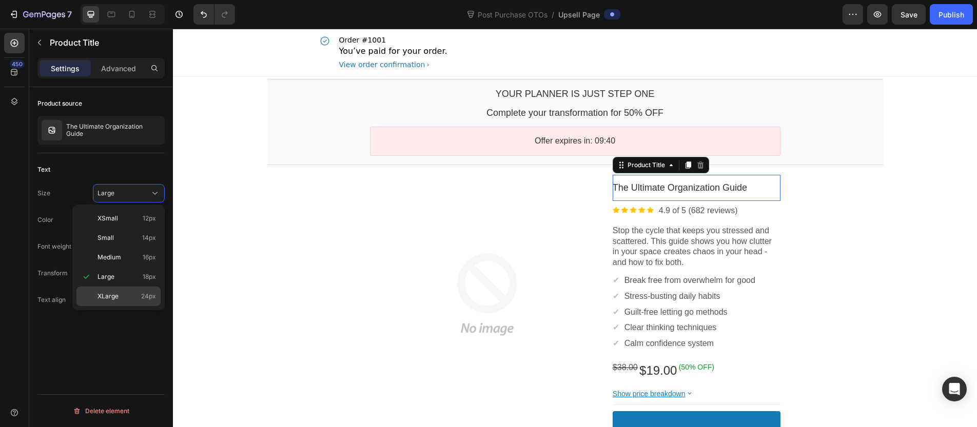
click at [118, 294] on p "XLarge 24px" at bounding box center [127, 296] width 59 height 9
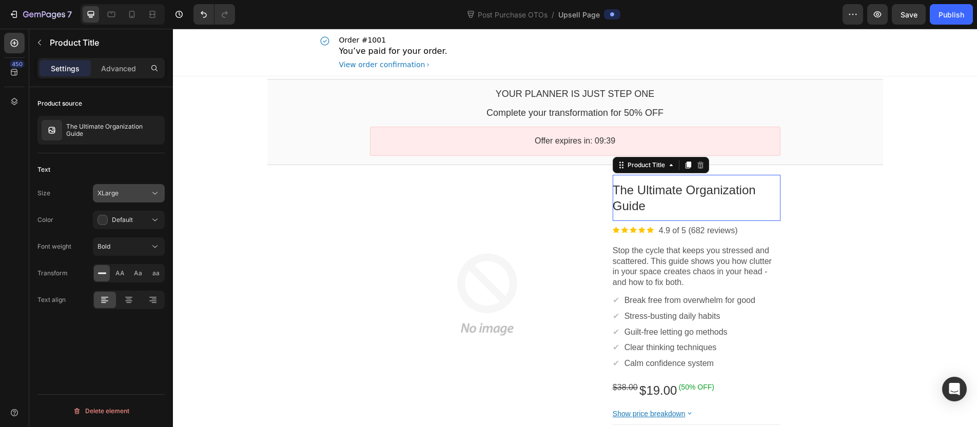
drag, startPoint x: 136, startPoint y: 189, endPoint x: 138, endPoint y: 198, distance: 8.5
click at [136, 189] on div "XLarge" at bounding box center [124, 193] width 52 height 9
click at [123, 324] on div "Product source The Ultimate Organization Guide Text Size XLarge Color Default F…" at bounding box center [101, 271] width 144 height 369
click at [118, 268] on div "AA" at bounding box center [120, 273] width 16 height 16
click at [113, 269] on div "AA" at bounding box center [120, 273] width 16 height 16
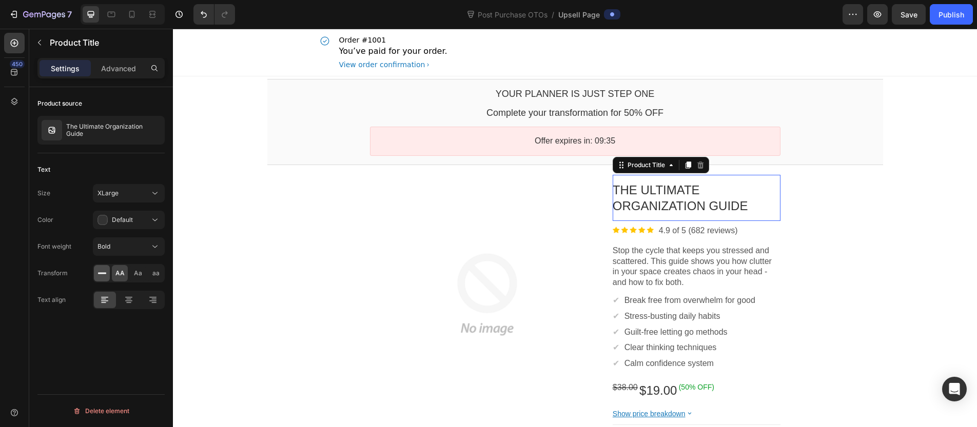
click at [105, 272] on icon at bounding box center [102, 273] width 10 height 10
click at [104, 346] on div "Product source The Ultimate Organization Guide Text Size XLarge Color Default F…" at bounding box center [101, 271] width 144 height 369
click at [121, 299] on div at bounding box center [129, 300] width 22 height 16
click at [151, 302] on icon at bounding box center [153, 300] width 10 height 10
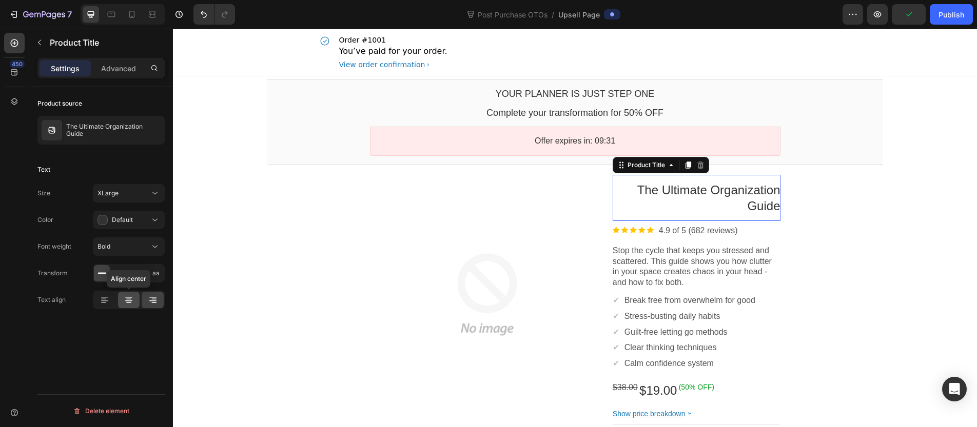
click at [136, 301] on div at bounding box center [129, 300] width 22 height 16
click at [103, 298] on icon at bounding box center [104, 297] width 7 height 1
click at [109, 324] on div "Product source The Ultimate Organization Guide Text Size XLarge Color Default F…" at bounding box center [101, 271] width 144 height 369
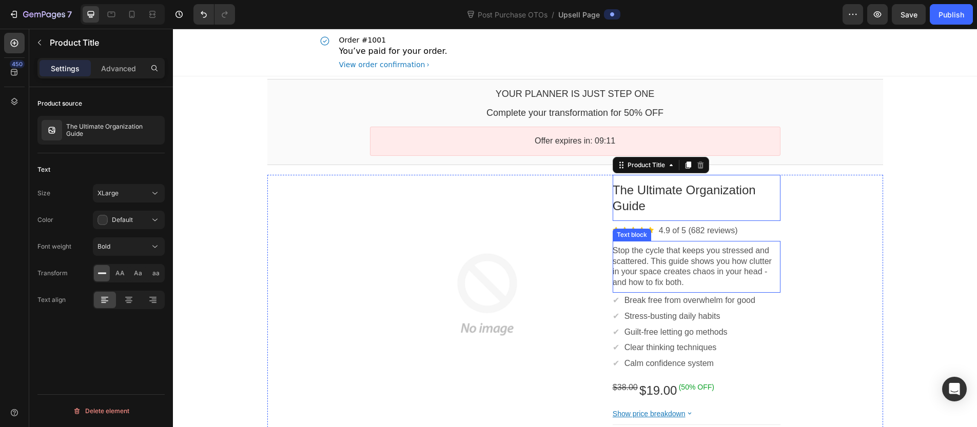
click at [649, 285] on p "Stop the cycle that keeps you stressed and scattered. This guide shows you how …" at bounding box center [697, 267] width 168 height 43
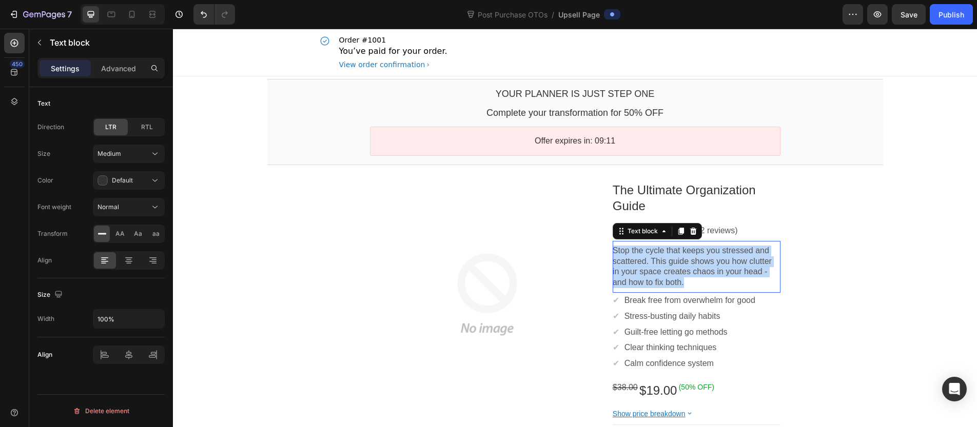
click at [649, 284] on p "Stop the cycle that keeps you stressed and scattered. This guide shows you how …" at bounding box center [697, 267] width 168 height 43
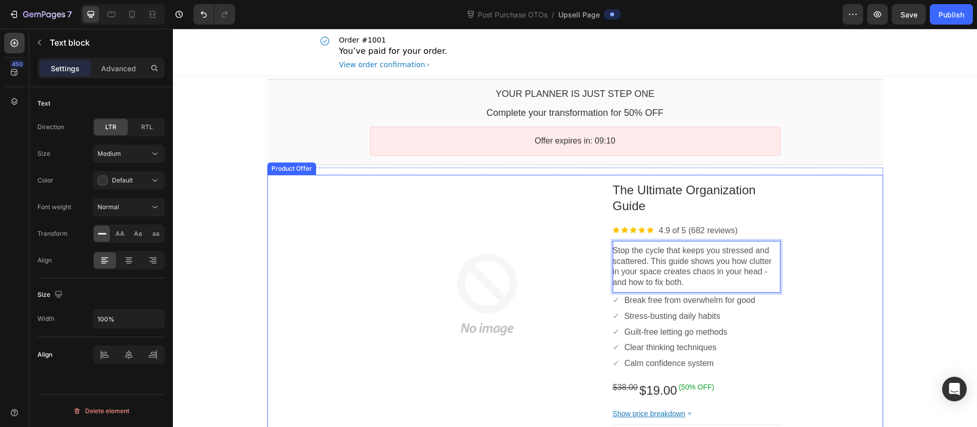
click at [847, 282] on div "Product Images The Ultimate Organization Guide Product Title Image 4.9 of 5 (68…" at bounding box center [575, 336] width 616 height 323
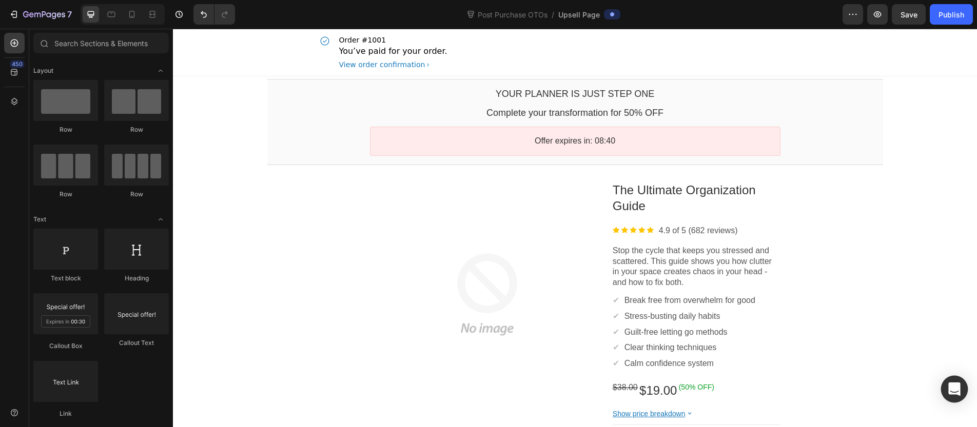
click at [955, 391] on icon "Open Intercom Messenger" at bounding box center [954, 389] width 12 height 13
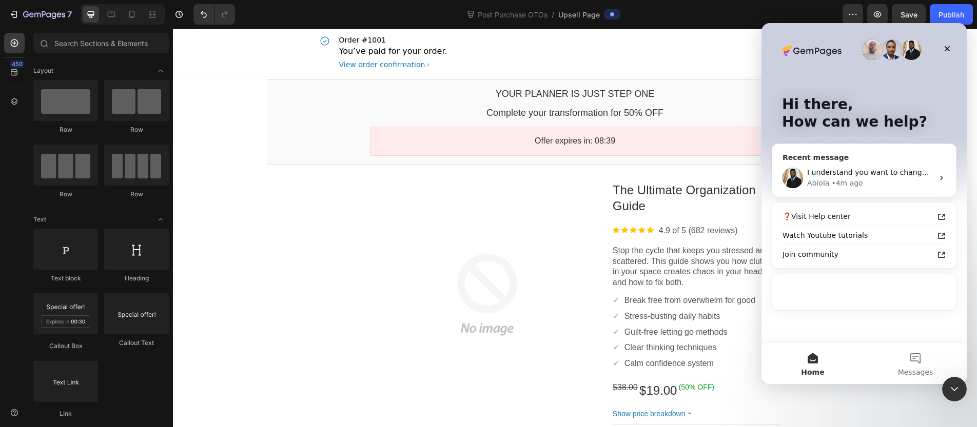
click at [834, 167] on div "I understand you want to change the Accept button on the post-purchase upsell p…" at bounding box center [870, 172] width 126 height 11
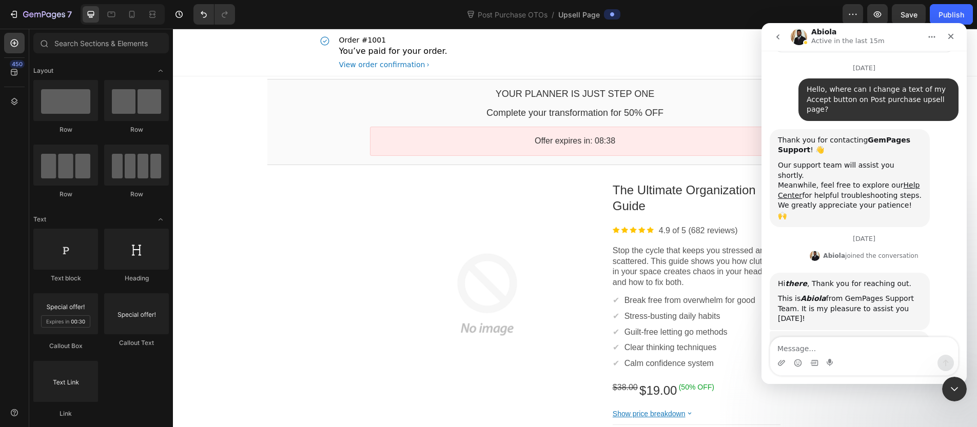
scroll to position [118, 0]
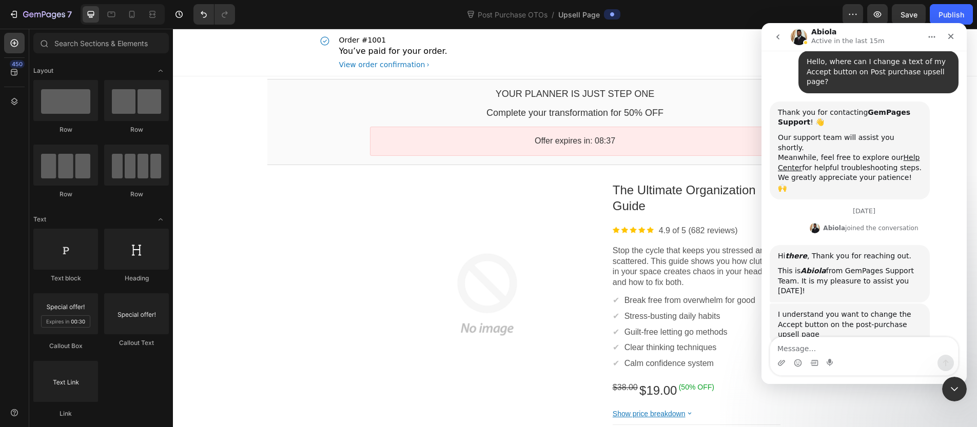
click at [851, 351] on textarea "Message…" at bounding box center [864, 346] width 188 height 17
type textarea "Yes, exactly"
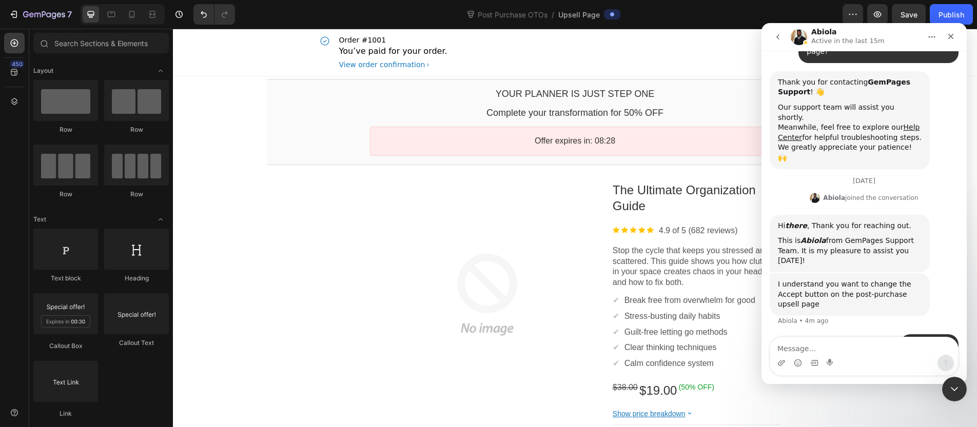
click at [809, 31] on div "Abiola Active in the last 15m" at bounding box center [856, 37] width 130 height 18
click at [806, 32] on div "Intercom messenger" at bounding box center [799, 37] width 16 height 16
click at [956, 382] on icon "Close Intercom Messenger" at bounding box center [953, 388] width 12 height 12
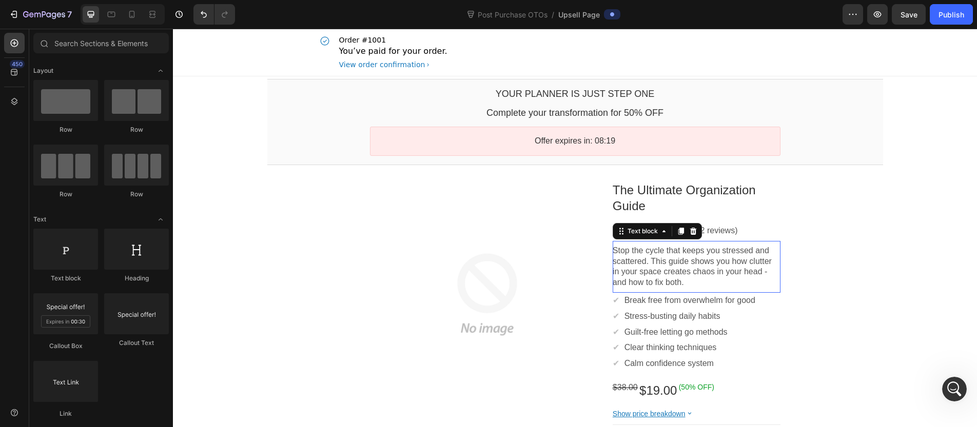
click at [688, 267] on p "Stop the cycle that keeps you stressed and scattered. This guide shows you how …" at bounding box center [697, 267] width 168 height 43
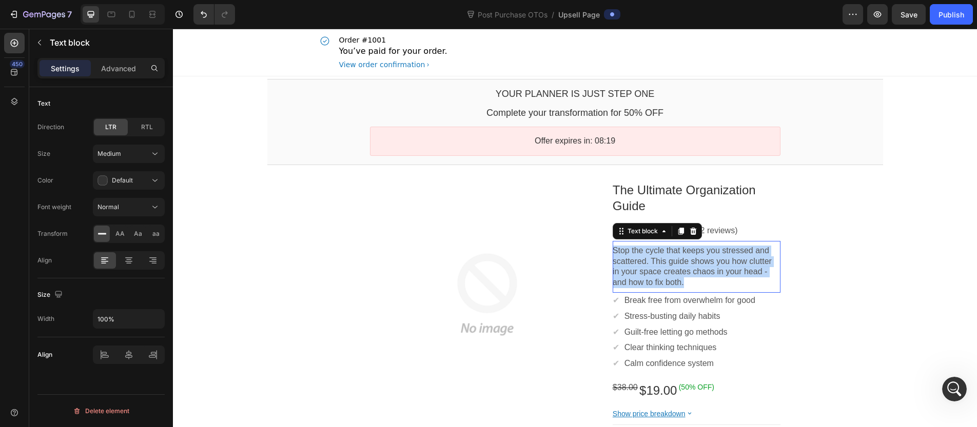
click at [688, 267] on p "Stop the cycle that keeps you stressed and scattered. This guide shows you how …" at bounding box center [697, 267] width 168 height 43
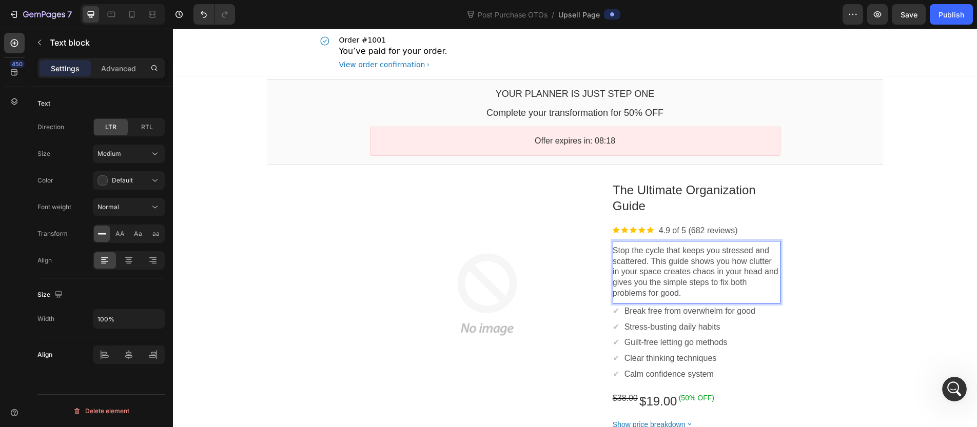
click at [871, 281] on div "Product Images The Ultimate Organization Guide Product Title Image 4.9 of 5 (68…" at bounding box center [575, 342] width 616 height 334
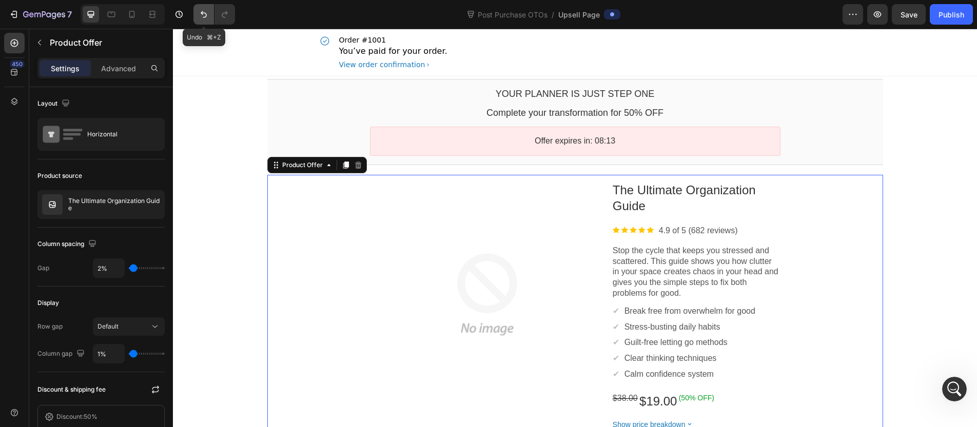
click at [206, 11] on icon "Undo/Redo" at bounding box center [204, 14] width 10 height 10
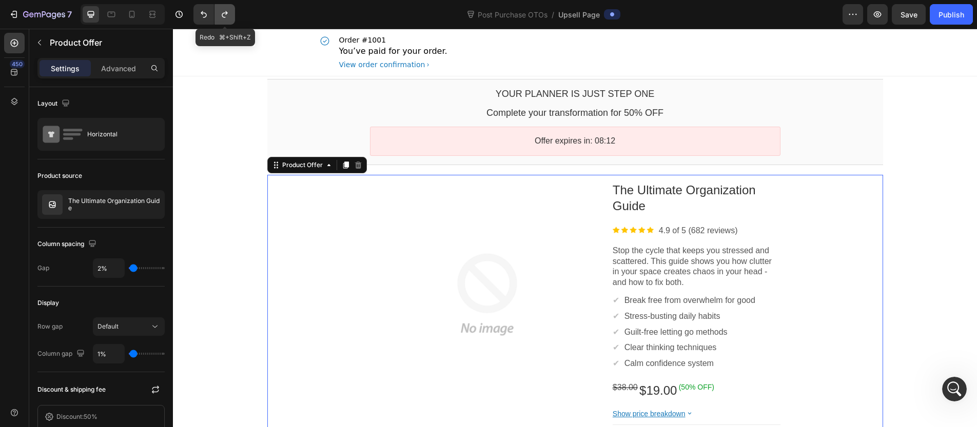
click at [223, 13] on icon "Undo/Redo" at bounding box center [225, 14] width 6 height 7
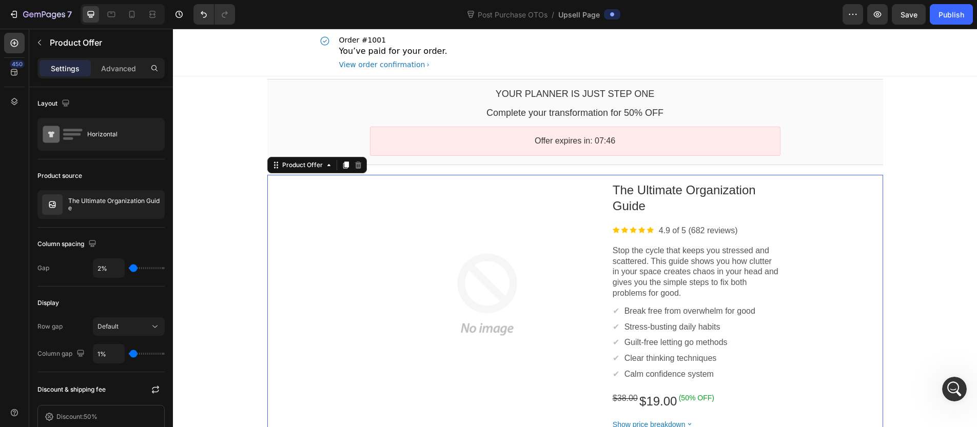
click at [685, 276] on p "Stop the cycle that keeps you stressed and scattered. This guide shows you how …" at bounding box center [697, 272] width 168 height 53
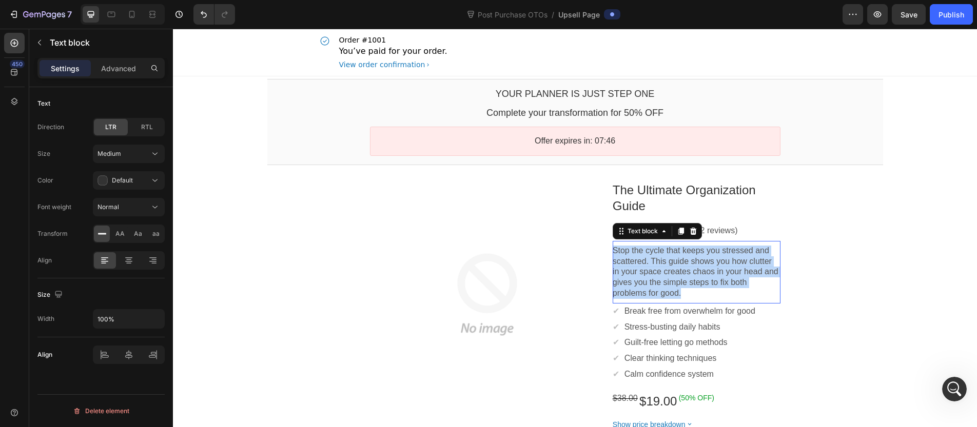
click at [685, 276] on p "Stop the cycle that keeps you stressed and scattered. This guide shows you how …" at bounding box center [697, 272] width 168 height 53
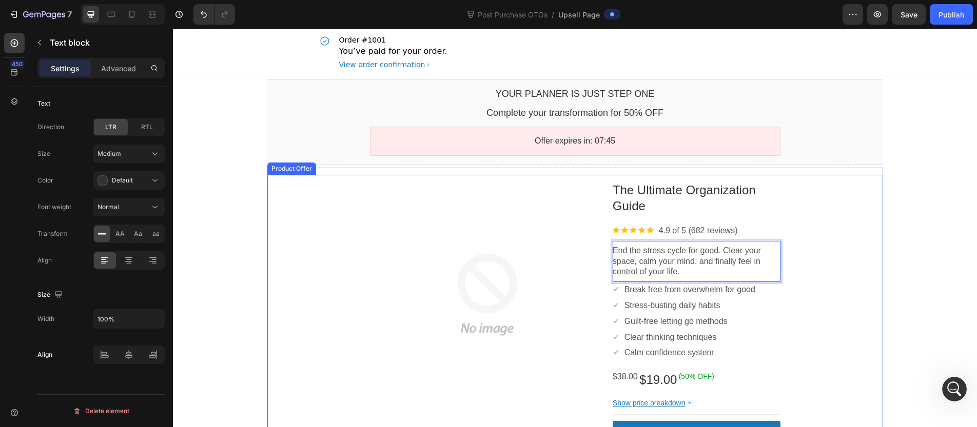
click at [864, 275] on div "Product Images The Ultimate Organization Guide Product Title Image 4.9 of 5 (68…" at bounding box center [575, 331] width 616 height 312
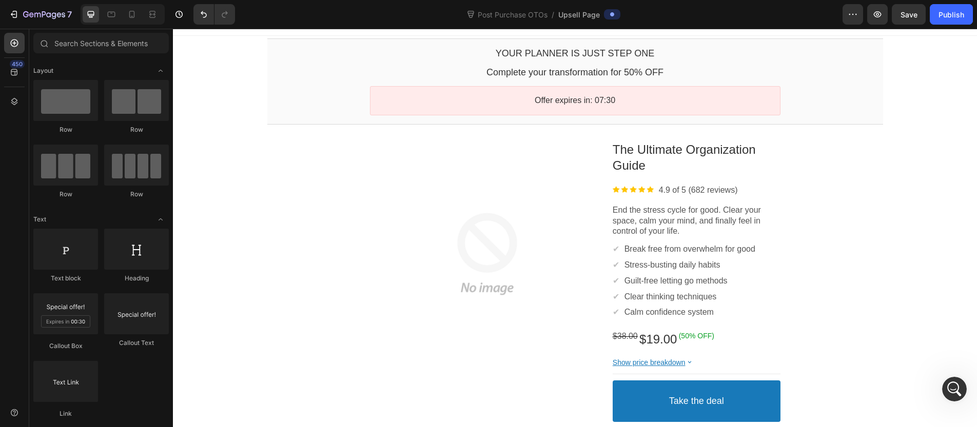
scroll to position [78, 0]
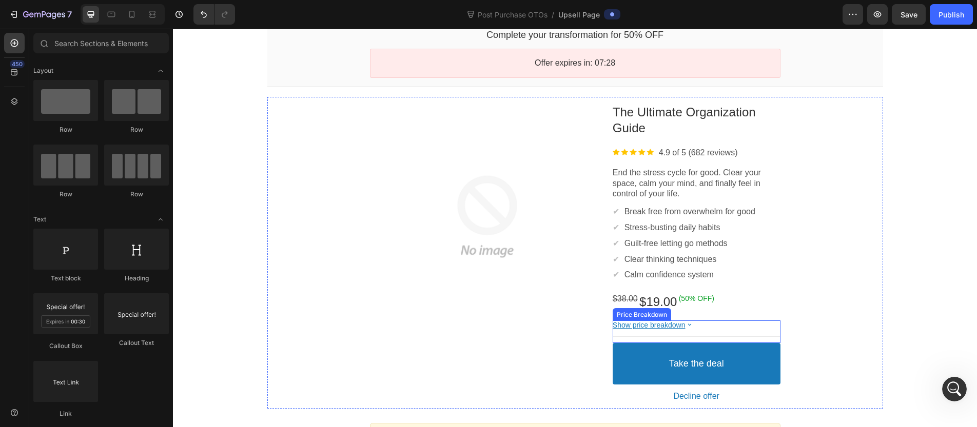
click at [671, 327] on bdo "Show price breakdown" at bounding box center [649, 325] width 73 height 8
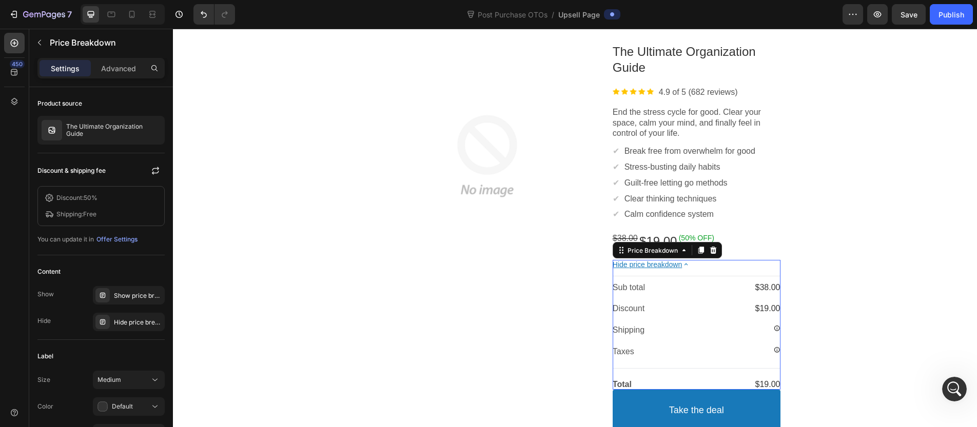
scroll to position [190, 0]
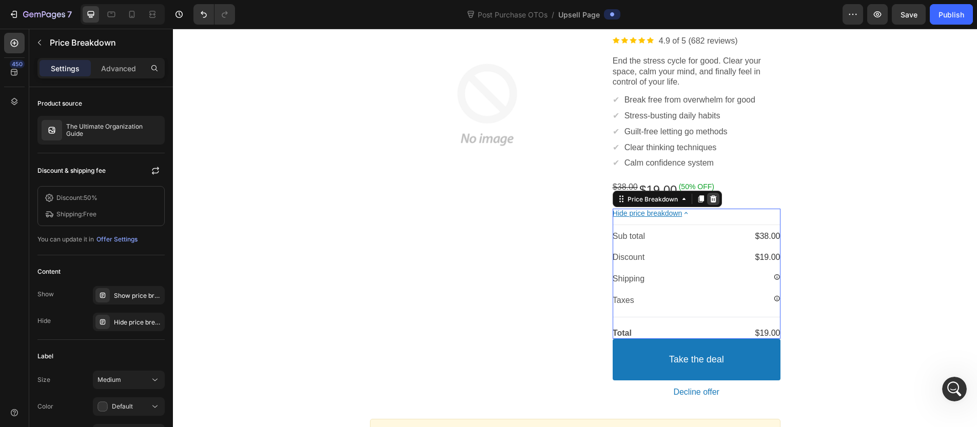
click at [710, 198] on icon at bounding box center [713, 199] width 7 height 7
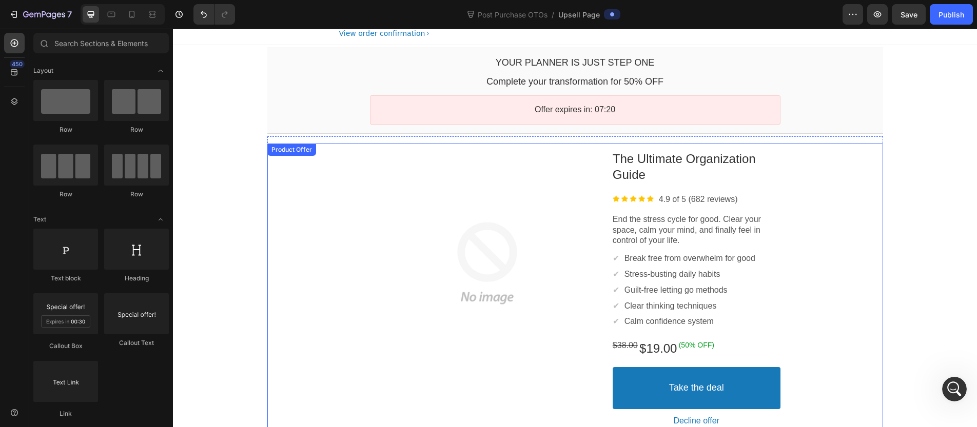
scroll to position [0, 0]
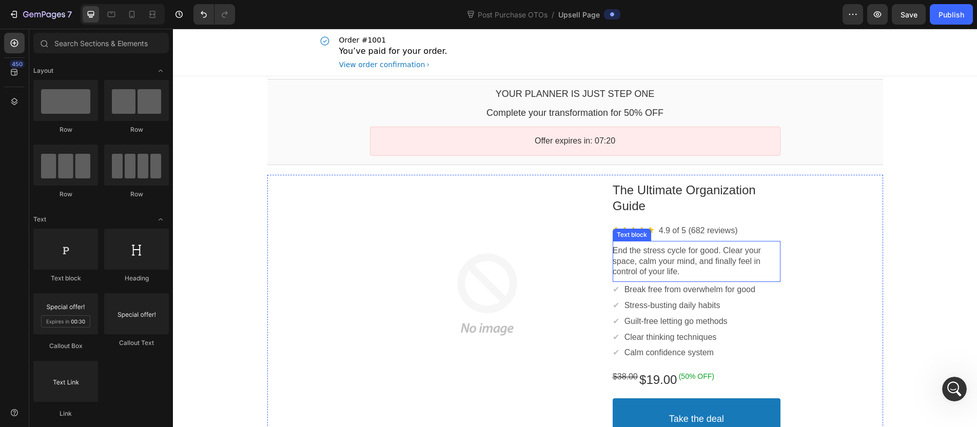
click at [452, 246] on div at bounding box center [487, 295] width 235 height 235
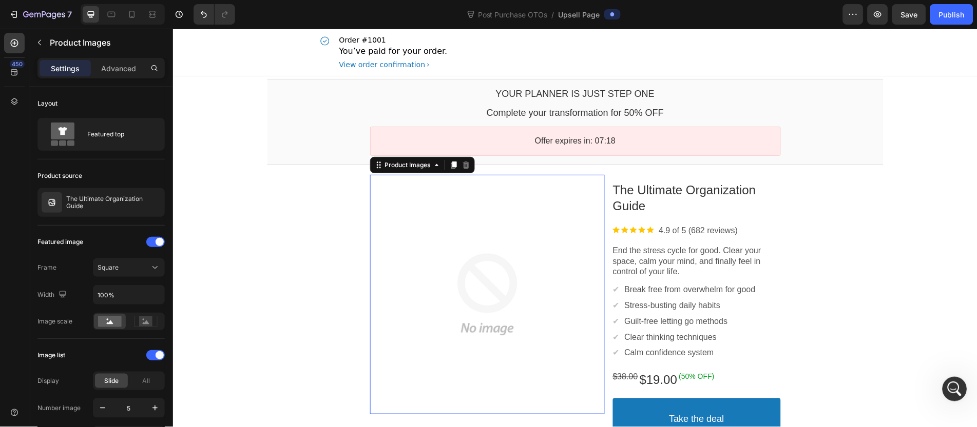
scroll to position [148, 0]
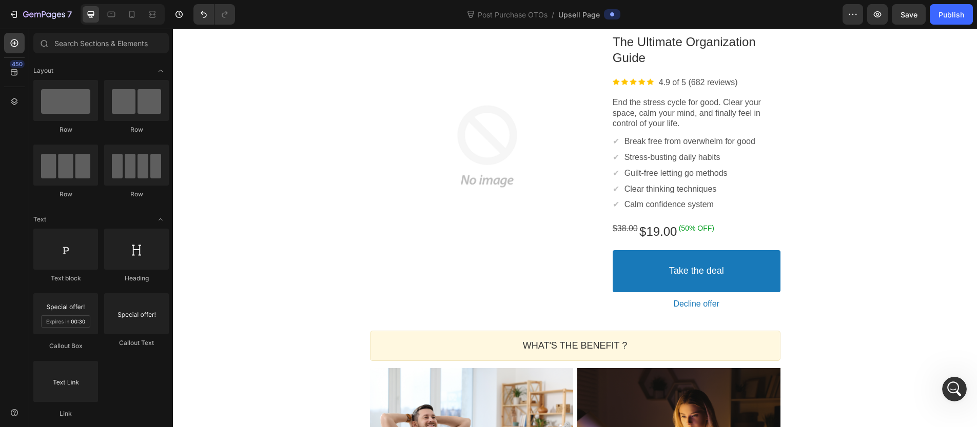
click at [238, 204] on div "YOUR PLANNER IS JUST STEP ONE Callout Text Complete your transformation for 50%…" at bounding box center [575, 363] width 804 height 871
click at [481, 186] on div at bounding box center [487, 146] width 235 height 235
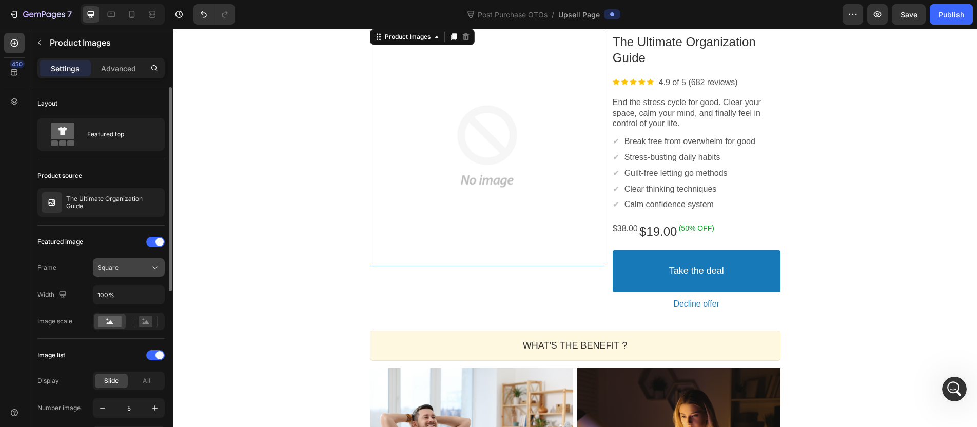
click at [140, 265] on div "Square" at bounding box center [124, 267] width 52 height 9
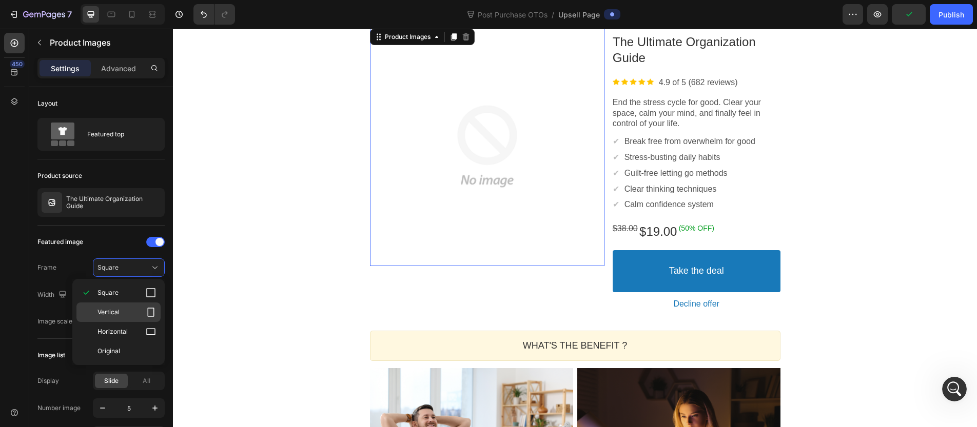
click at [129, 309] on p "Vertical" at bounding box center [127, 312] width 59 height 10
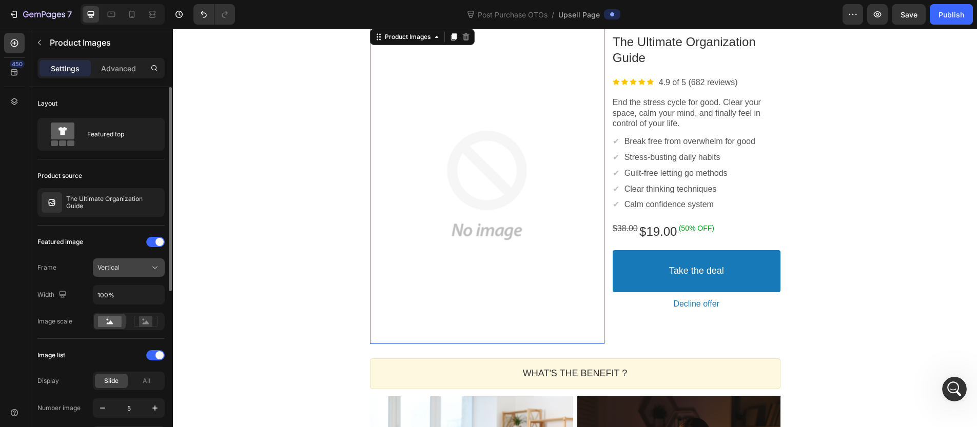
click at [141, 265] on div "Vertical" at bounding box center [124, 267] width 52 height 9
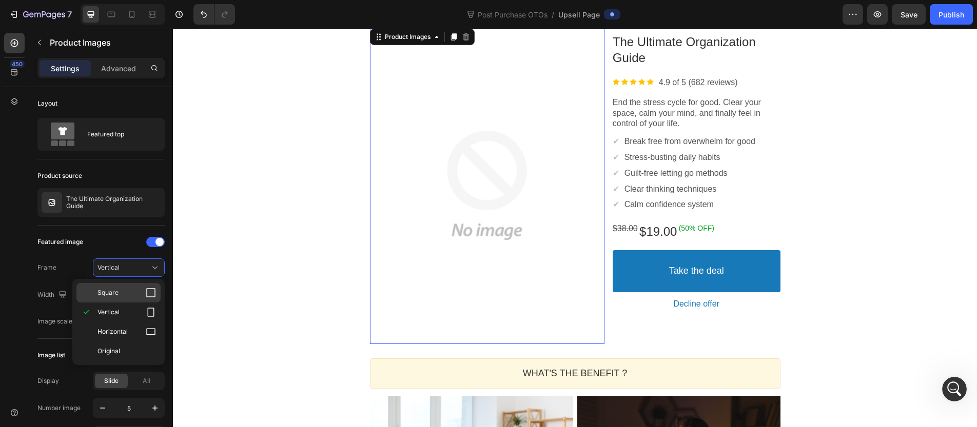
click at [120, 295] on p "Square" at bounding box center [127, 293] width 59 height 10
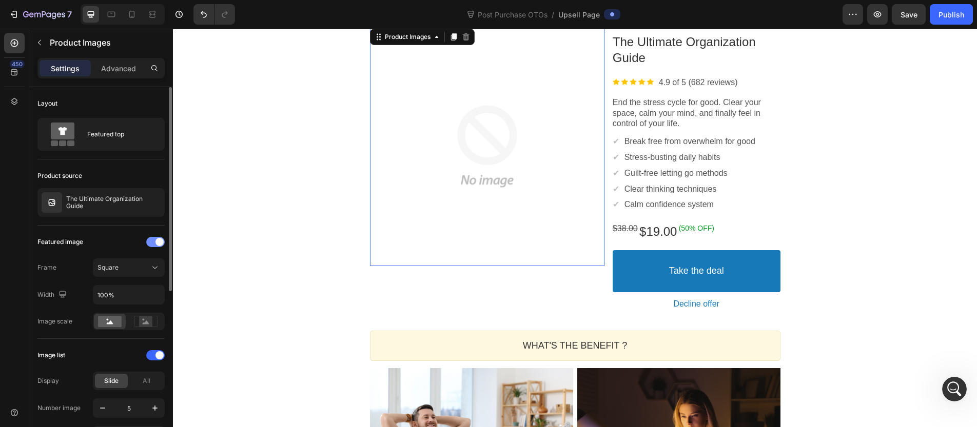
click at [156, 242] on span at bounding box center [159, 242] width 8 height 8
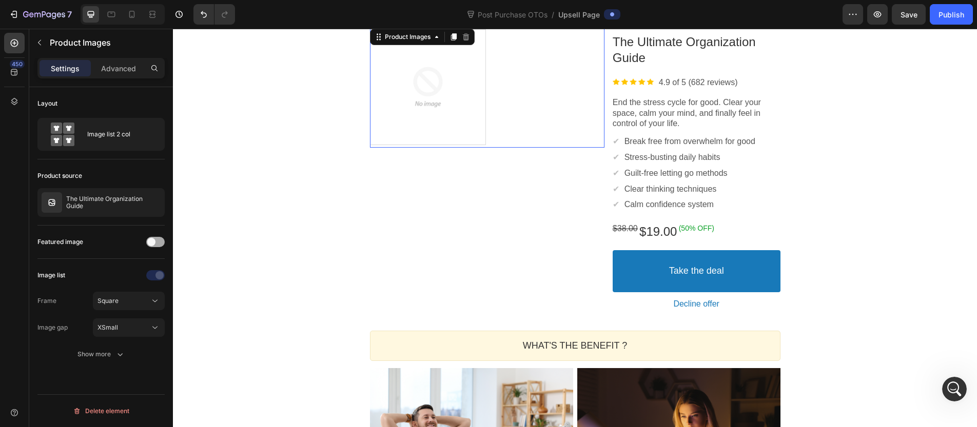
click at [156, 242] on div at bounding box center [155, 242] width 18 height 10
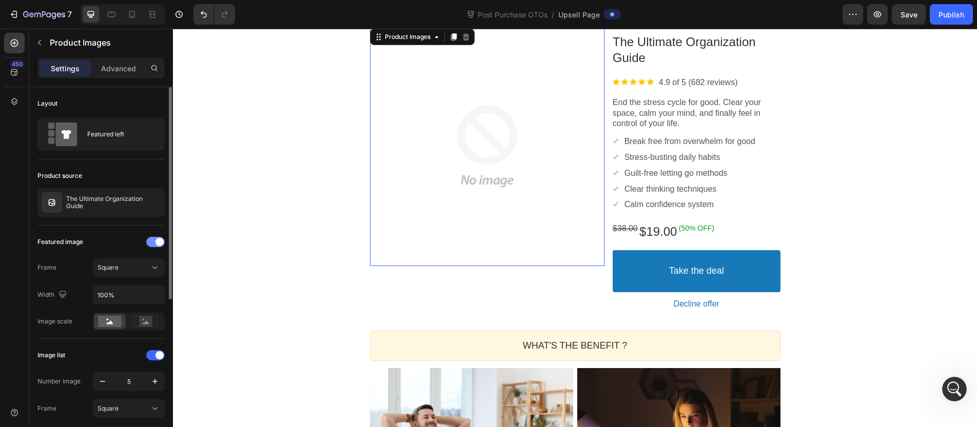
click at [156, 242] on span at bounding box center [159, 242] width 8 height 8
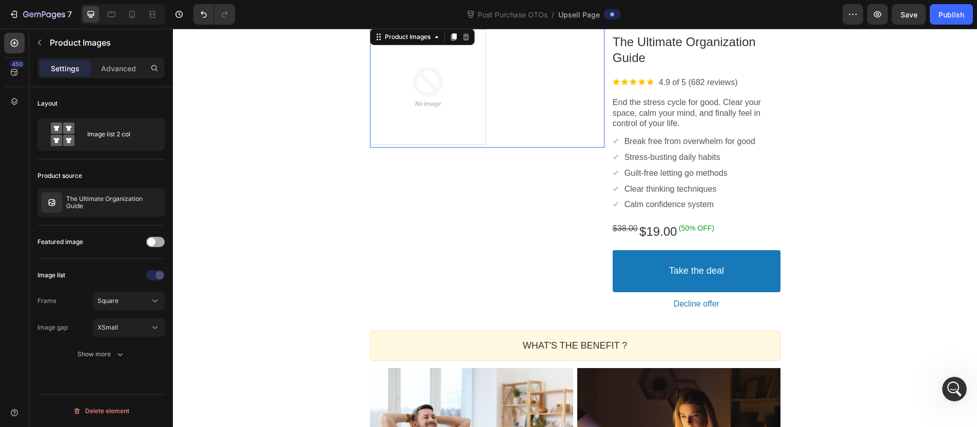
click at [156, 242] on div at bounding box center [155, 242] width 18 height 8
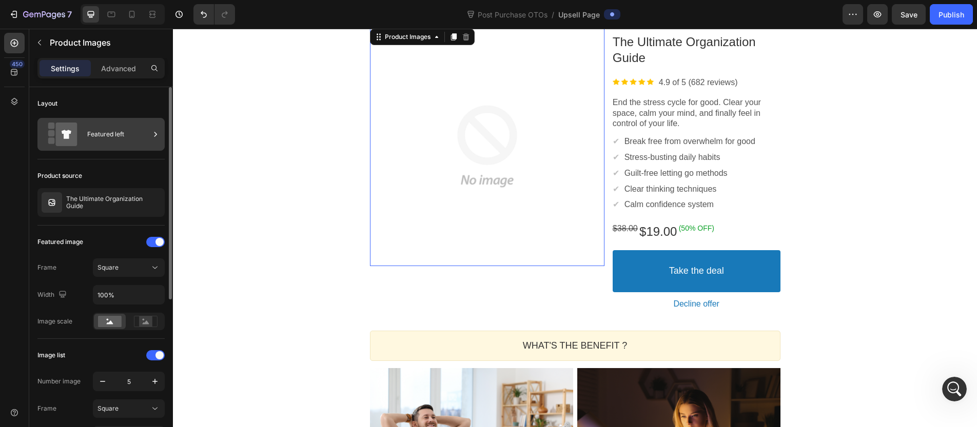
click at [116, 141] on div "Featured left" at bounding box center [118, 135] width 63 height 24
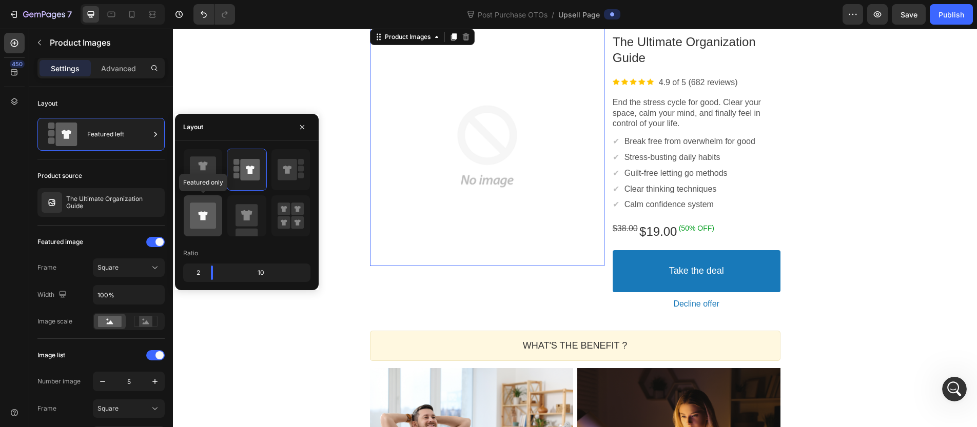
click at [208, 216] on icon at bounding box center [203, 216] width 26 height 26
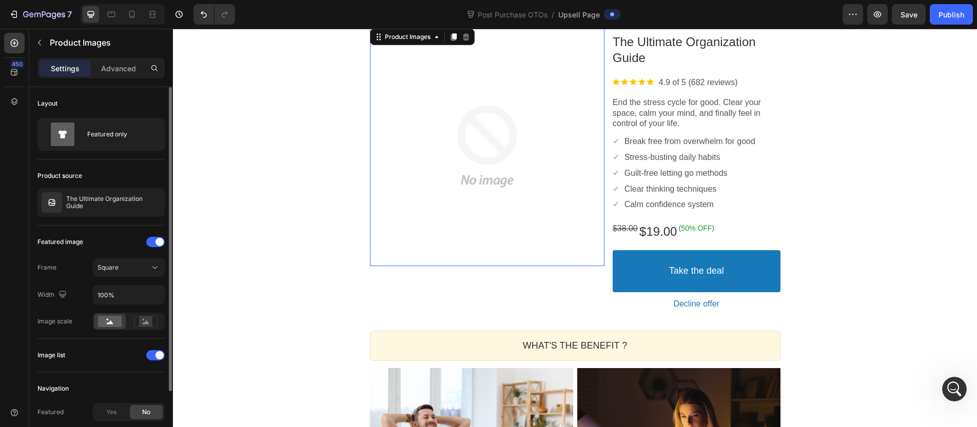
click at [28, 228] on div "450" at bounding box center [14, 228] width 29 height 399
drag, startPoint x: 169, startPoint y: 353, endPoint x: 154, endPoint y: 356, distance: 15.1
click at [168, 353] on div at bounding box center [169, 239] width 6 height 304
click at [153, 356] on div at bounding box center [155, 356] width 18 height 10
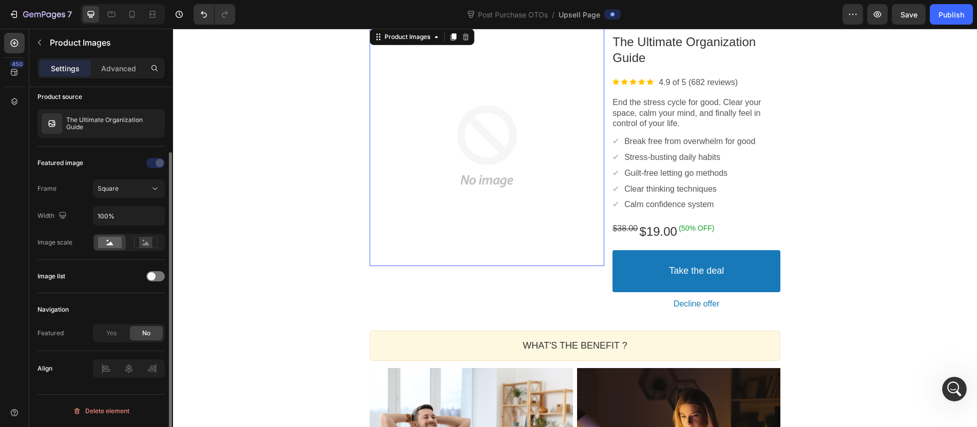
scroll to position [18, 0]
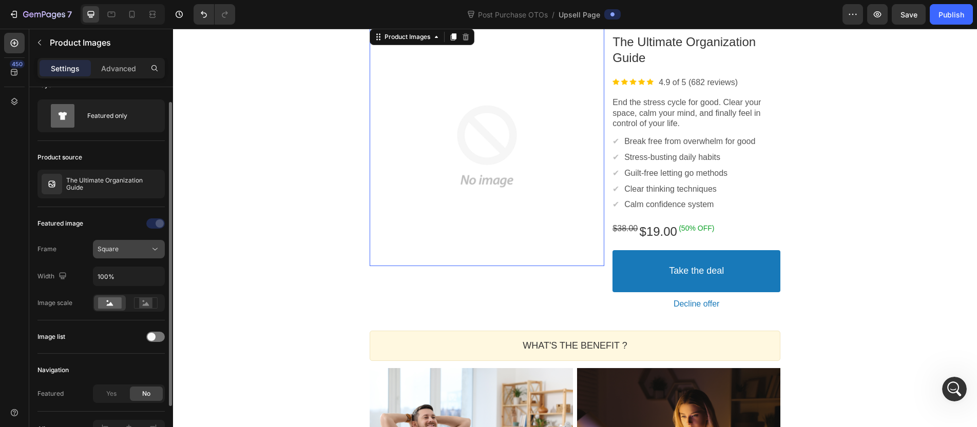
click at [126, 251] on div "Square" at bounding box center [124, 249] width 52 height 9
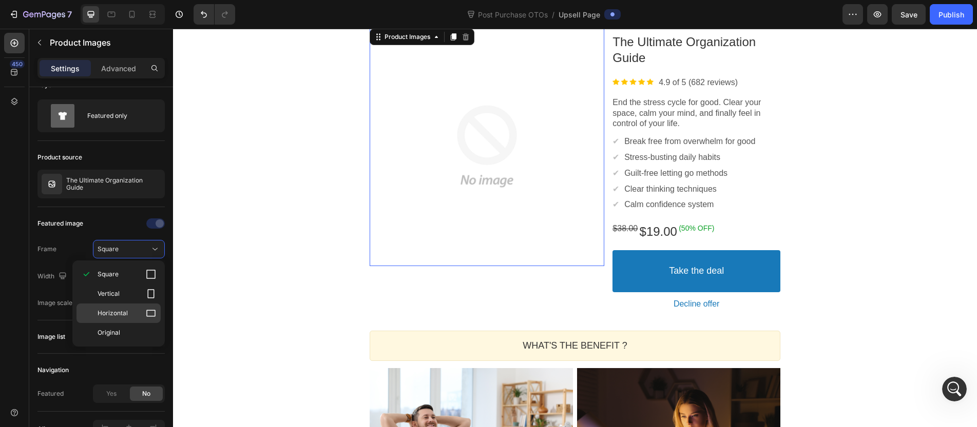
click at [119, 308] on p "Horizontal" at bounding box center [127, 313] width 59 height 10
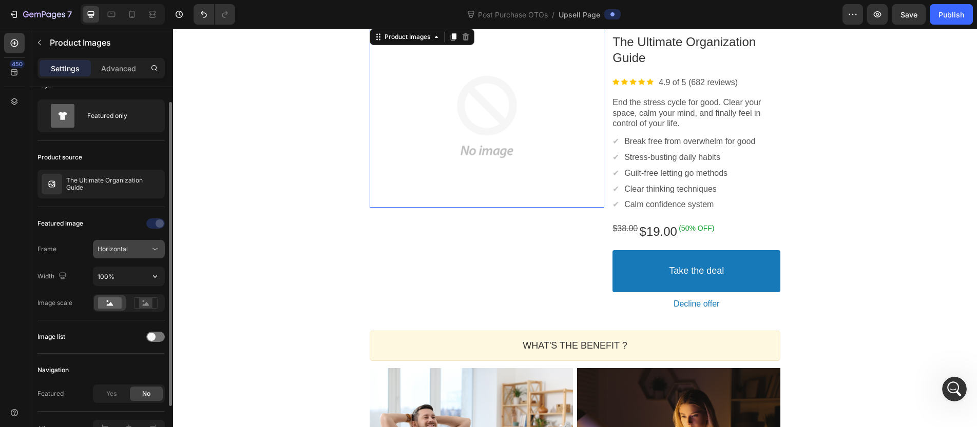
click at [134, 246] on div "Horizontal" at bounding box center [124, 249] width 52 height 9
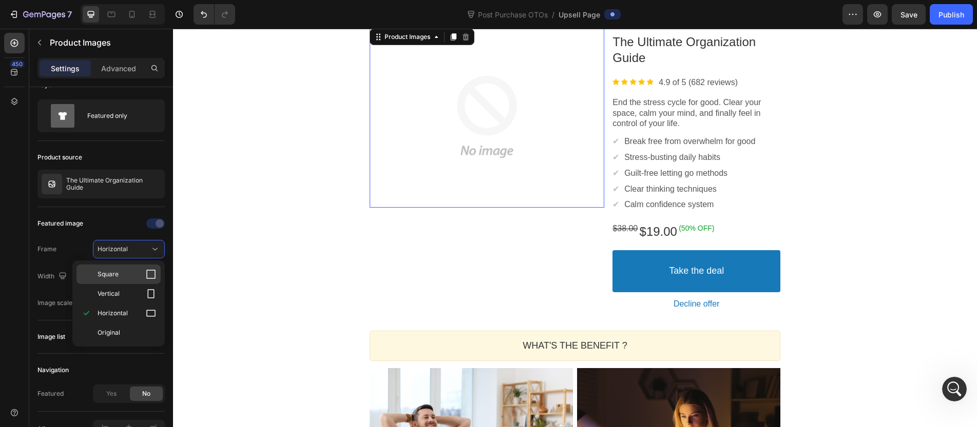
click at [123, 271] on p "Square" at bounding box center [127, 274] width 59 height 10
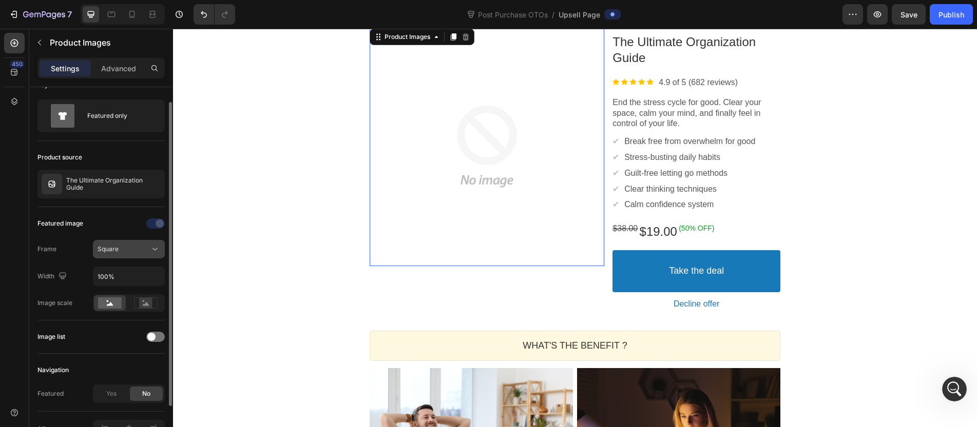
click at [143, 250] on div "Square" at bounding box center [124, 249] width 52 height 9
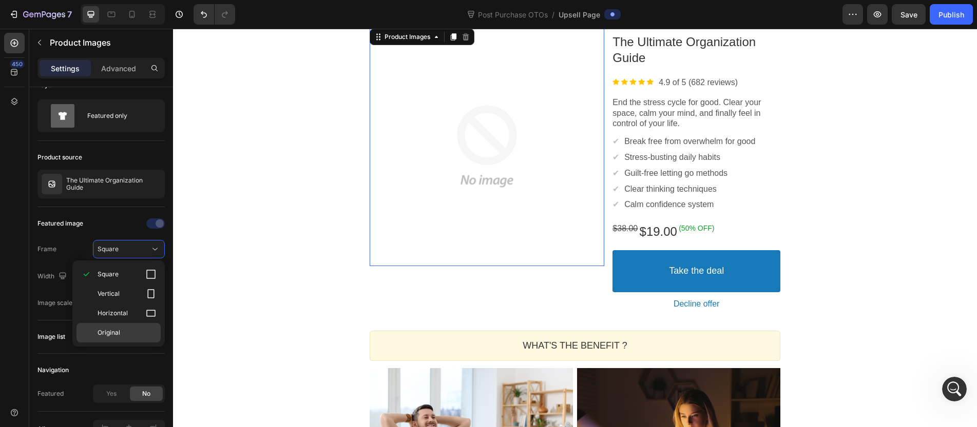
click at [119, 327] on div "Original" at bounding box center [118, 333] width 84 height 20
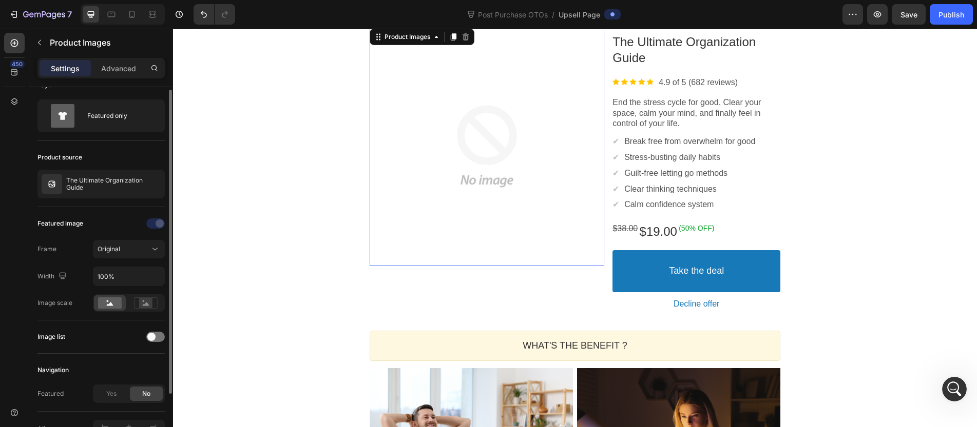
scroll to position [0, 0]
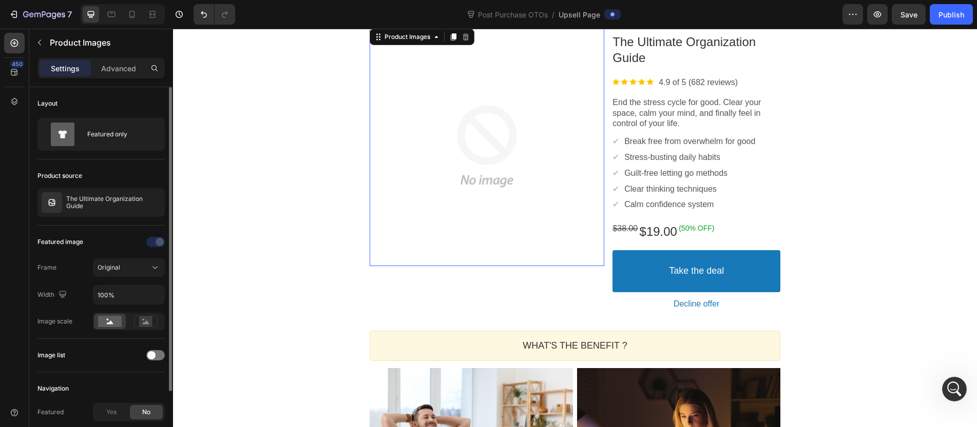
click at [224, 174] on div "YOUR PLANNER IS JUST STEP ONE Callout Text Complete your transformation for 50%…" at bounding box center [575, 363] width 804 height 871
click at [432, 151] on div at bounding box center [486, 146] width 235 height 235
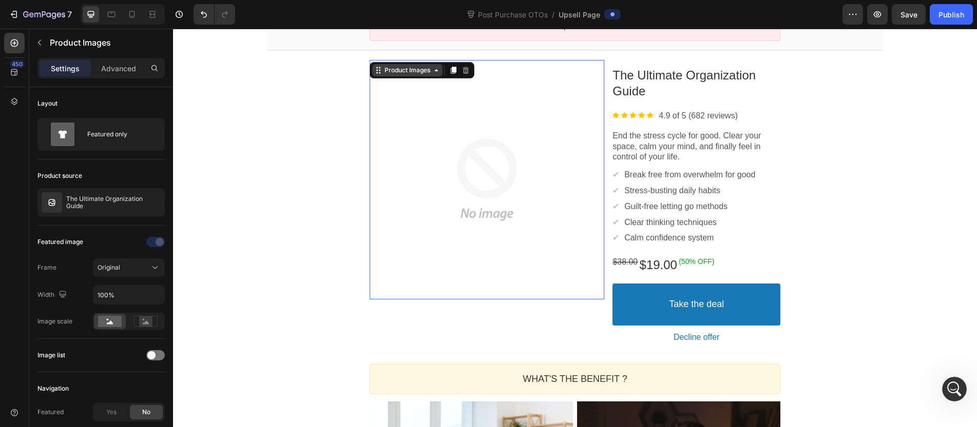
scroll to position [27, 0]
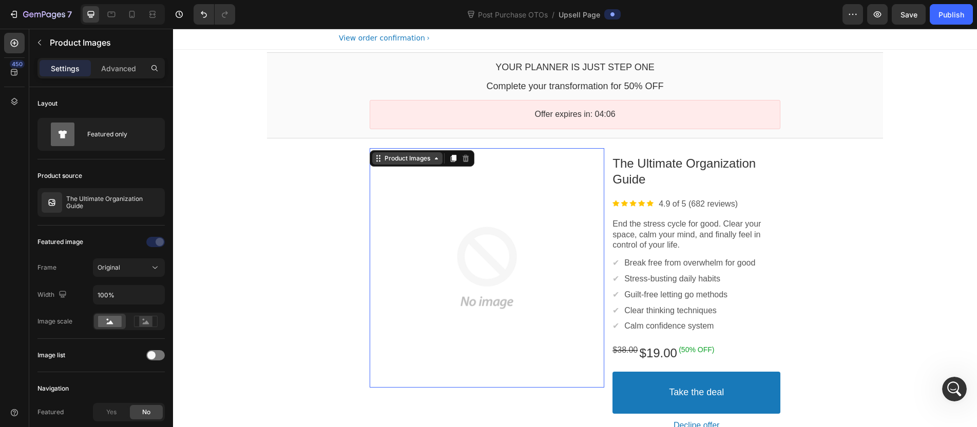
click at [383, 157] on div "Product Images" at bounding box center [407, 158] width 50 height 8
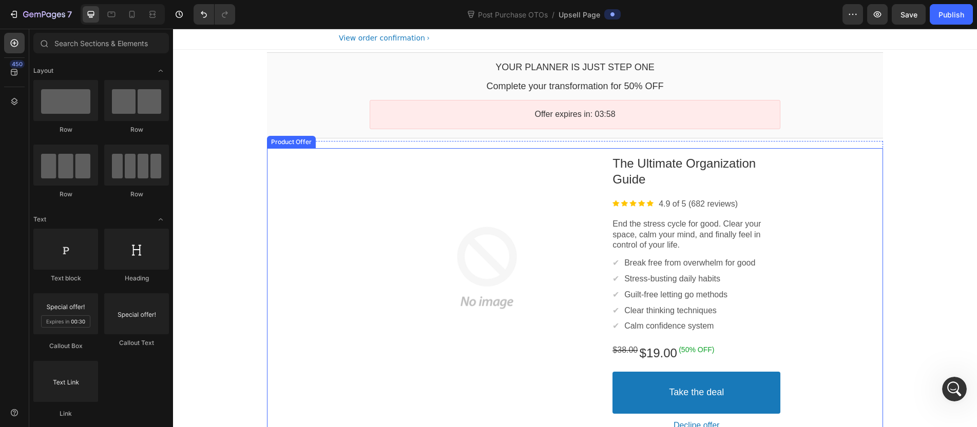
click at [451, 189] on div at bounding box center [486, 268] width 235 height 235
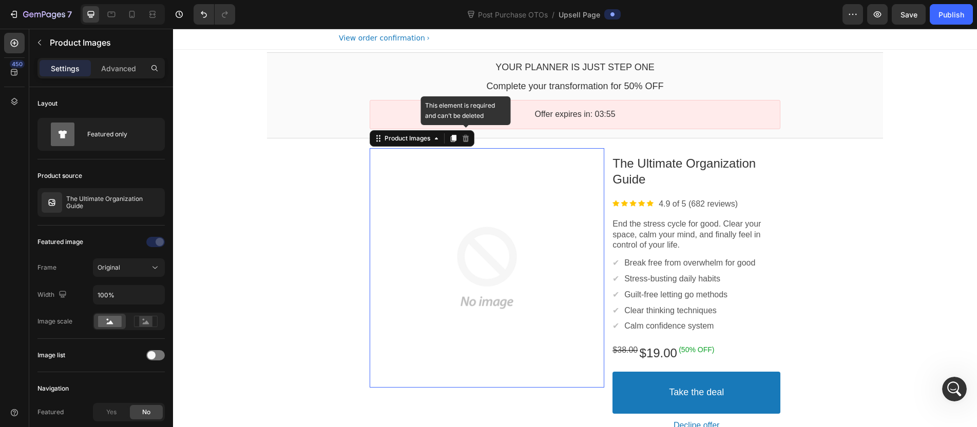
click at [464, 137] on icon at bounding box center [465, 137] width 7 height 7
click at [407, 140] on div "Product Images" at bounding box center [407, 138] width 50 height 8
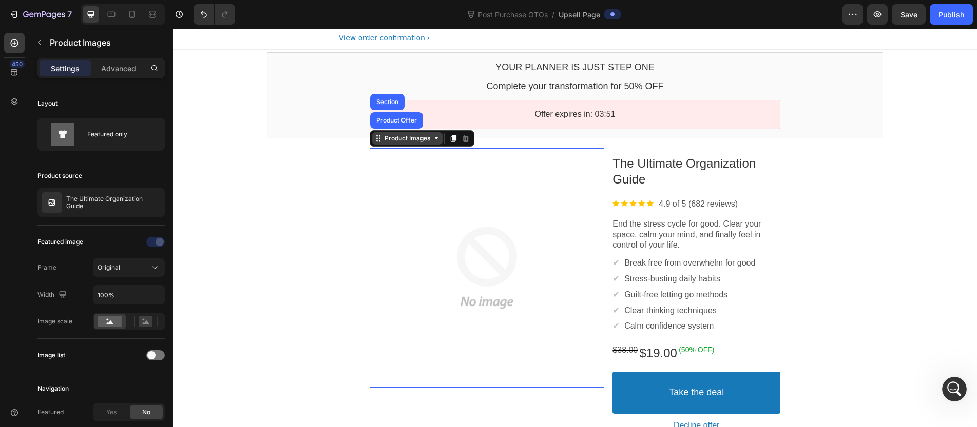
click at [407, 140] on div "Product Images" at bounding box center [407, 138] width 50 height 8
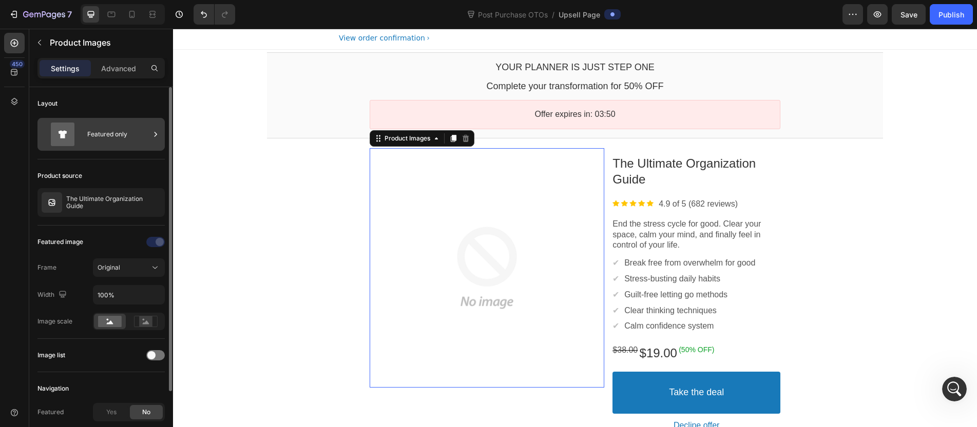
click at [142, 138] on div "Featured only" at bounding box center [118, 135] width 63 height 24
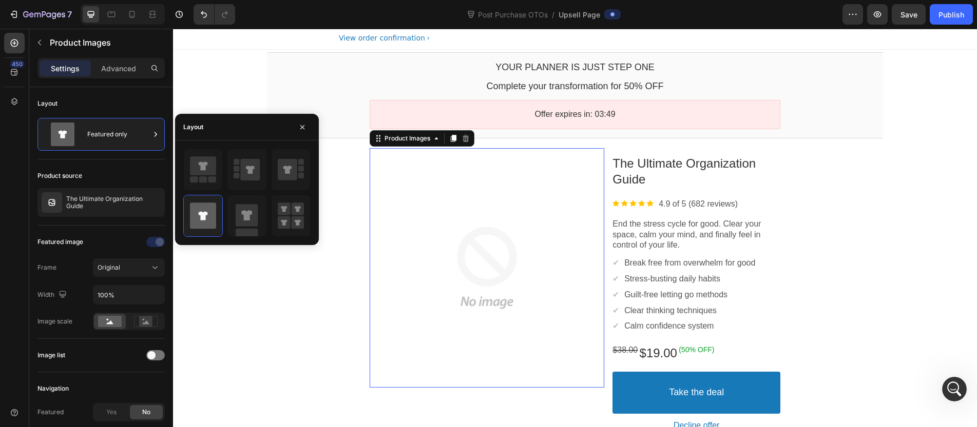
click at [224, 210] on div at bounding box center [246, 193] width 127 height 88
click at [233, 213] on div at bounding box center [246, 216] width 38 height 41
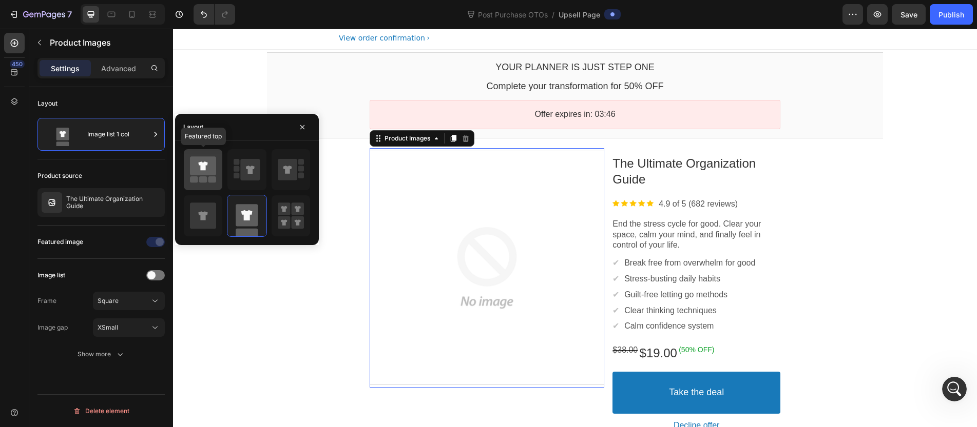
click at [204, 180] on rect at bounding box center [203, 180] width 8 height 6
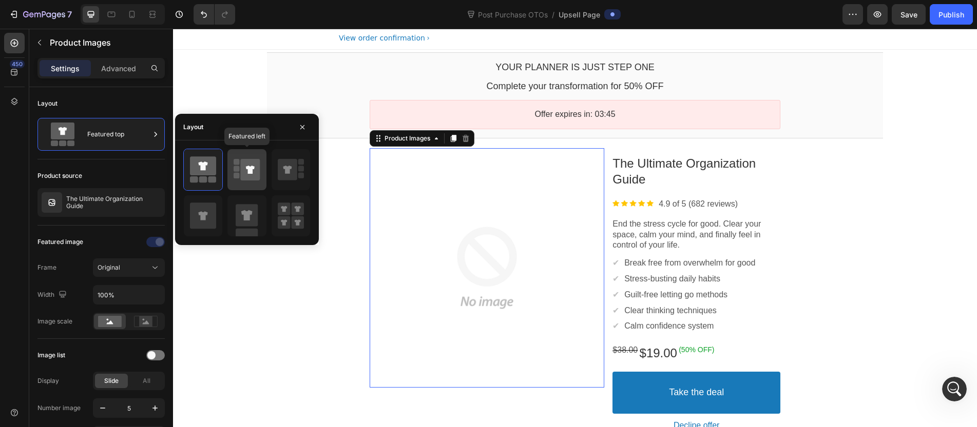
click at [240, 177] on icon at bounding box center [246, 169] width 26 height 29
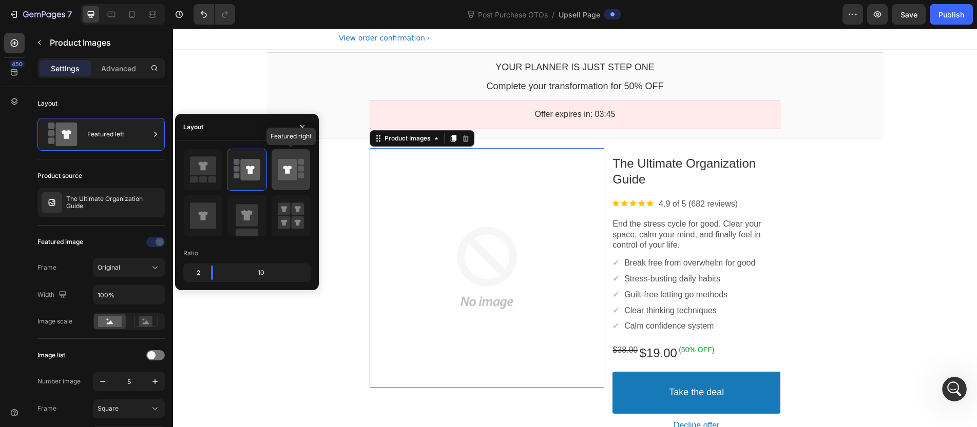
click at [288, 176] on icon at bounding box center [288, 170] width 20 height 22
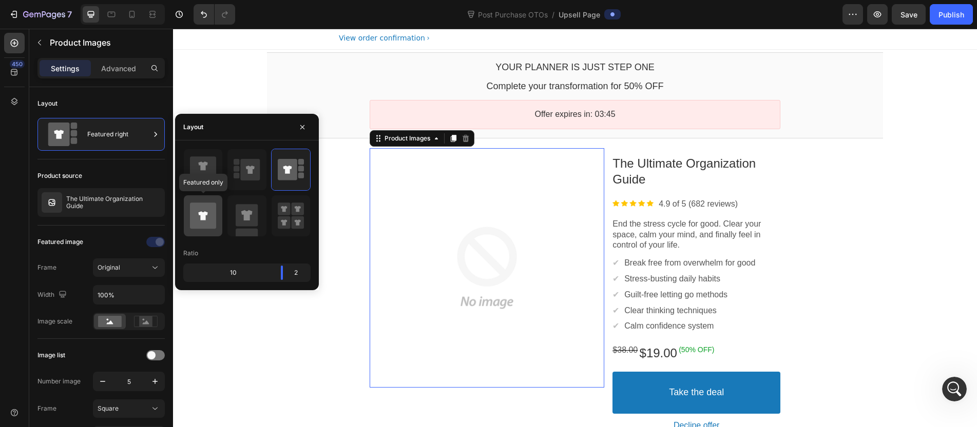
click at [220, 205] on div at bounding box center [203, 216] width 38 height 41
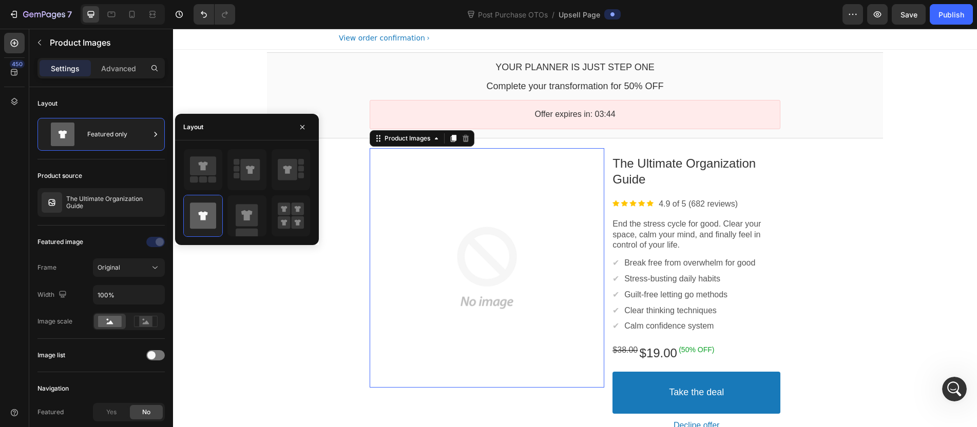
click at [259, 104] on section "YOUR PLANNER IS JUST STEP ONE Callout Text Complete your transformation for 50%…" at bounding box center [575, 95] width 632 height 91
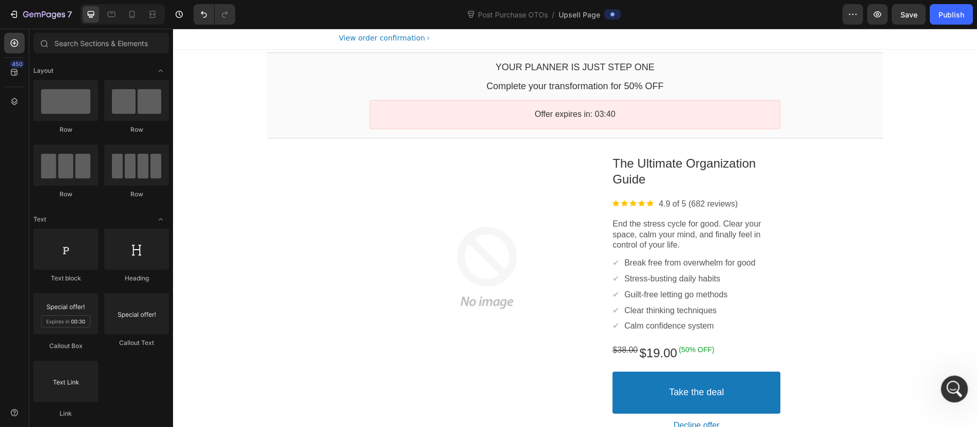
click at [954, 380] on div "Open Intercom Messenger" at bounding box center [953, 388] width 34 height 34
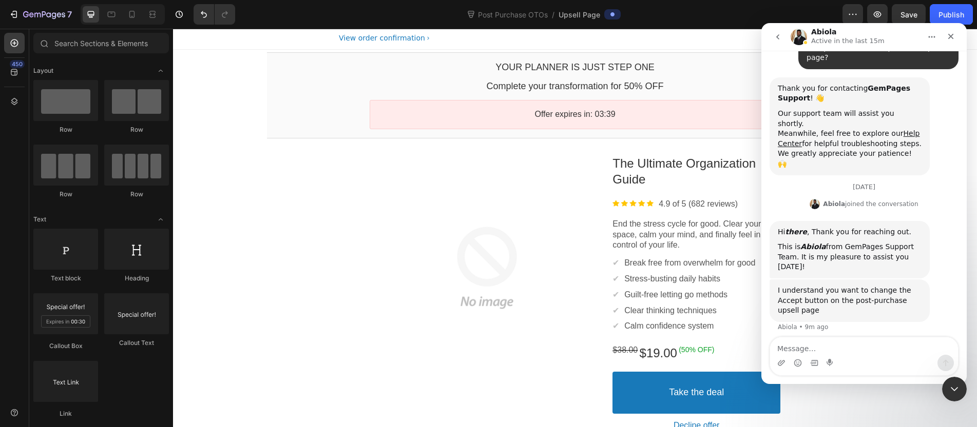
scroll to position [148, 0]
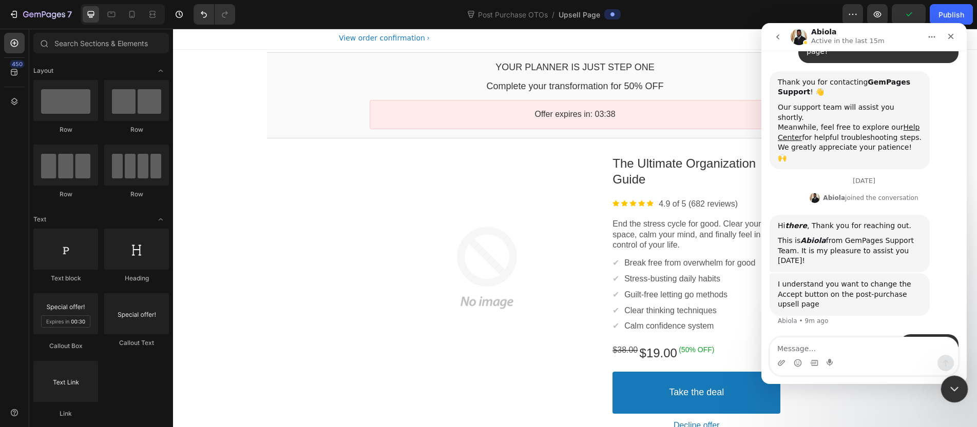
click at [951, 381] on div "Close Intercom Messenger" at bounding box center [952, 388] width 25 height 25
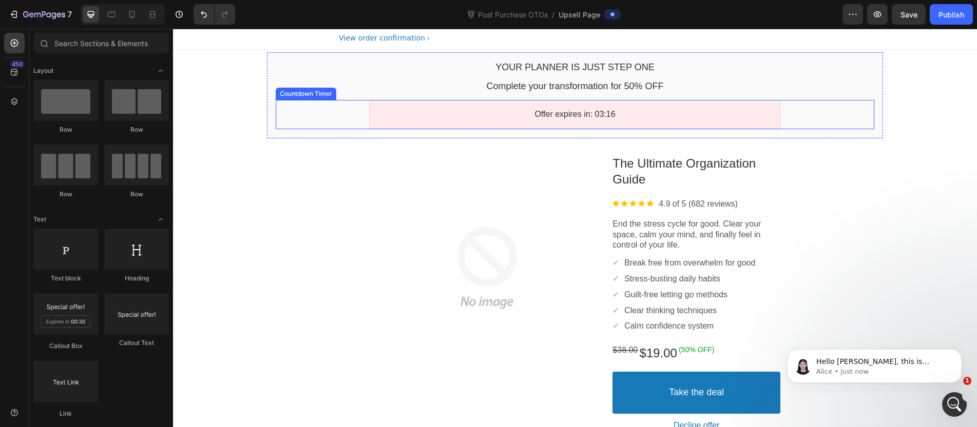
scroll to position [222, 0]
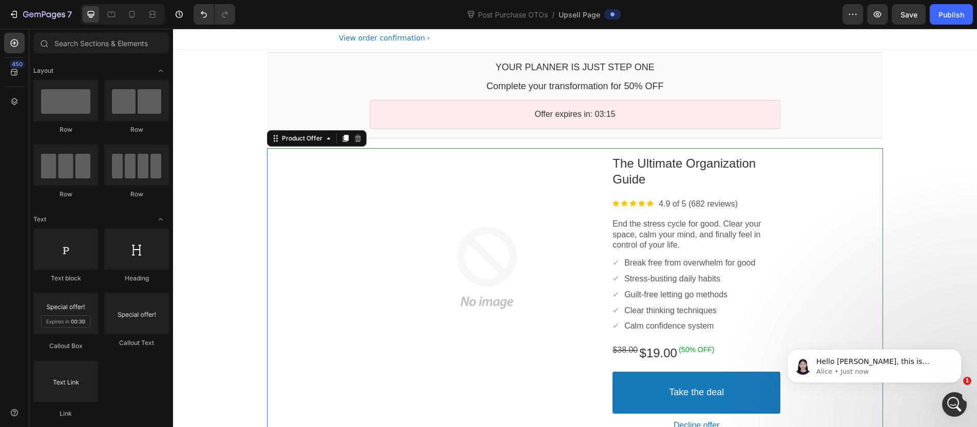
click at [821, 226] on div "Product Images The Ultimate Organization Guide Product Title Image 4.9 of 5 (68…" at bounding box center [575, 293] width 616 height 290
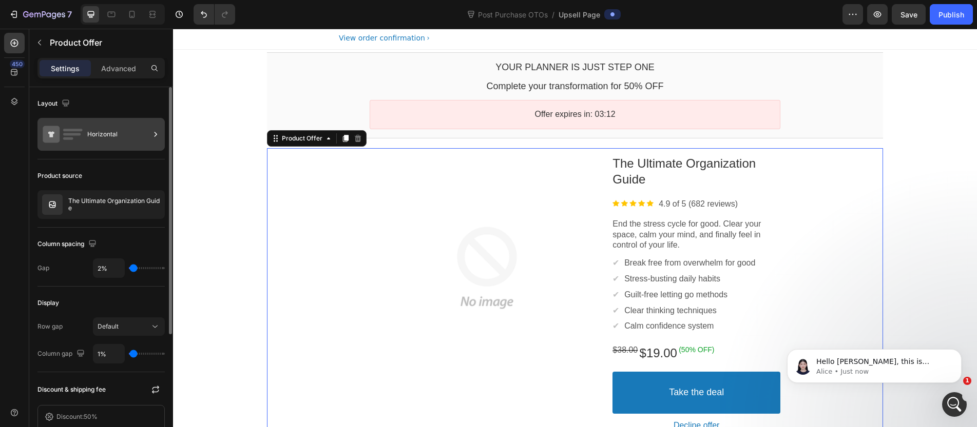
click at [116, 130] on div "Horizontal" at bounding box center [118, 135] width 63 height 24
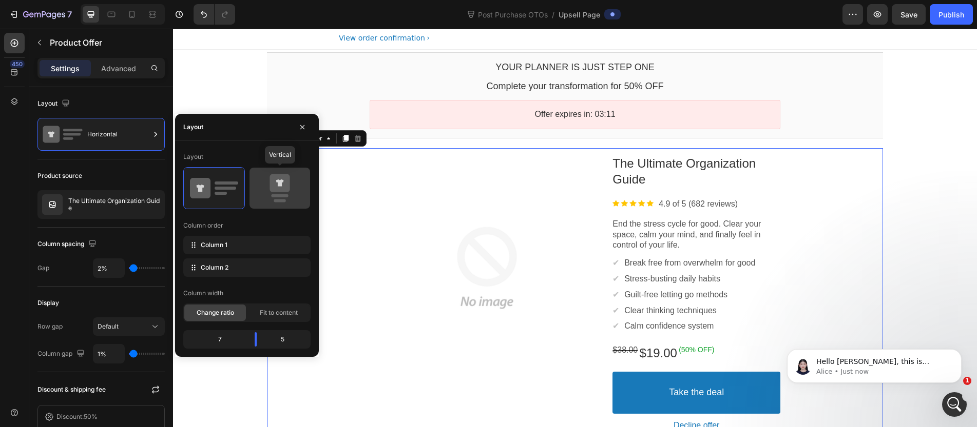
click at [272, 203] on div at bounding box center [279, 188] width 61 height 41
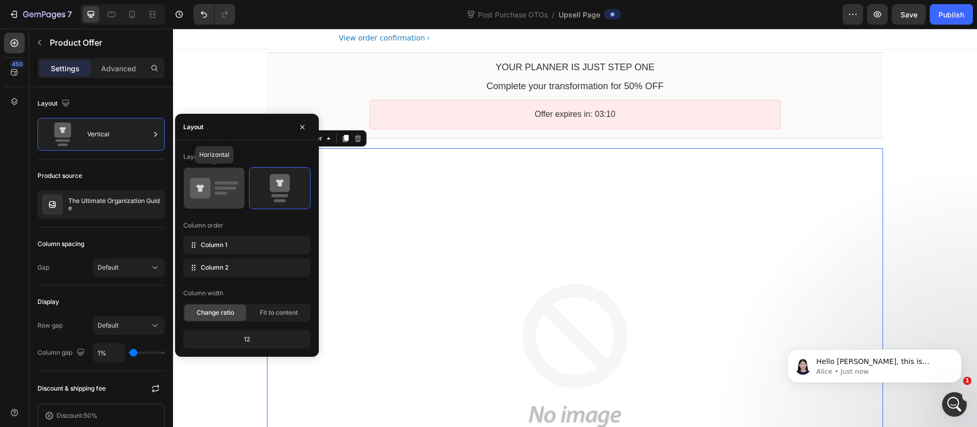
click at [235, 192] on icon at bounding box center [214, 188] width 48 height 29
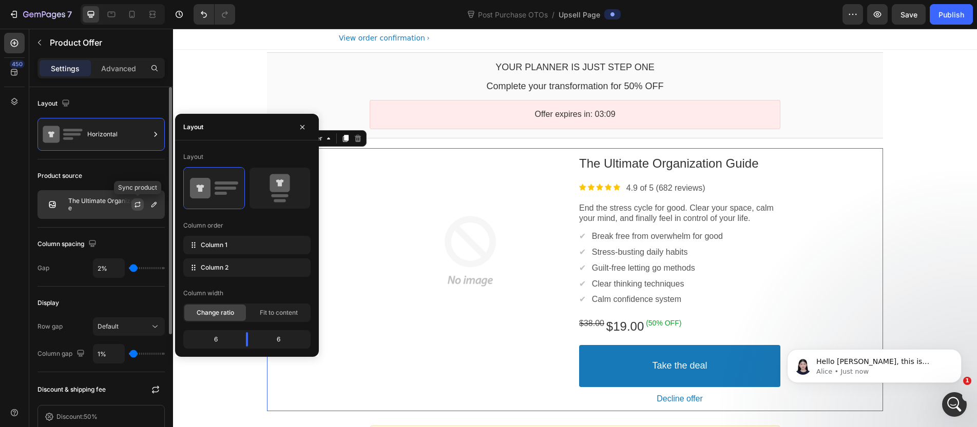
click at [134, 199] on button "button" at bounding box center [137, 205] width 12 height 12
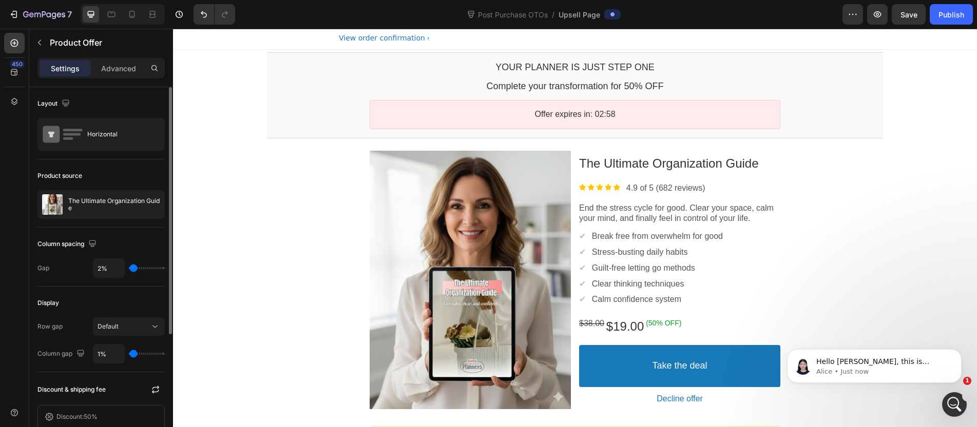
click at [259, 207] on section "Product Images The Ultimate Organization Guide Product Title Image 4.9 of 5 (68…" at bounding box center [575, 280] width 632 height 278
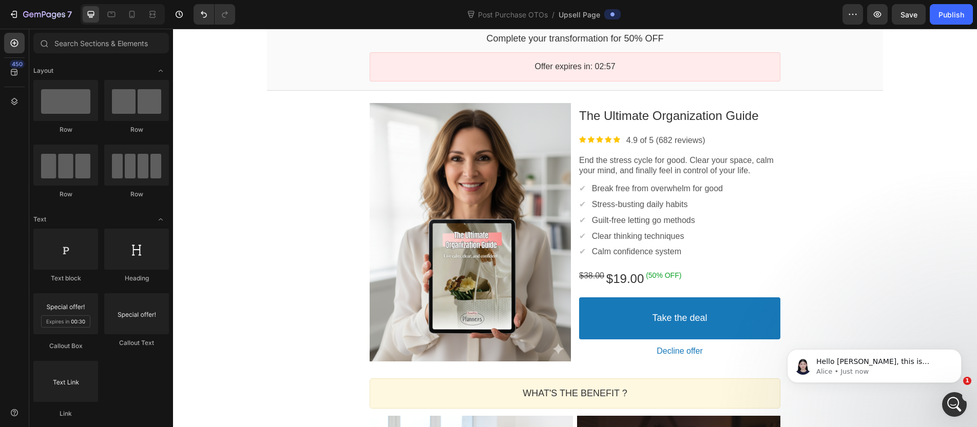
scroll to position [122, 0]
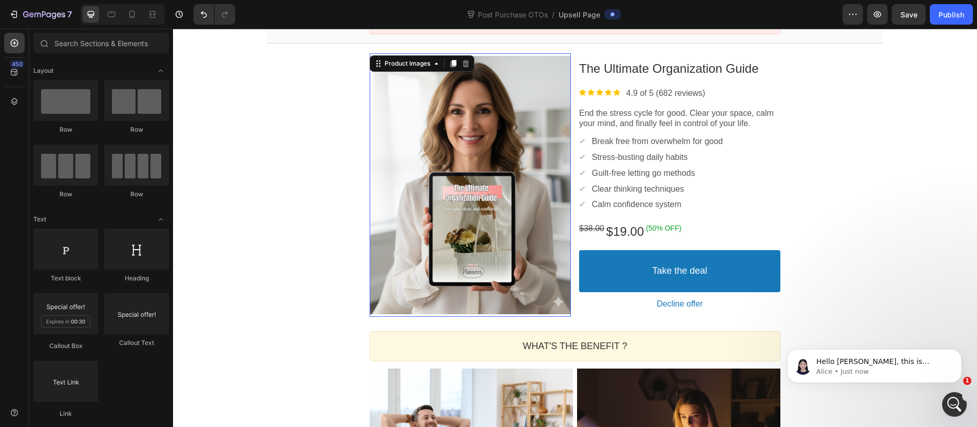
click at [396, 197] on div at bounding box center [469, 185] width 201 height 259
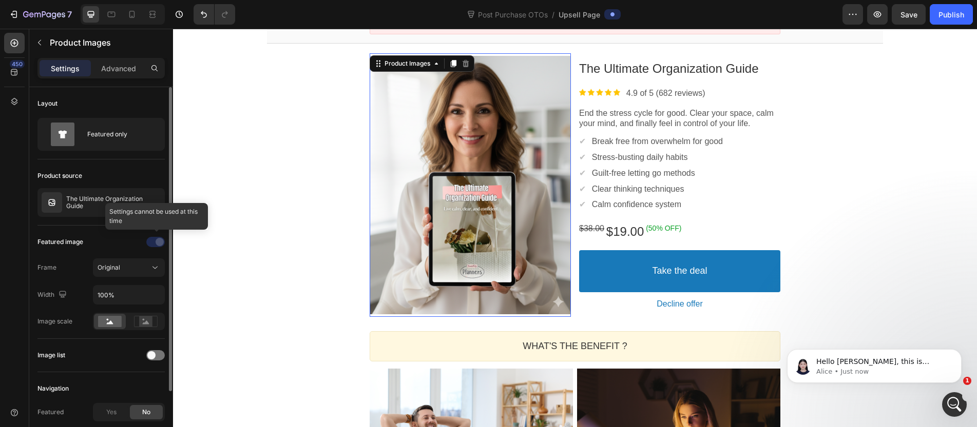
scroll to position [79, 0]
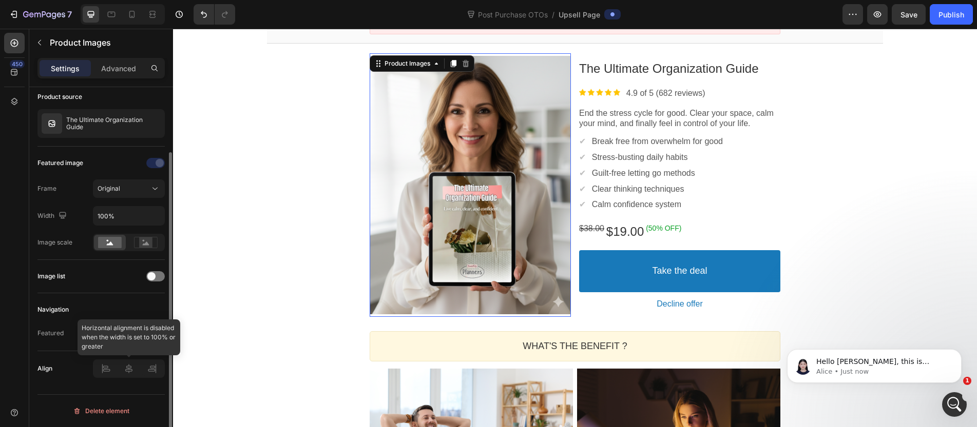
click at [132, 374] on div at bounding box center [129, 369] width 72 height 18
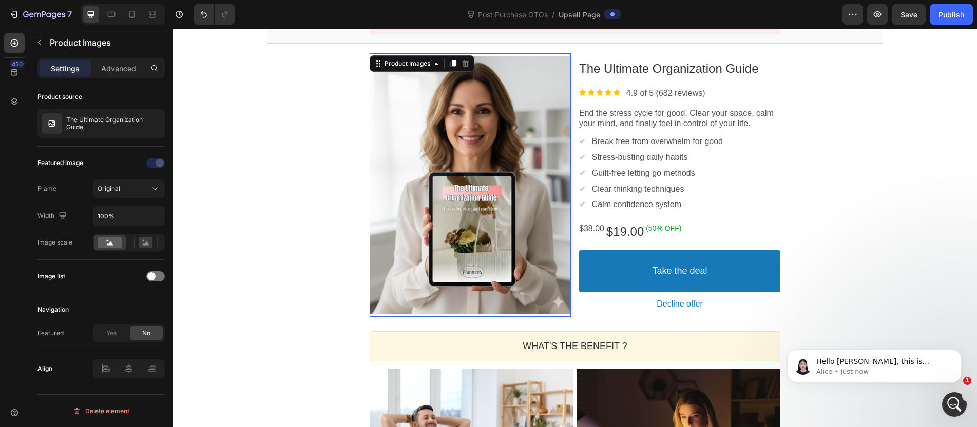
scroll to position [0, 0]
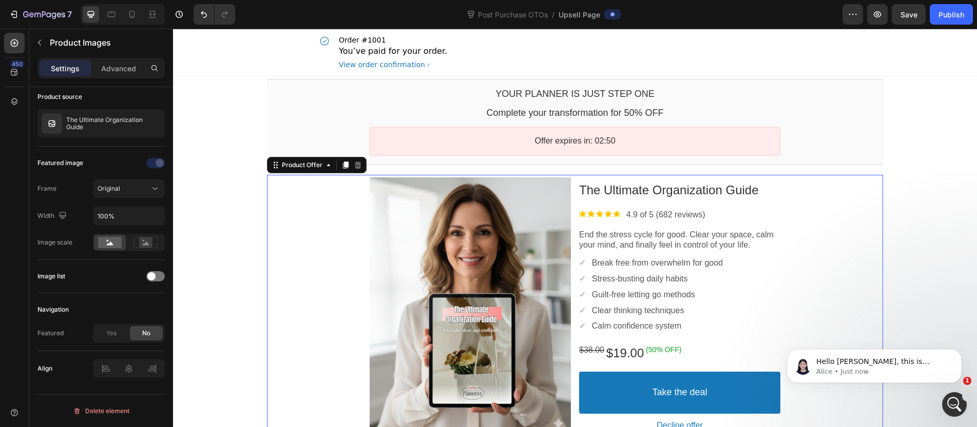
click at [574, 199] on div "Product Images The Ultimate Organization Guide Product Title Image 4.9 of 5 (68…" at bounding box center [574, 307] width 411 height 264
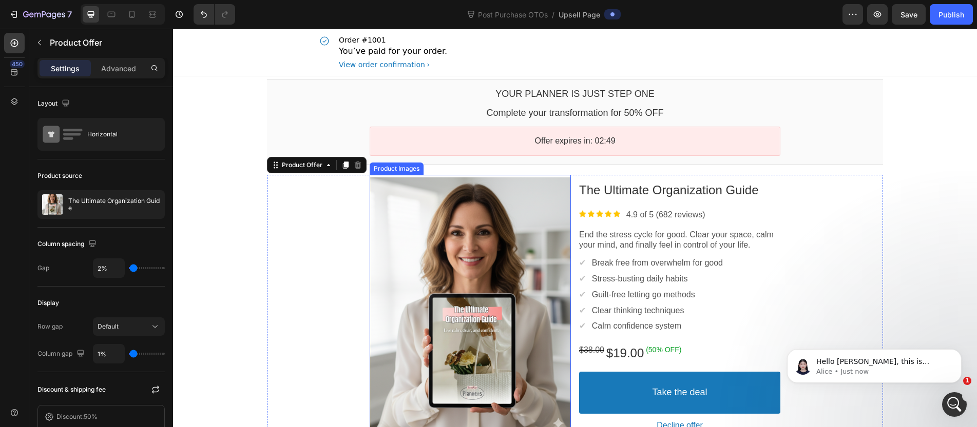
scroll to position [110, 0]
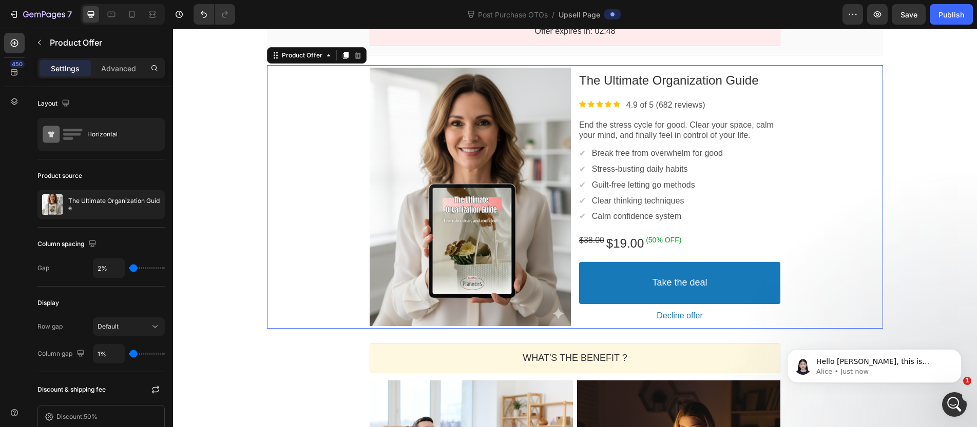
click at [385, 138] on div at bounding box center [469, 197] width 201 height 259
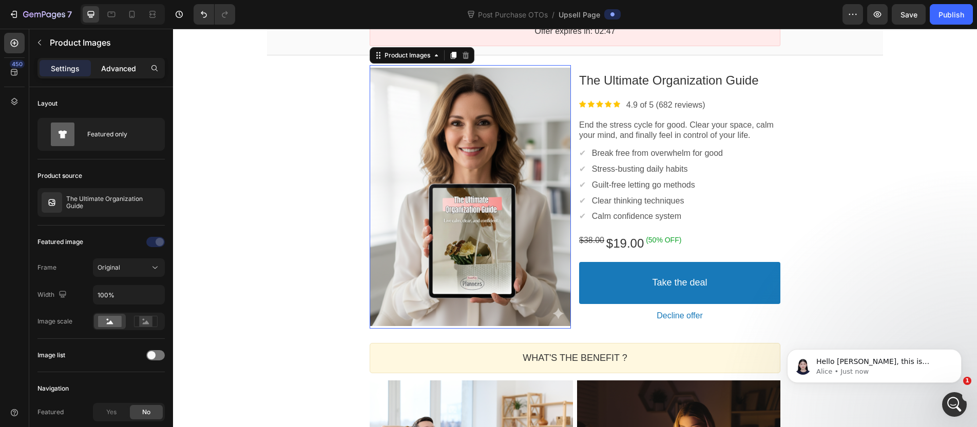
click at [111, 65] on p "Advanced" at bounding box center [118, 68] width 35 height 11
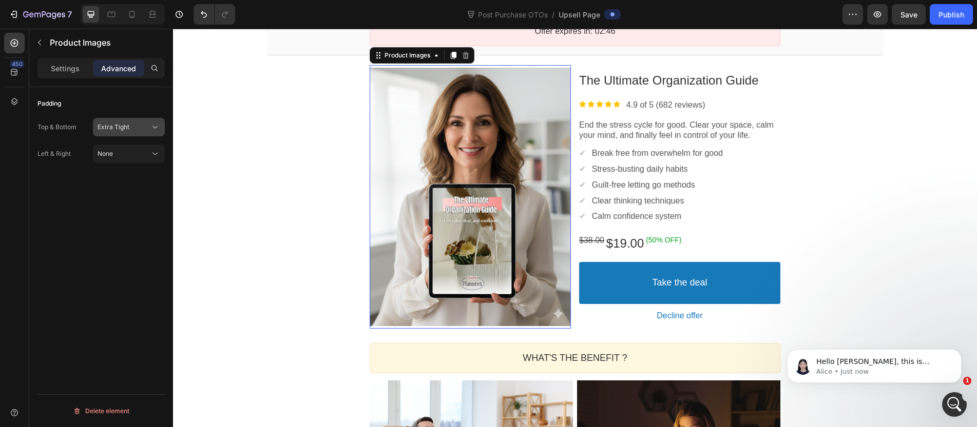
click at [119, 131] on span "Extra Tight" at bounding box center [114, 127] width 32 height 9
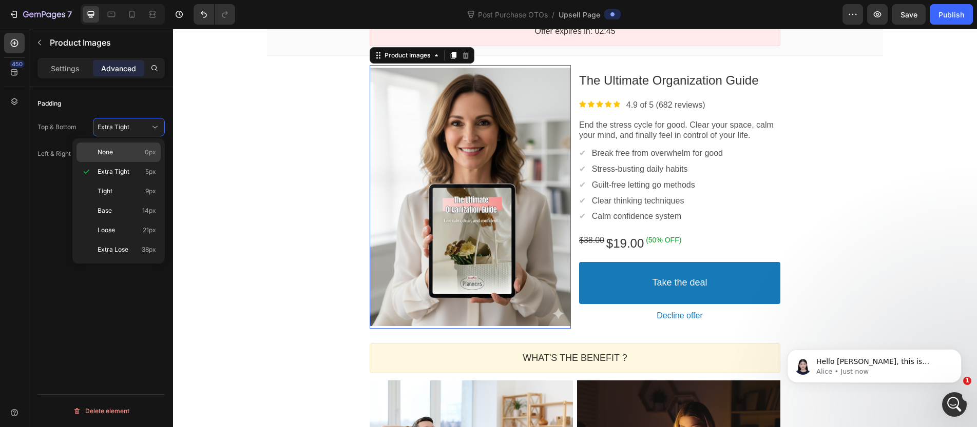
click at [118, 147] on div "None 0px" at bounding box center [118, 153] width 84 height 20
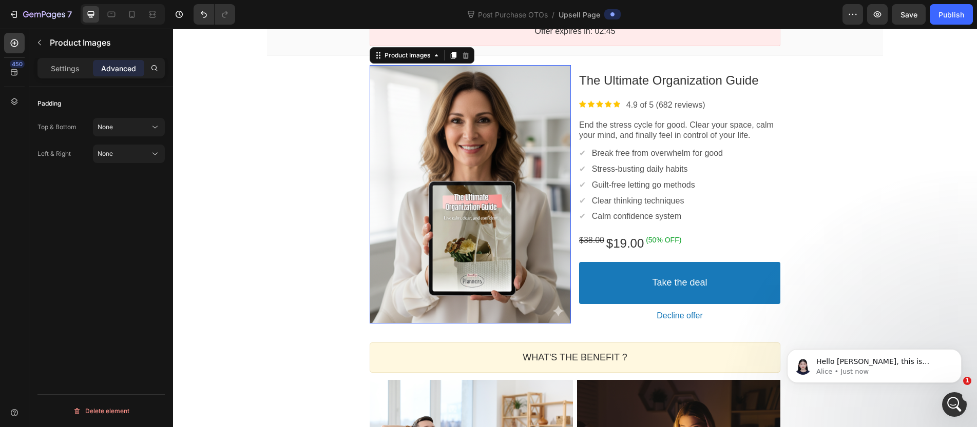
drag, startPoint x: 128, startPoint y: 128, endPoint x: 128, endPoint y: 138, distance: 9.8
click at [128, 128] on div "None" at bounding box center [124, 127] width 52 height 9
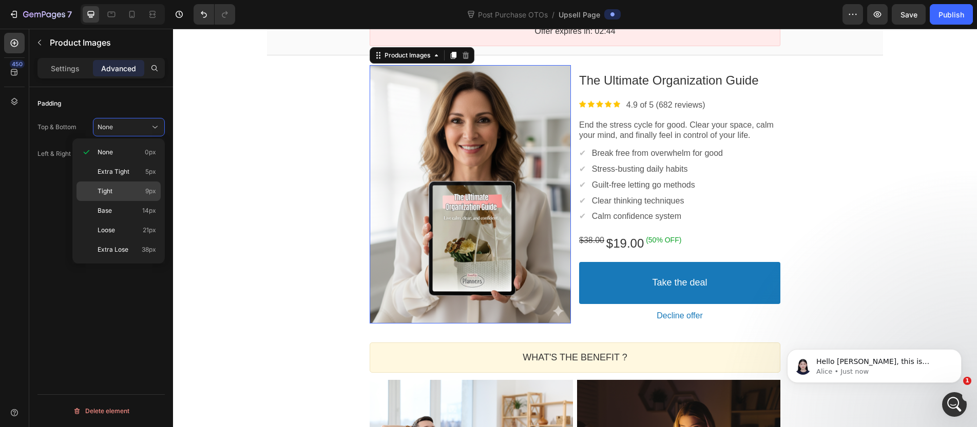
click at [128, 195] on p "Tight 9px" at bounding box center [127, 191] width 59 height 9
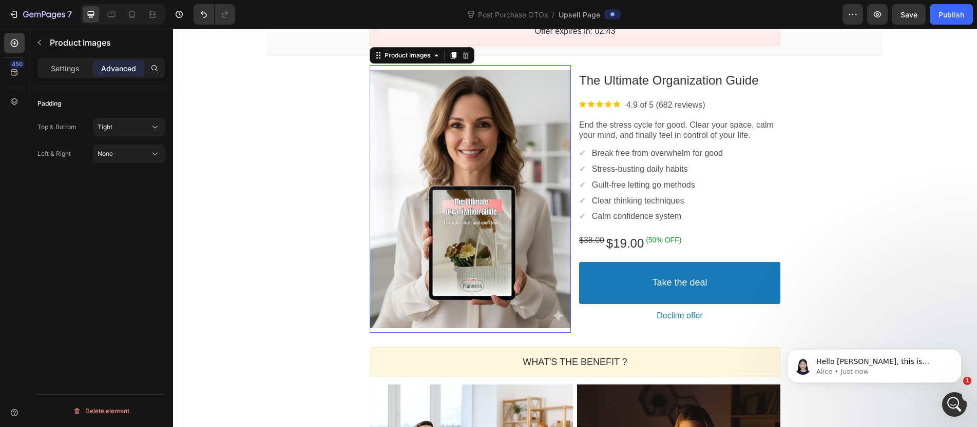
click at [136, 110] on div "Padding" at bounding box center [100, 103] width 127 height 16
click at [133, 124] on div "Tight" at bounding box center [124, 127] width 52 height 9
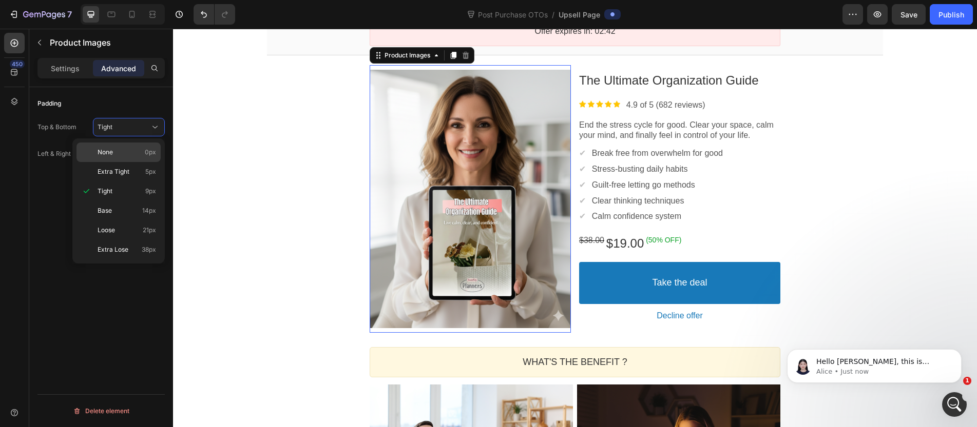
click at [124, 150] on p "None 0px" at bounding box center [127, 152] width 59 height 9
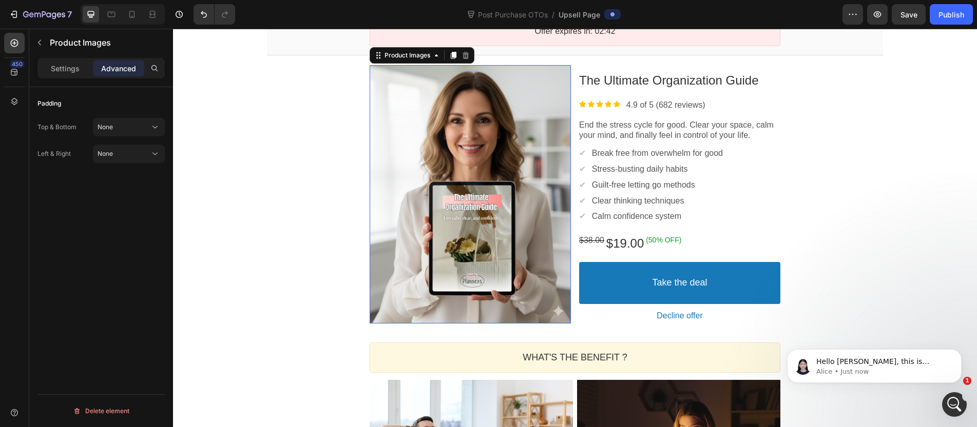
click at [124, 165] on div "450 Hero Section Product Detail Brands Trusted Badges Guarantee Product Breakdo…" at bounding box center [86, 228] width 173 height 399
click at [125, 162] on button "None" at bounding box center [129, 154] width 72 height 18
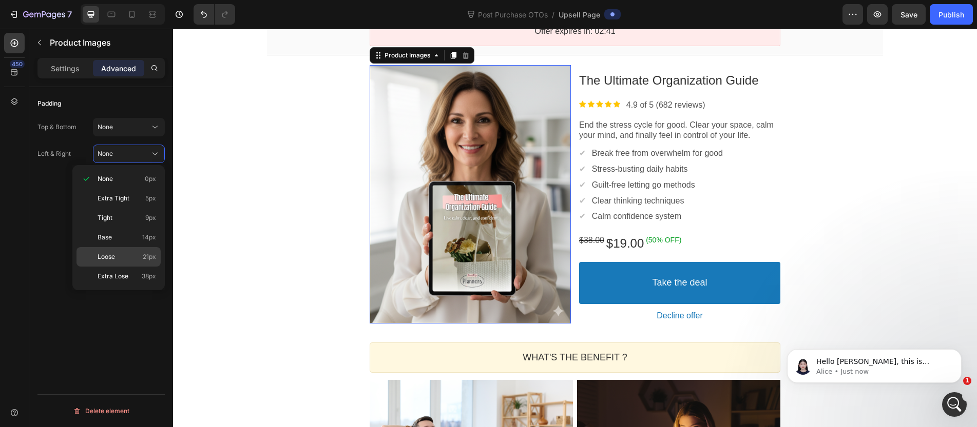
click at [115, 255] on p "Loose 21px" at bounding box center [127, 256] width 59 height 9
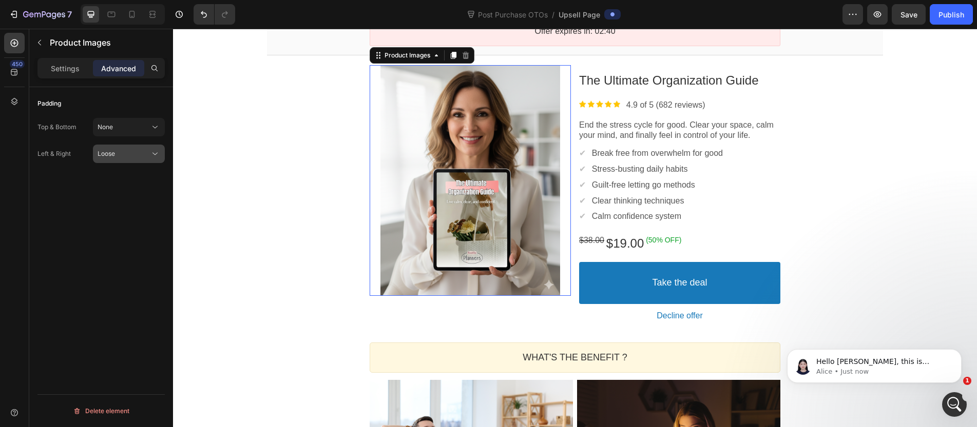
click at [141, 154] on div "Loose" at bounding box center [124, 153] width 52 height 9
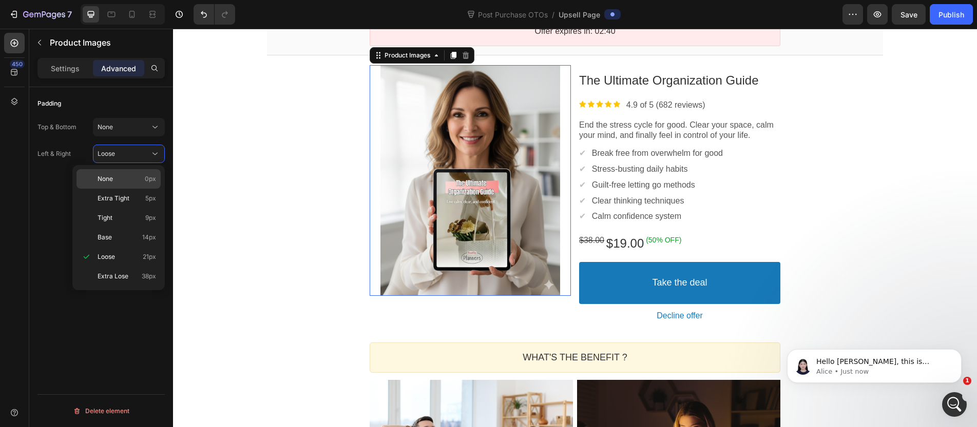
click at [130, 182] on p "None 0px" at bounding box center [127, 178] width 59 height 9
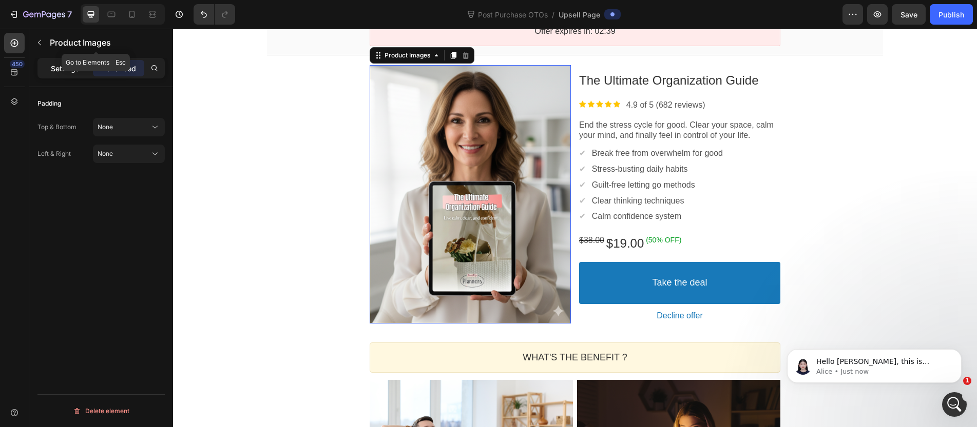
click at [69, 66] on p "Settings" at bounding box center [65, 68] width 29 height 11
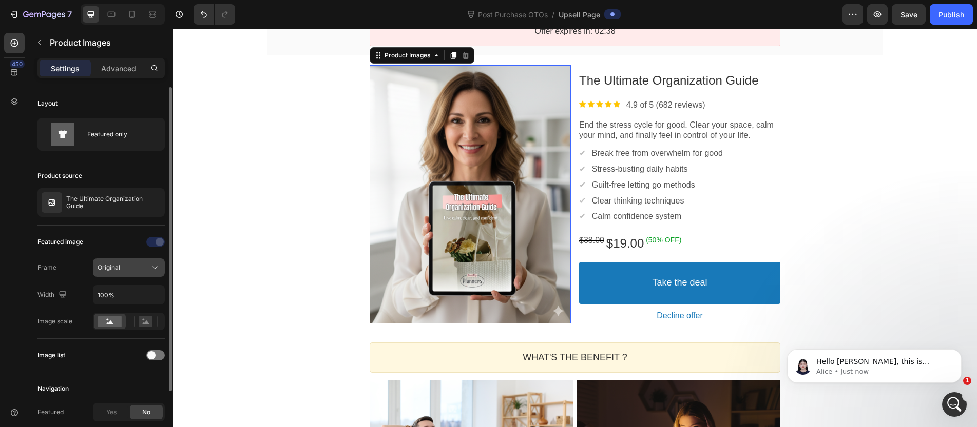
click at [131, 275] on button "Original" at bounding box center [129, 268] width 72 height 18
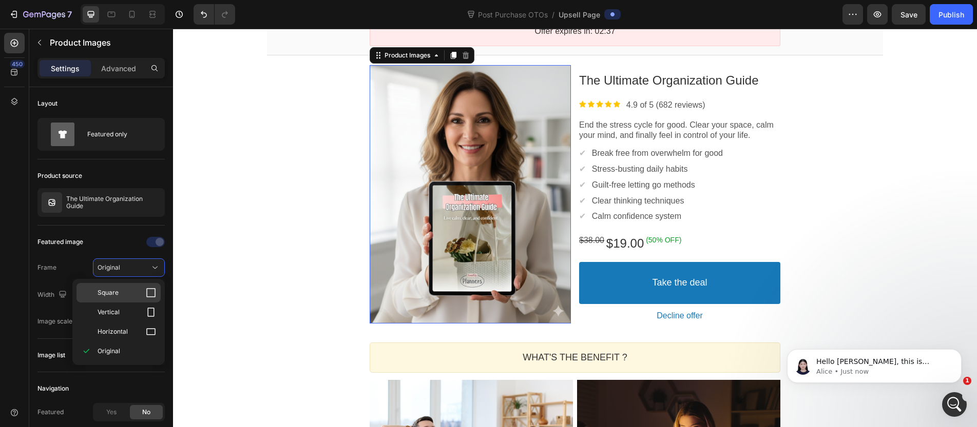
click at [126, 289] on p "Square" at bounding box center [127, 293] width 59 height 10
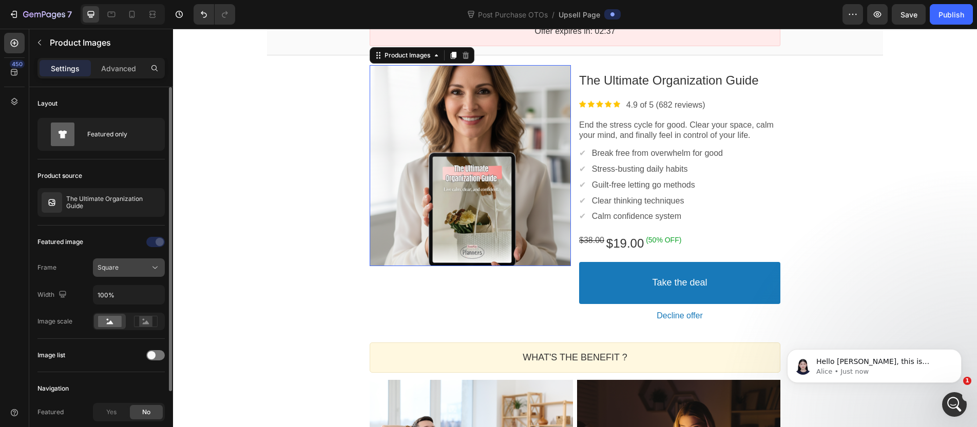
click at [130, 268] on div "Square" at bounding box center [124, 267] width 52 height 9
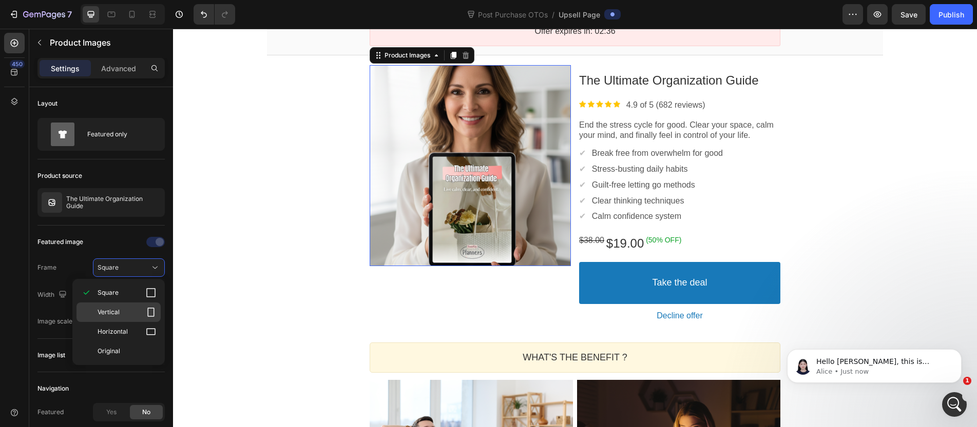
click at [125, 317] on p "Vertical" at bounding box center [127, 312] width 59 height 10
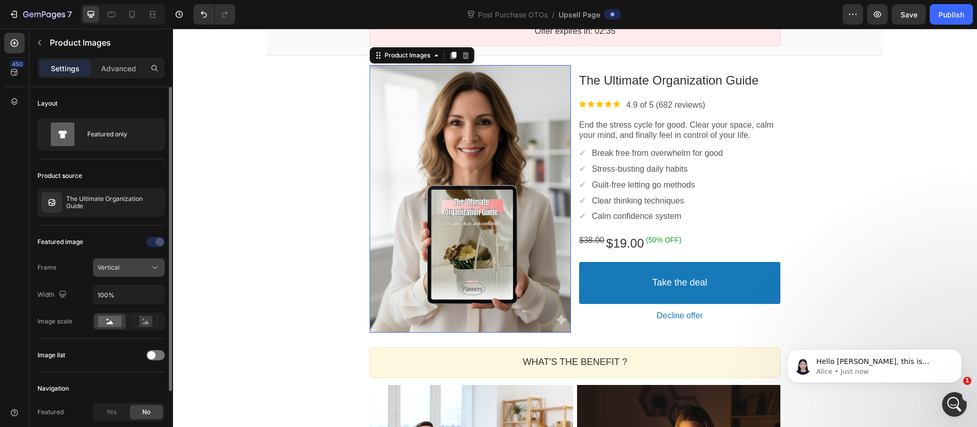
click at [129, 276] on button "Vertical" at bounding box center [129, 268] width 72 height 18
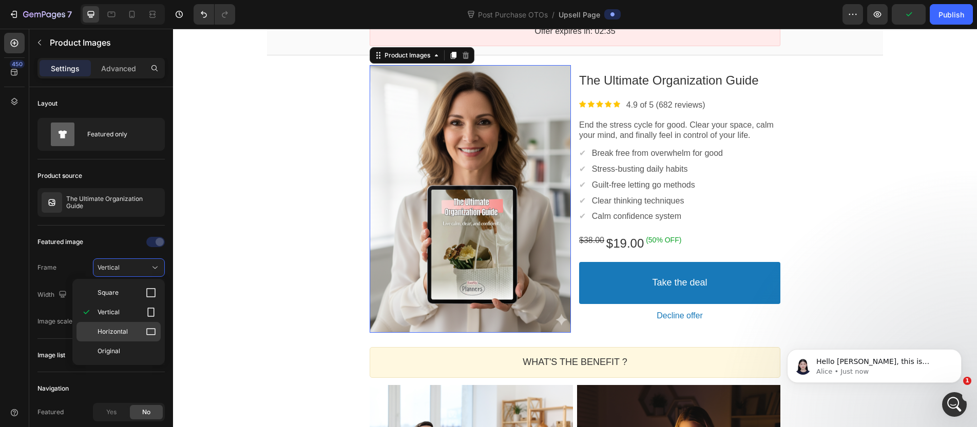
click at [116, 328] on span "Horizontal" at bounding box center [113, 331] width 30 height 9
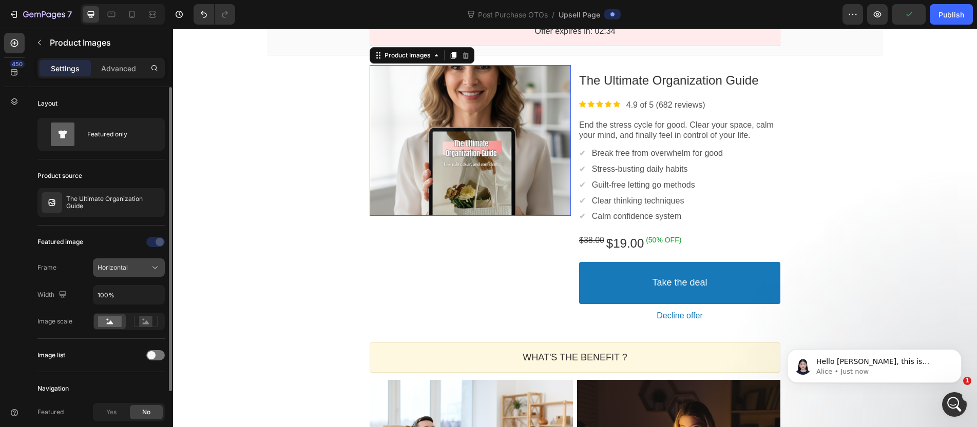
click at [124, 259] on button "Horizontal" at bounding box center [129, 268] width 72 height 18
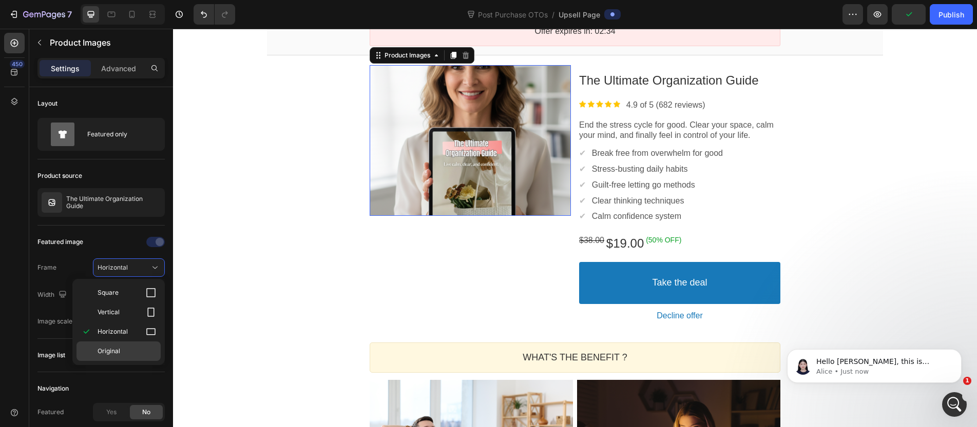
drag, startPoint x: 120, startPoint y: 336, endPoint x: 121, endPoint y: 343, distance: 6.7
click at [120, 336] on span "Horizontal" at bounding box center [113, 331] width 30 height 9
click at [121, 347] on p "Original" at bounding box center [127, 351] width 59 height 9
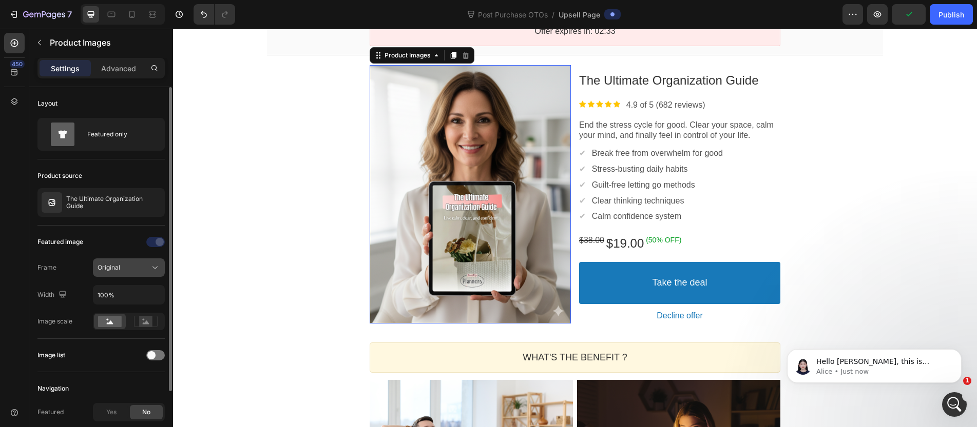
click at [126, 261] on button "Original" at bounding box center [129, 268] width 72 height 18
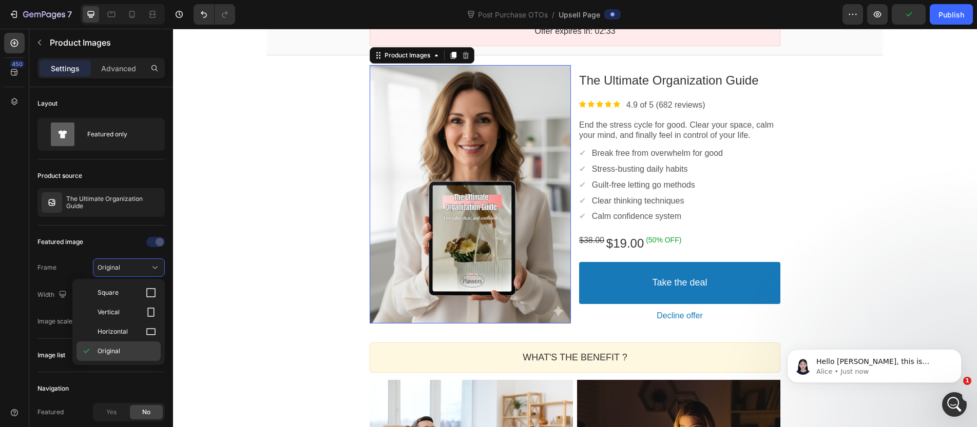
click at [110, 349] on span "Original" at bounding box center [109, 351] width 23 height 9
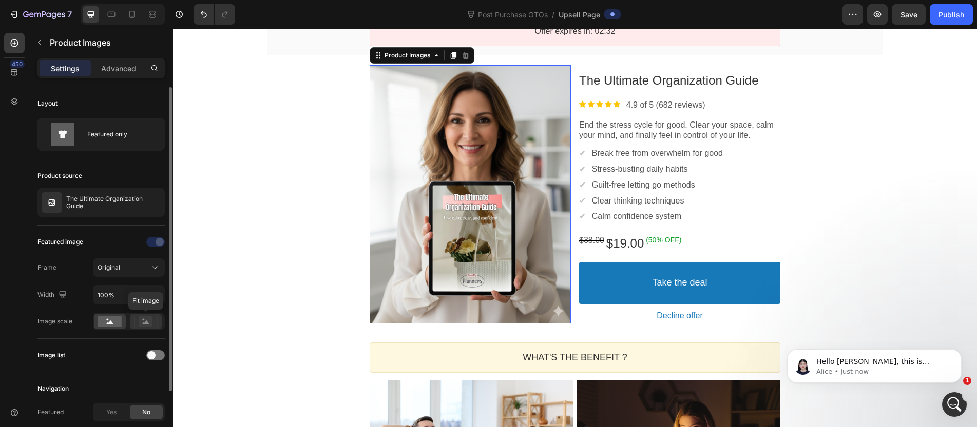
click at [161, 318] on div at bounding box center [146, 321] width 32 height 15
click at [109, 320] on rect at bounding box center [110, 321] width 24 height 11
click at [154, 355] on span at bounding box center [151, 356] width 8 height 8
click at [153, 355] on div at bounding box center [155, 356] width 18 height 10
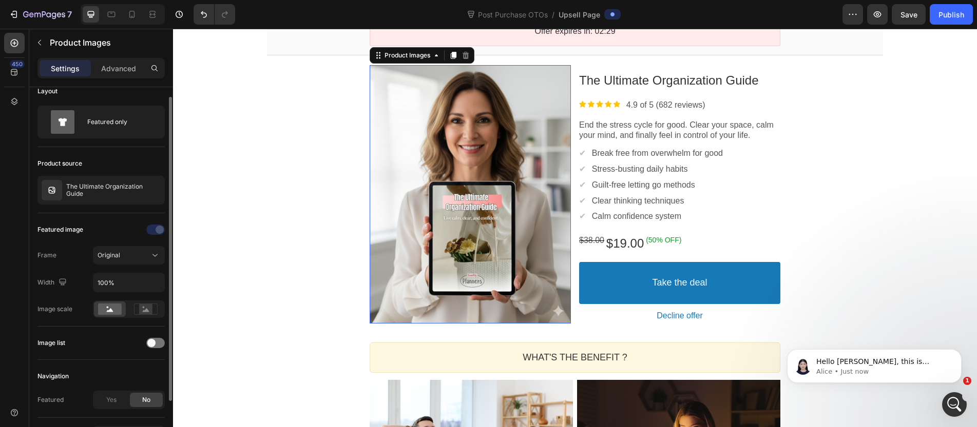
scroll to position [48, 0]
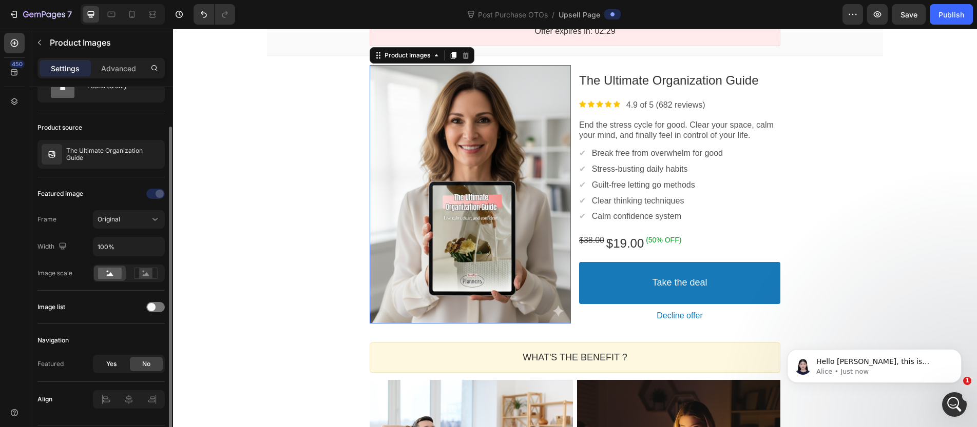
click at [116, 358] on div "Yes No" at bounding box center [129, 364] width 72 height 18
click at [121, 362] on div "Yes" at bounding box center [111, 364] width 33 height 14
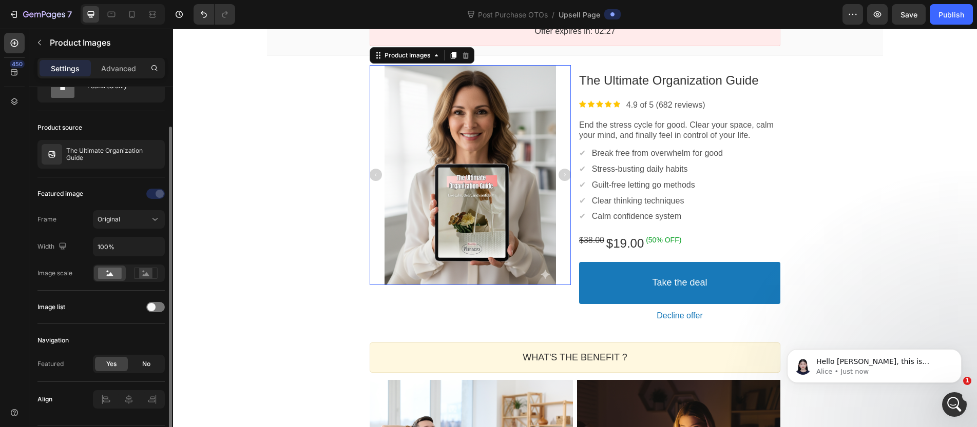
click at [146, 363] on span "No" at bounding box center [146, 364] width 8 height 9
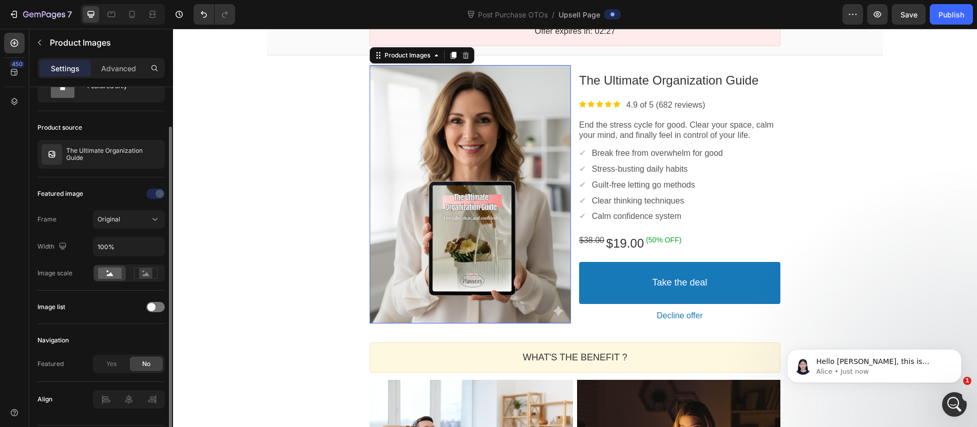
click at [130, 368] on div "No" at bounding box center [146, 364] width 33 height 14
click at [125, 366] on div "Yes" at bounding box center [111, 364] width 33 height 14
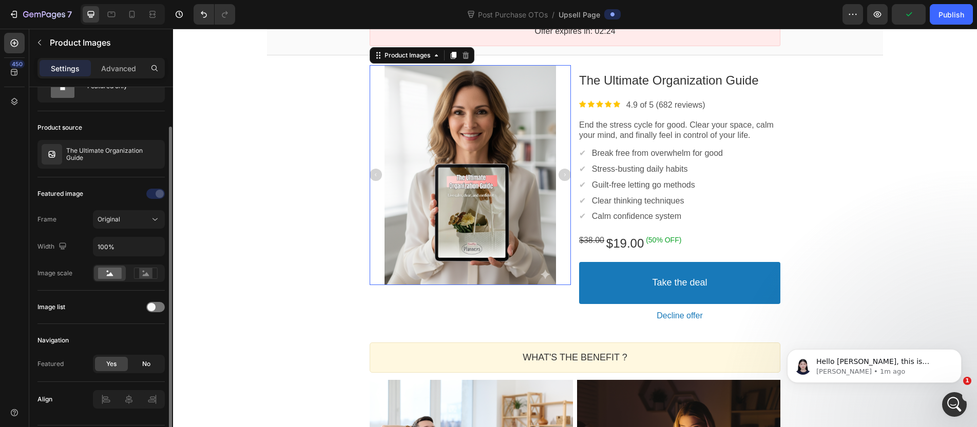
click at [139, 364] on div "No" at bounding box center [146, 364] width 33 height 14
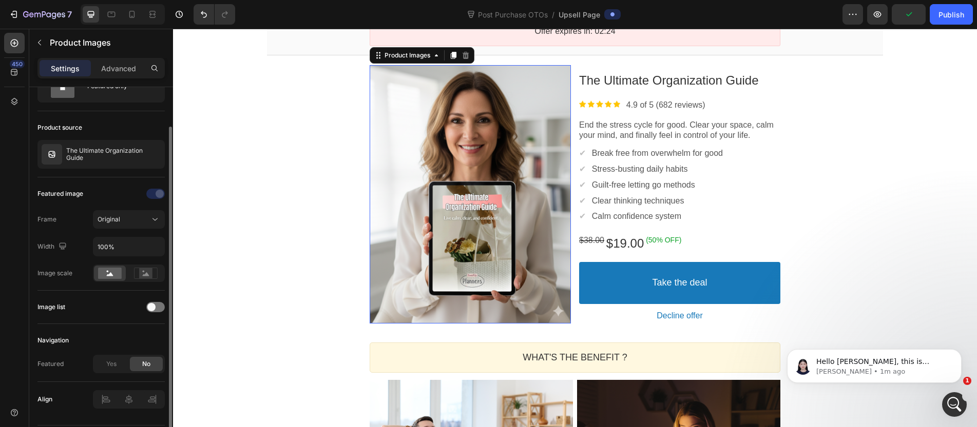
scroll to position [62, 0]
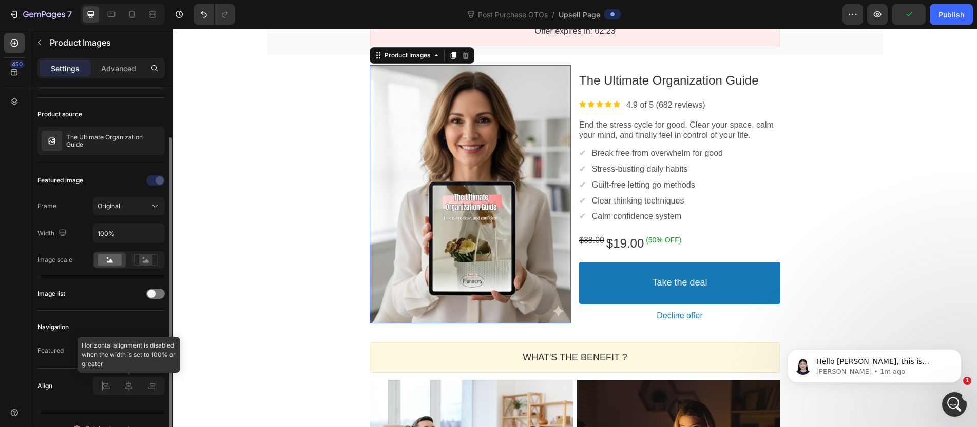
click at [121, 382] on div at bounding box center [129, 386] width 72 height 18
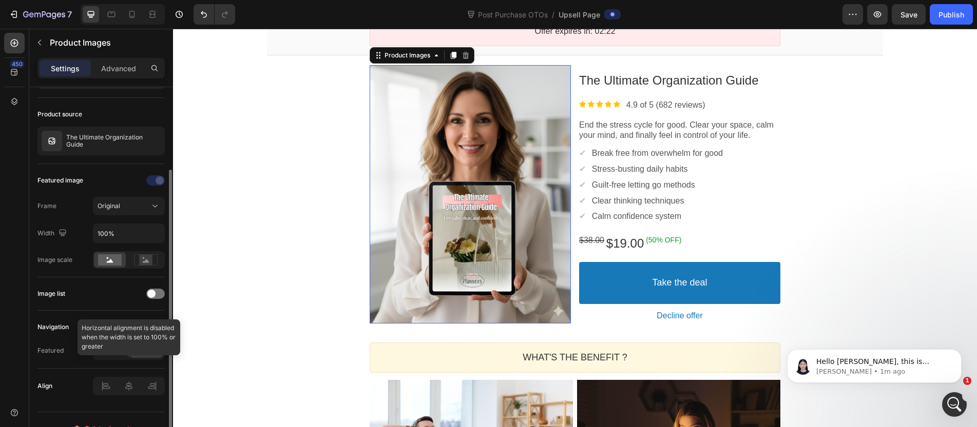
scroll to position [79, 0]
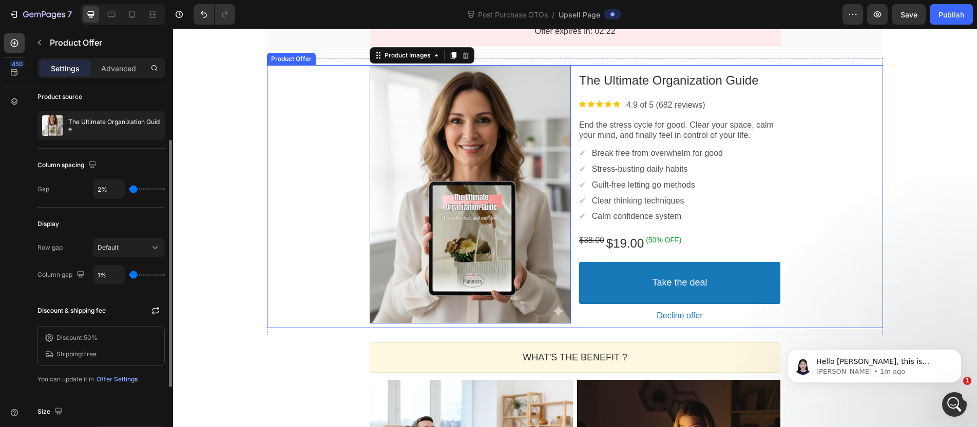
click at [354, 212] on div "Product Images This element is required and can’t be deleted The Ultimate Organ…" at bounding box center [575, 196] width 616 height 263
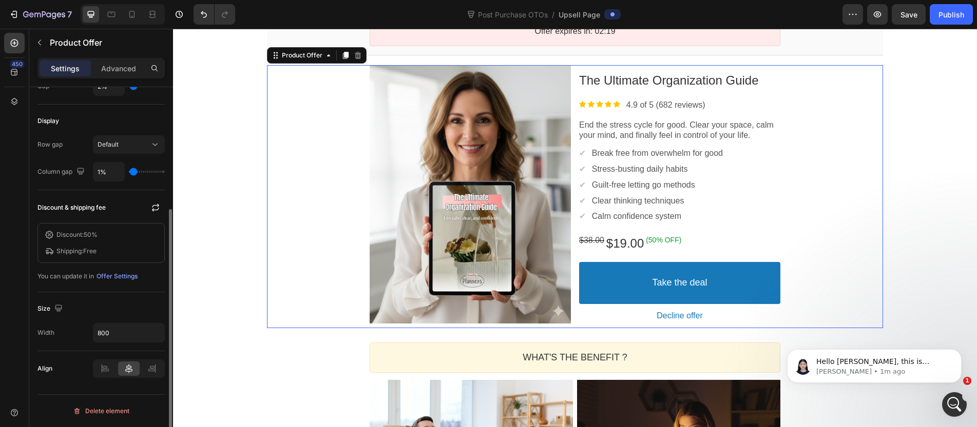
scroll to position [0, 0]
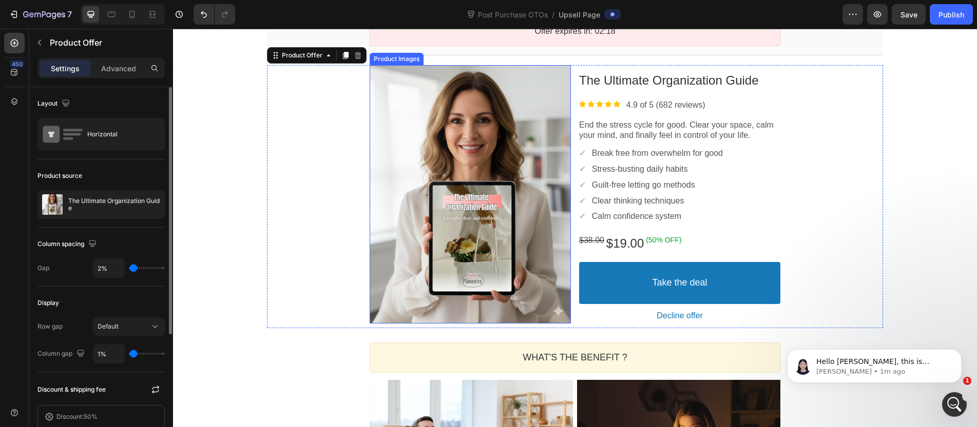
click at [501, 169] on div at bounding box center [469, 194] width 201 height 259
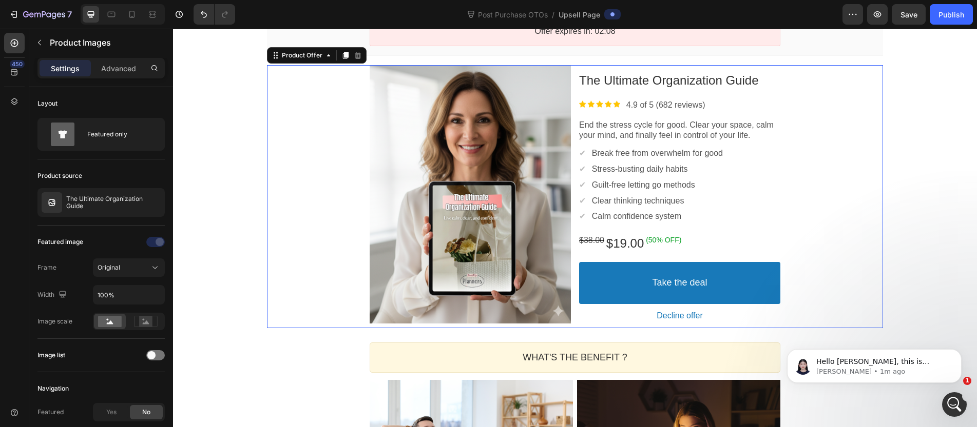
click at [321, 193] on div "Product Images The Ultimate Organization Guide Product Title Image 4.9 of 5 (68…" at bounding box center [575, 196] width 616 height 263
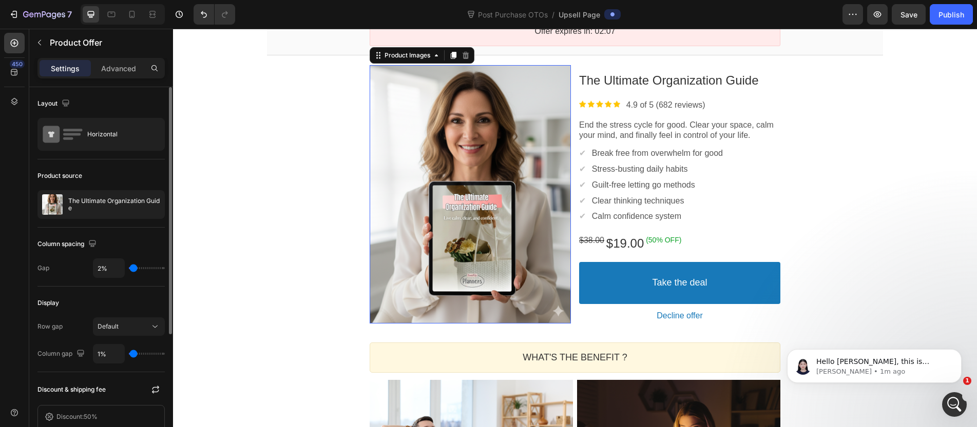
click at [465, 144] on div at bounding box center [469, 194] width 201 height 259
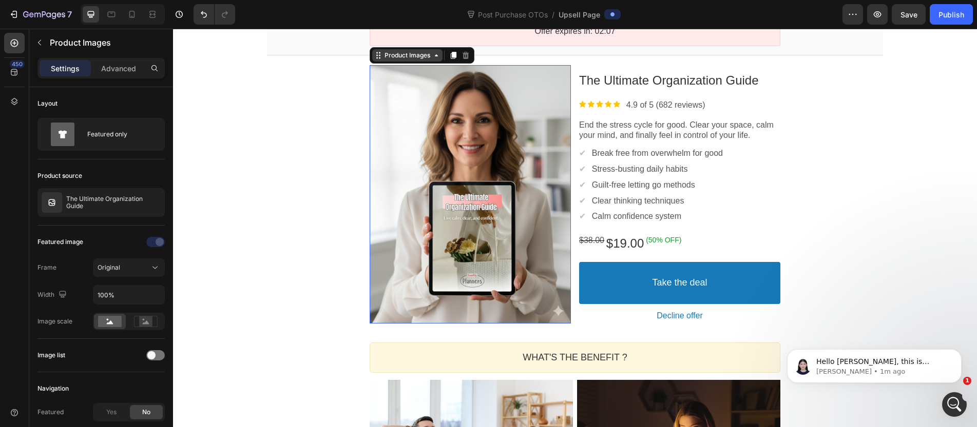
click at [406, 55] on div "Product Images" at bounding box center [407, 55] width 50 height 8
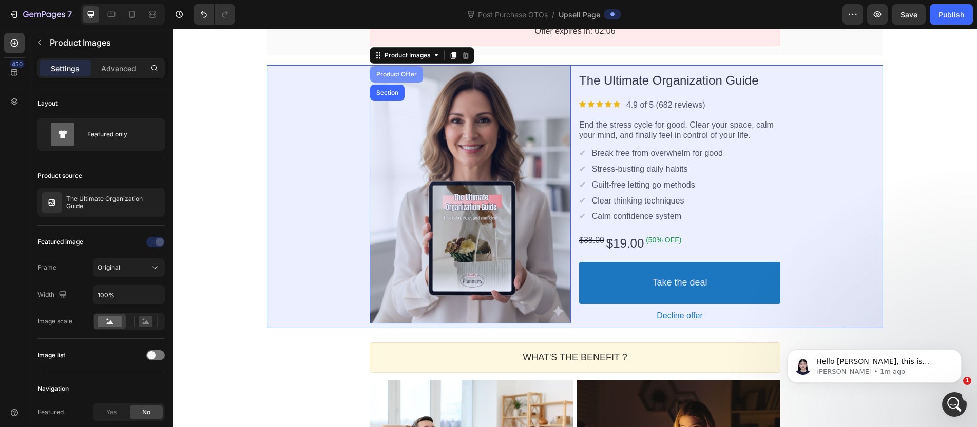
click at [381, 75] on div "Product Offer" at bounding box center [396, 74] width 45 height 6
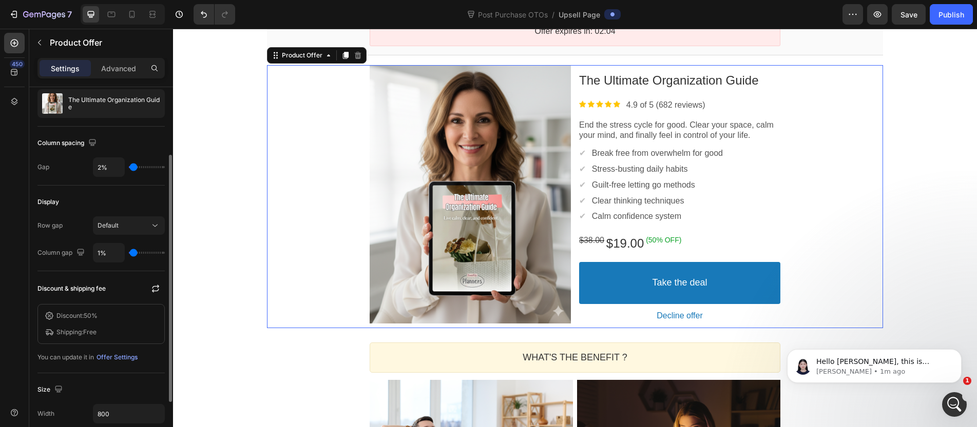
scroll to position [182, 0]
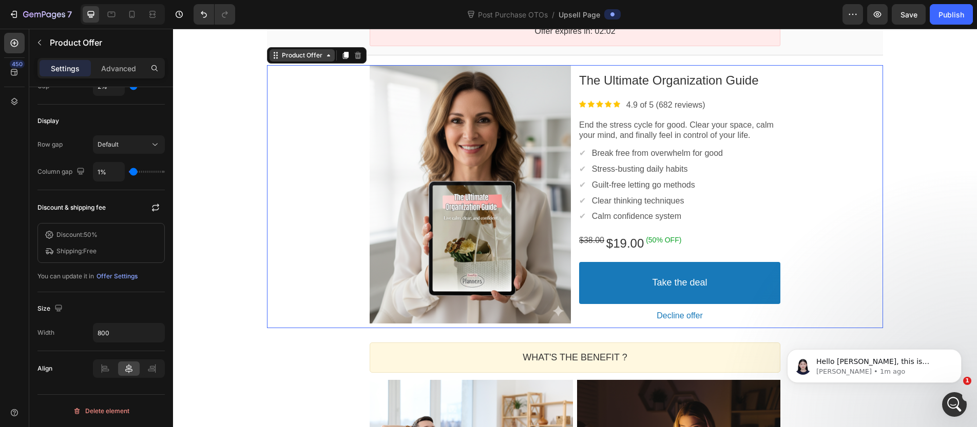
click at [297, 59] on div "Product Offer" at bounding box center [301, 55] width 65 height 12
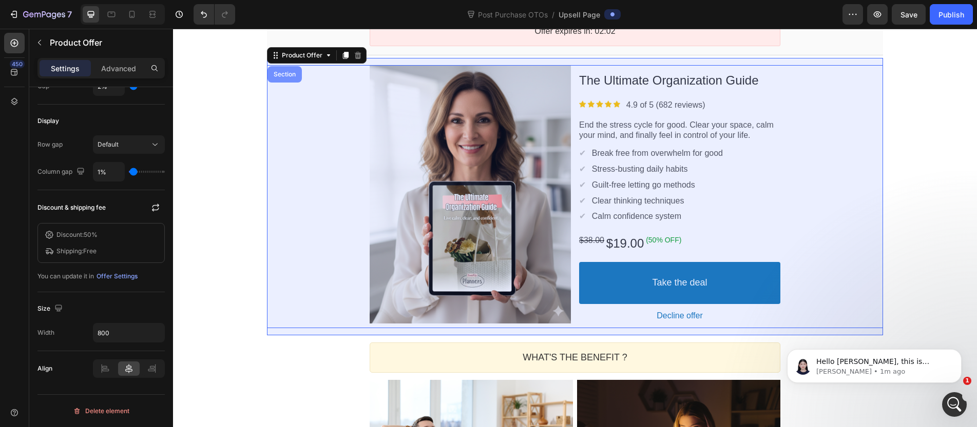
click at [284, 79] on div "Section" at bounding box center [284, 74] width 34 height 16
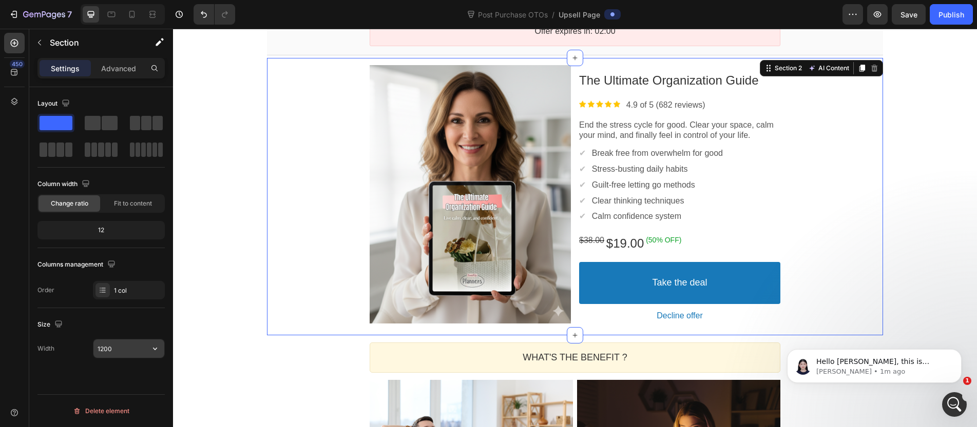
click at [127, 344] on input "1200" at bounding box center [128, 349] width 71 height 18
click at [158, 347] on icon "button" at bounding box center [155, 349] width 10 height 10
click at [136, 370] on div "Full 100%" at bounding box center [118, 375] width 84 height 20
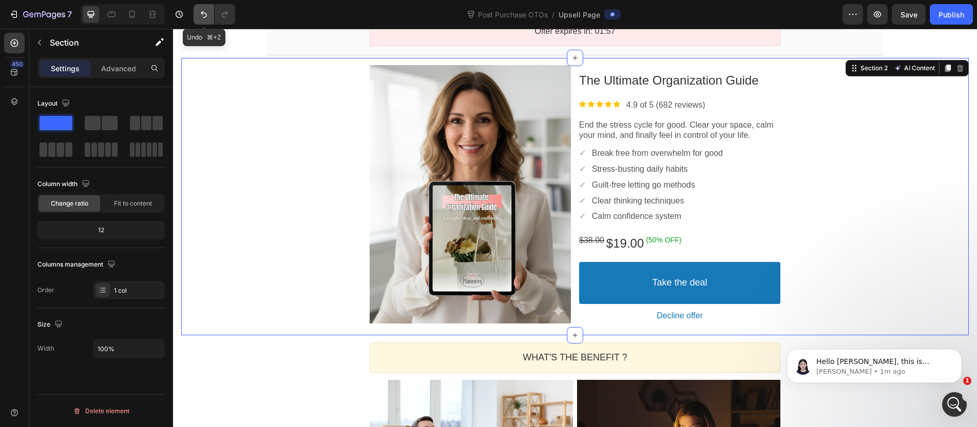
click at [208, 11] on icon "Undo/Redo" at bounding box center [204, 14] width 10 height 10
type input "1200"
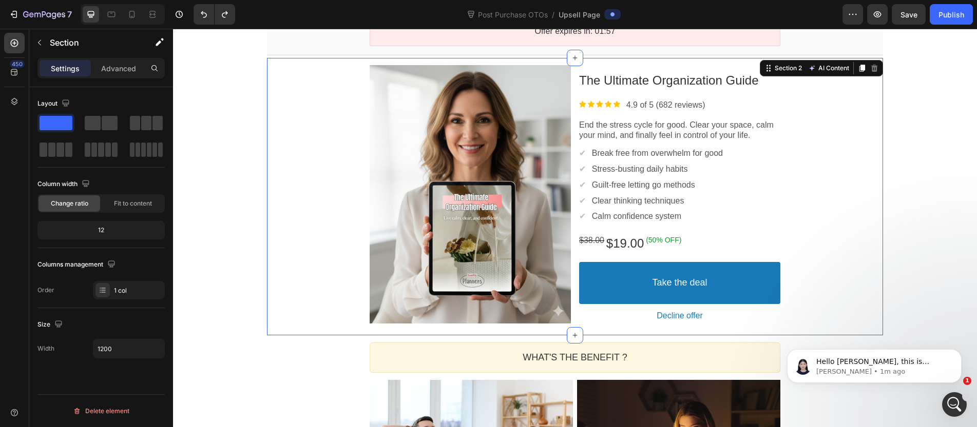
click at [267, 137] on div "Product Images The Ultimate Organization Guide Product Title Image 4.9 of 5 (68…" at bounding box center [575, 196] width 616 height 263
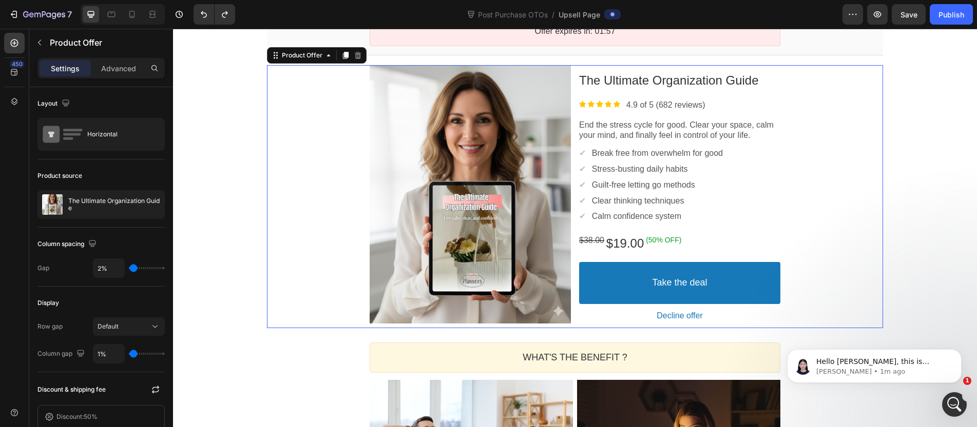
click at [326, 122] on div "Product Images The Ultimate Organization Guide Product Title Image 4.9 of 5 (68…" at bounding box center [575, 196] width 616 height 263
type input "3%"
type input "3"
type input "4%"
type input "4"
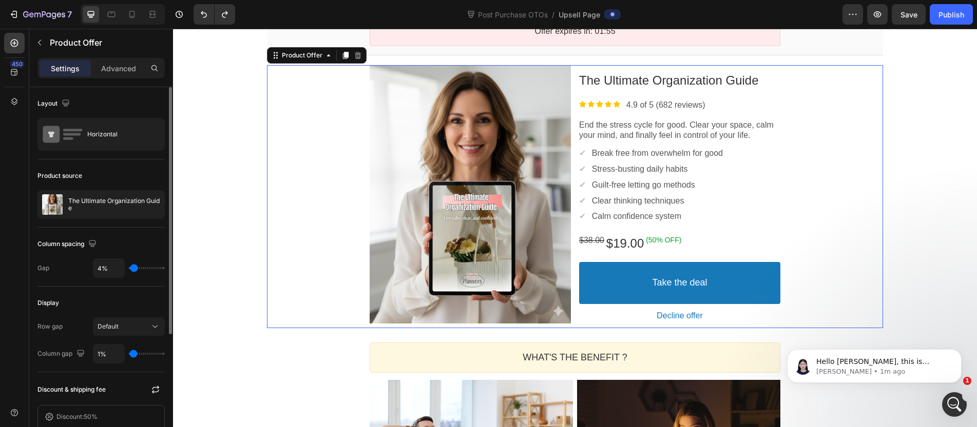
type input "5%"
type input "5"
type input "6%"
type input "6"
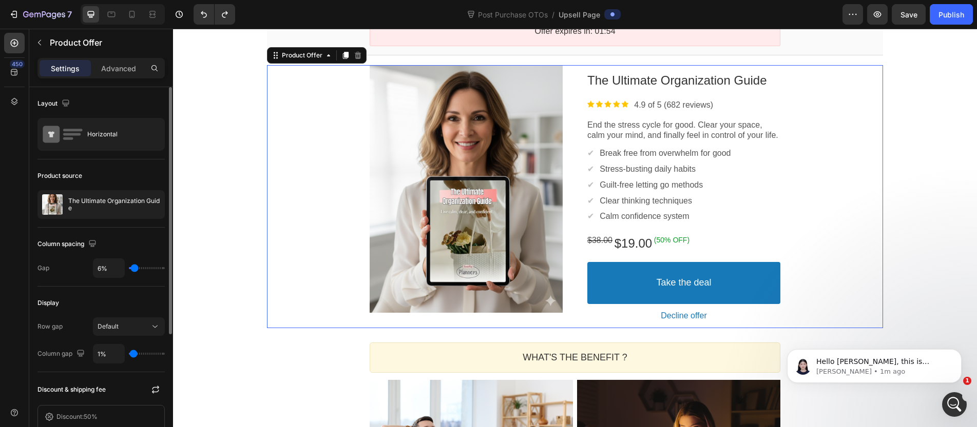
type input "7%"
type input "7"
type input "8%"
type input "8"
type input "9%"
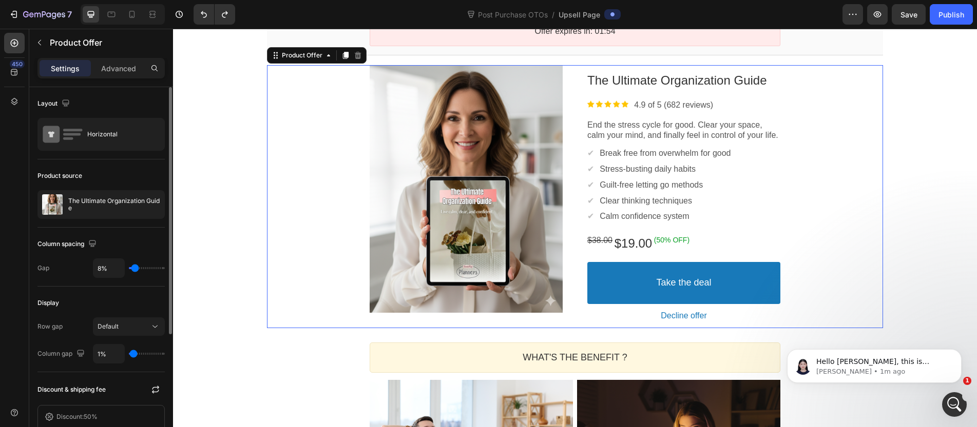
type input "9"
type input "10%"
type input "10"
type input "11%"
type input "11"
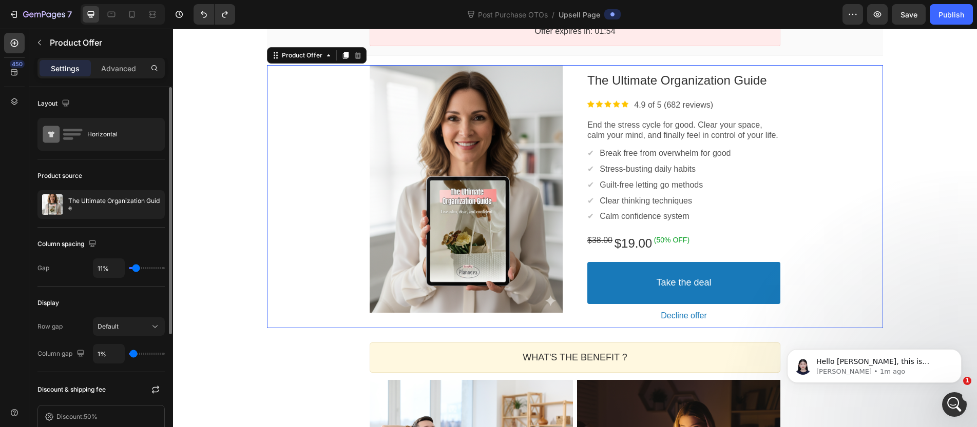
type input "12%"
type input "12"
type input "13%"
type input "13"
type input "14%"
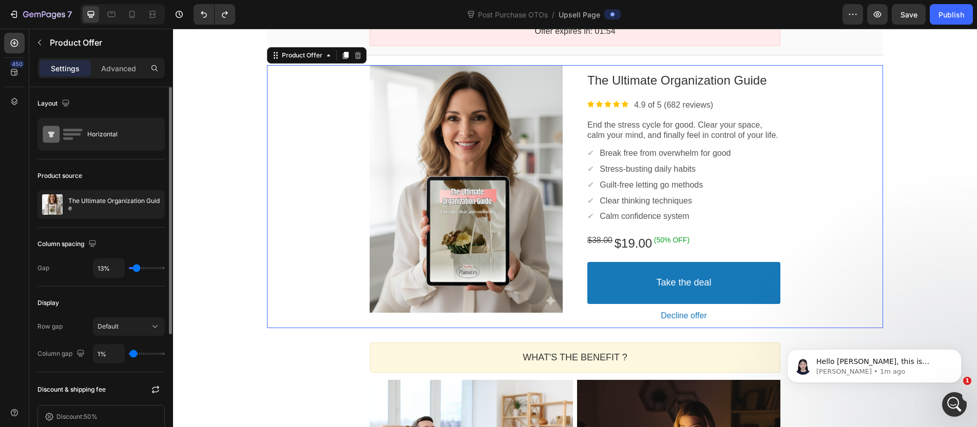
type input "14"
type input "15%"
type input "15"
type input "16%"
type input "16"
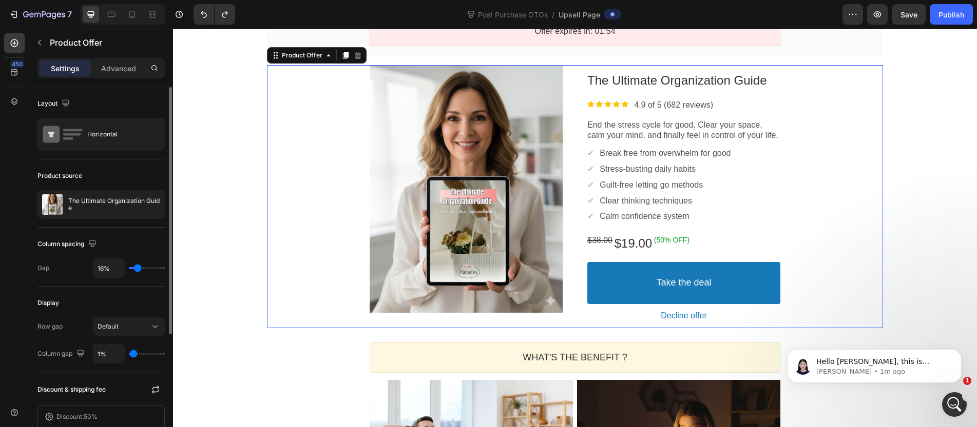
type input "17%"
type input "17"
type input "18%"
type input "18"
type input "19%"
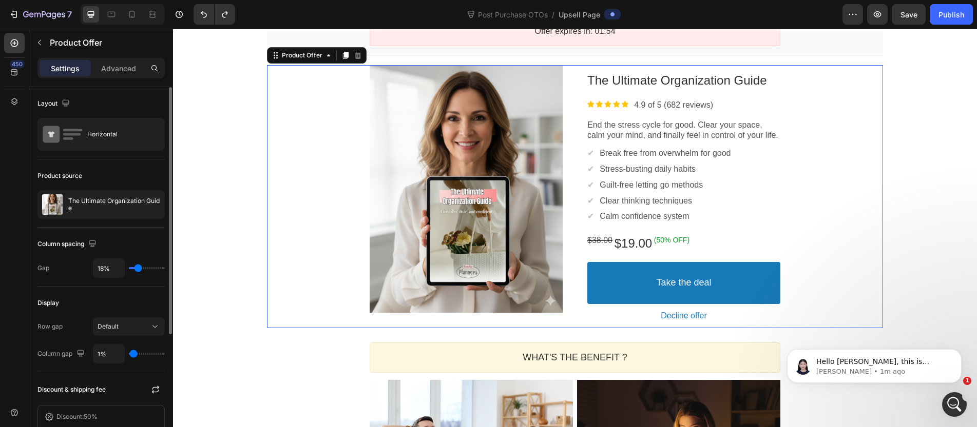
type input "19"
type input "20%"
type input "20"
type input "21%"
type input "21"
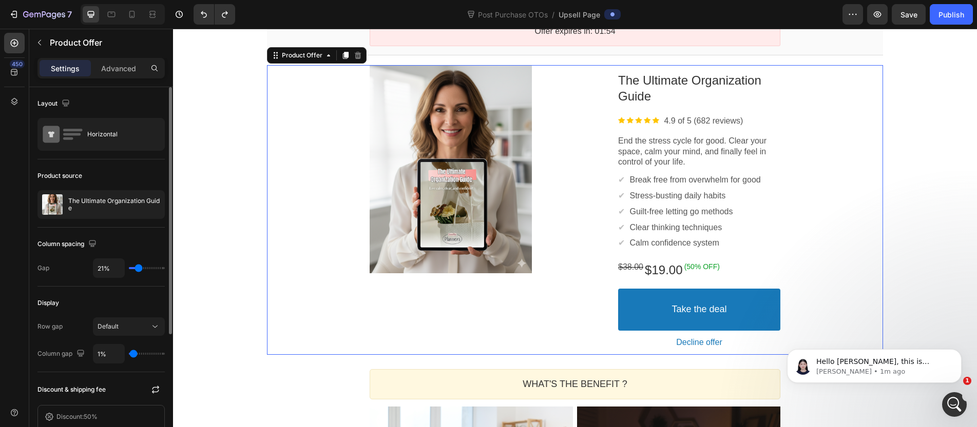
type input "22%"
type input "22"
type input "23%"
type input "23"
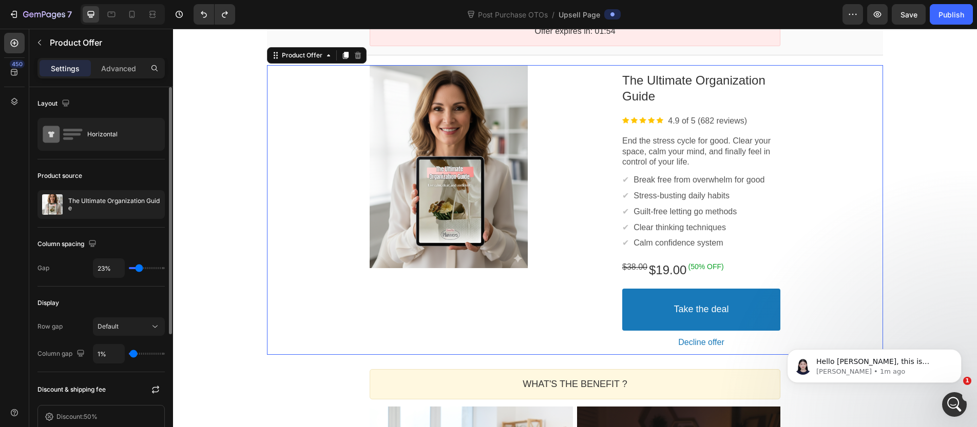
type input "24%"
type input "24"
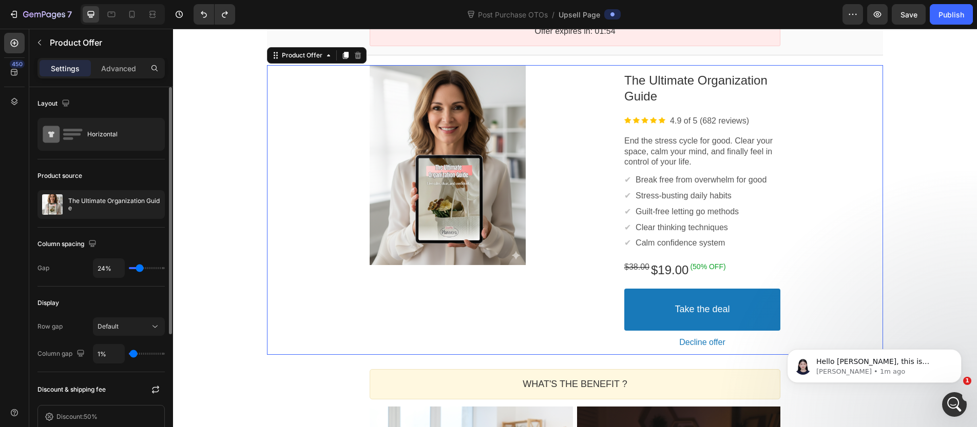
type input "20%"
type input "20"
type input "0%"
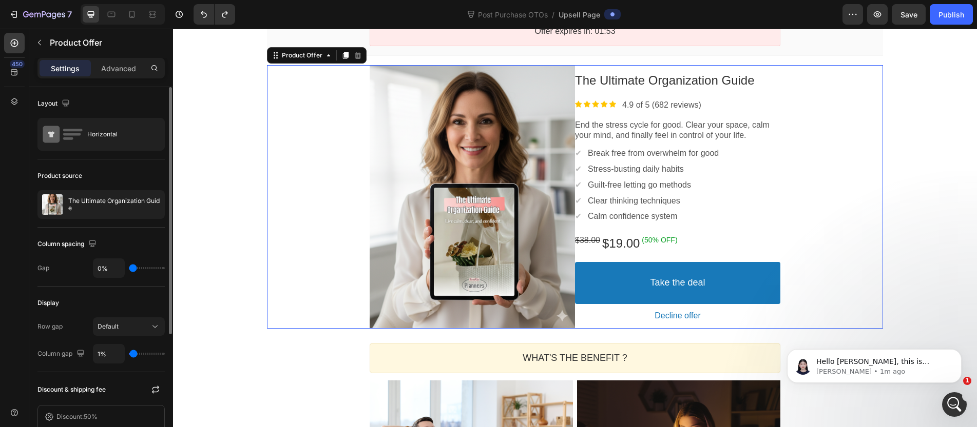
drag, startPoint x: 133, startPoint y: 269, endPoint x: 93, endPoint y: 264, distance: 40.9
type input "0"
click at [129, 267] on input "range" at bounding box center [147, 268] width 36 height 2
click at [112, 266] on input "0%" at bounding box center [108, 268] width 31 height 18
type input "2%"
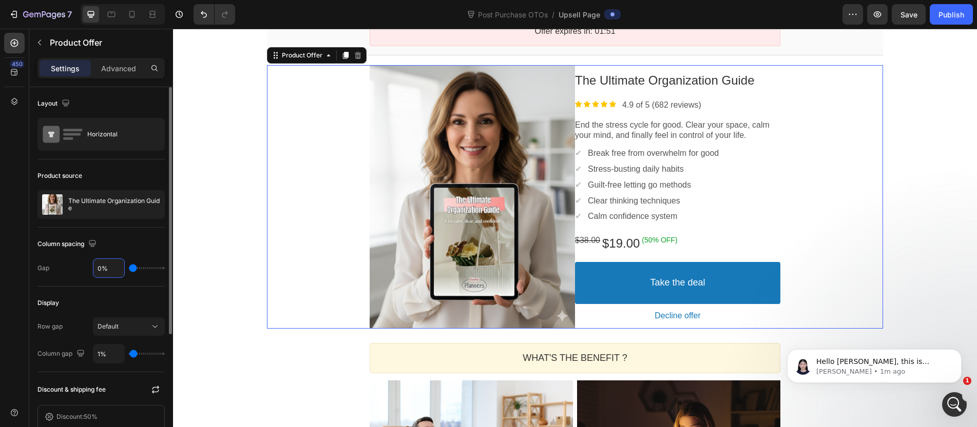
type input "2"
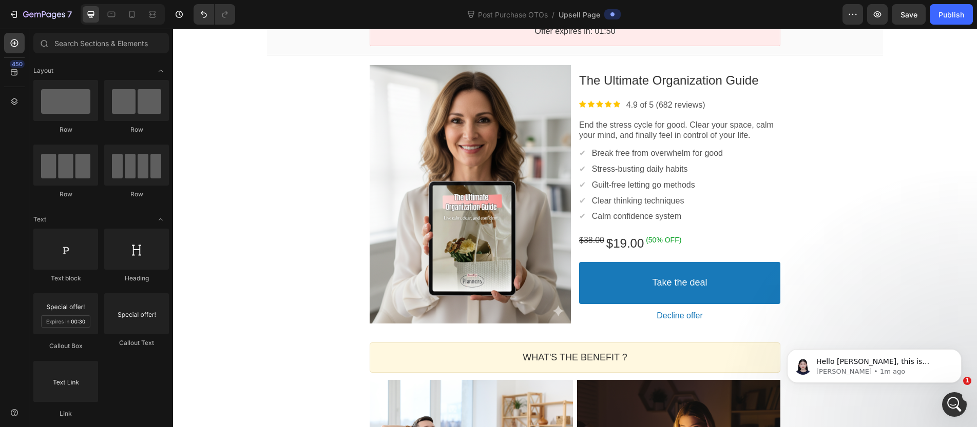
click at [245, 188] on div "YOUR PLANNER IS JUST STEP ONE Callout Text Complete your transformation for 50%…" at bounding box center [575, 389] width 804 height 844
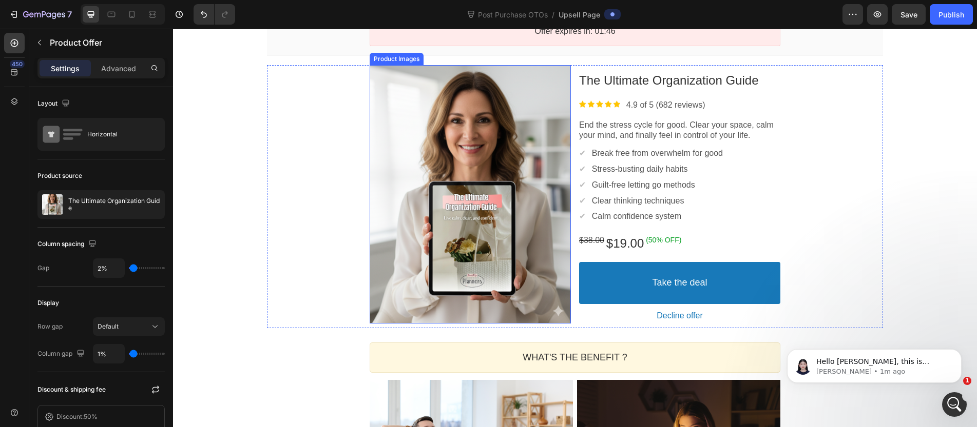
click at [510, 129] on div at bounding box center [469, 194] width 201 height 259
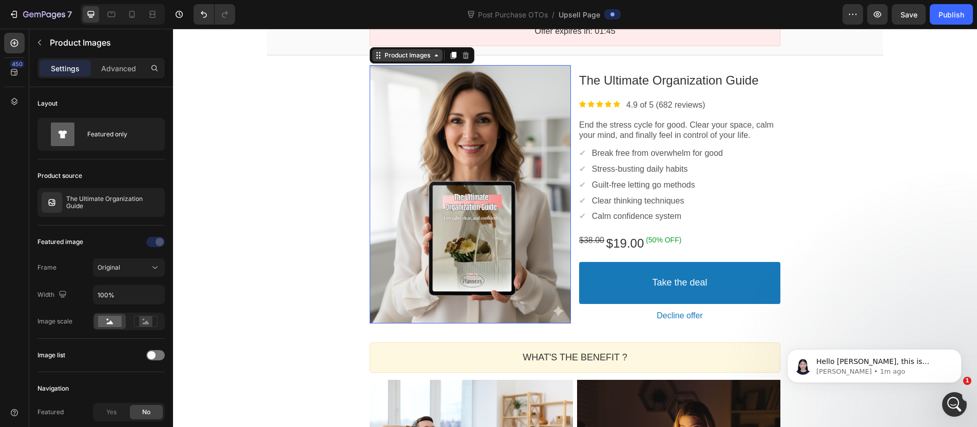
click at [388, 50] on div "Product Images" at bounding box center [407, 55] width 70 height 12
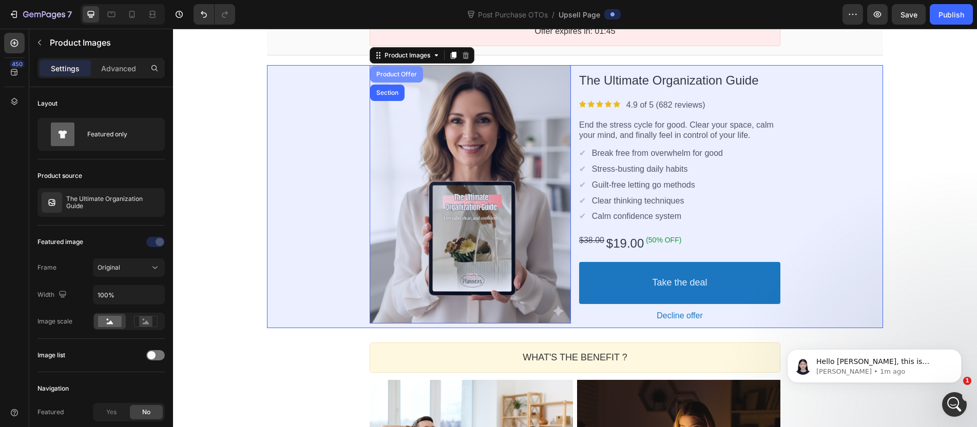
click at [381, 73] on div "Product Offer" at bounding box center [396, 74] width 45 height 6
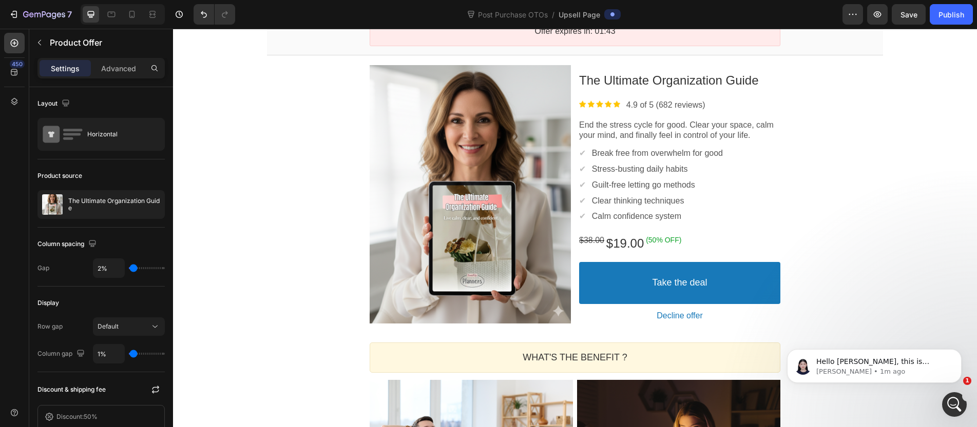
click at [242, 99] on div "YOUR PLANNER IS JUST STEP ONE Callout Text Complete your transformation for 50%…" at bounding box center [575, 389] width 804 height 844
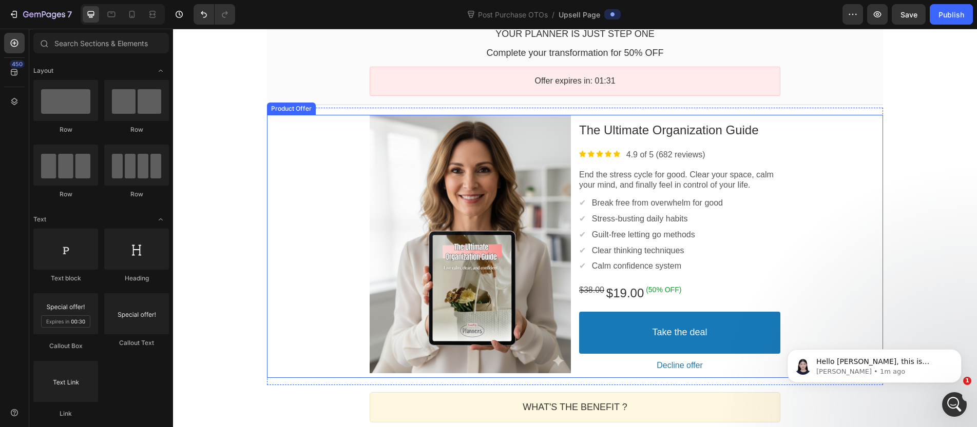
scroll to position [73, 0]
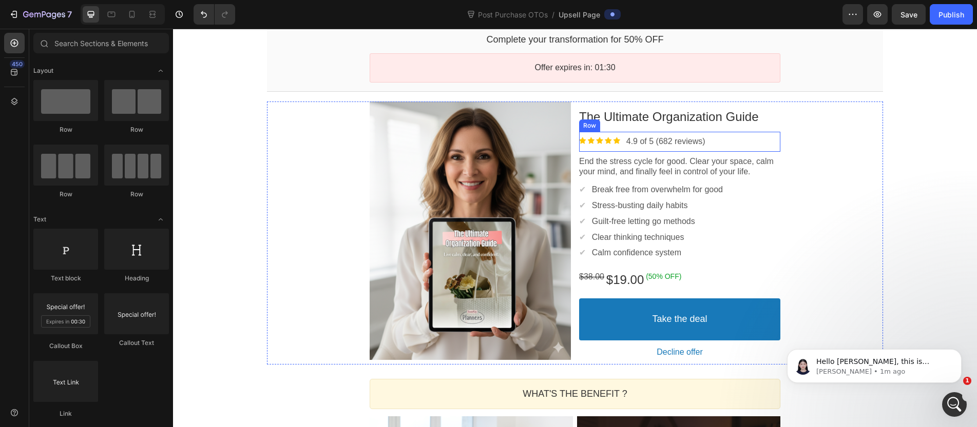
click at [724, 141] on div "Image 4.9 of 5 (682 reviews) Text block Row" at bounding box center [679, 142] width 201 height 20
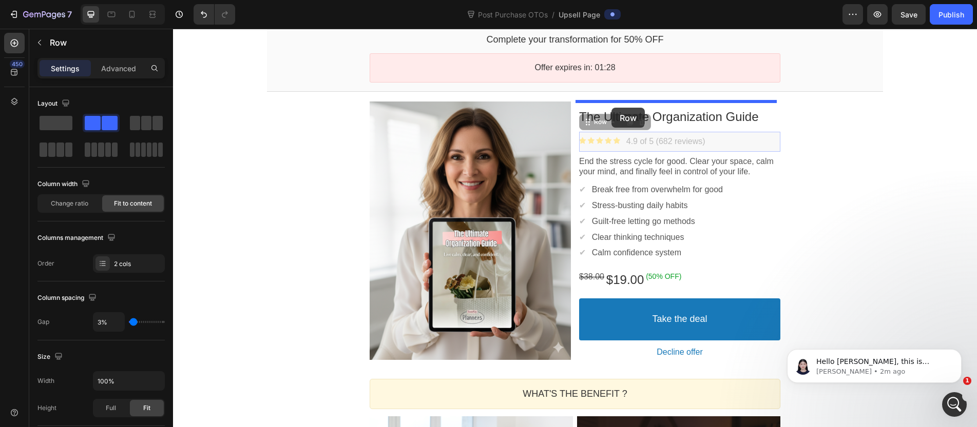
drag, startPoint x: 593, startPoint y: 123, endPoint x: 611, endPoint y: 108, distance: 23.7
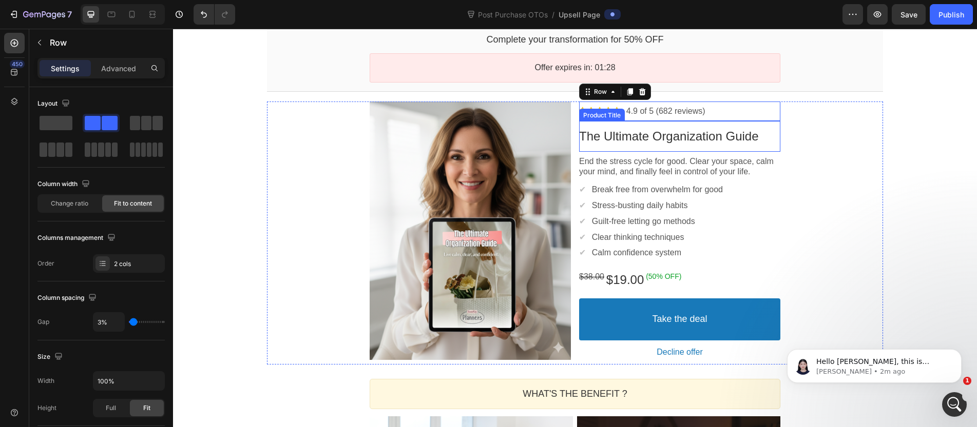
click at [815, 141] on div "Product Images Image 4.9 of 5 (682 reviews) Text block Row The Ultimate Organiz…" at bounding box center [575, 233] width 616 height 263
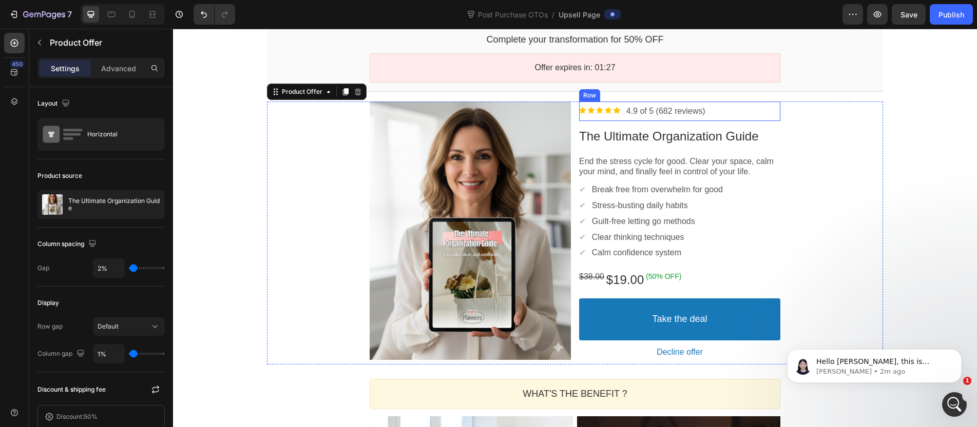
click at [695, 110] on p "4.9 of 5 (682 reviews)" at bounding box center [665, 111] width 79 height 11
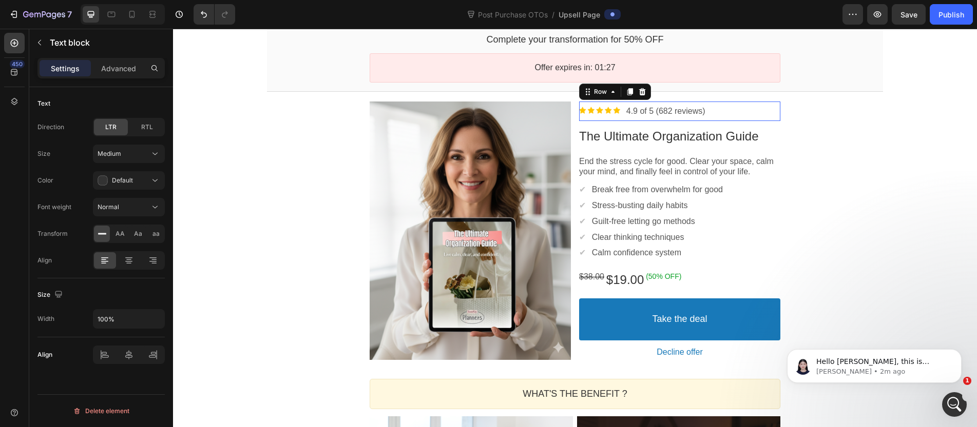
click at [750, 113] on div "Image 4.9 of 5 (682 reviews) Text block Row" at bounding box center [679, 112] width 201 height 20
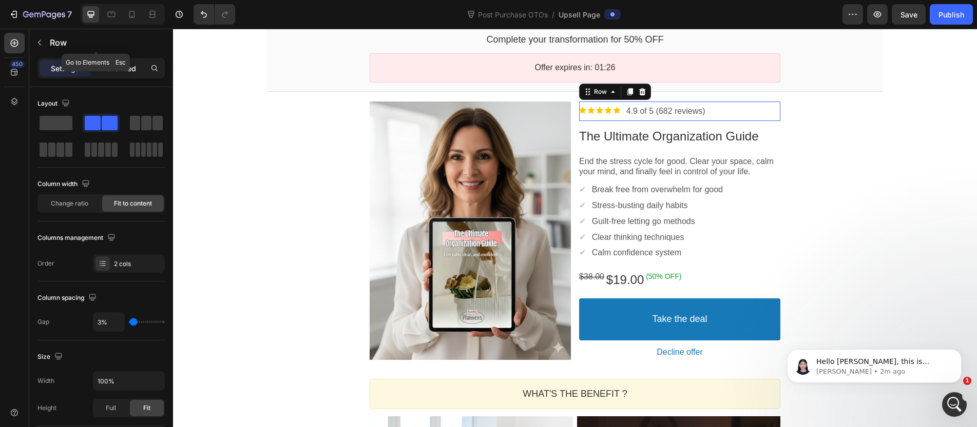
click at [116, 66] on p "Advanced" at bounding box center [118, 68] width 35 height 11
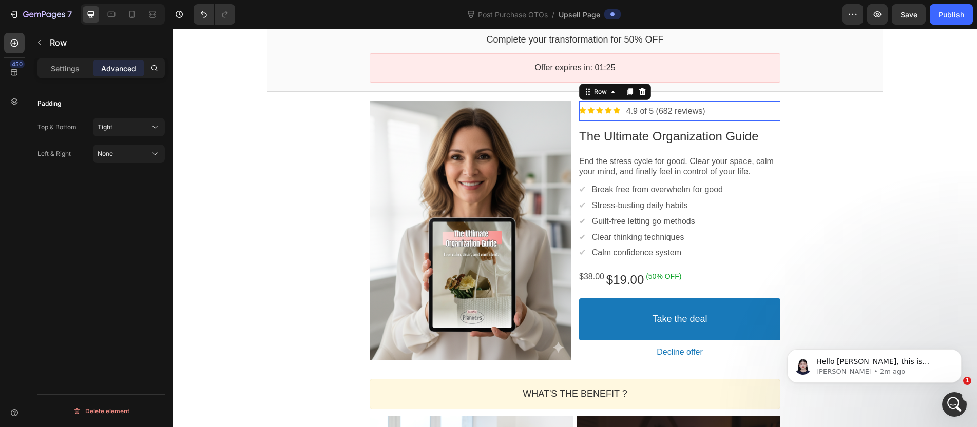
click at [126, 142] on div "Top & Bottom Tight Left & Right None" at bounding box center [100, 140] width 127 height 45
click at [133, 132] on div "Tight" at bounding box center [129, 127] width 63 height 10
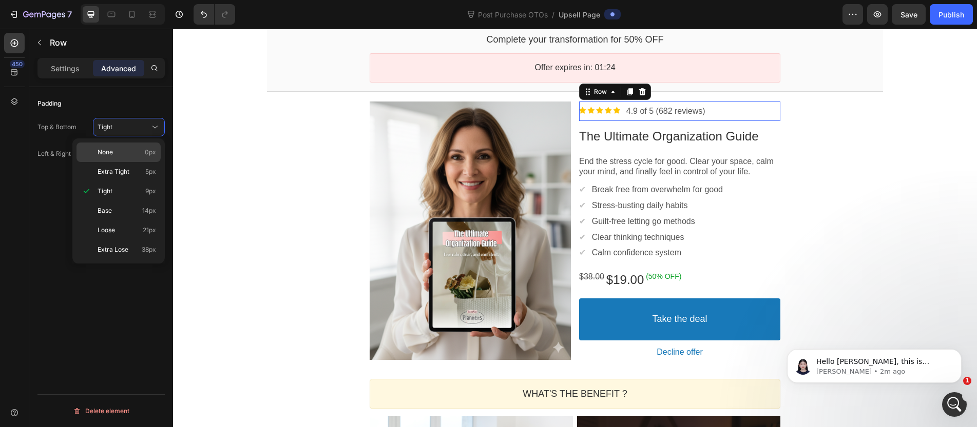
click at [125, 150] on p "None 0px" at bounding box center [127, 152] width 59 height 9
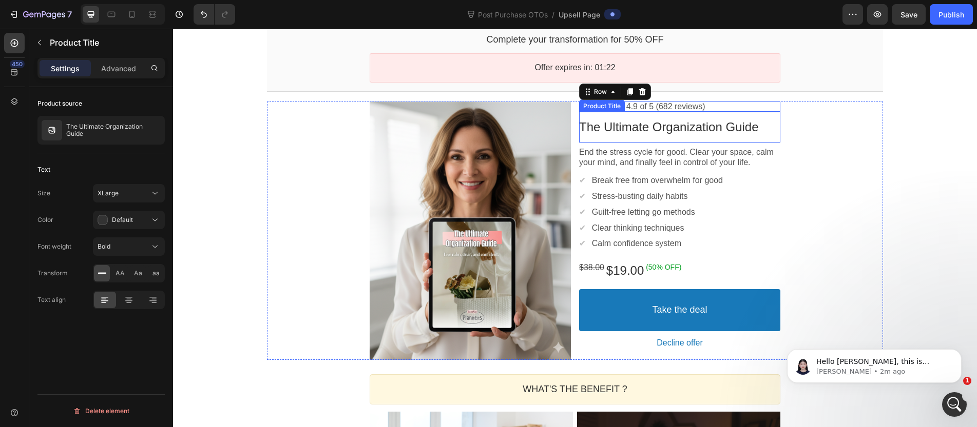
click at [769, 125] on div "The Ultimate Organization Guide" at bounding box center [679, 127] width 201 height 16
click at [122, 66] on p "Advanced" at bounding box center [118, 68] width 35 height 11
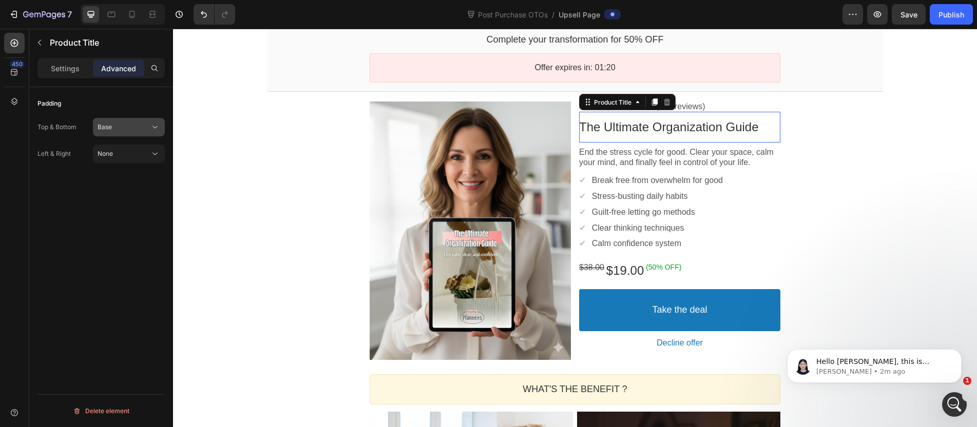
click at [139, 129] on div "Base" at bounding box center [124, 127] width 52 height 9
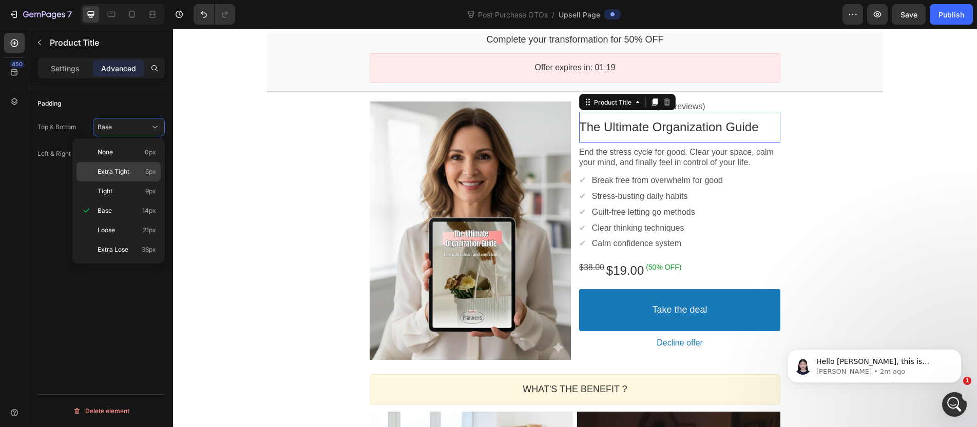
click at [119, 174] on span "Extra Tight" at bounding box center [114, 171] width 32 height 9
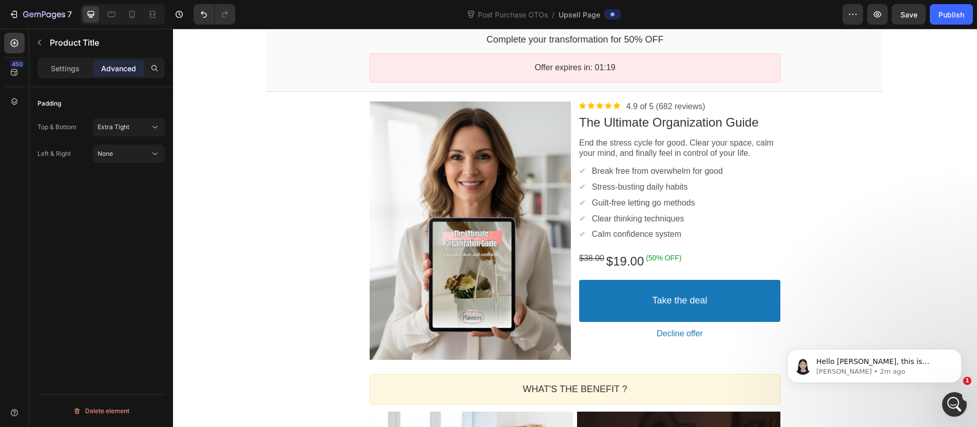
click at [260, 189] on section "Product Images Image 4.9 of 5 (682 reviews) Text block Row The Ultimate Organiz…" at bounding box center [575, 230] width 632 height 273
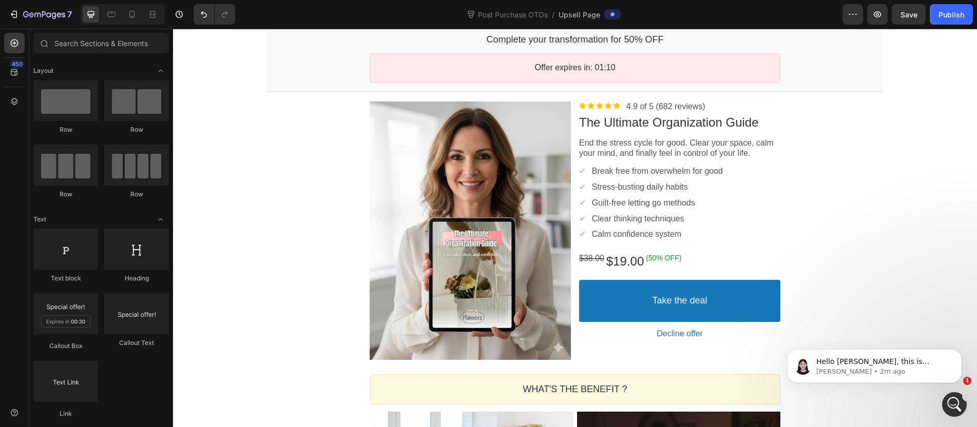
scroll to position [103, 0]
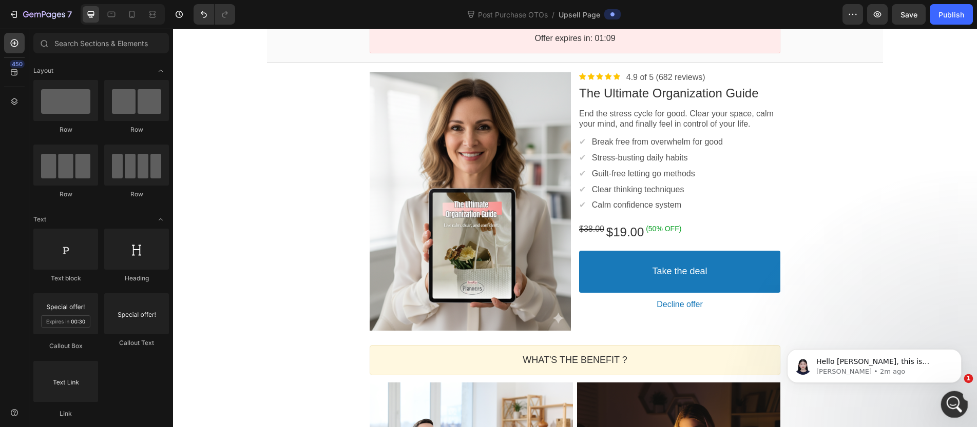
click at [947, 392] on div "Open Intercom Messenger" at bounding box center [953, 403] width 34 height 34
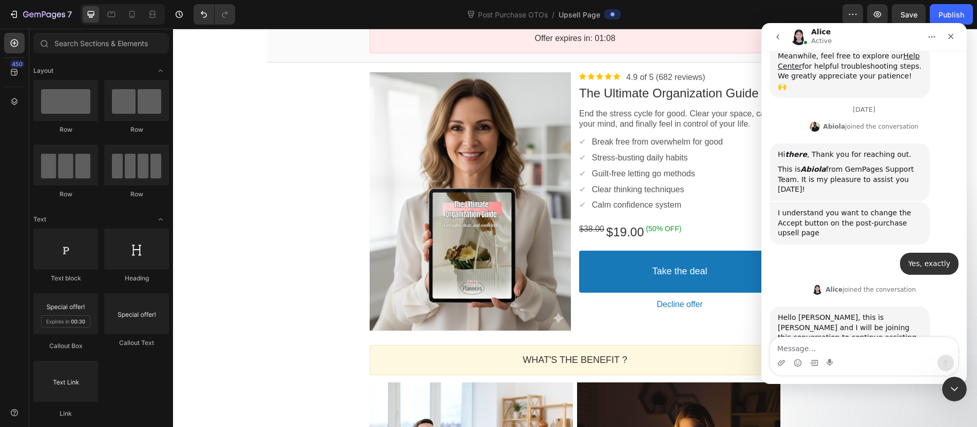
scroll to position [222, 0]
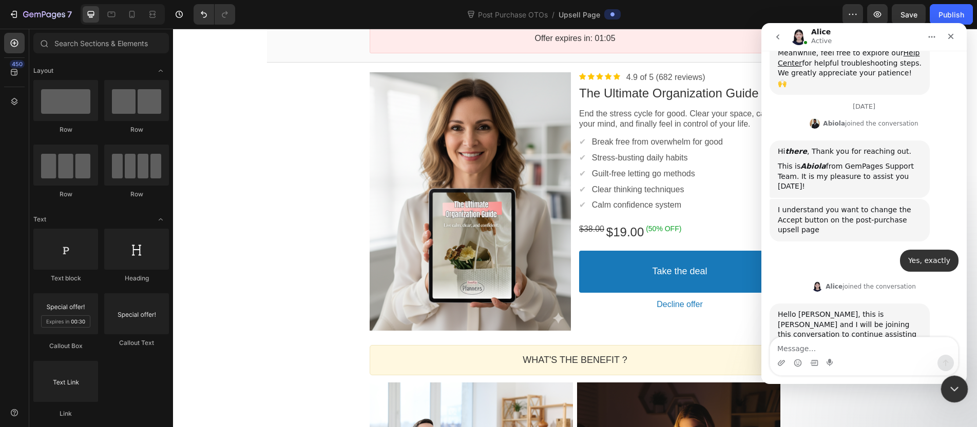
click at [944, 380] on div "Close Intercom Messenger" at bounding box center [952, 388] width 25 height 25
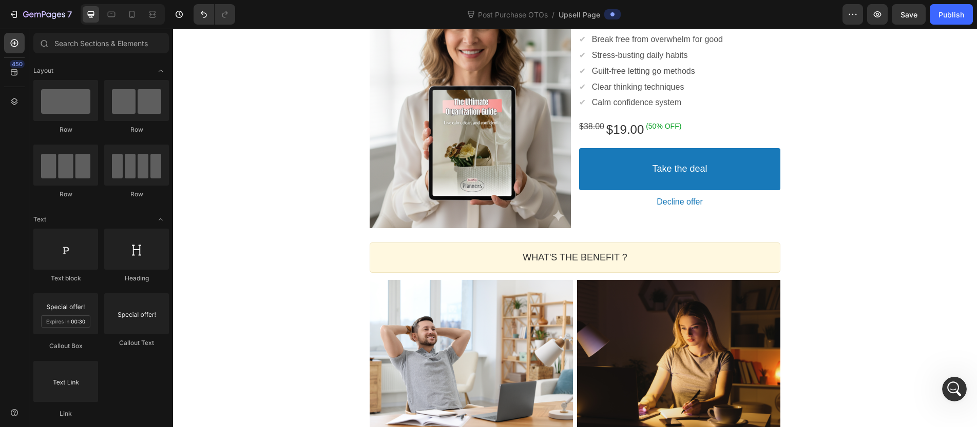
scroll to position [258, 0]
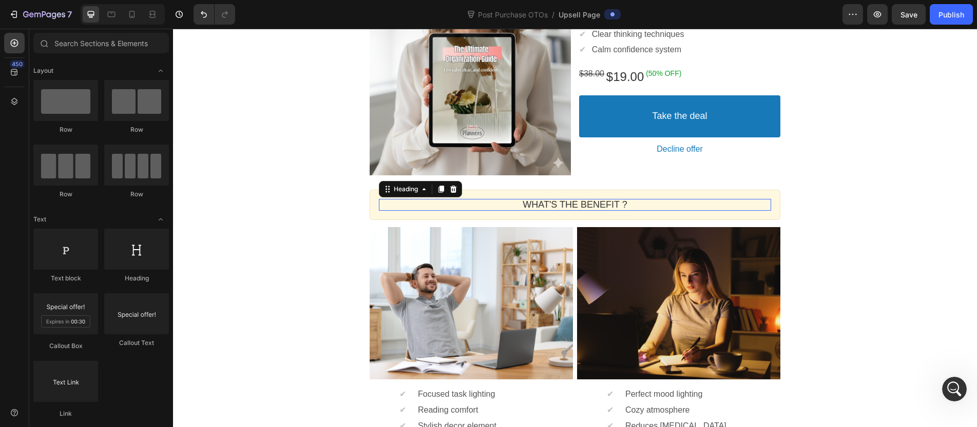
click at [563, 207] on p "WHAT'S THE BENEFIT ?" at bounding box center [575, 205] width 392 height 12
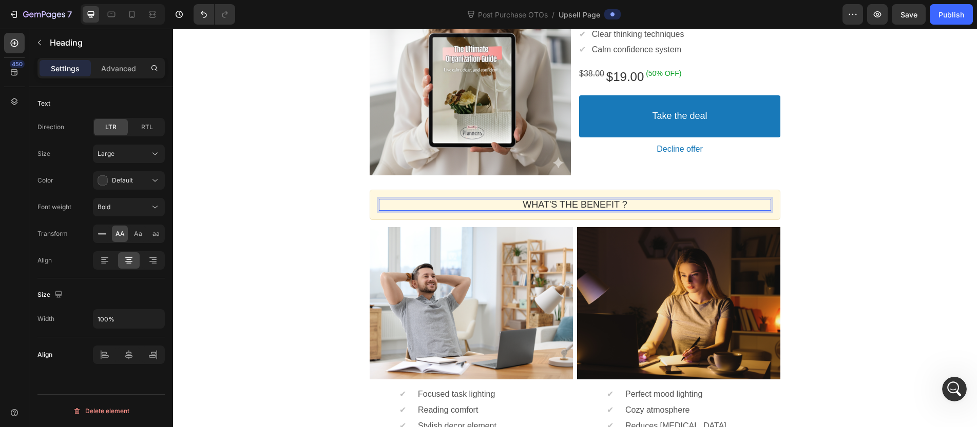
click at [563, 207] on p "WHAT'S THE BENEFIT ?" at bounding box center [575, 205] width 392 height 12
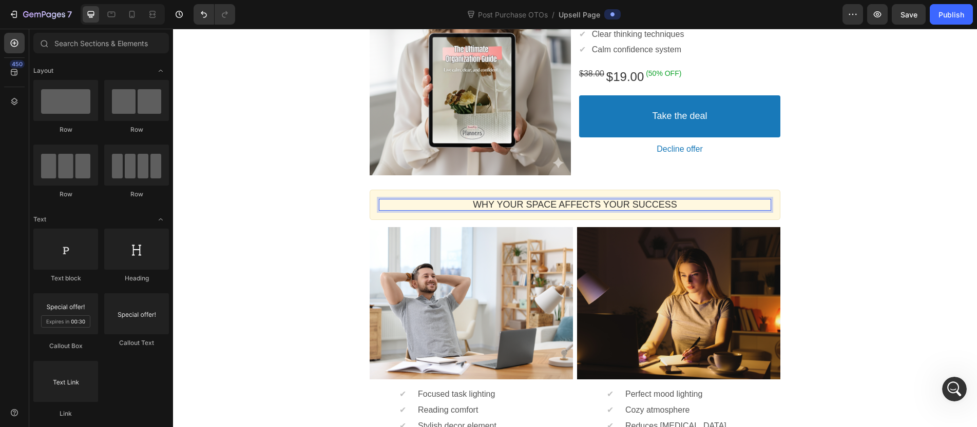
click at [282, 231] on div "YOUR PLANNER IS JUST STEP ONE Callout Text Complete your transformation for 50%…" at bounding box center [575, 238] width 804 height 840
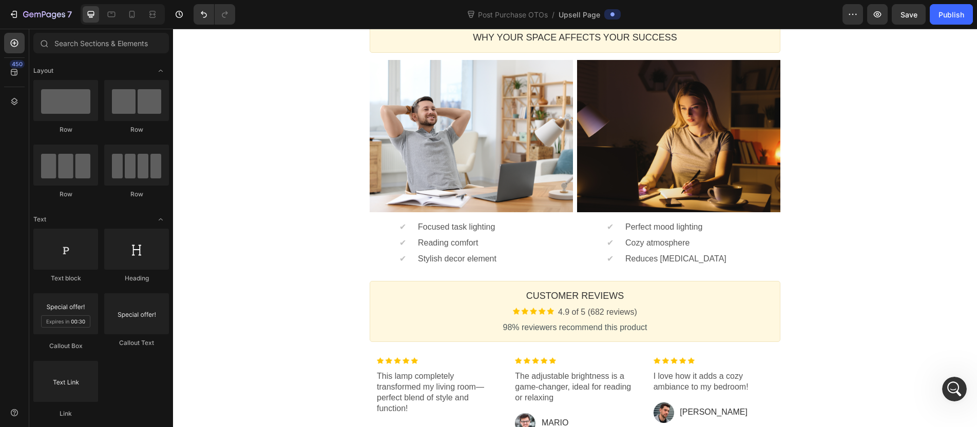
scroll to position [373, 0]
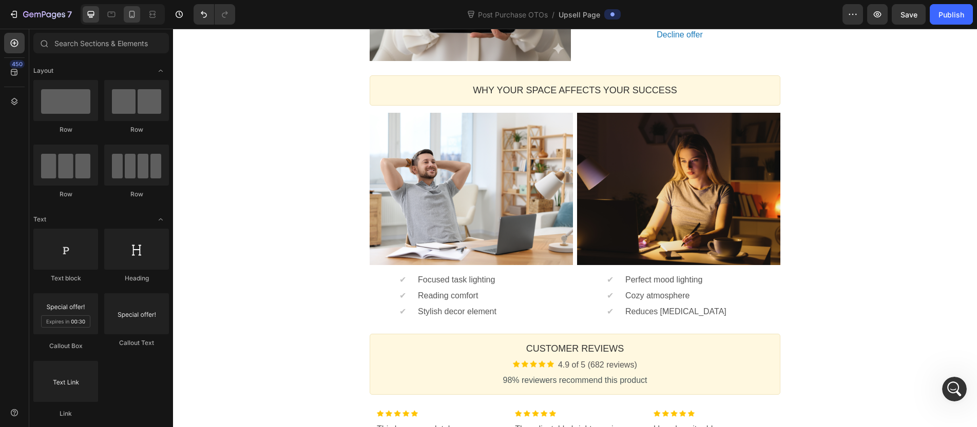
click at [130, 16] on icon at bounding box center [132, 14] width 10 height 10
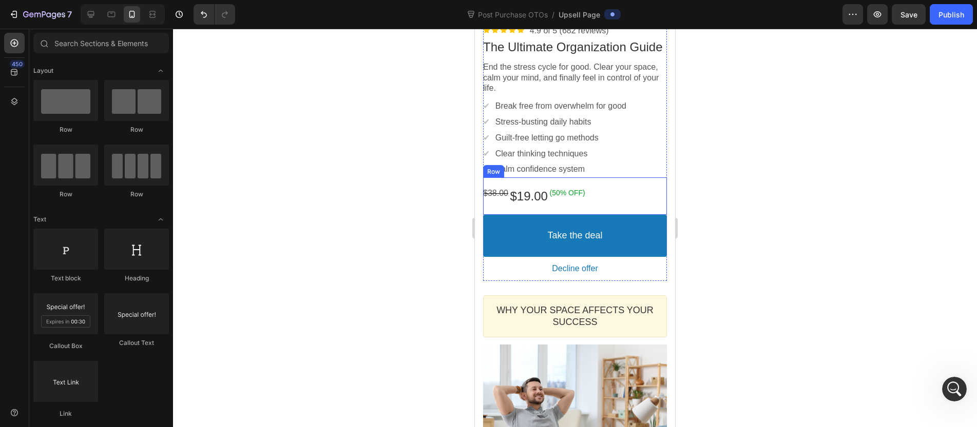
scroll to position [549, 0]
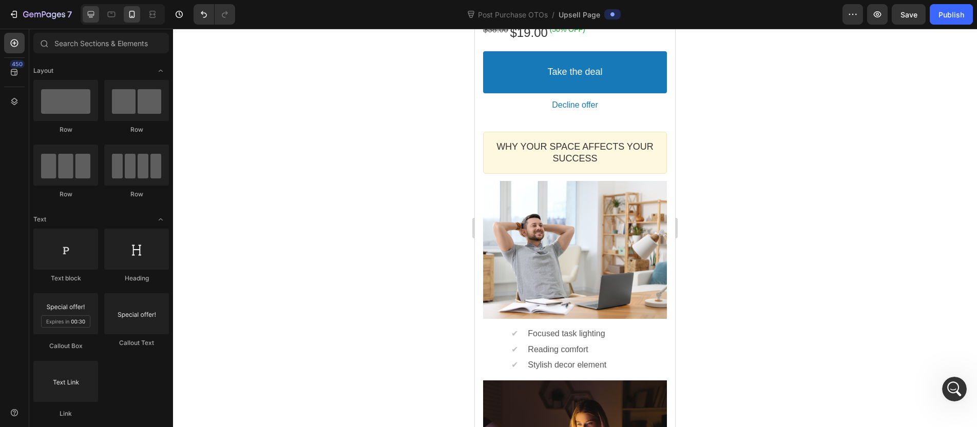
click at [92, 20] on div at bounding box center [91, 14] width 16 height 16
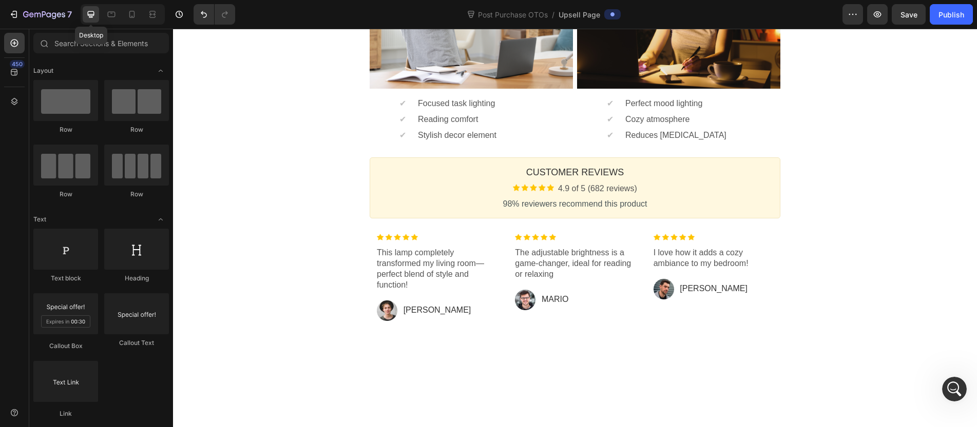
scroll to position [296, 0]
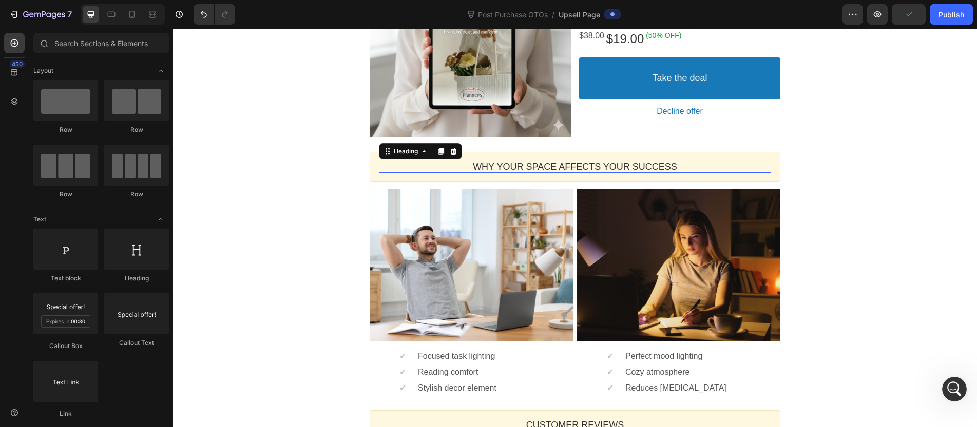
click at [514, 164] on p "Why Your Space Affects Your Success" at bounding box center [575, 167] width 392 height 12
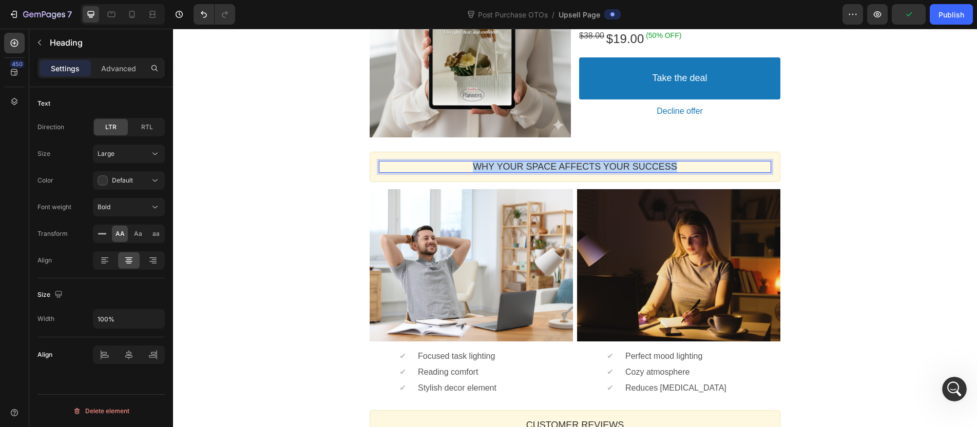
click at [514, 164] on p "Why Your Space Affects Your Success" at bounding box center [575, 167] width 392 height 12
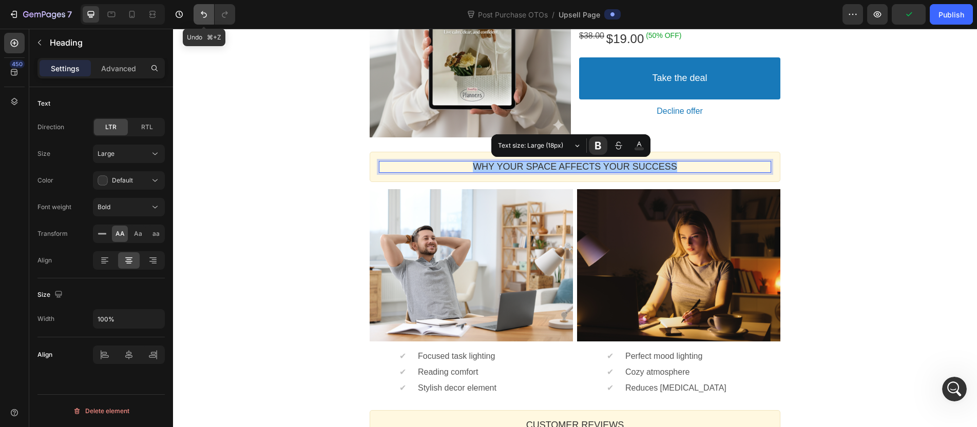
click at [210, 20] on button "Undo/Redo" at bounding box center [203, 14] width 21 height 21
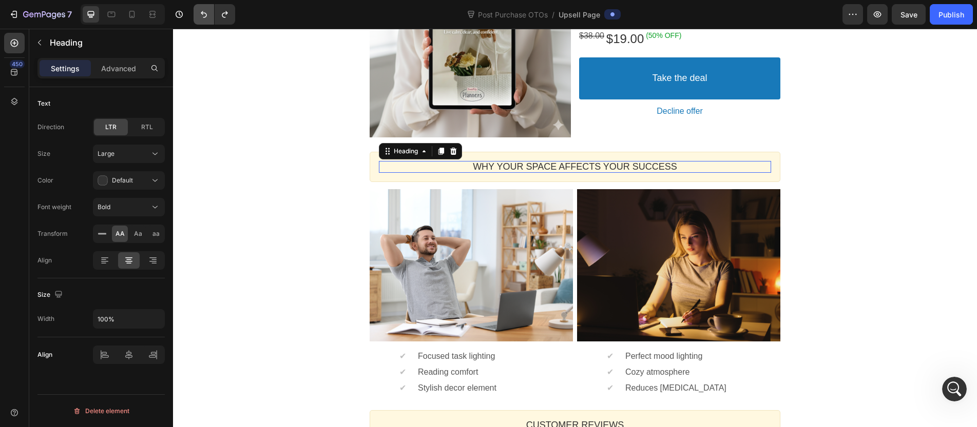
click at [200, 12] on icon "Undo/Redo" at bounding box center [204, 14] width 10 height 10
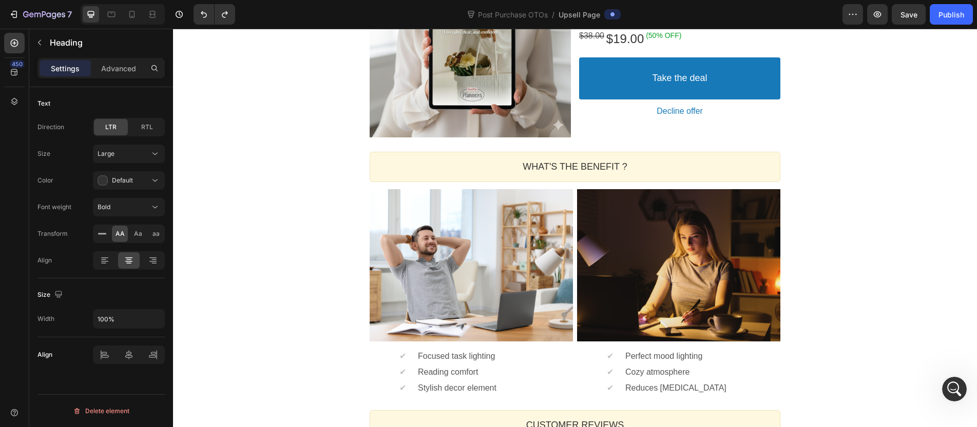
click at [259, 82] on section "Product Images Image 4.9 of 5 (682 reviews) Text block Row The Ultimate Organiz…" at bounding box center [575, 8] width 632 height 273
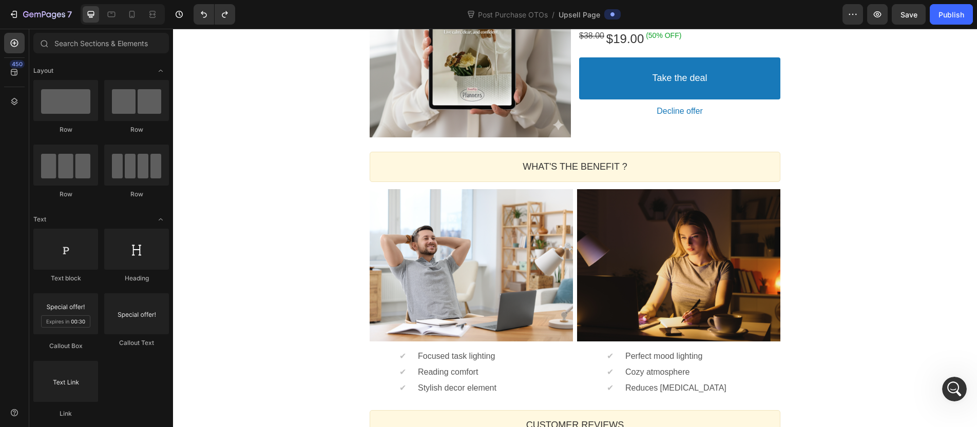
click at [259, 82] on section "Product Images Image 4.9 of 5 (682 reviews) Text block Row The Ultimate Organiz…" at bounding box center [575, 8] width 632 height 273
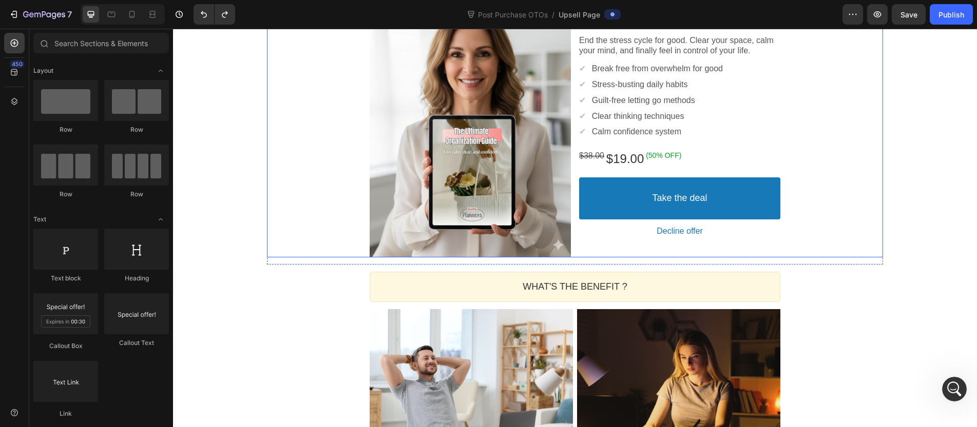
scroll to position [354, 0]
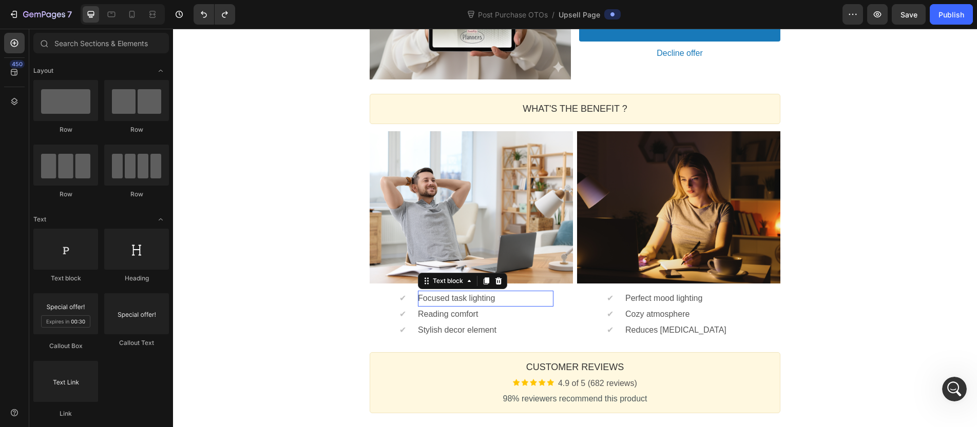
click at [457, 300] on p "Focused task lighting" at bounding box center [485, 299] width 135 height 11
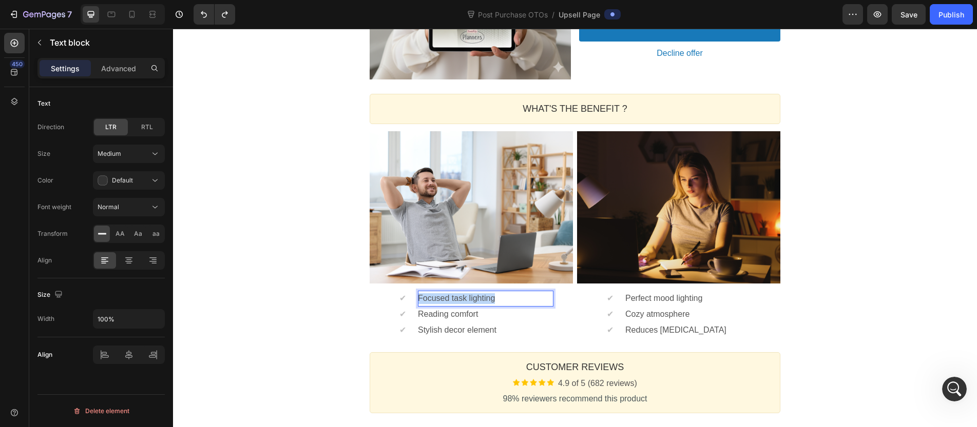
click at [457, 300] on p "Focused task lighting" at bounding box center [485, 299] width 135 height 11
click at [466, 313] on p "Reading comfort" at bounding box center [485, 314] width 135 height 11
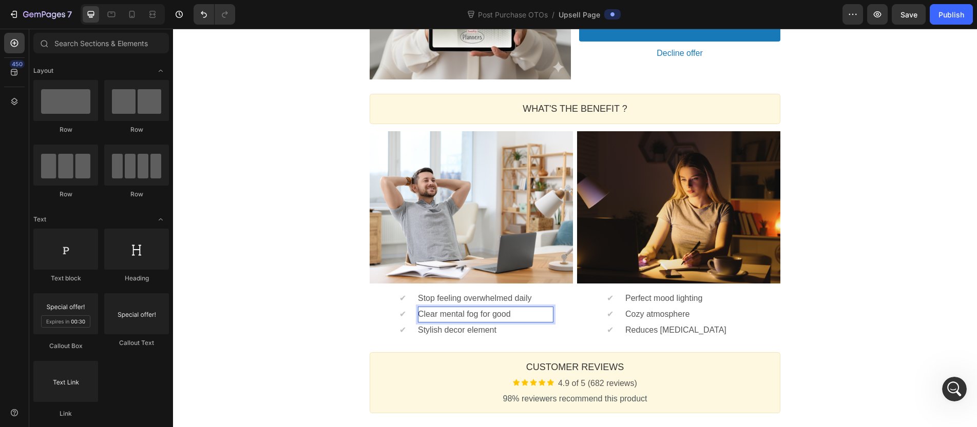
click at [316, 307] on div "YOUR PLANNER IS JUST STEP ONE Callout Text Complete your transformation for 50%…" at bounding box center [575, 142] width 804 height 841
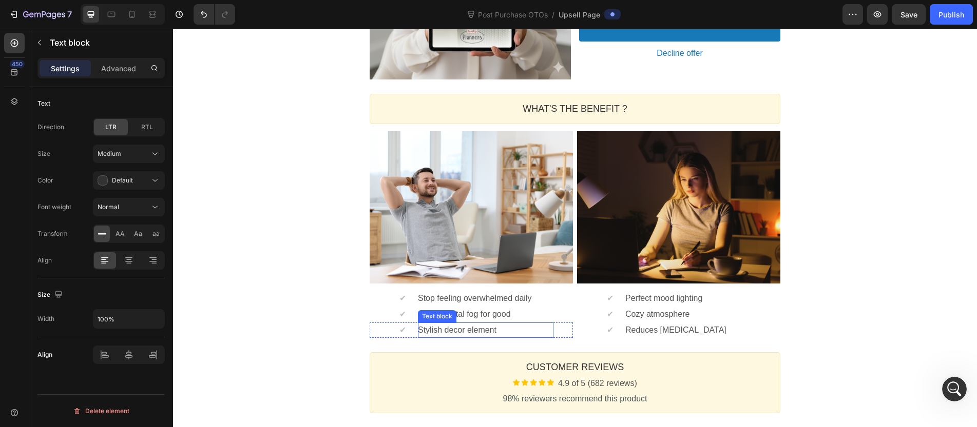
click at [474, 333] on p "Stylish decor element" at bounding box center [485, 330] width 135 height 11
click at [304, 313] on div "YOUR PLANNER IS JUST STEP ONE Callout Text Complete your transformation for 50%…" at bounding box center [575, 142] width 804 height 841
click at [679, 303] on p "Perfect mood lighting" at bounding box center [692, 299] width 135 height 11
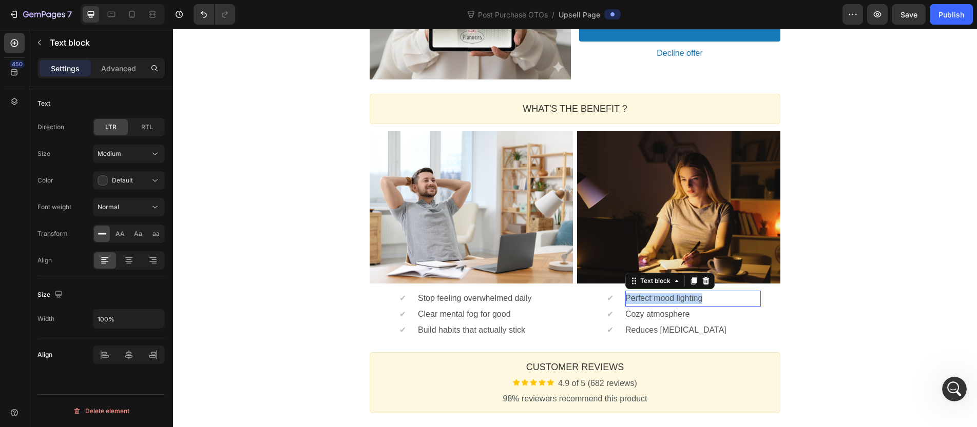
click at [679, 303] on p "Perfect mood lighting" at bounding box center [692, 299] width 135 height 11
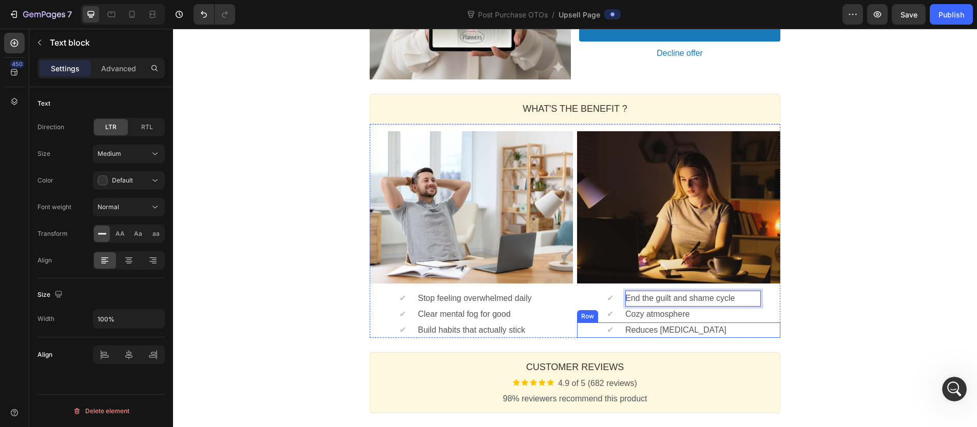
click at [655, 327] on p "Reduces eye strain" at bounding box center [692, 330] width 135 height 11
click at [721, 313] on p "Cozy atmosphere" at bounding box center [692, 314] width 135 height 11
click at [722, 313] on p "Cozy atmosphere" at bounding box center [692, 314] width 135 height 11
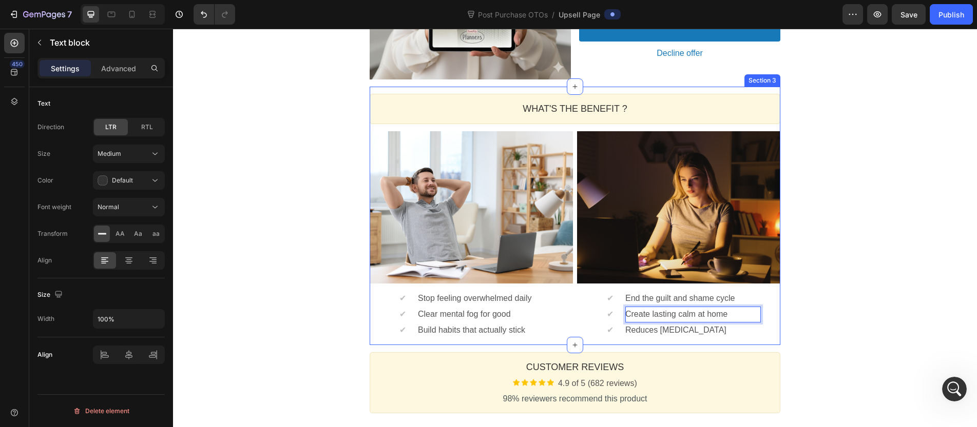
click at [694, 330] on p "Reduces eye strain" at bounding box center [692, 330] width 135 height 11
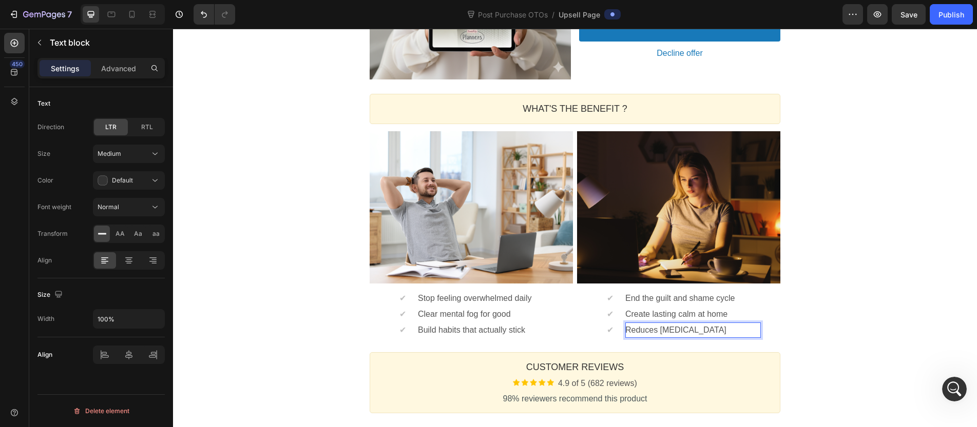
click at [694, 330] on p "Reduces eye strain" at bounding box center [692, 330] width 135 height 11
click at [695, 330] on p "Feel confident in your space" at bounding box center [692, 330] width 135 height 11
click at [865, 310] on div "YOUR PLANNER IS JUST STEP ONE Callout Text Complete your transformation for 50%…" at bounding box center [575, 142] width 804 height 841
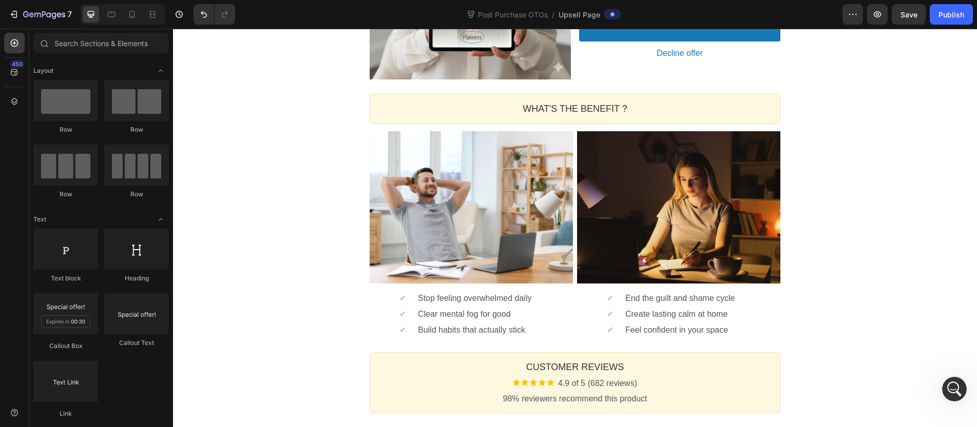
click at [897, 345] on div "YOUR PLANNER IS JUST STEP ONE Callout Text Complete your transformation for 50%…" at bounding box center [575, 142] width 804 height 841
drag, startPoint x: 128, startPoint y: 14, endPoint x: 285, endPoint y: 35, distance: 158.0
click at [128, 14] on icon at bounding box center [132, 14] width 10 height 10
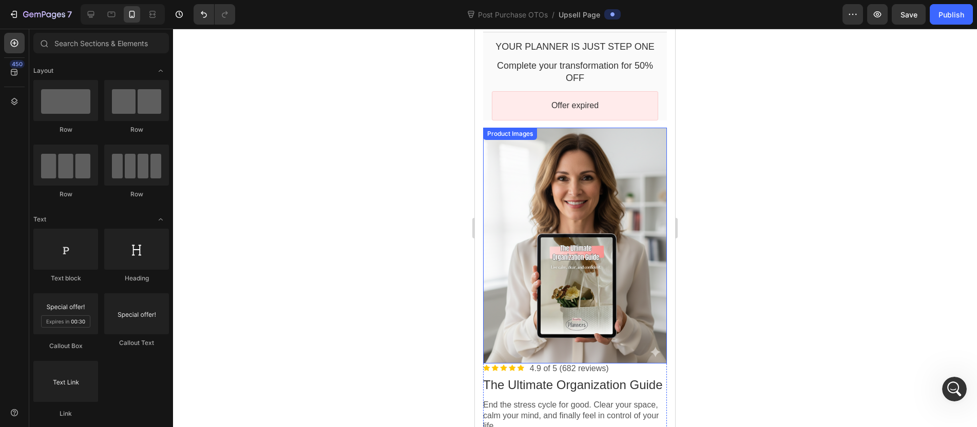
scroll to position [34, 0]
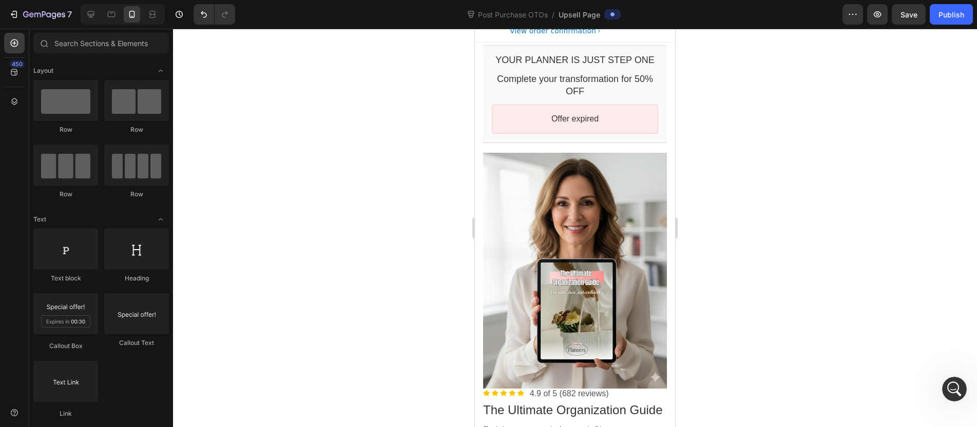
click at [898, 71] on div at bounding box center [575, 228] width 804 height 399
click at [896, 73] on div at bounding box center [575, 228] width 804 height 399
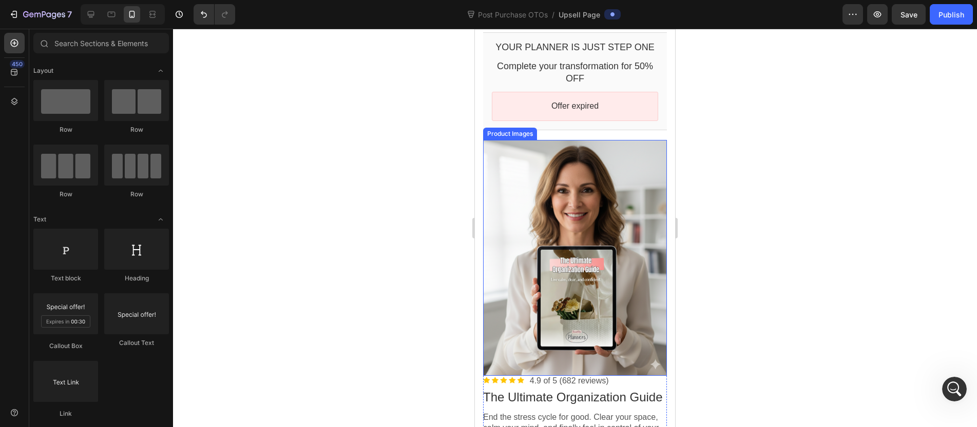
scroll to position [101, 0]
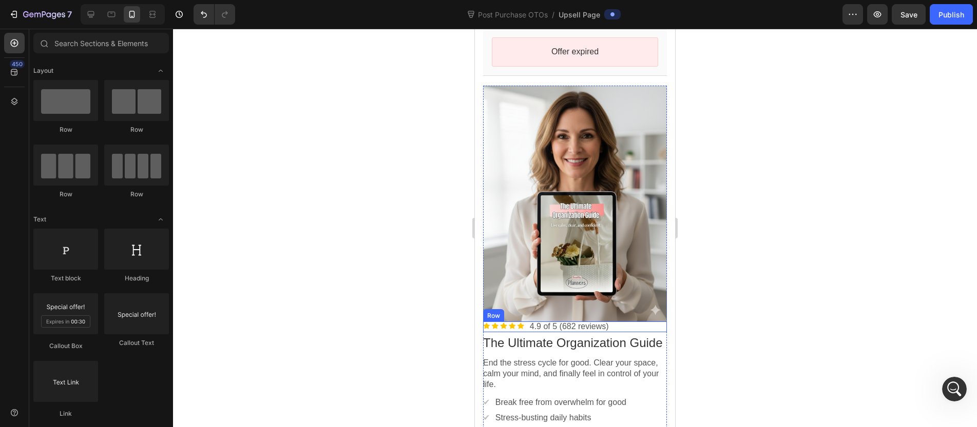
click at [636, 322] on div "Image 4.9 of 5 (682 reviews) Text block Row" at bounding box center [575, 327] width 184 height 11
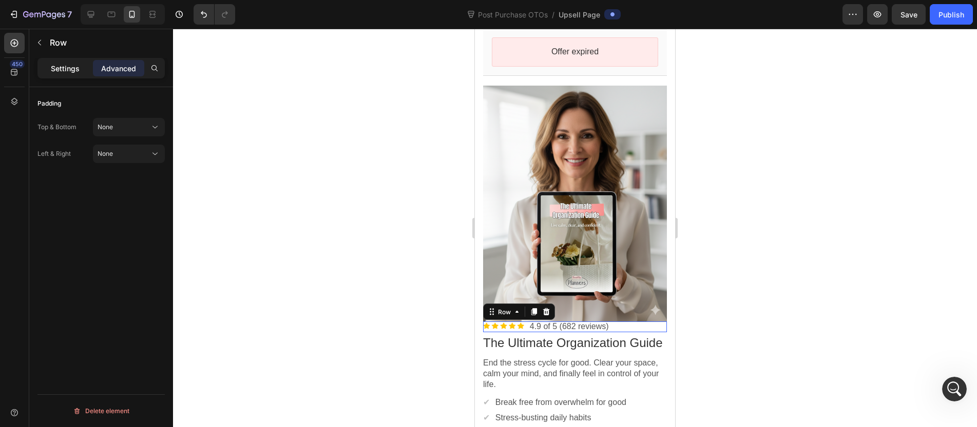
click at [67, 69] on p "Settings" at bounding box center [65, 68] width 29 height 11
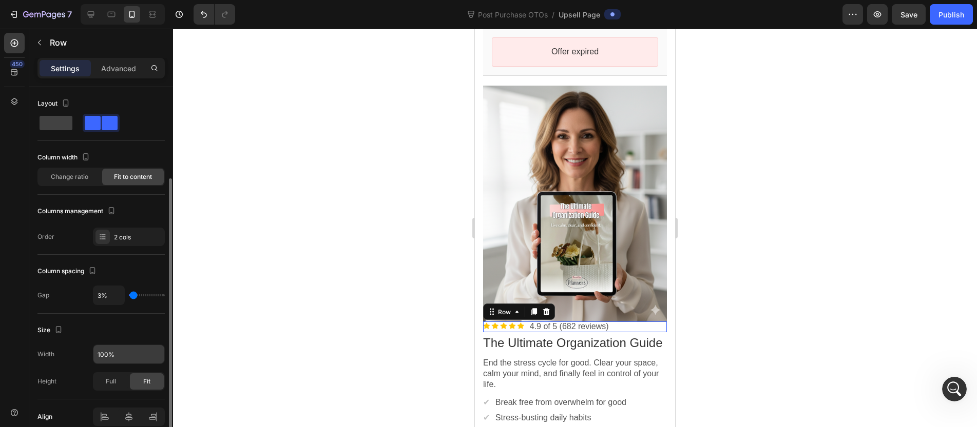
scroll to position [48, 0]
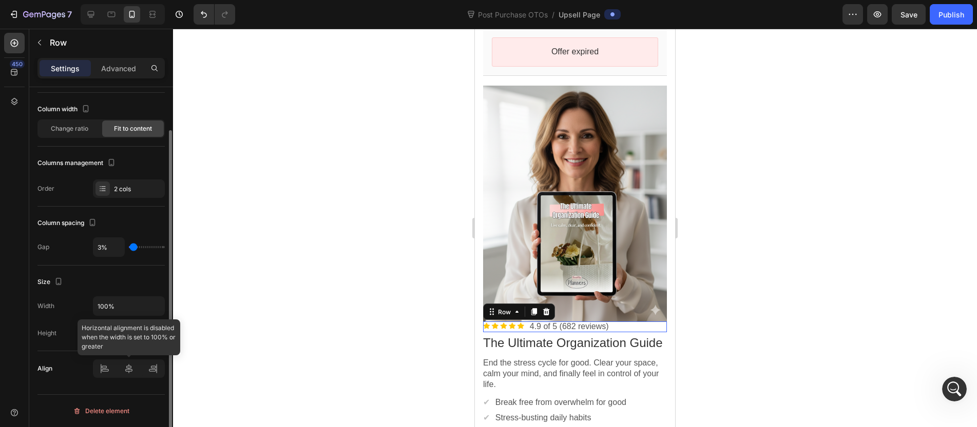
click at [133, 374] on div at bounding box center [129, 369] width 72 height 18
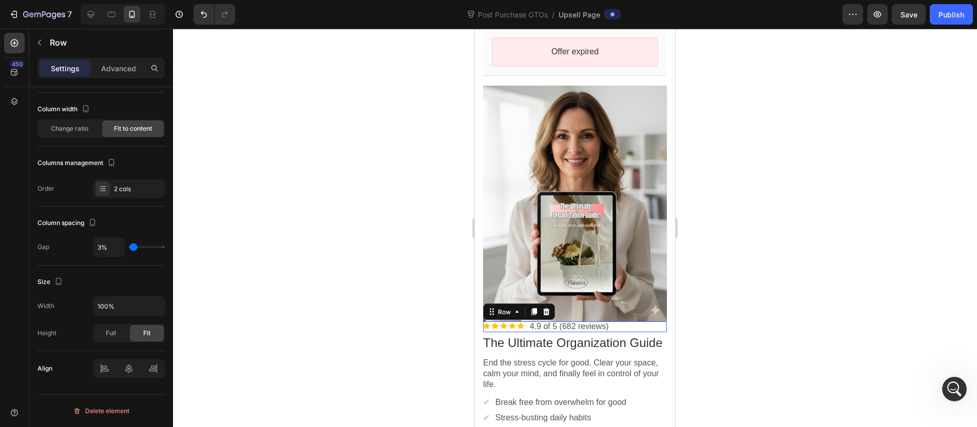
click at [307, 324] on div at bounding box center [575, 228] width 804 height 399
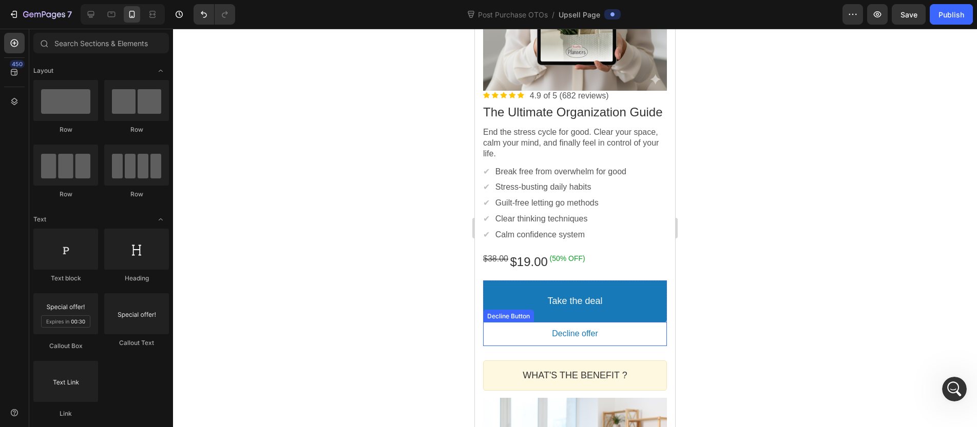
scroll to position [131, 0]
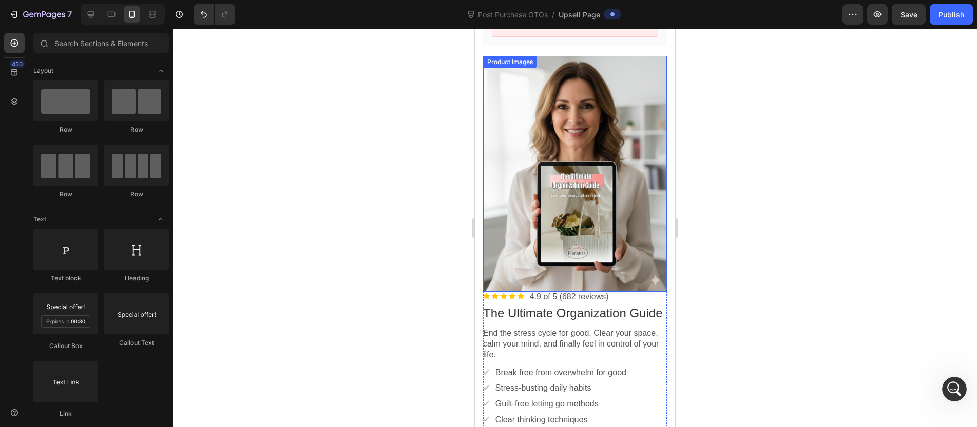
click at [587, 279] on div at bounding box center [575, 174] width 184 height 236
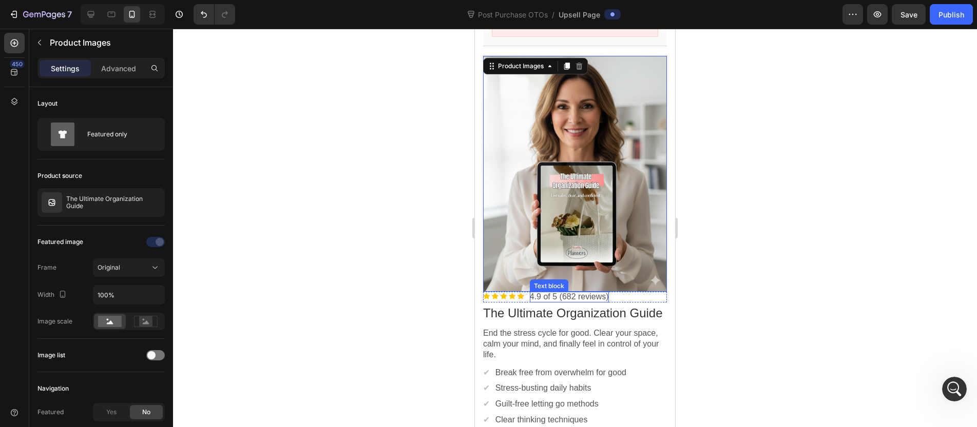
click at [601, 292] on p "4.9 of 5 (682 reviews)" at bounding box center [569, 297] width 79 height 11
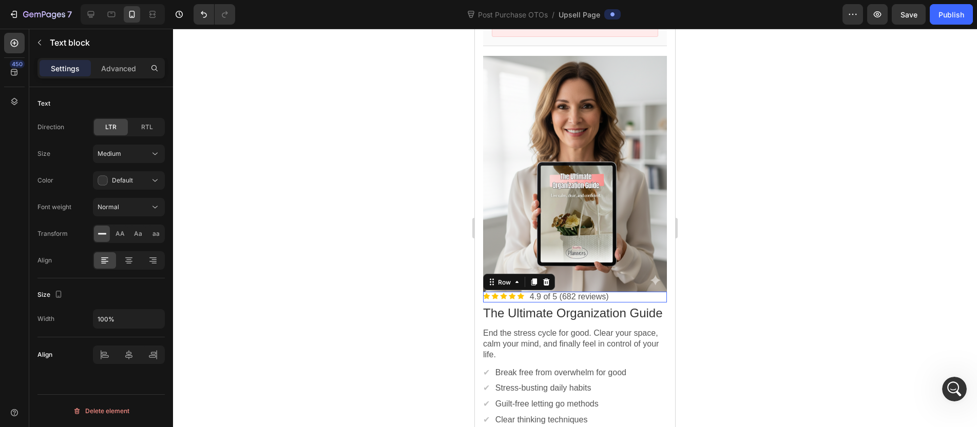
click at [645, 292] on div "Image 4.9 of 5 (682 reviews) Text block Row" at bounding box center [575, 297] width 184 height 11
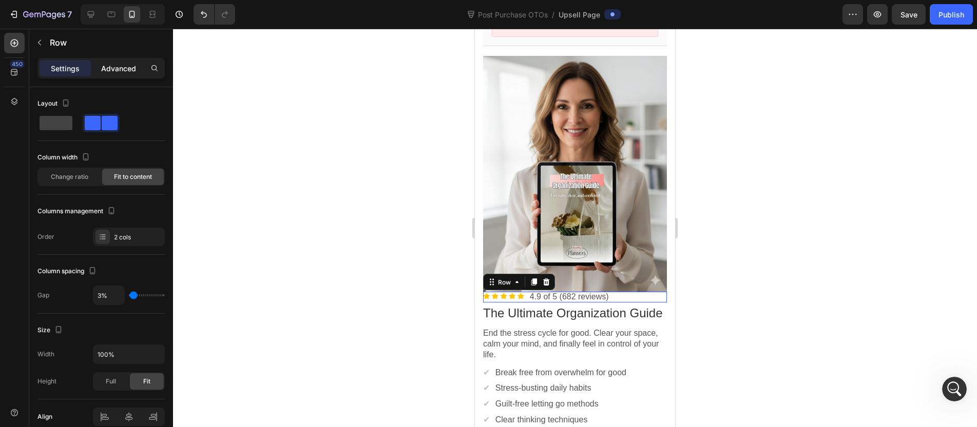
click at [124, 69] on p "Advanced" at bounding box center [118, 68] width 35 height 11
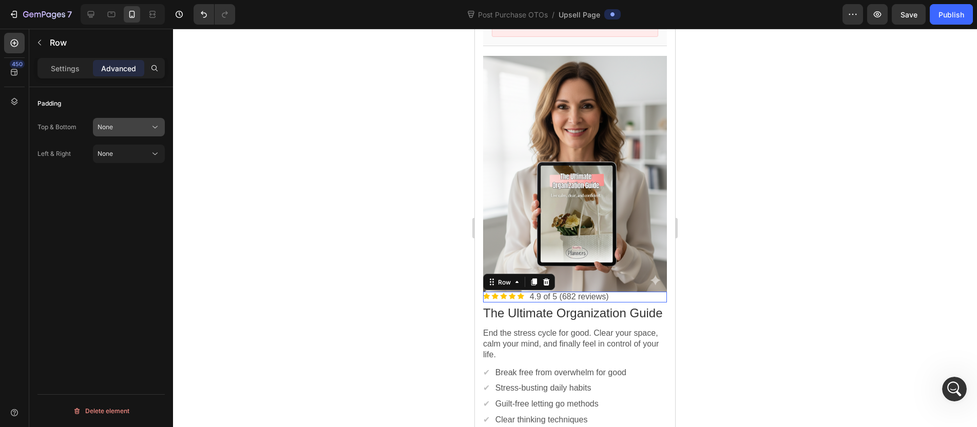
click at [124, 134] on button "None" at bounding box center [129, 127] width 72 height 18
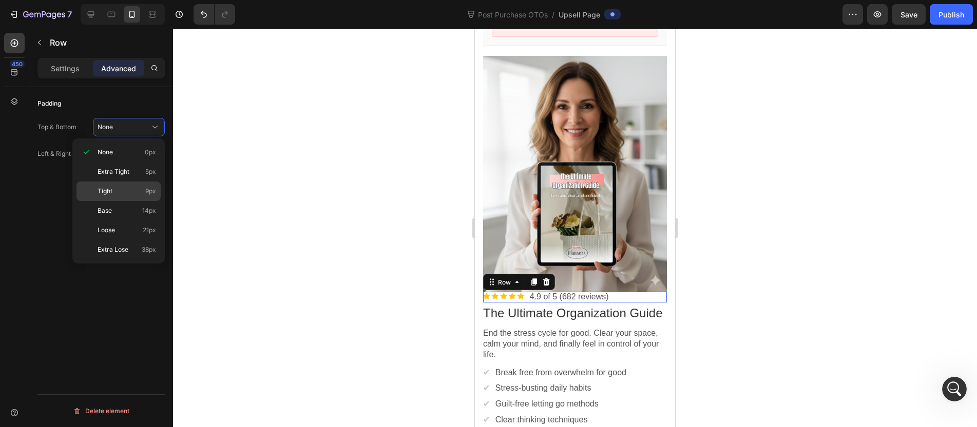
click at [129, 198] on div "Tight 9px" at bounding box center [118, 192] width 84 height 20
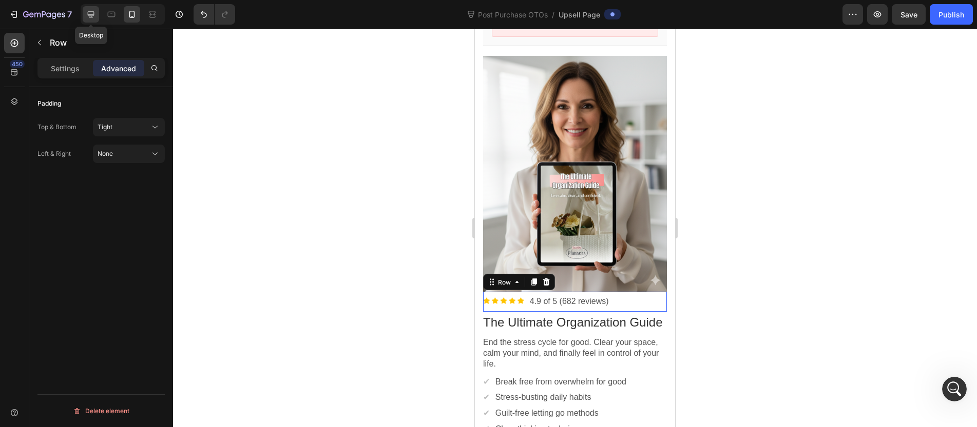
click at [85, 16] on div at bounding box center [91, 14] width 16 height 16
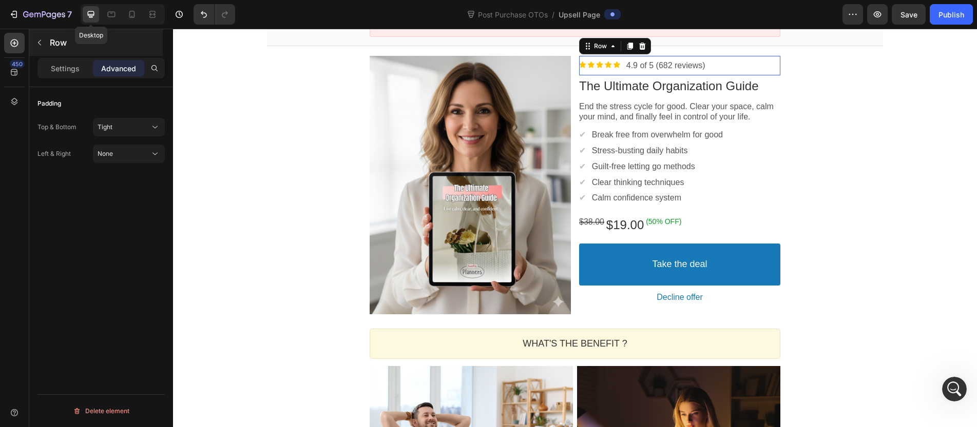
scroll to position [110, 0]
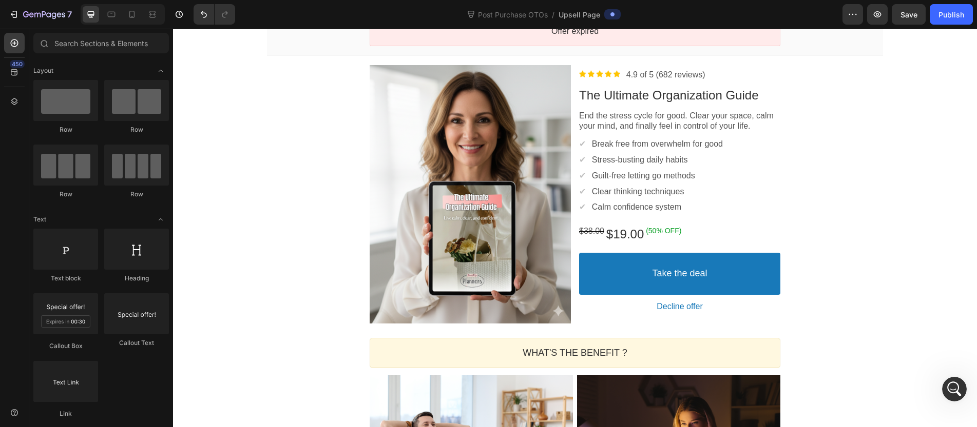
click at [134, 5] on div at bounding box center [123, 14] width 84 height 21
click at [134, 10] on icon at bounding box center [132, 14] width 10 height 10
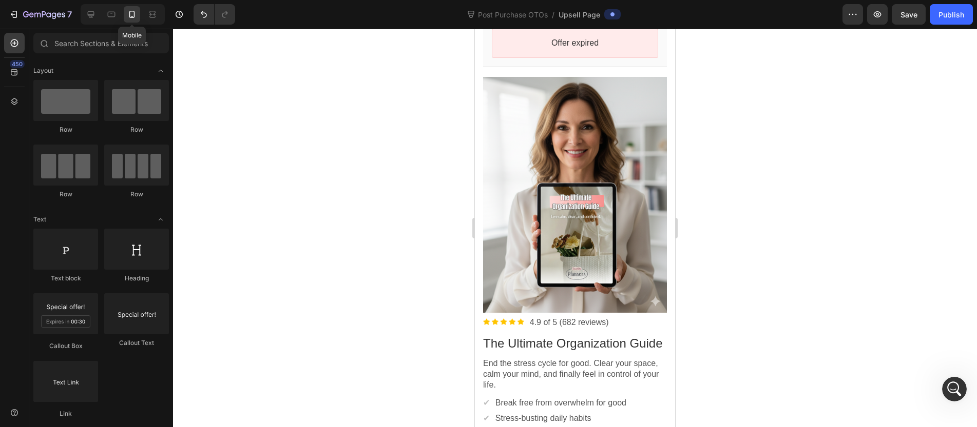
scroll to position [122, 0]
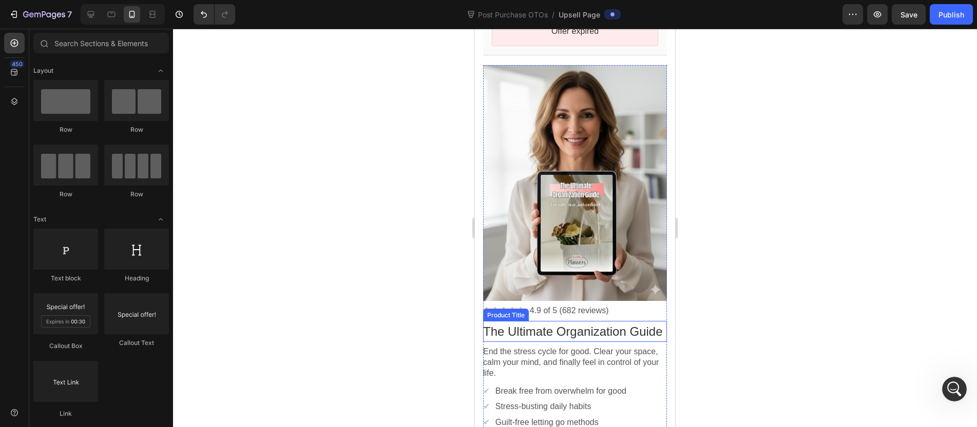
click at [582, 325] on bdo "The Ultimate Organization Guide" at bounding box center [573, 332] width 180 height 14
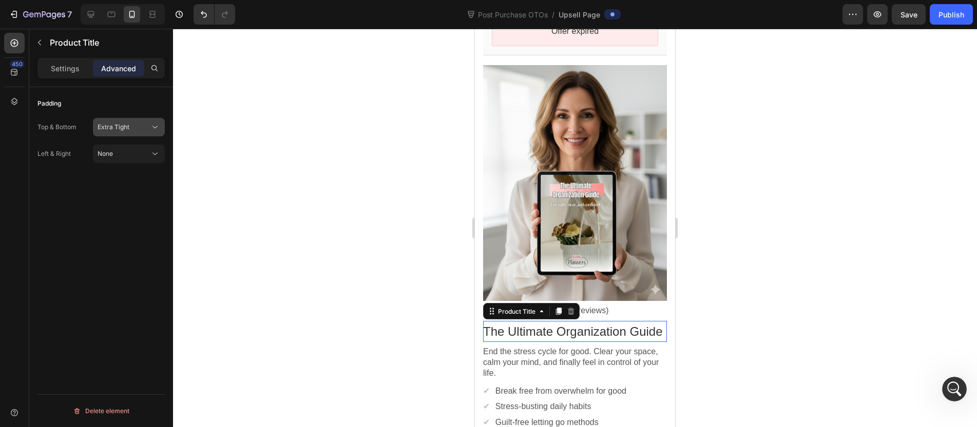
click at [133, 136] on button "Extra Tight" at bounding box center [129, 127] width 72 height 18
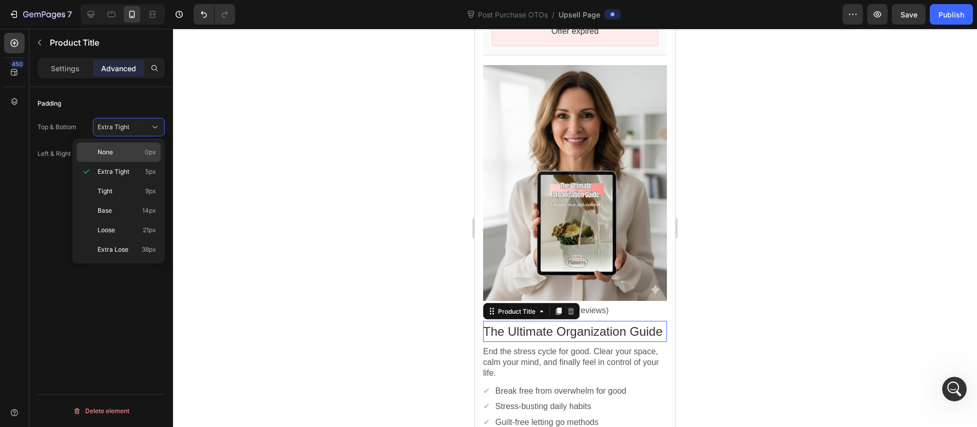
click at [128, 157] on div "None 0px" at bounding box center [118, 153] width 84 height 20
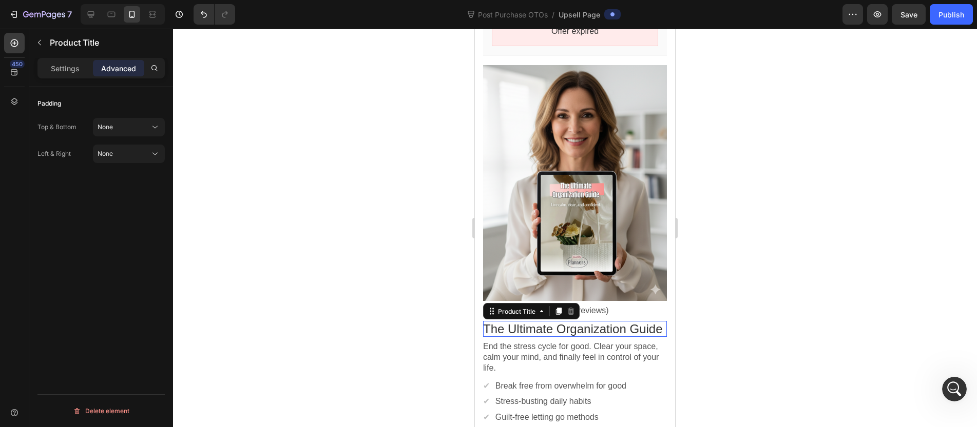
click at [352, 227] on div at bounding box center [575, 228] width 804 height 399
click at [494, 326] on div "The Ultimate Organization Guide" at bounding box center [575, 329] width 184 height 16
click at [209, 14] on button "Undo/Redo" at bounding box center [203, 14] width 21 height 21
click at [300, 103] on div at bounding box center [575, 228] width 804 height 399
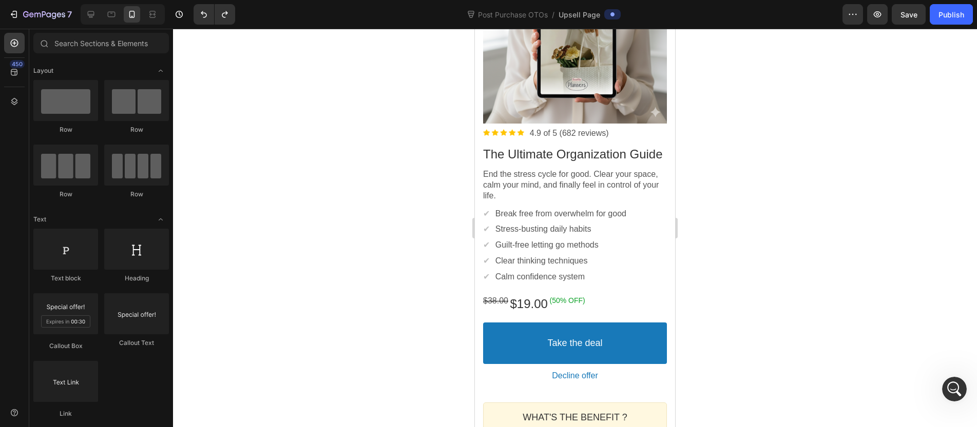
scroll to position [204, 0]
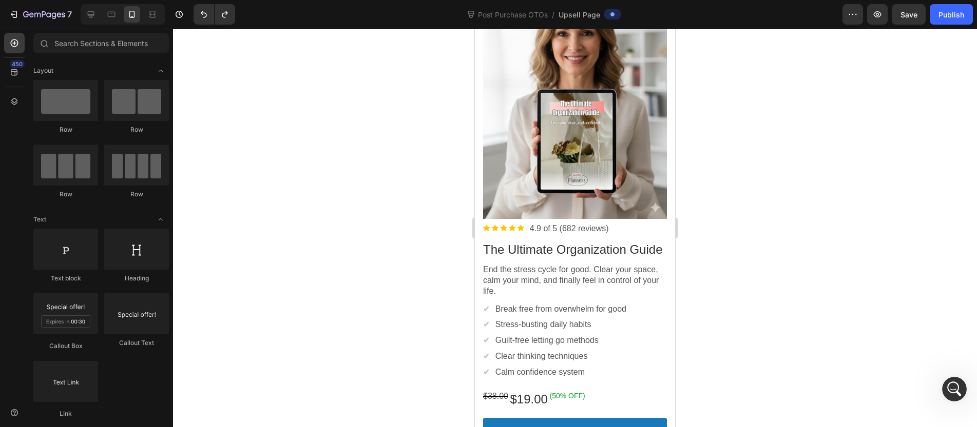
click at [100, 23] on div at bounding box center [123, 14] width 84 height 21
click at [95, 22] on div at bounding box center [91, 14] width 16 height 16
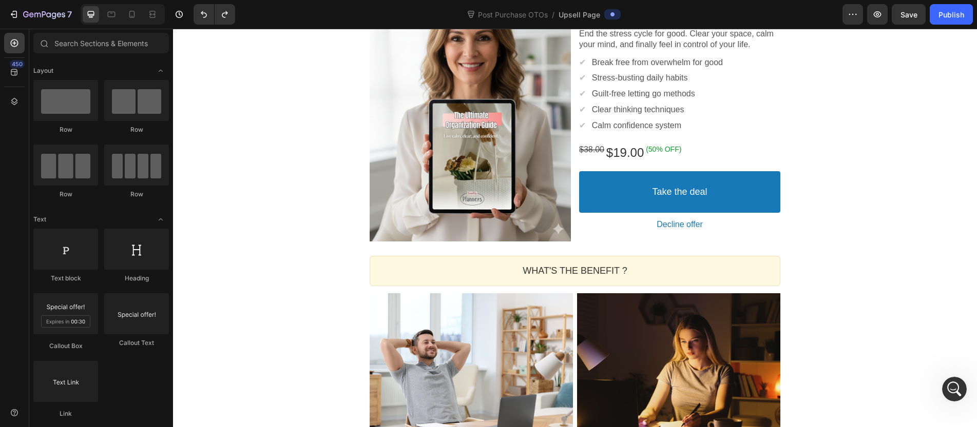
scroll to position [55, 0]
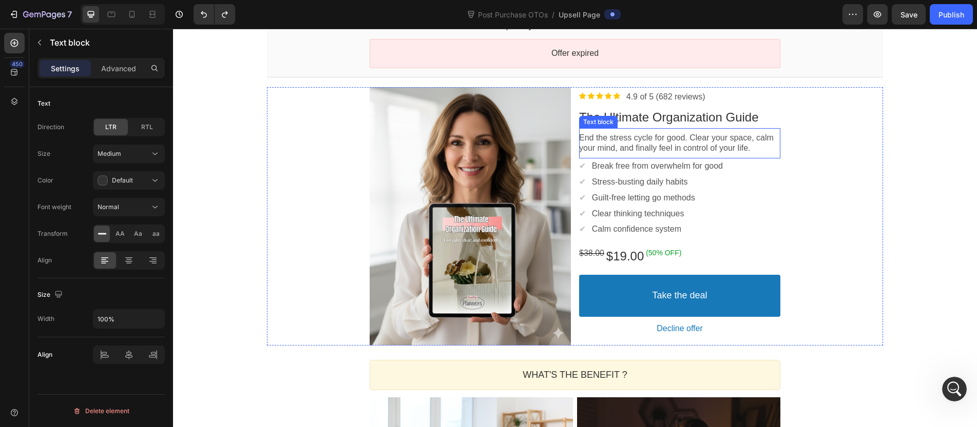
click at [700, 138] on p "End the stress cycle for good. Clear your space, calm your mind, and finally fe…" at bounding box center [679, 144] width 201 height 22
click at [110, 72] on p "Advanced" at bounding box center [118, 68] width 35 height 11
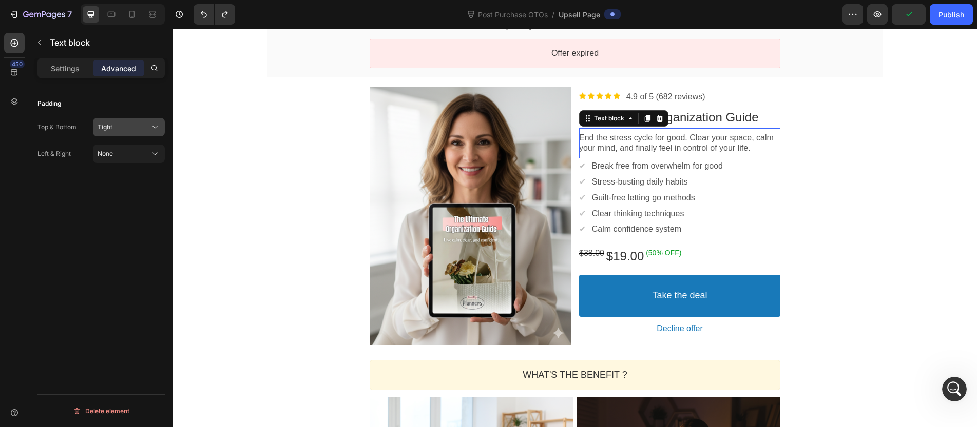
click at [125, 123] on div "Tight" at bounding box center [124, 127] width 52 height 9
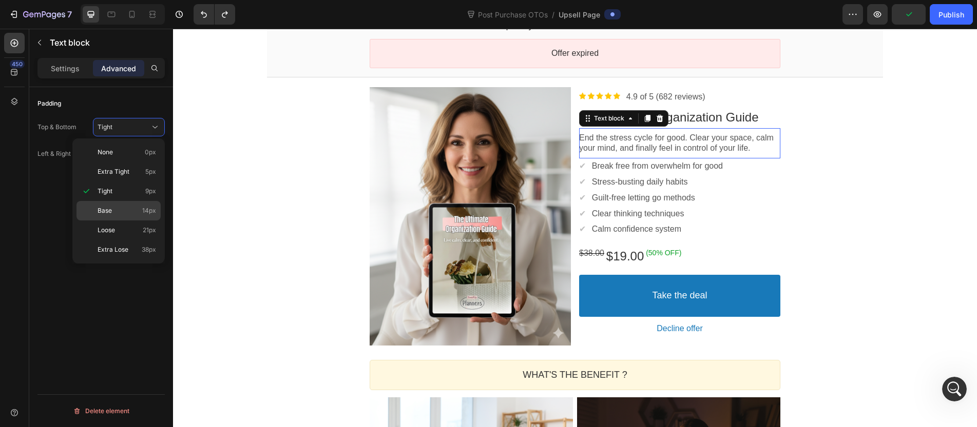
click at [109, 214] on span "Base" at bounding box center [105, 210] width 14 height 9
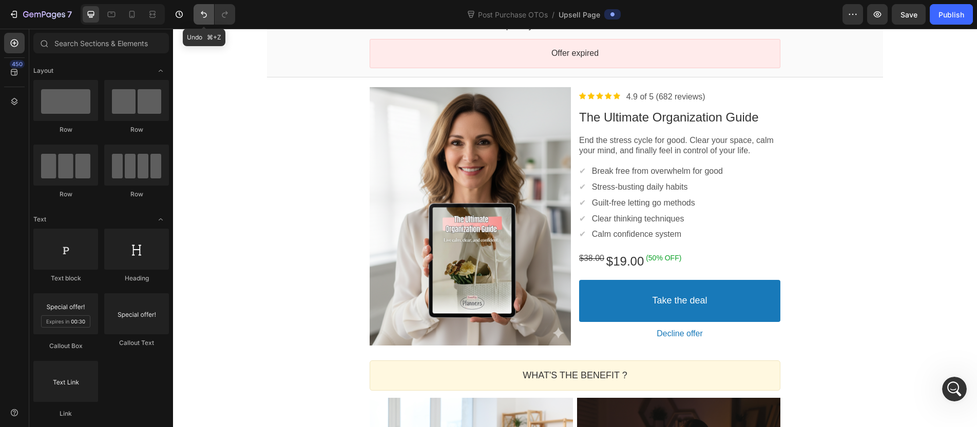
click at [204, 10] on icon "Undo/Redo" at bounding box center [204, 14] width 10 height 10
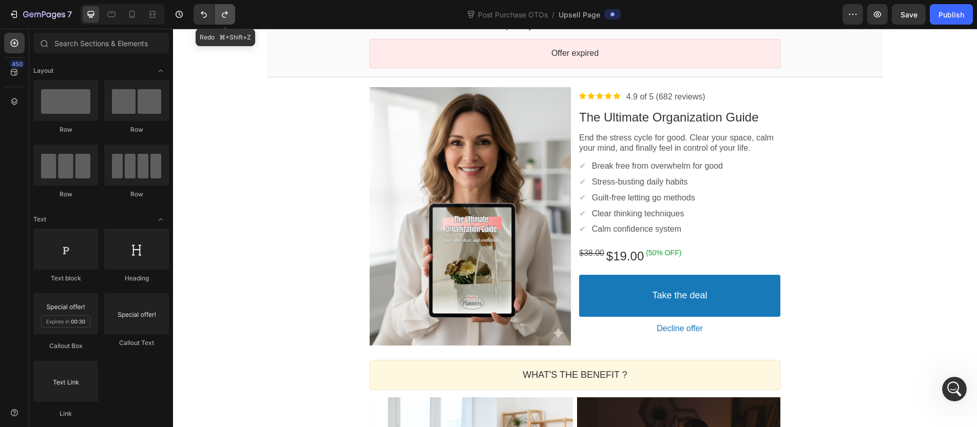
click at [221, 13] on icon "Undo/Redo" at bounding box center [225, 14] width 10 height 10
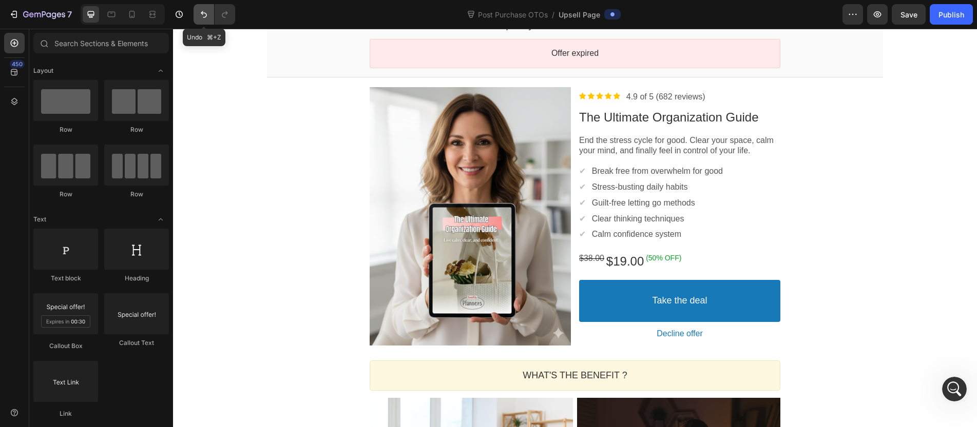
click at [205, 10] on icon "Undo/Redo" at bounding box center [204, 14] width 10 height 10
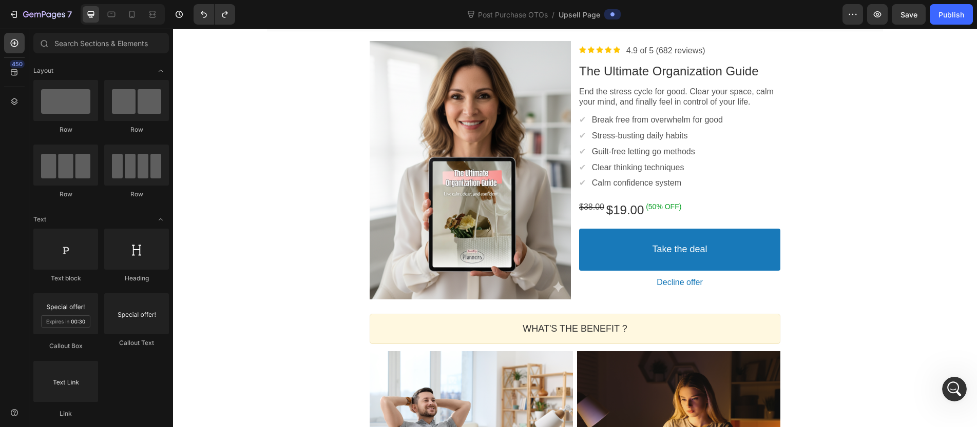
scroll to position [127, 0]
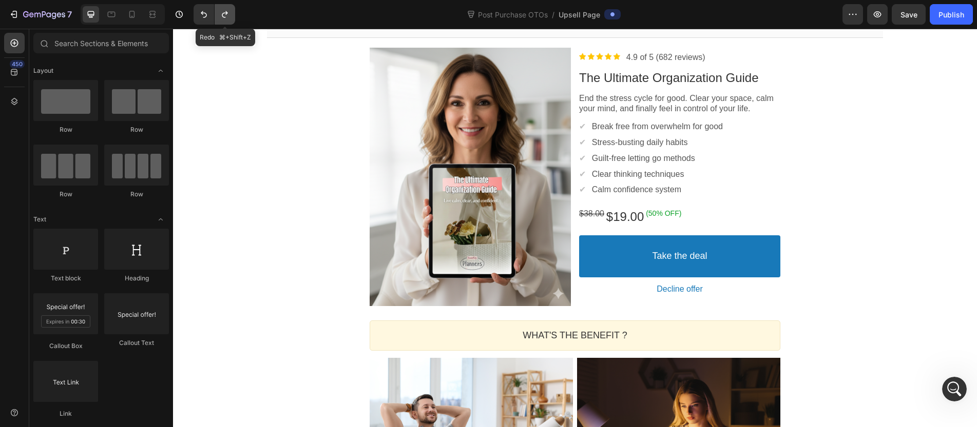
click at [218, 14] on button "Undo/Redo" at bounding box center [225, 14] width 21 height 21
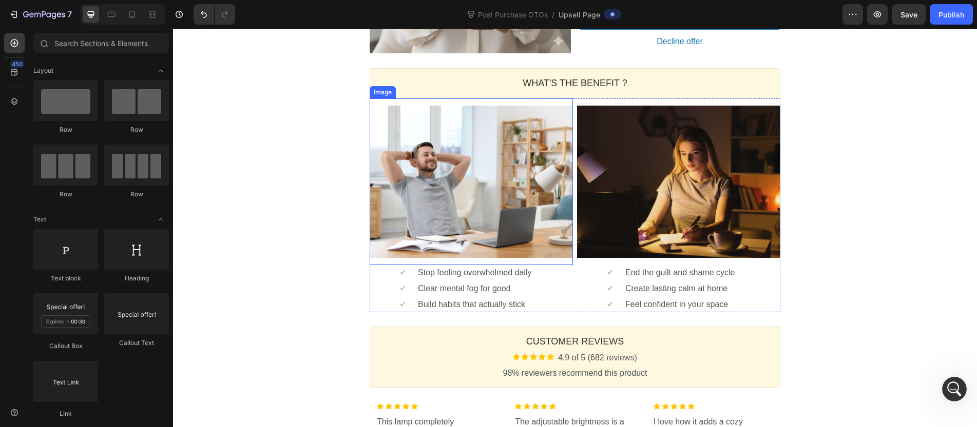
scroll to position [327, 0]
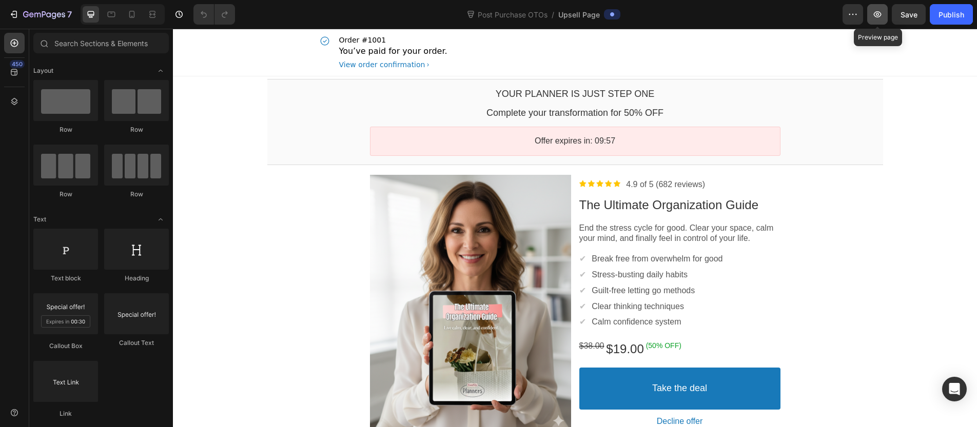
click at [878, 15] on icon "button" at bounding box center [877, 14] width 3 height 3
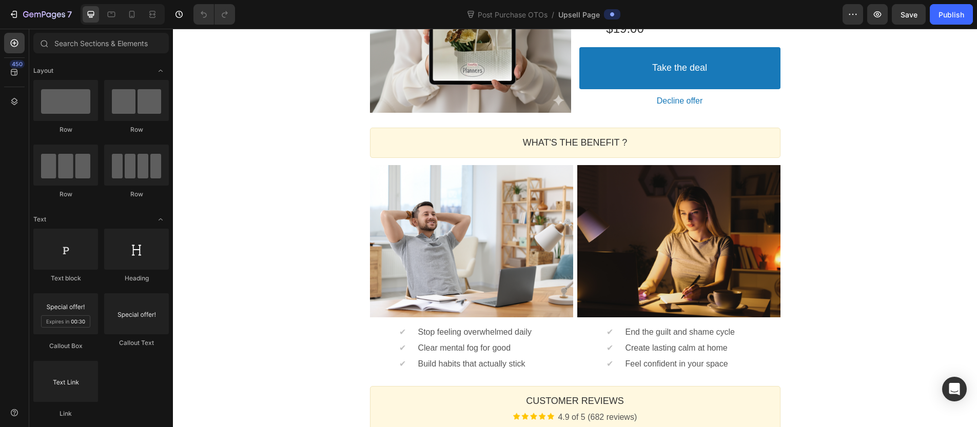
scroll to position [632, 0]
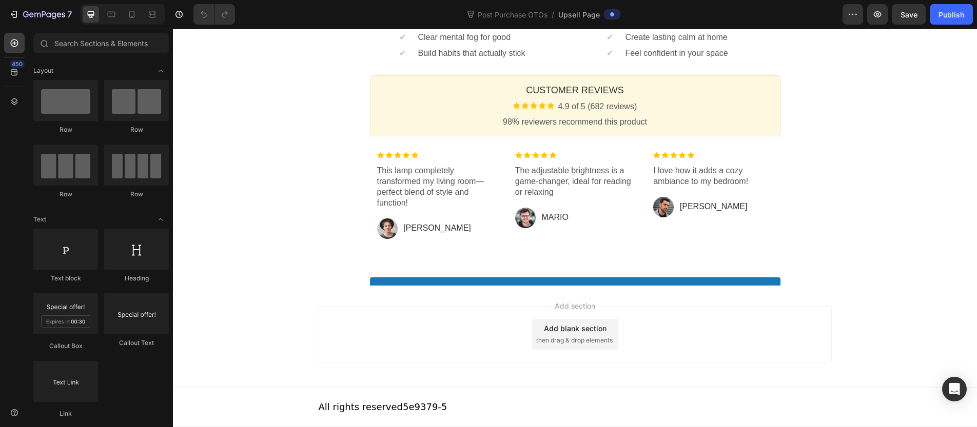
click at [315, 381] on div "Add section Add blank section then drag & drop elements" at bounding box center [575, 337] width 804 height 102
click at [291, 403] on div "All rights reserved 5e9379-5" at bounding box center [575, 407] width 804 height 40
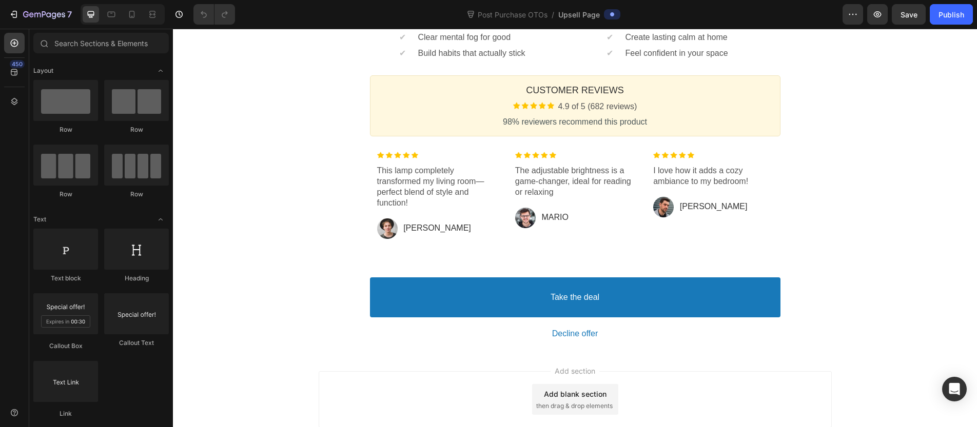
scroll to position [697, 0]
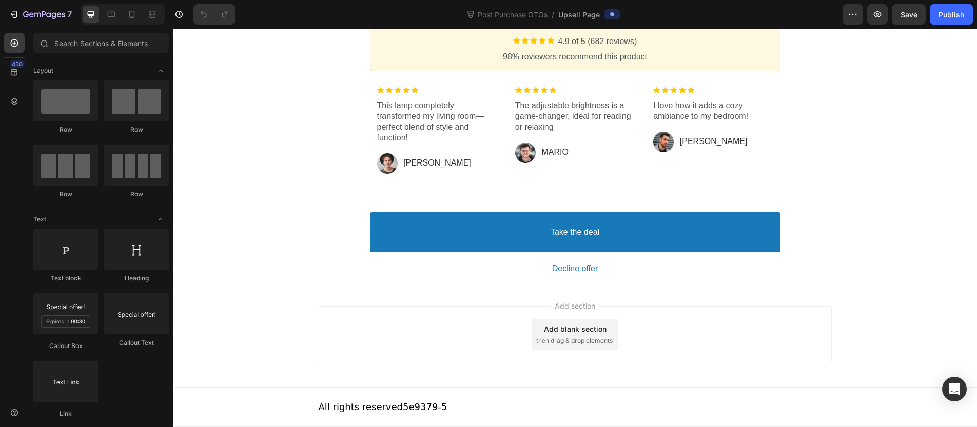
click at [454, 421] on div "All rights reserved 5e9379-5" at bounding box center [575, 407] width 513 height 39
click at [443, 390] on div "All rights reserved 5e9379-5" at bounding box center [575, 407] width 513 height 39
click at [424, 407] on p "All rights reserved 5e9379-5" at bounding box center [383, 407] width 129 height 14
click at [419, 386] on div "Add section Add blank section then drag & drop elements" at bounding box center [575, 337] width 804 height 102
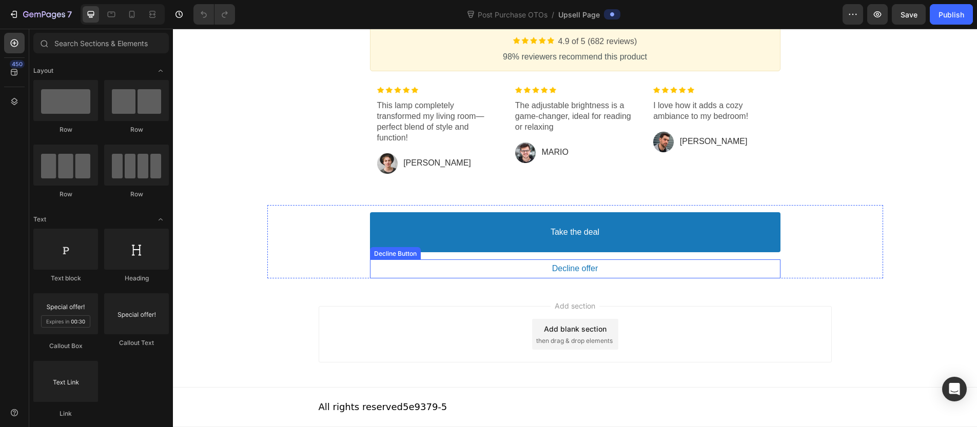
click at [543, 277] on button "Decline offer" at bounding box center [575, 269] width 411 height 19
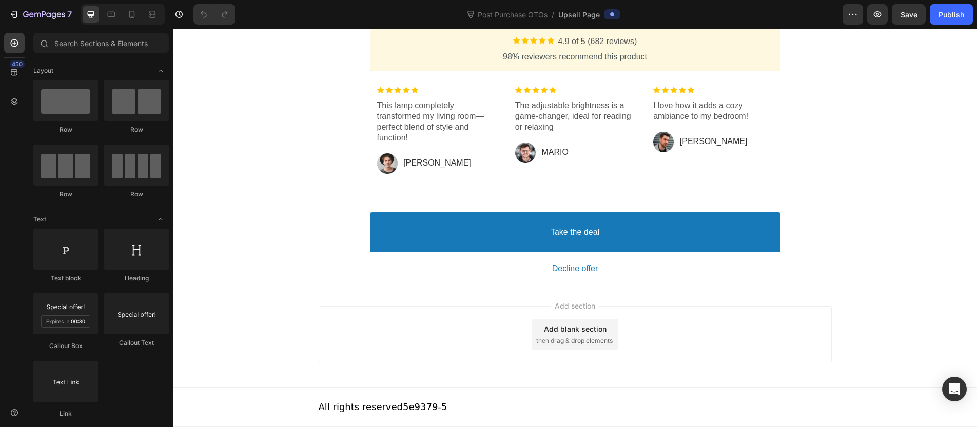
click at [380, 391] on div "All rights reserved 5e9379-5" at bounding box center [575, 407] width 513 height 39
click at [947, 17] on div "Publish" at bounding box center [952, 14] width 26 height 11
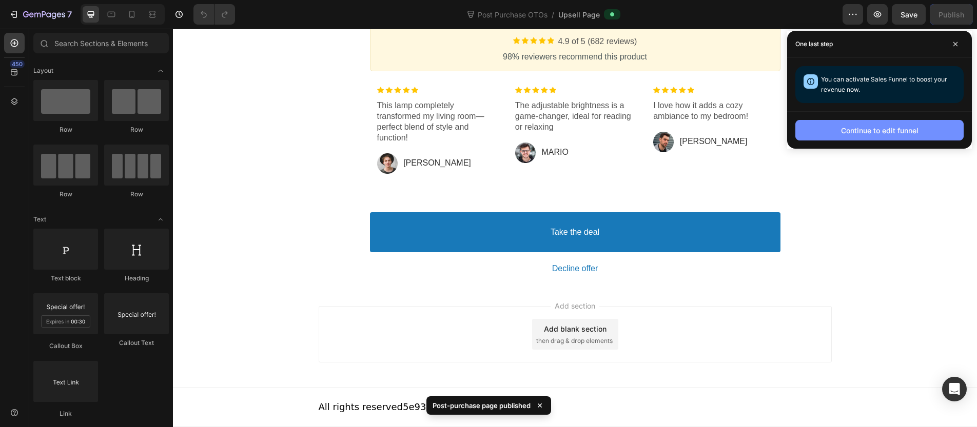
click at [936, 122] on button "Continue to edit funnel" at bounding box center [879, 130] width 168 height 21
